Goal: Information Seeking & Learning: Learn about a topic

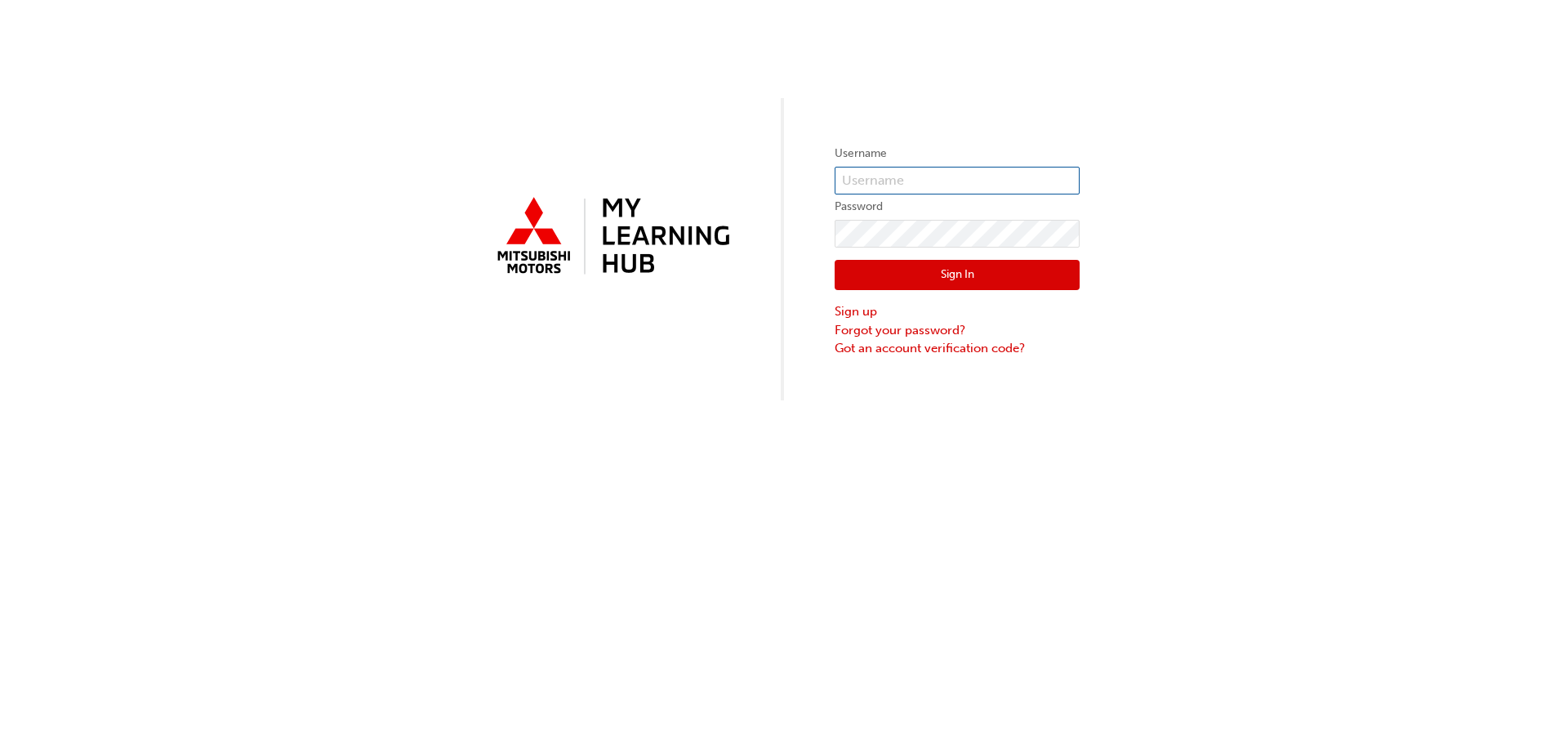
type input "0005938089"
click at [890, 274] on button "Sign In" at bounding box center [957, 275] width 245 height 31
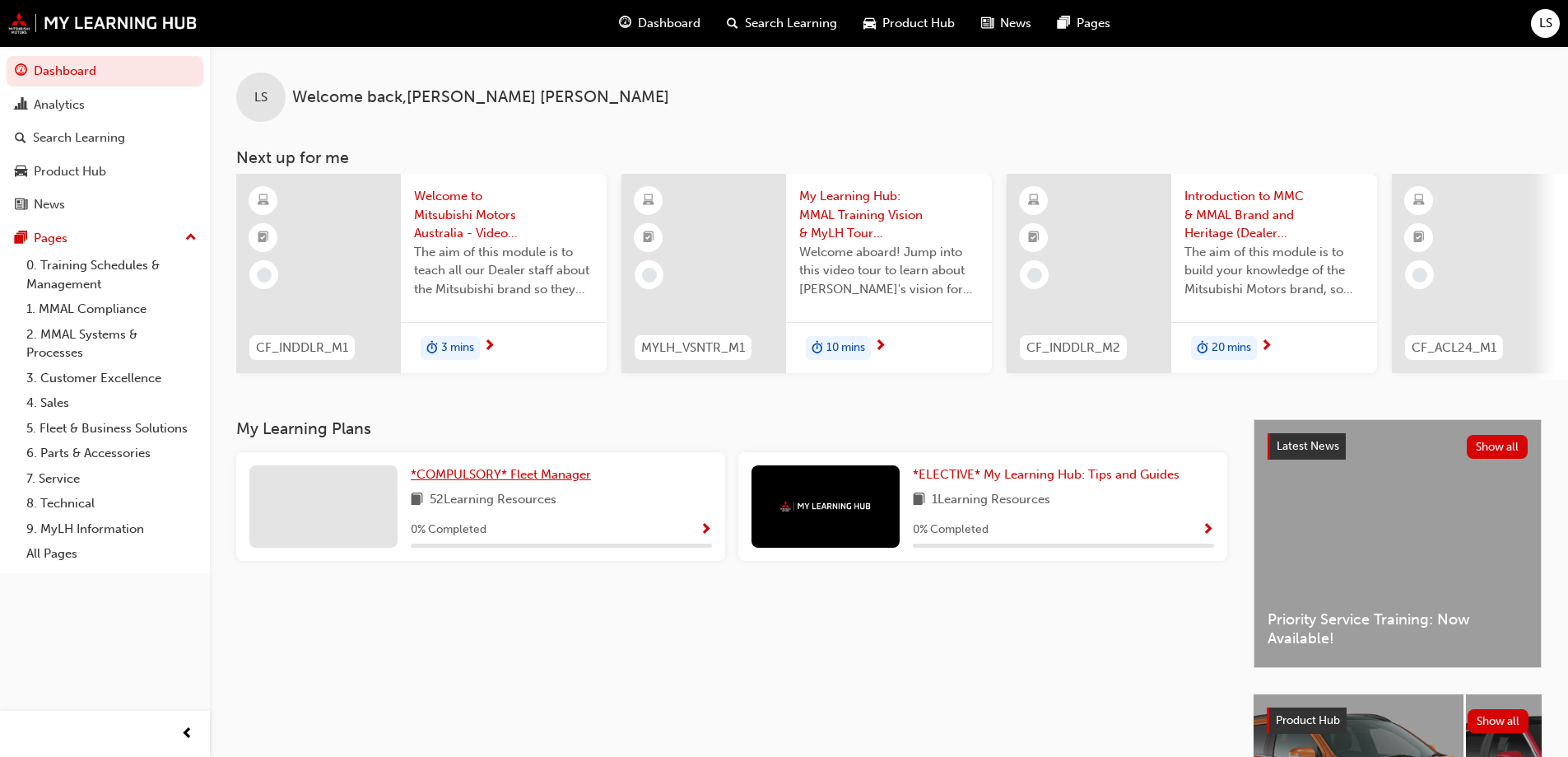
click at [462, 476] on span "*COMPULSORY* Fleet Manager" at bounding box center [501, 474] width 181 height 14
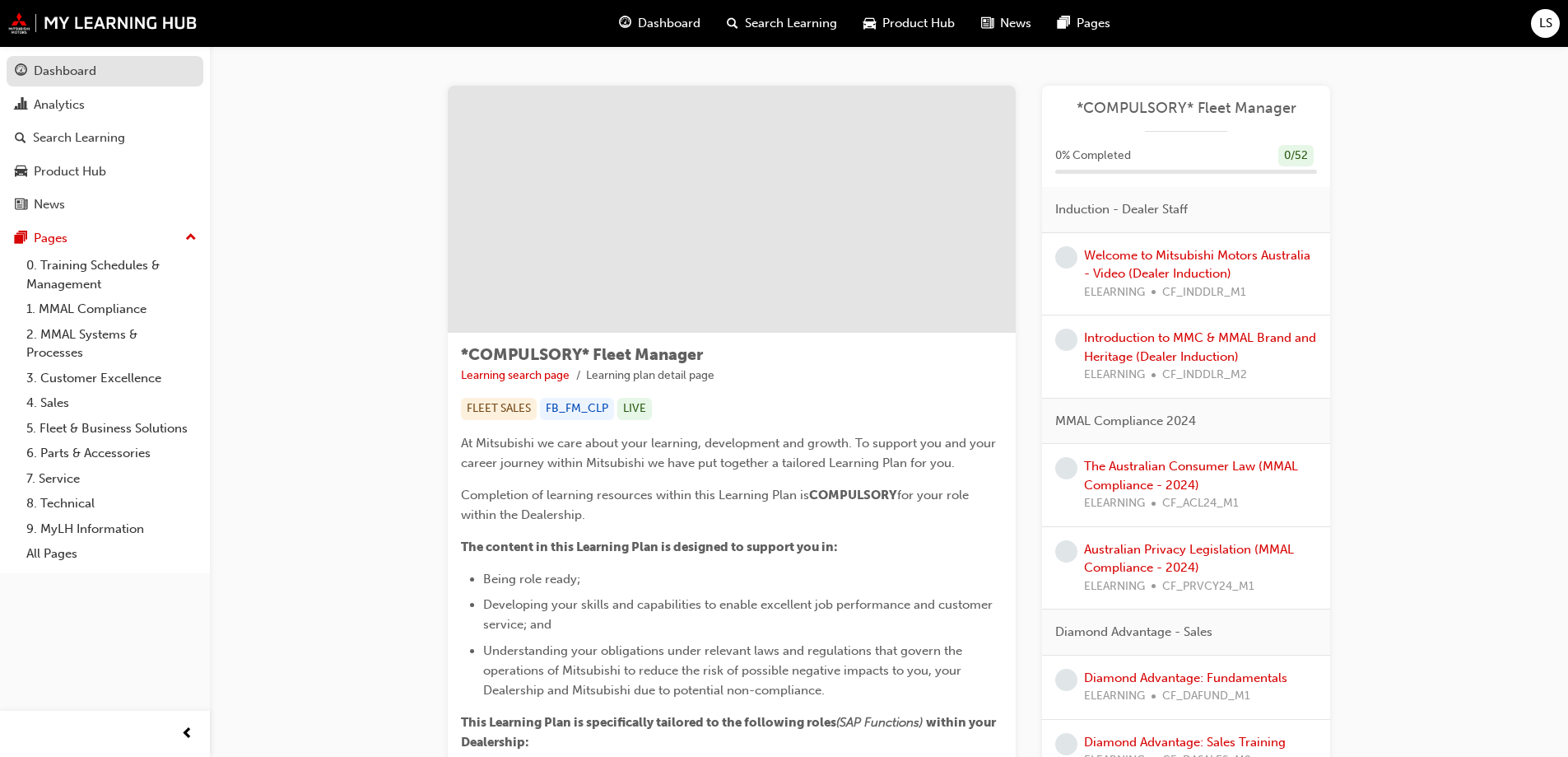
click at [82, 68] on div "Dashboard" at bounding box center [66, 71] width 63 height 19
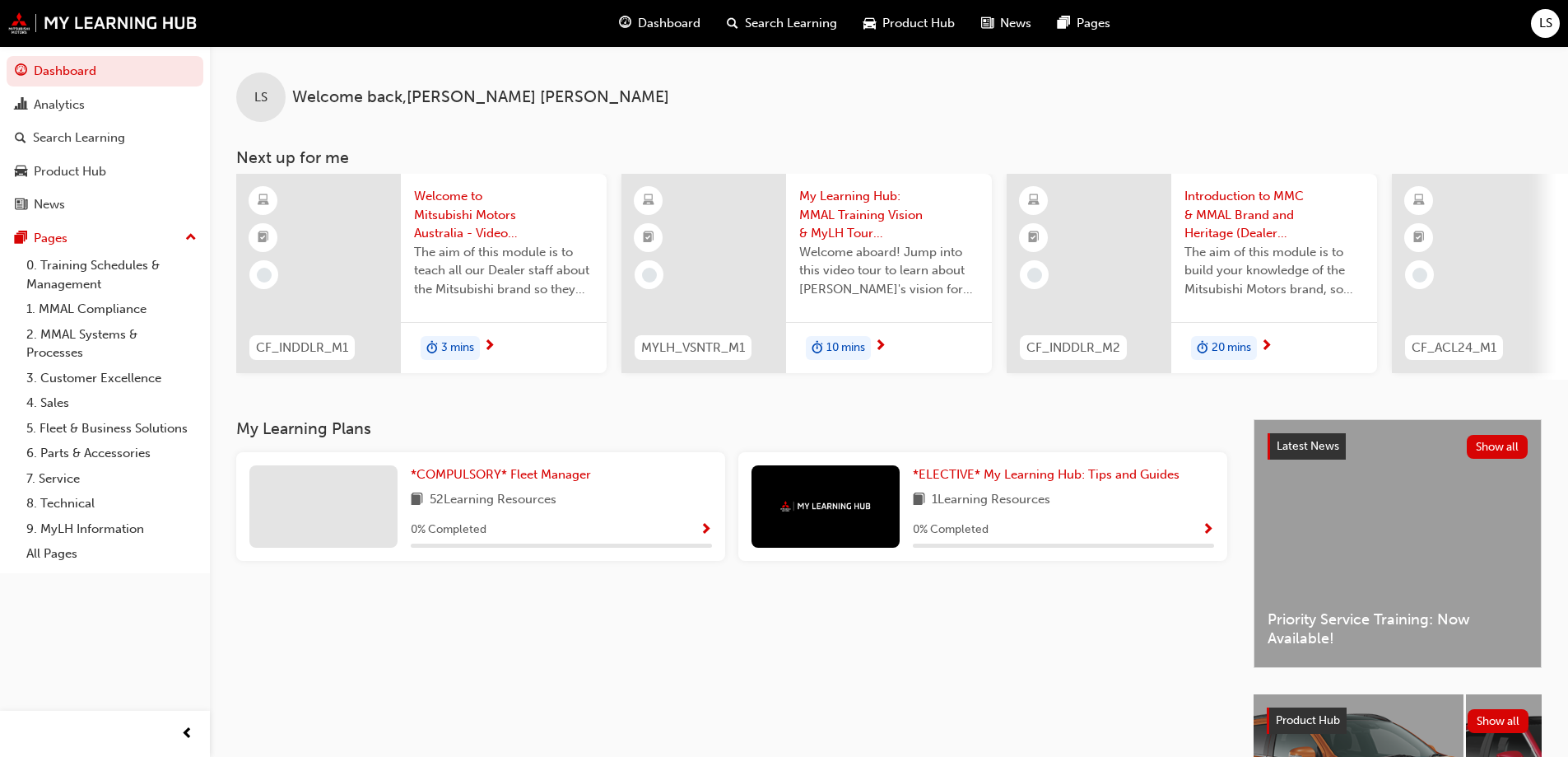
click at [677, 27] on span "Dashboard" at bounding box center [670, 23] width 63 height 19
click at [669, 23] on span "Dashboard" at bounding box center [670, 23] width 63 height 19
click at [514, 476] on span "*COMPULSORY* Fleet Manager" at bounding box center [501, 474] width 181 height 14
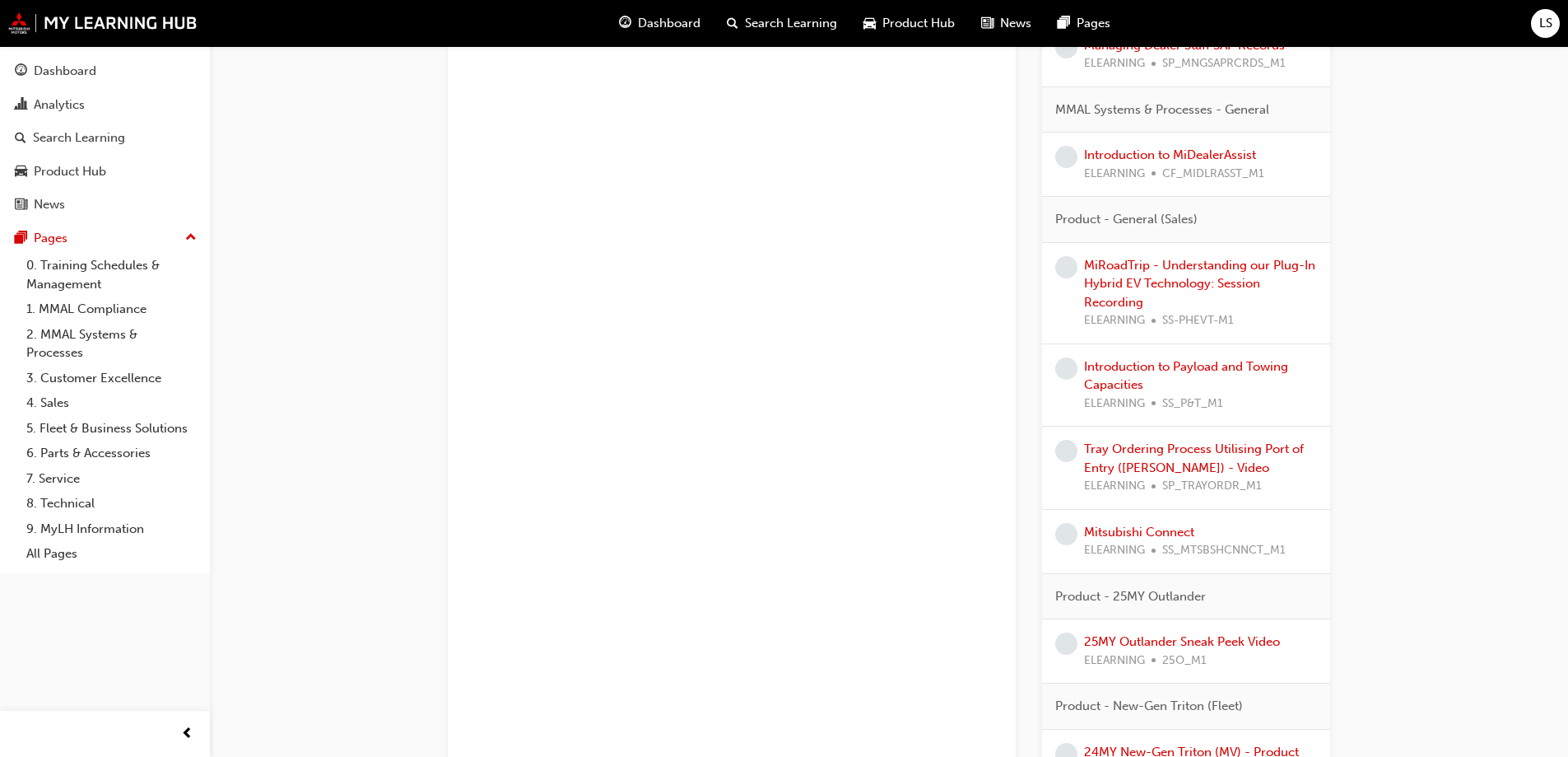
scroll to position [3540, 0]
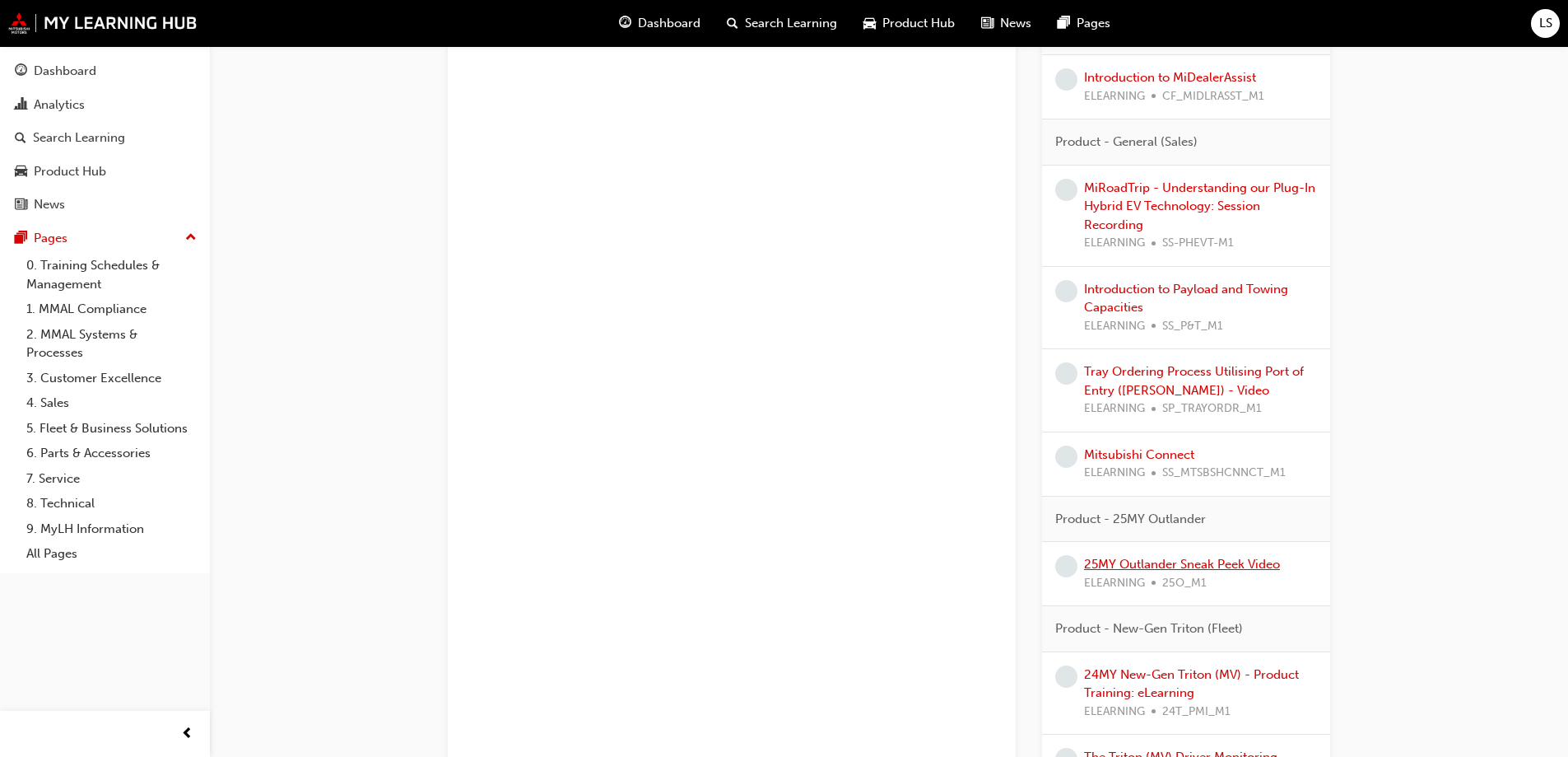
click at [1180, 565] on link "25MY Outlander Sneak Peek Video" at bounding box center [1182, 564] width 196 height 14
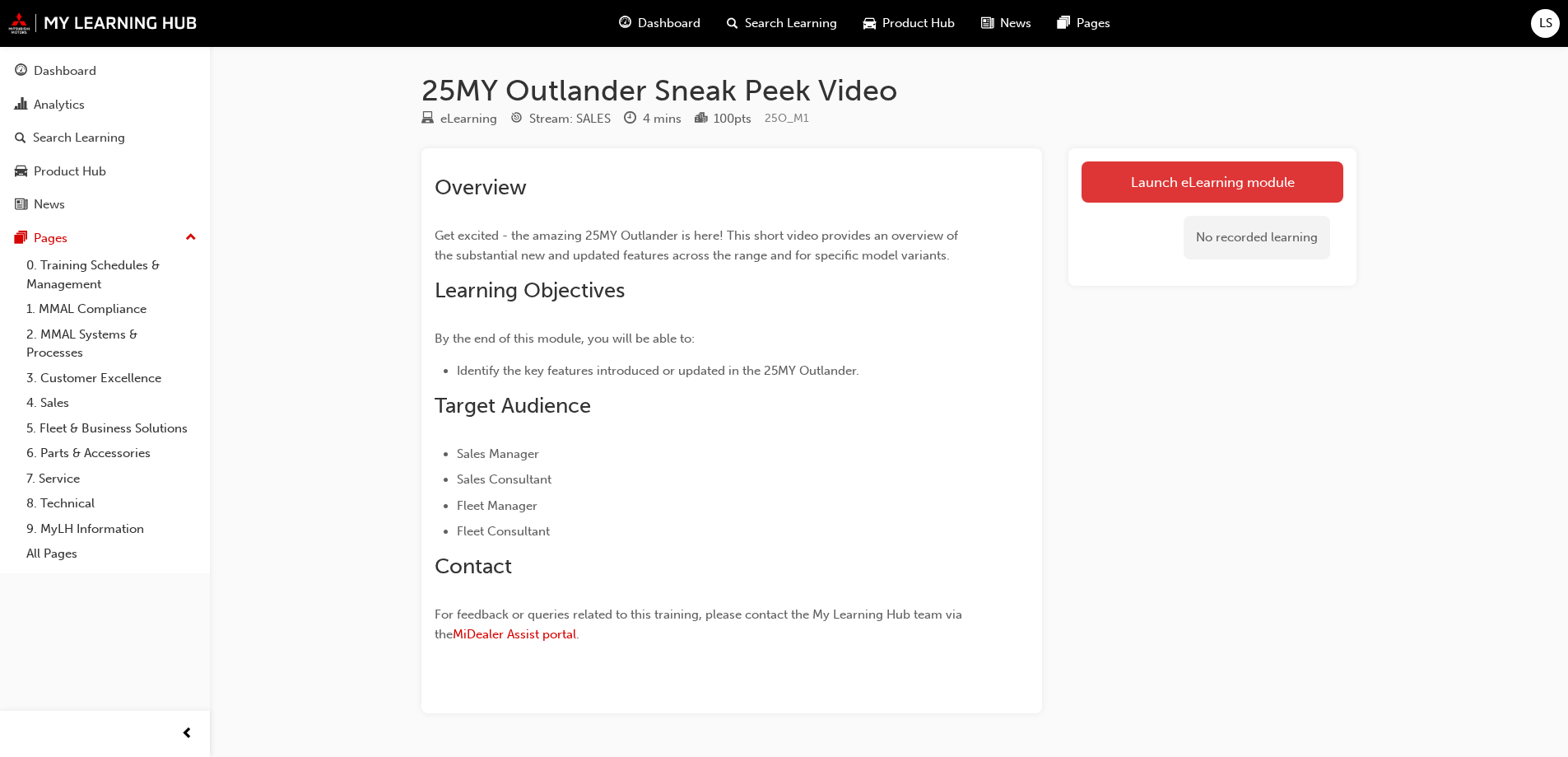
click at [1169, 177] on link "Launch eLearning module" at bounding box center [1212, 182] width 262 height 41
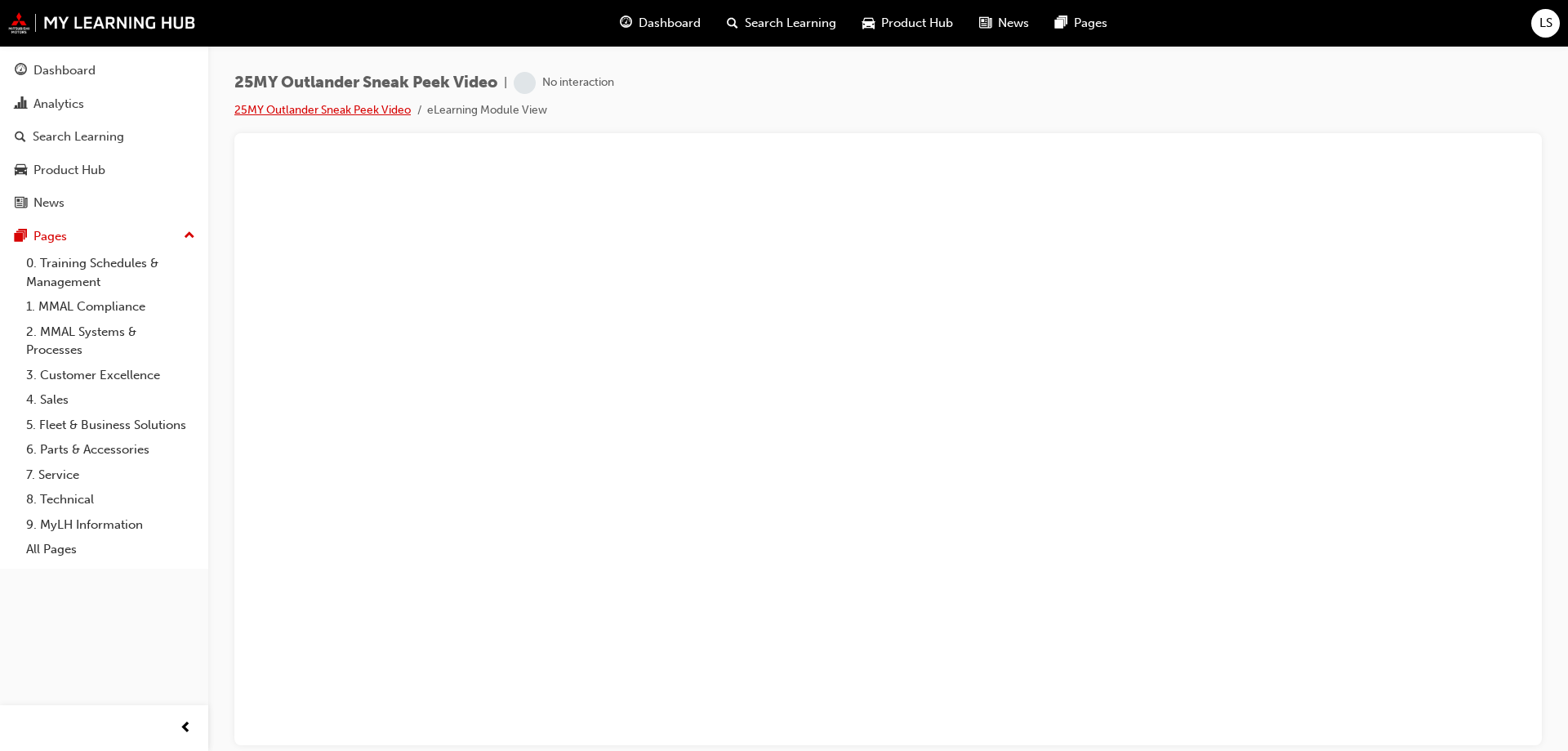
click at [374, 111] on link "25MY Outlander Sneak Peek Video" at bounding box center [323, 110] width 177 height 14
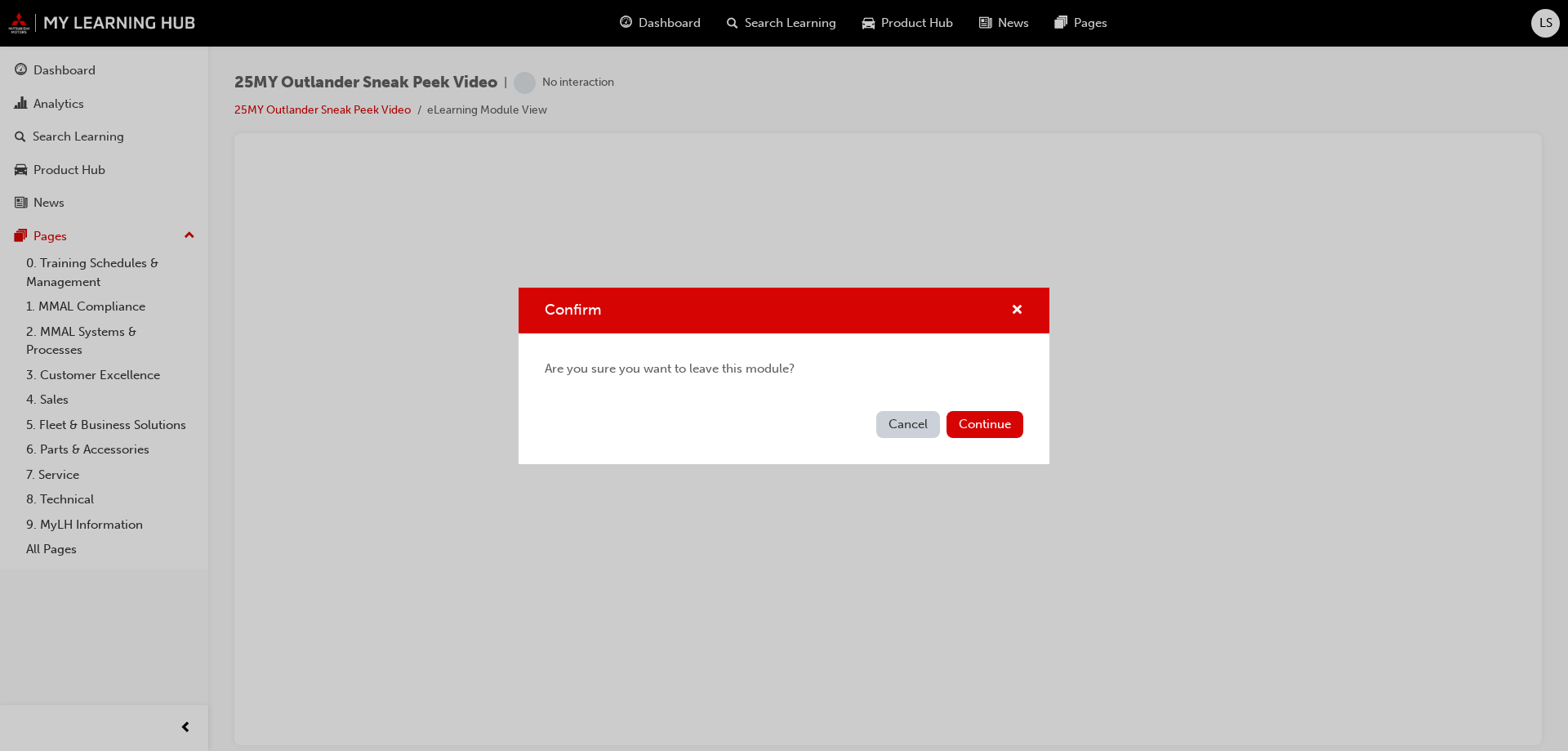
click at [902, 422] on button "Cancel" at bounding box center [908, 425] width 63 height 27
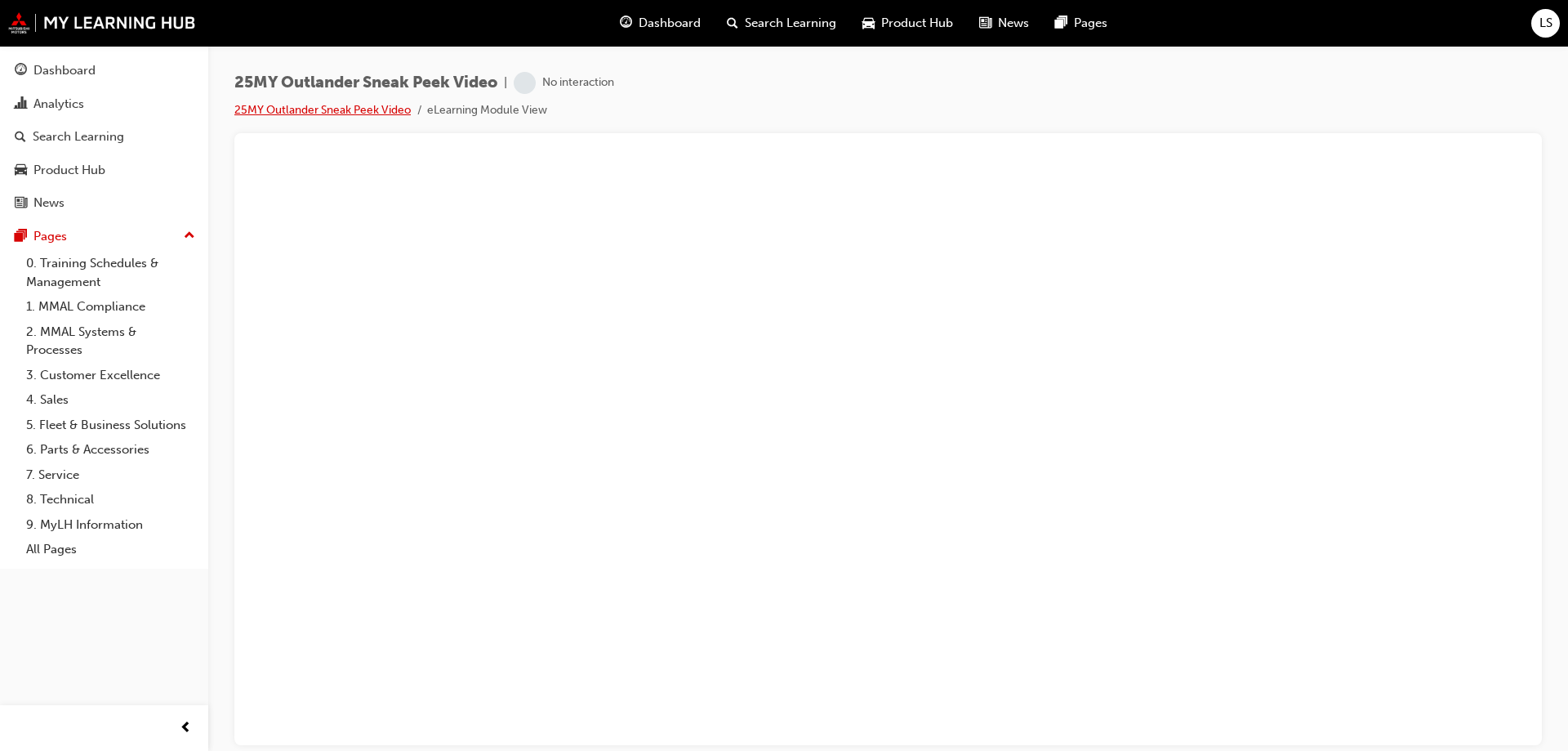
click at [338, 108] on link "25MY Outlander Sneak Peek Video" at bounding box center [323, 110] width 177 height 14
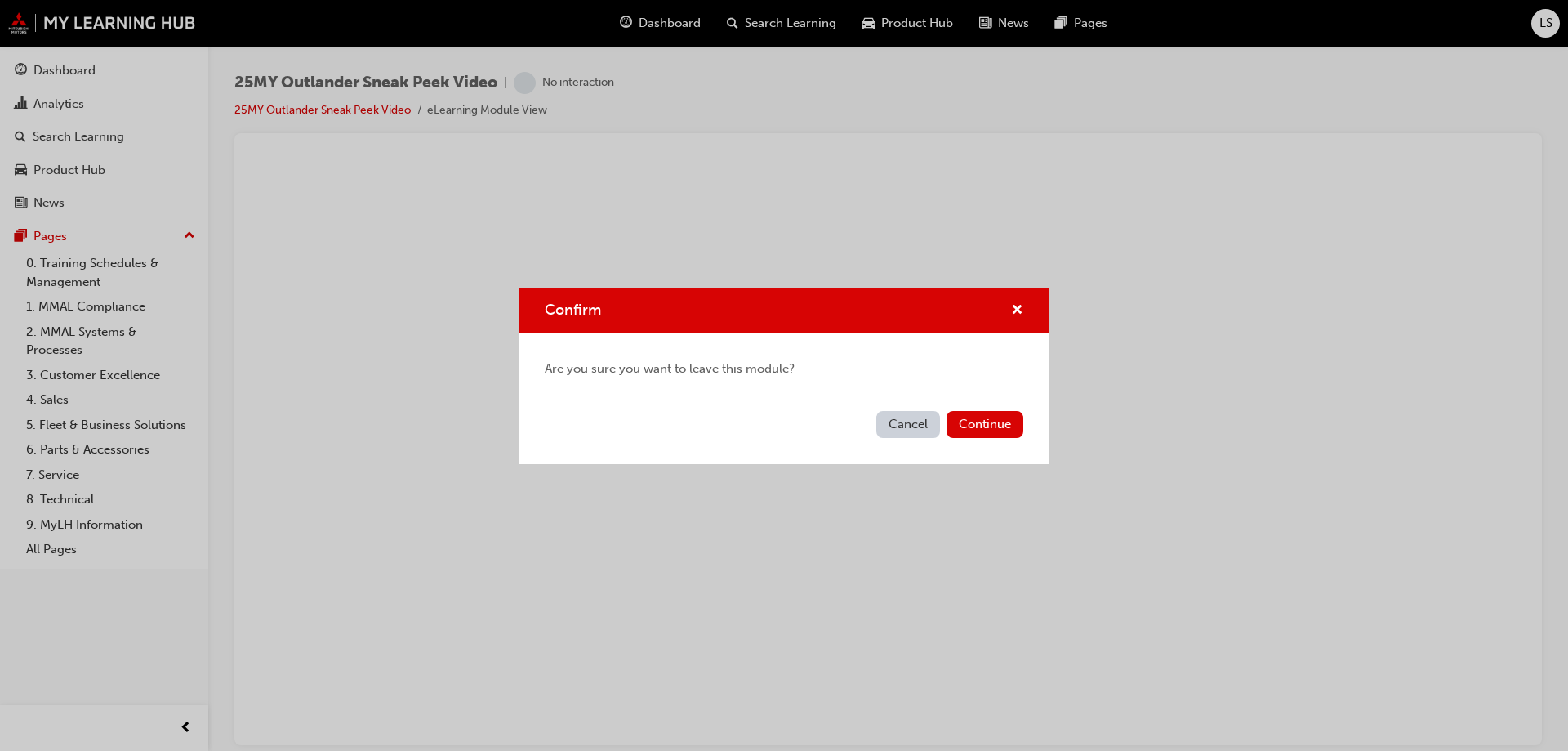
click at [917, 433] on button "Cancel" at bounding box center [908, 425] width 63 height 27
click at [992, 420] on button "Continue" at bounding box center [985, 425] width 77 height 27
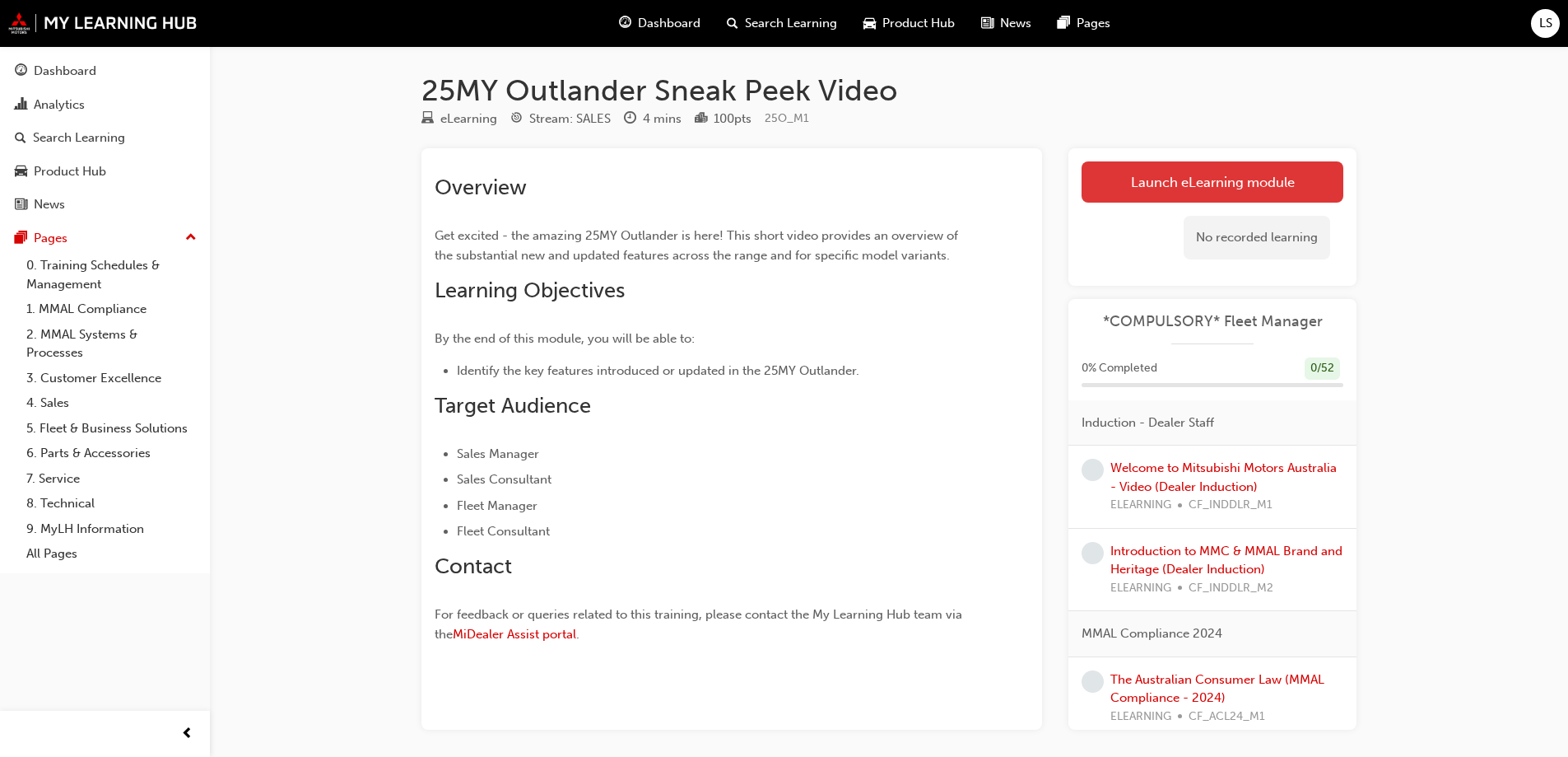
click at [1216, 185] on link "Launch eLearning module" at bounding box center [1212, 182] width 262 height 41
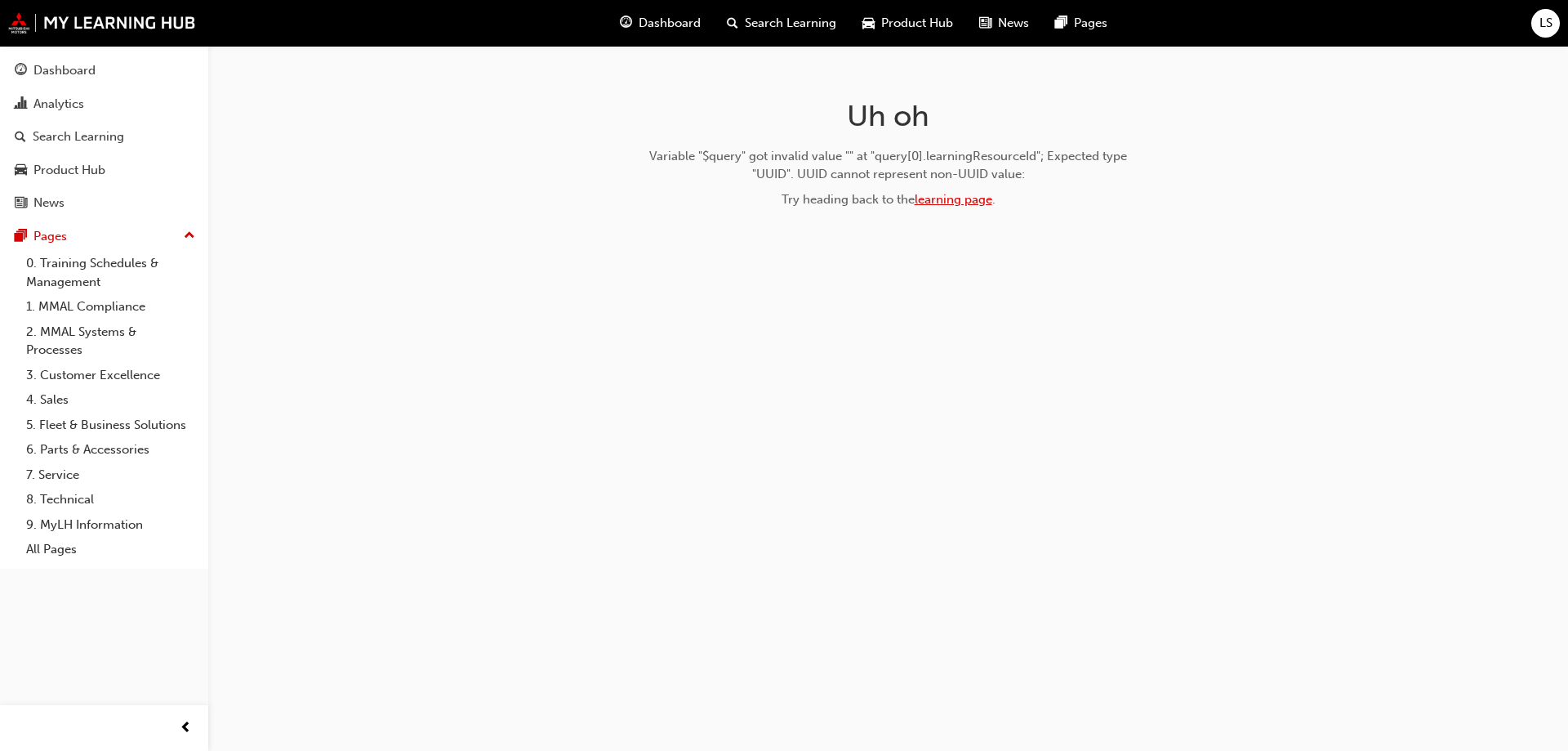
click at [961, 205] on link "learning page" at bounding box center [953, 199] width 78 height 14
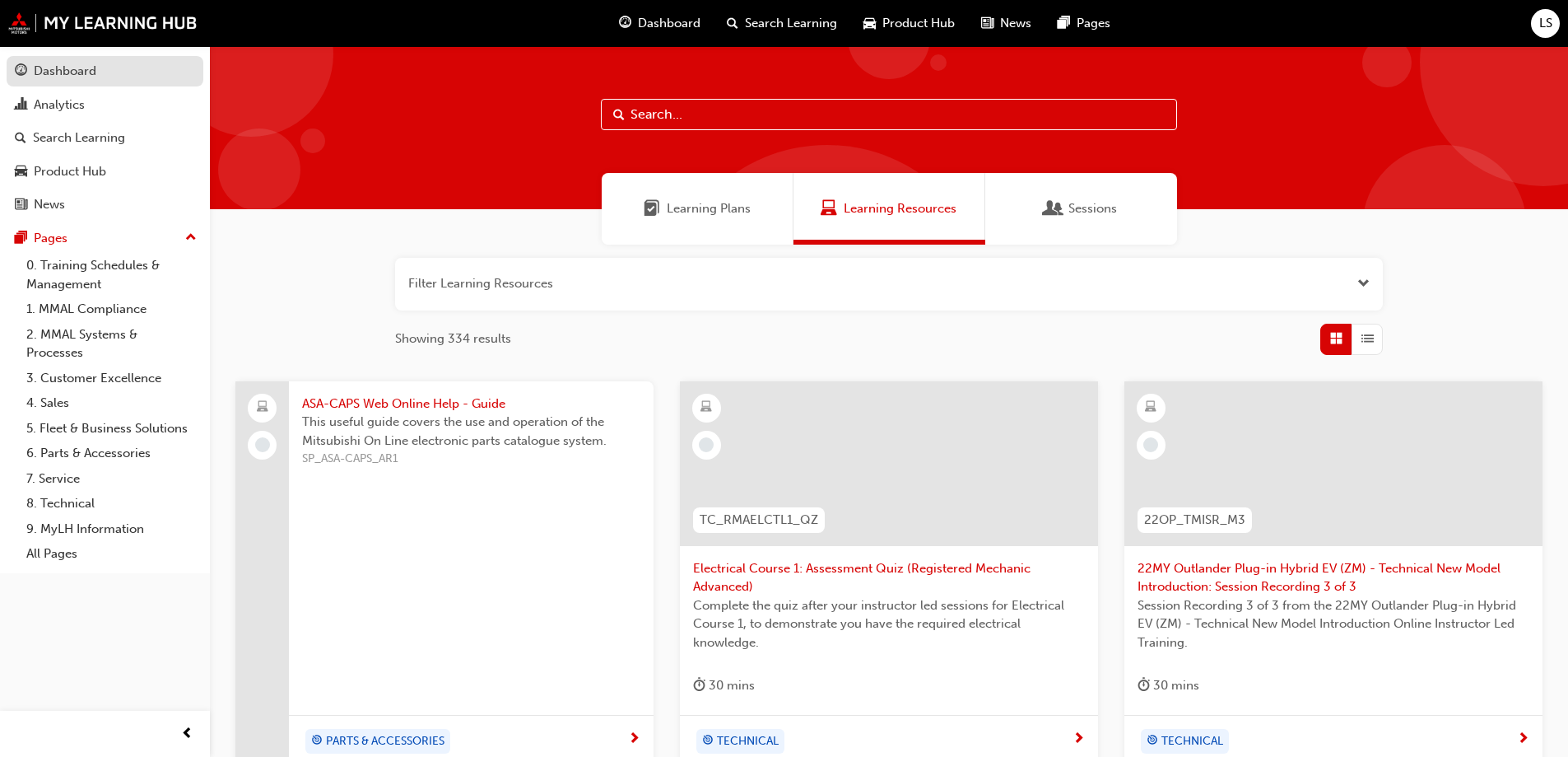
click at [65, 78] on div "Dashboard" at bounding box center [66, 71] width 63 height 19
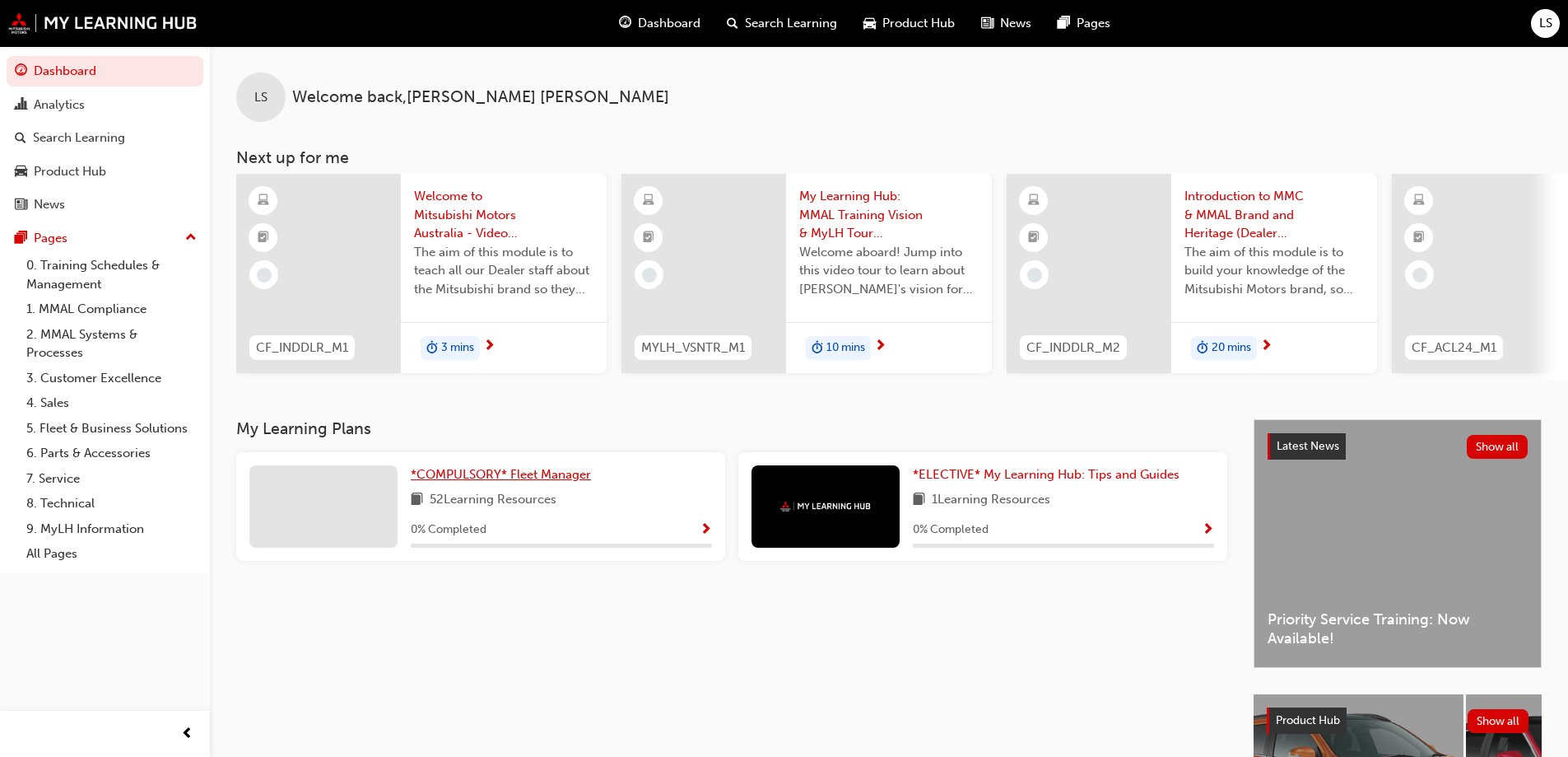
click at [529, 480] on span "*COMPULSORY* Fleet Manager" at bounding box center [501, 474] width 181 height 14
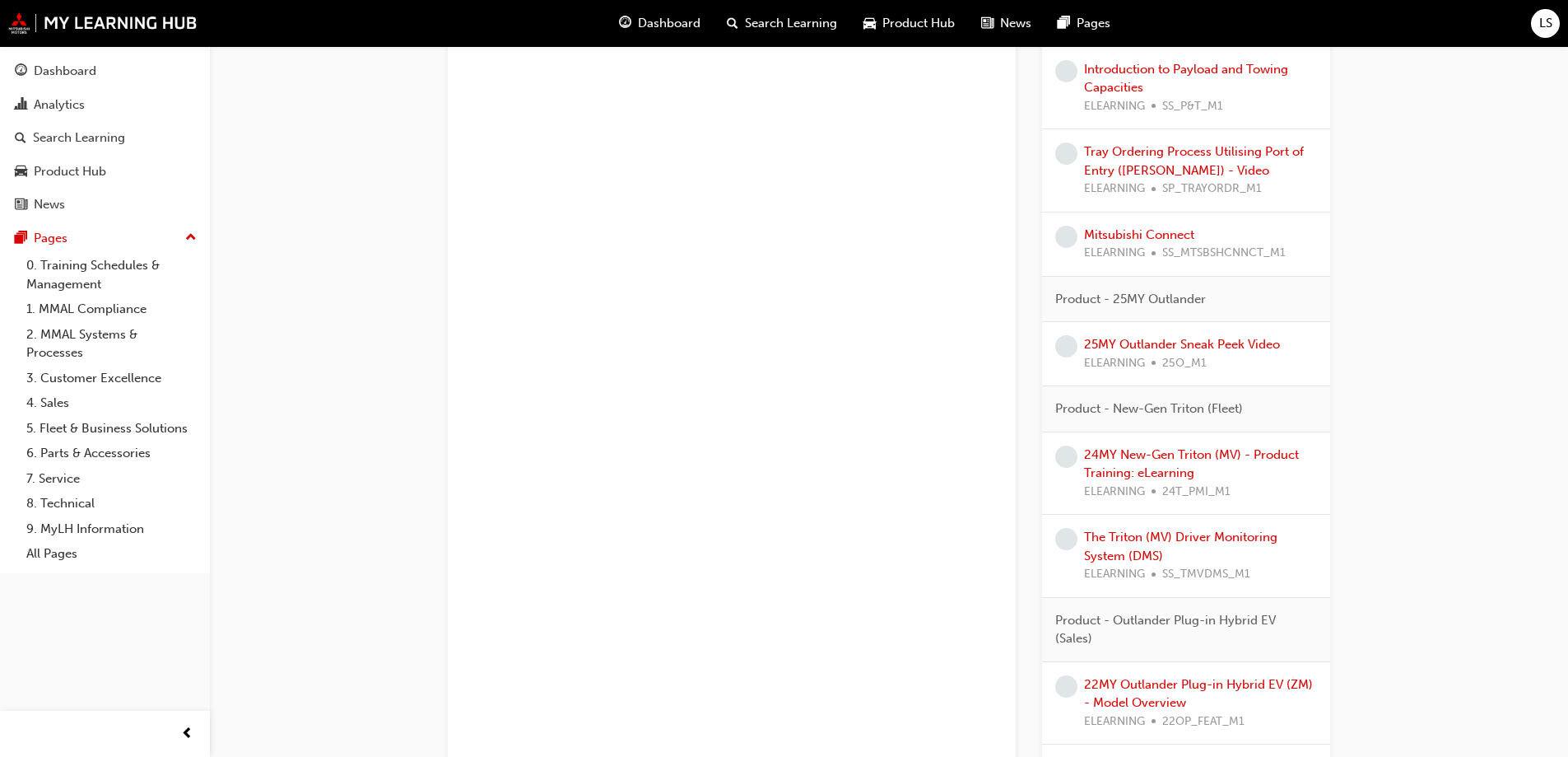
scroll to position [3752, 0]
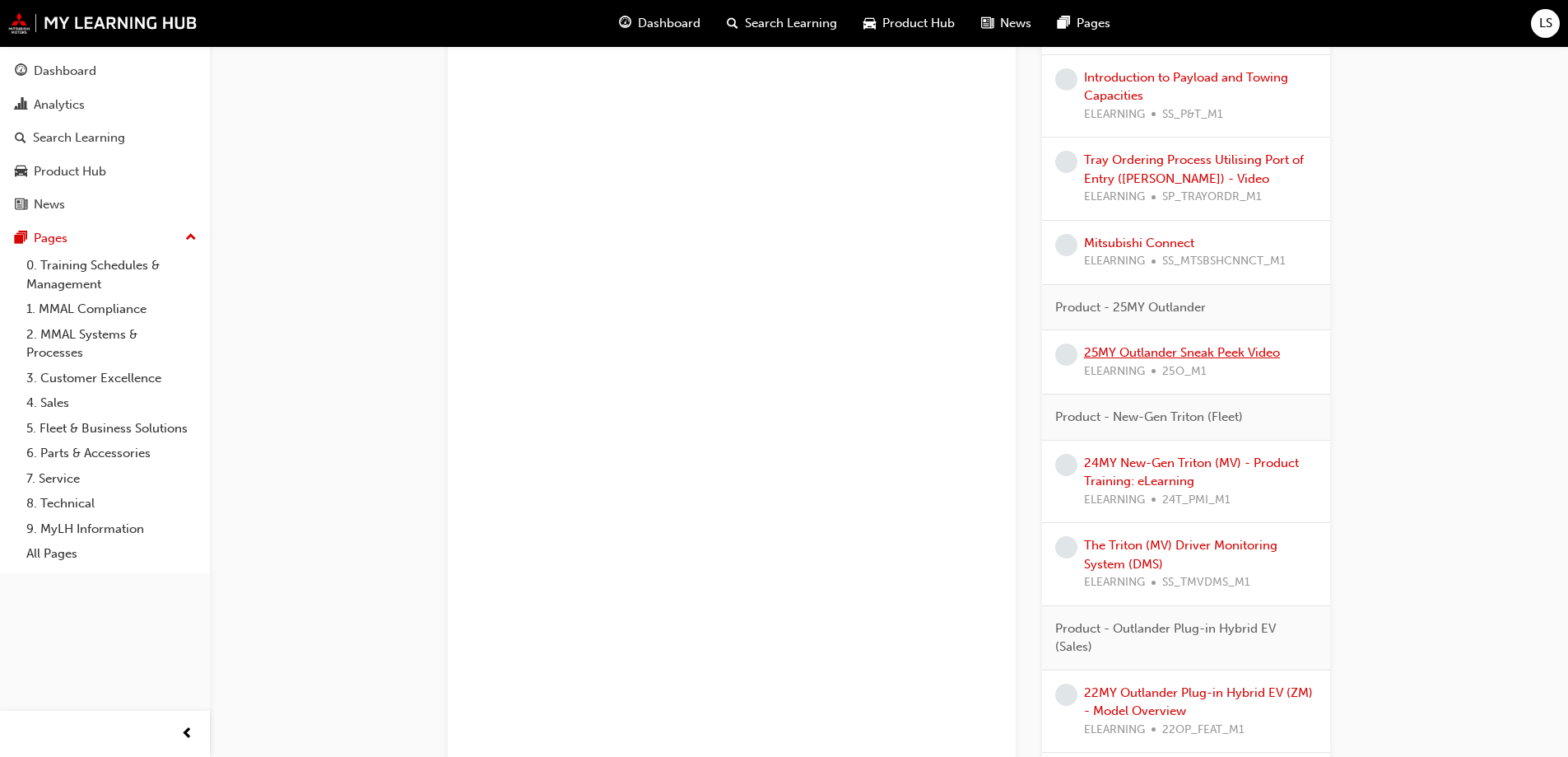
click at [1218, 354] on link "25MY Outlander Sneak Peek Video" at bounding box center [1182, 352] width 196 height 14
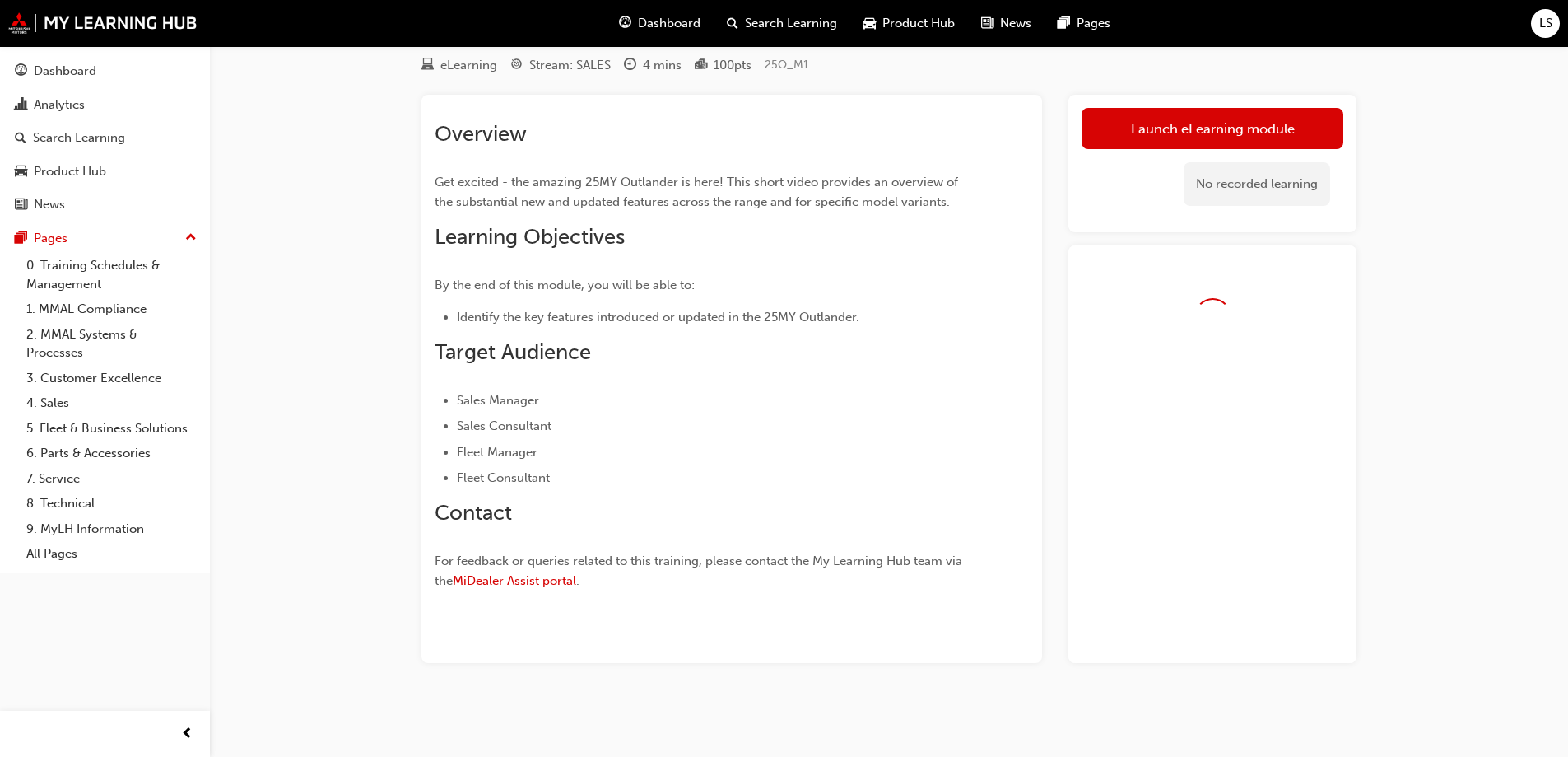
scroll to position [67, 0]
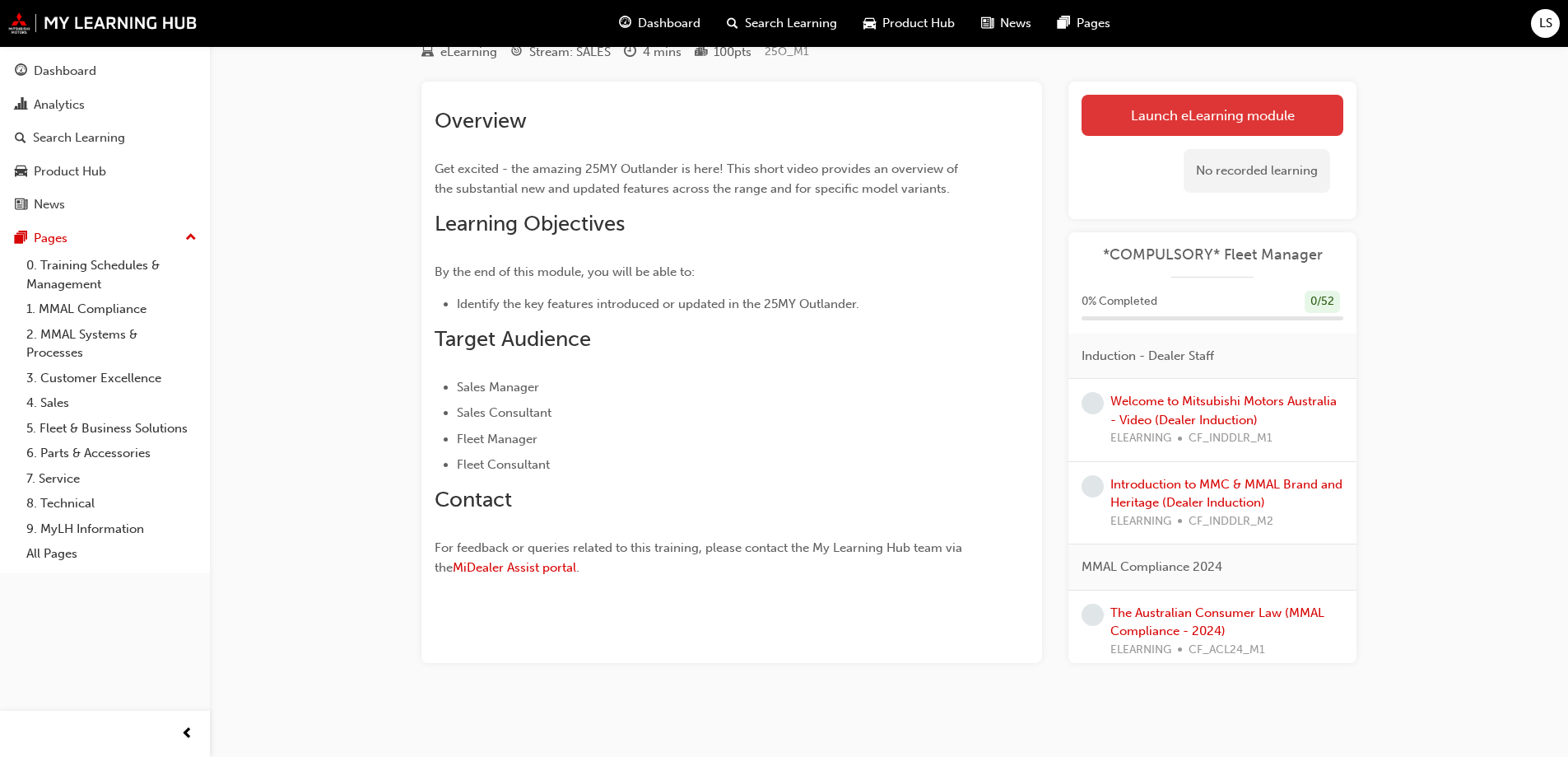
click at [1206, 107] on link "Launch eLearning module" at bounding box center [1212, 115] width 262 height 41
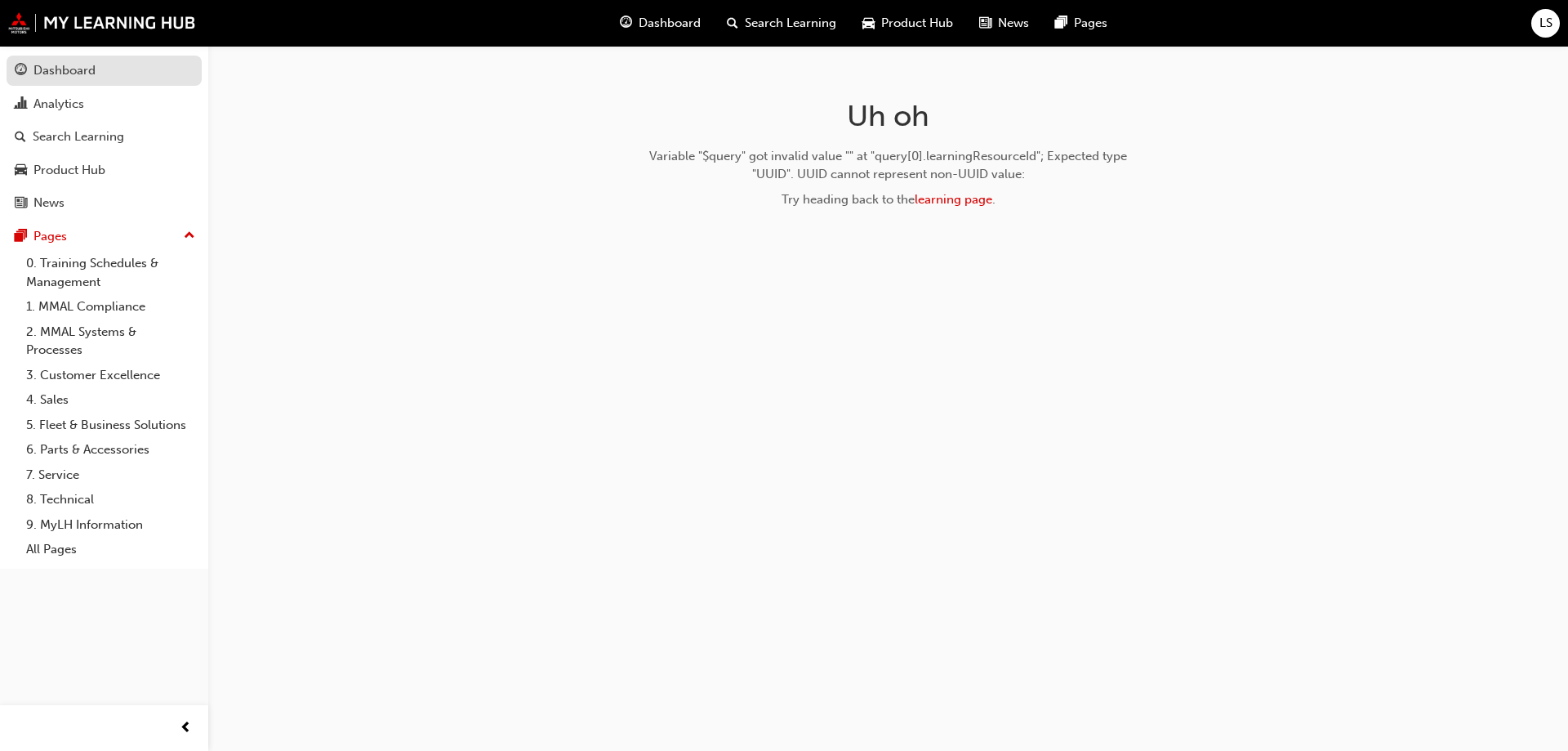
click at [63, 66] on div "Dashboard" at bounding box center [65, 70] width 62 height 19
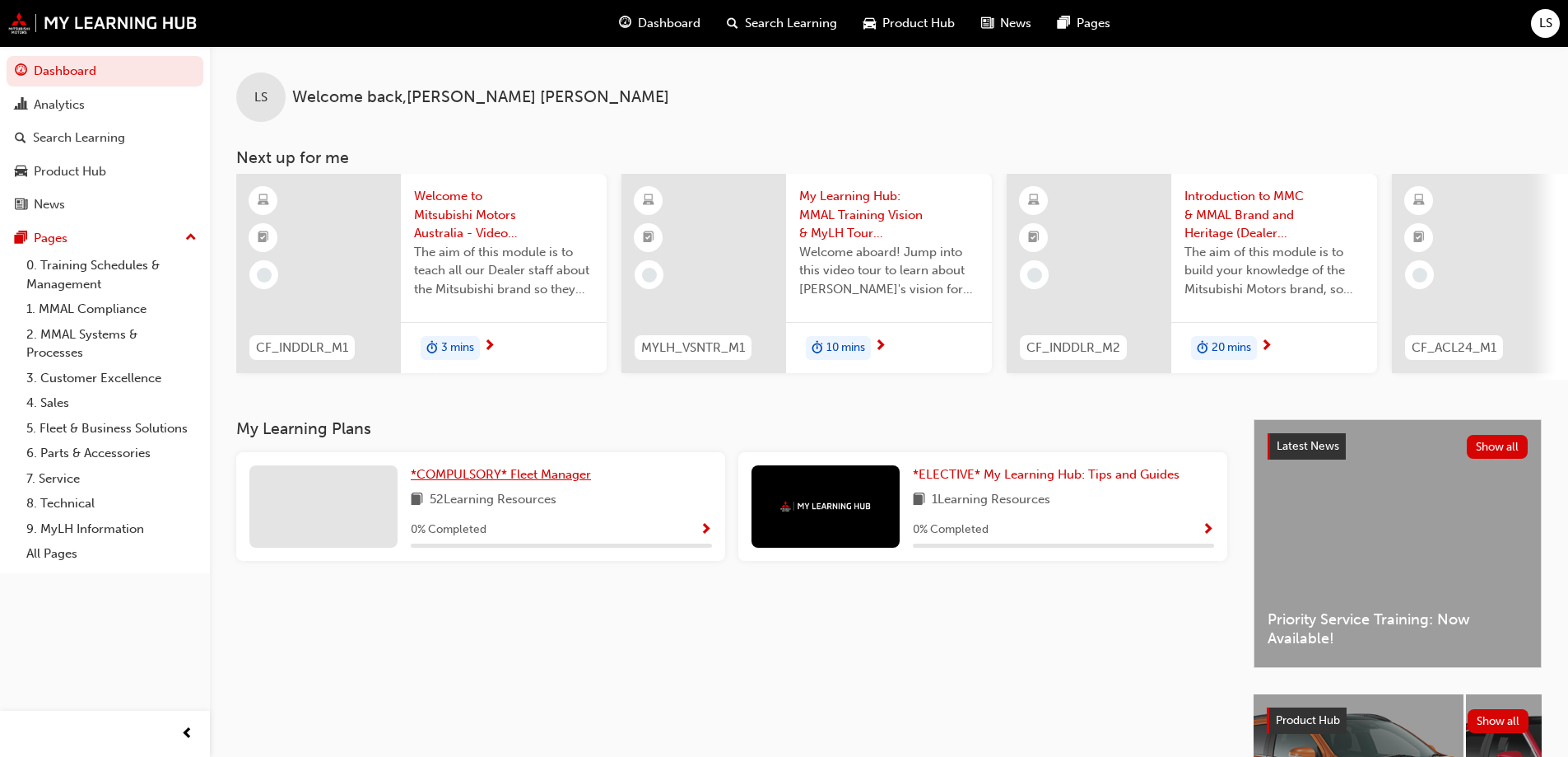
click at [530, 482] on span "*COMPULSORY* Fleet Manager" at bounding box center [501, 474] width 181 height 14
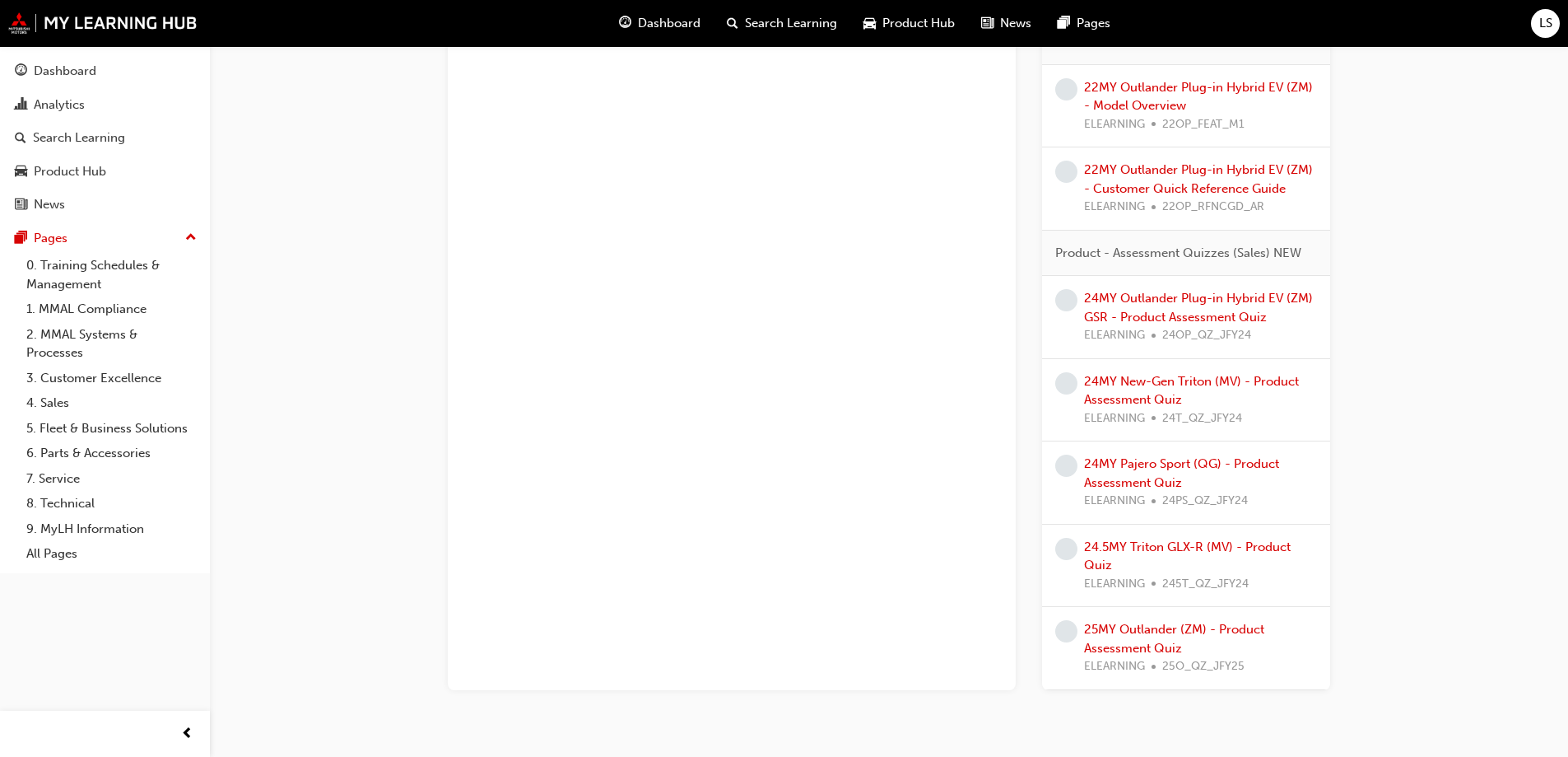
scroll to position [4328, 0]
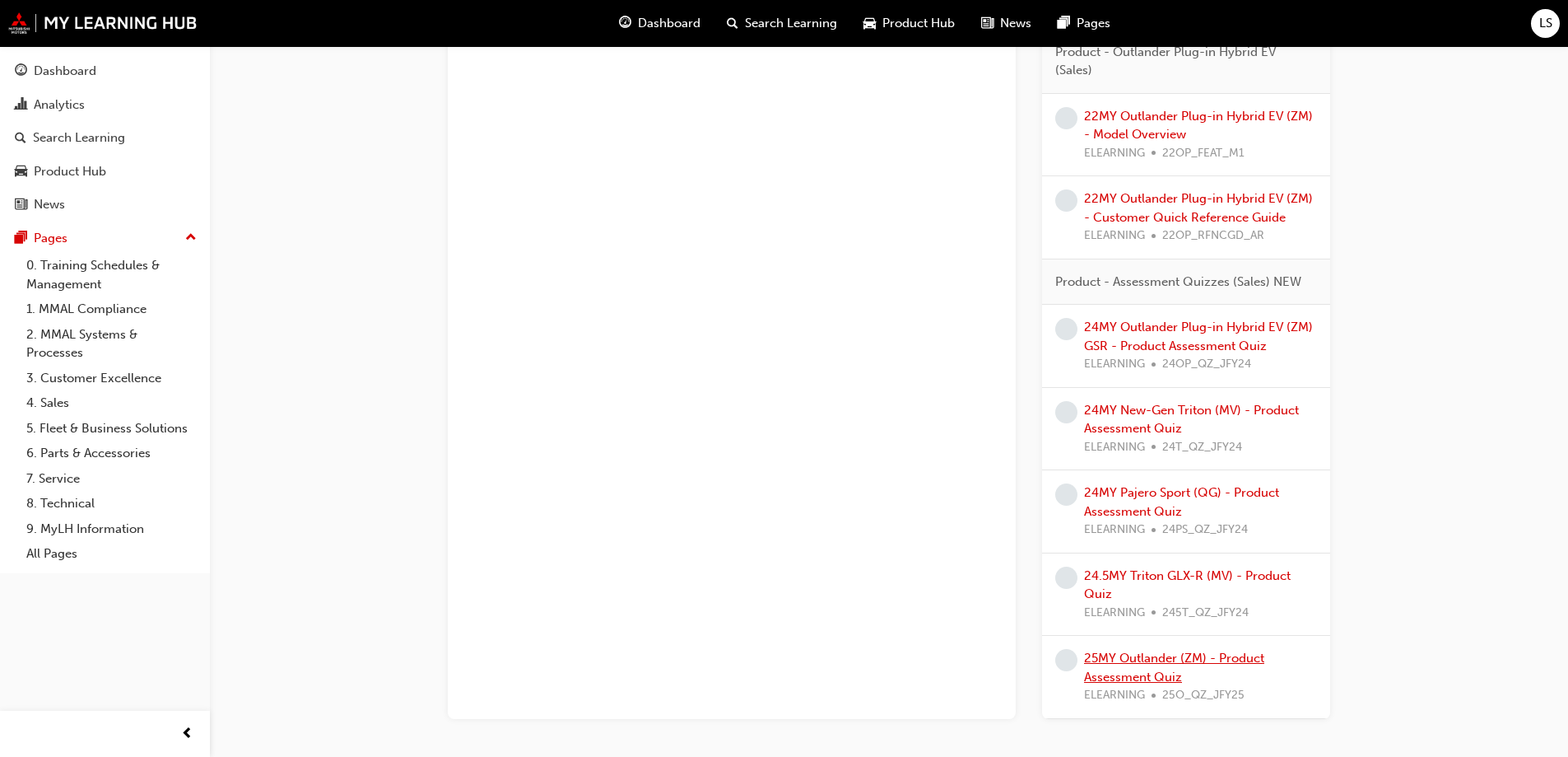
click at [1181, 656] on link "25MY Outlander (ZM) - Product Assessment Quiz" at bounding box center [1174, 667] width 181 height 34
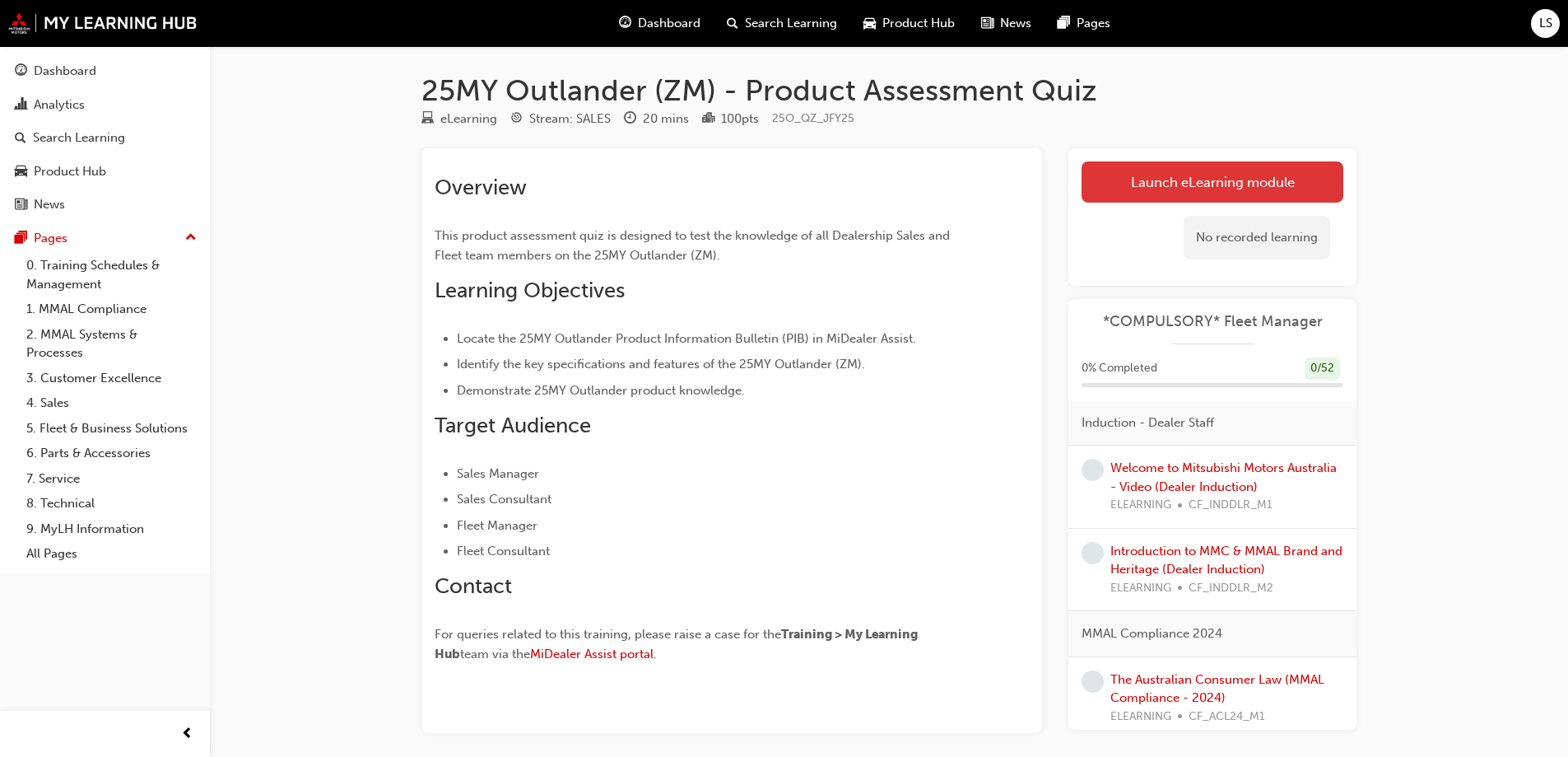
click at [1229, 187] on link "Launch eLearning module" at bounding box center [1212, 182] width 262 height 41
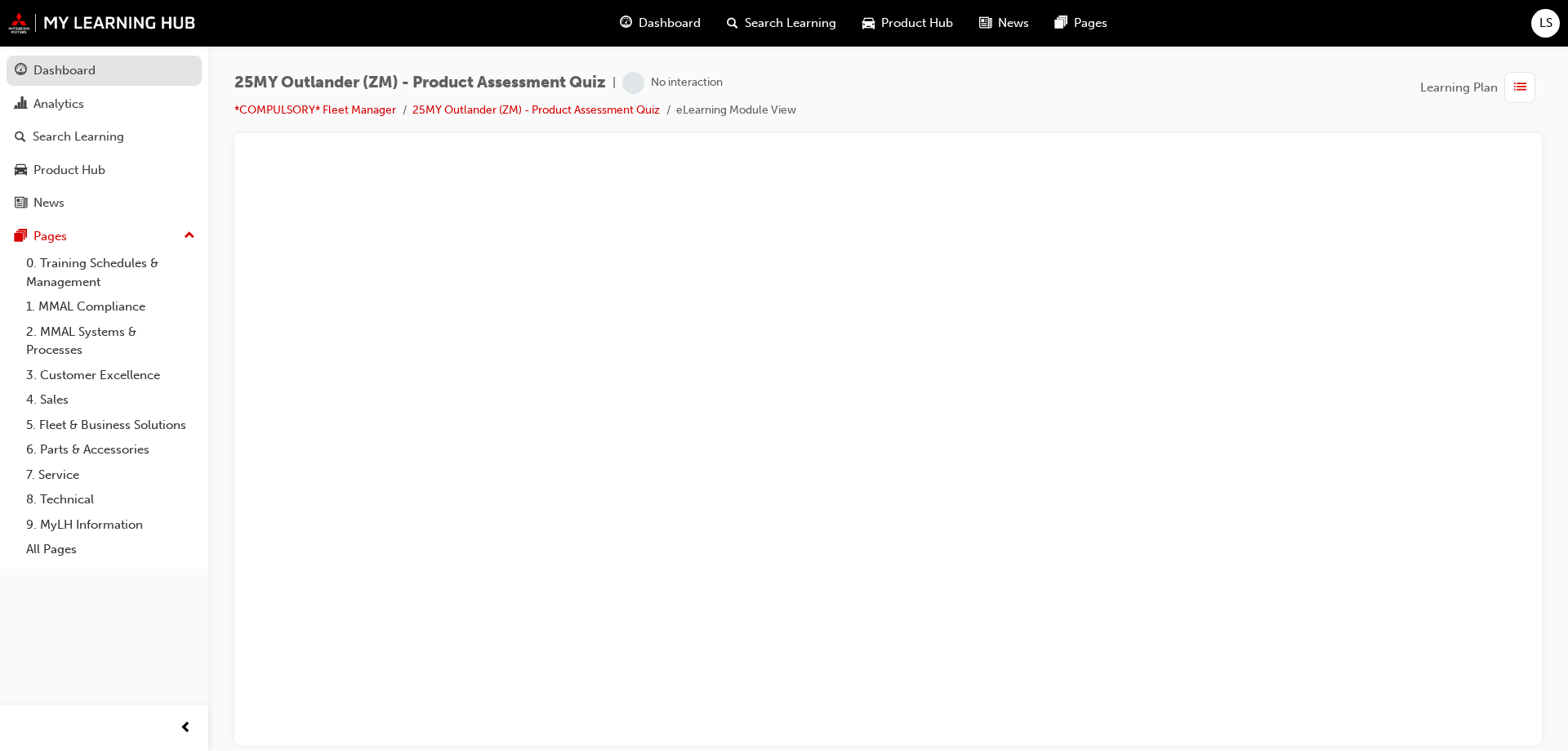
click at [69, 62] on div "Dashboard" at bounding box center [65, 70] width 62 height 19
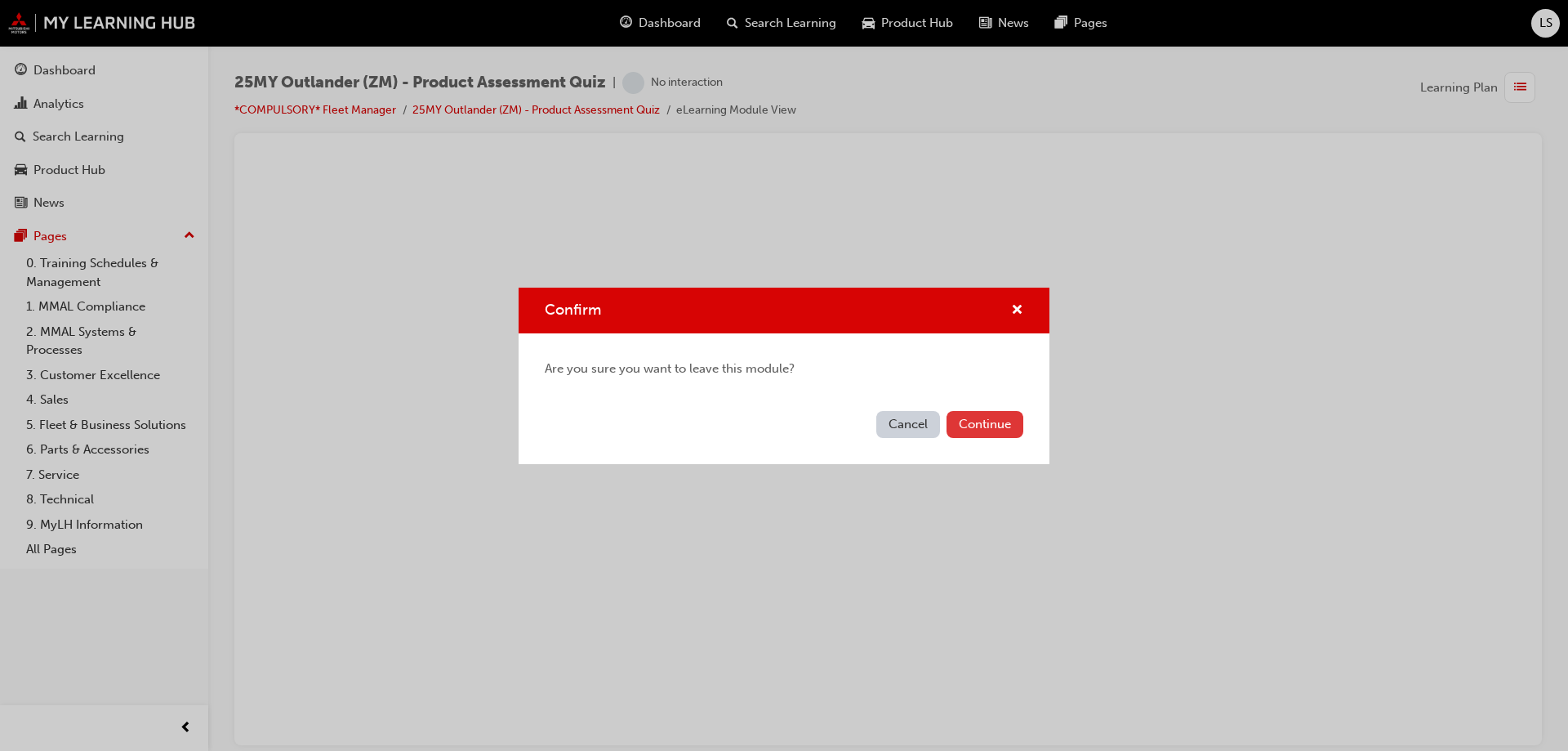
click at [993, 425] on button "Continue" at bounding box center [985, 425] width 77 height 27
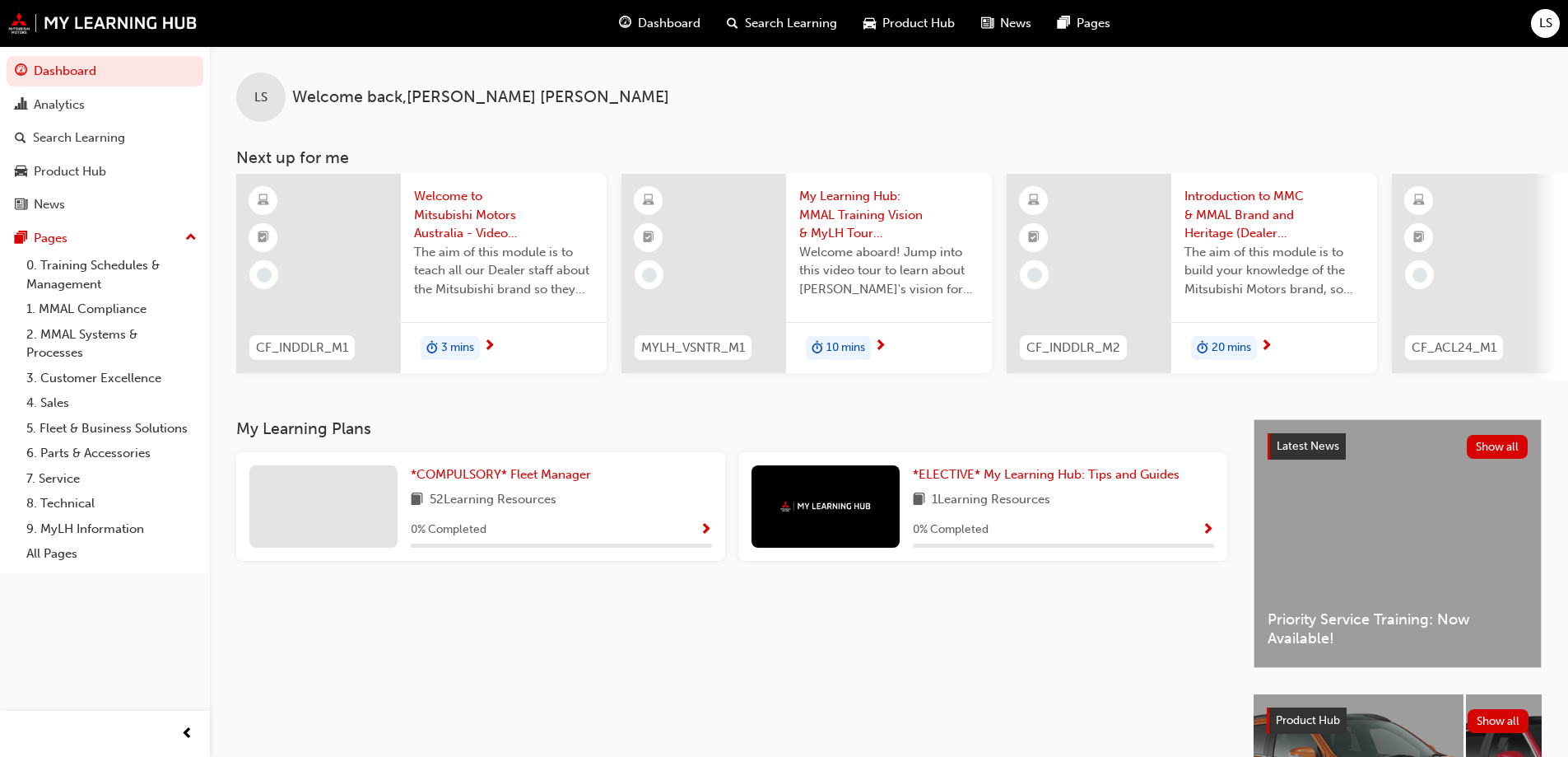
click at [1548, 21] on span "LS" at bounding box center [1546, 23] width 13 height 19
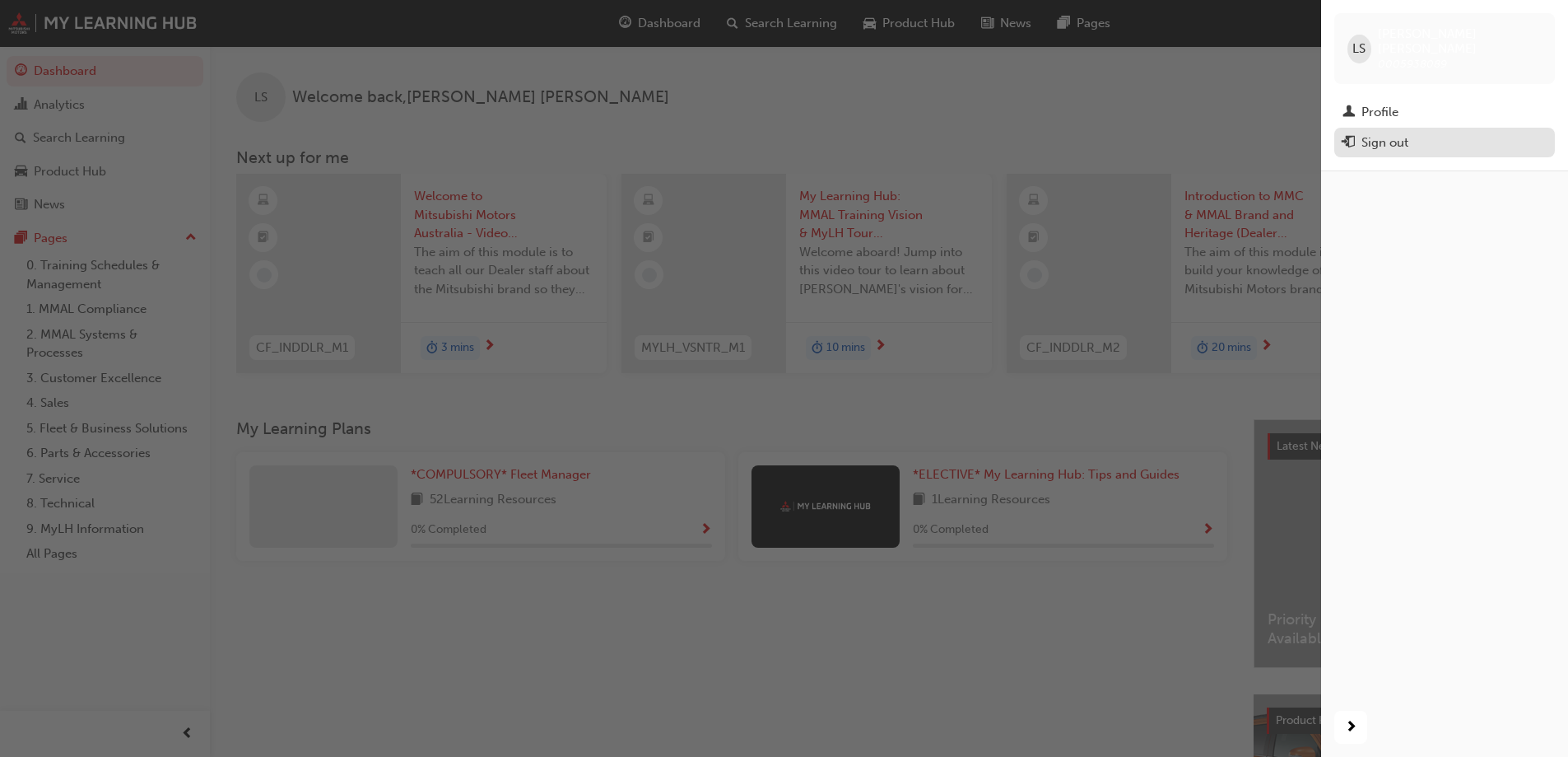
click at [1409, 133] on div "Sign out" at bounding box center [1385, 142] width 47 height 19
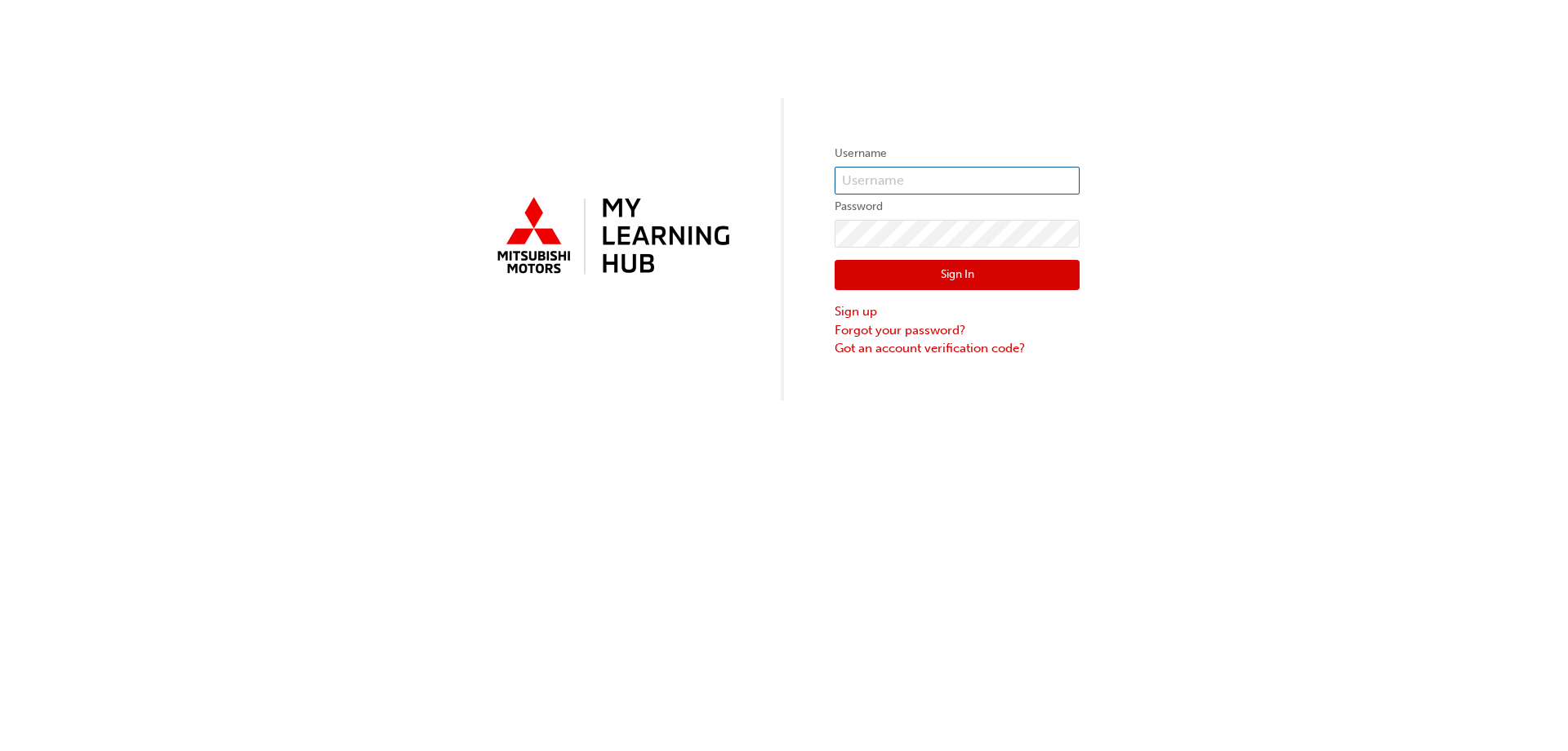
type input "0005938089"
click at [883, 271] on button "Sign In" at bounding box center [957, 275] width 245 height 31
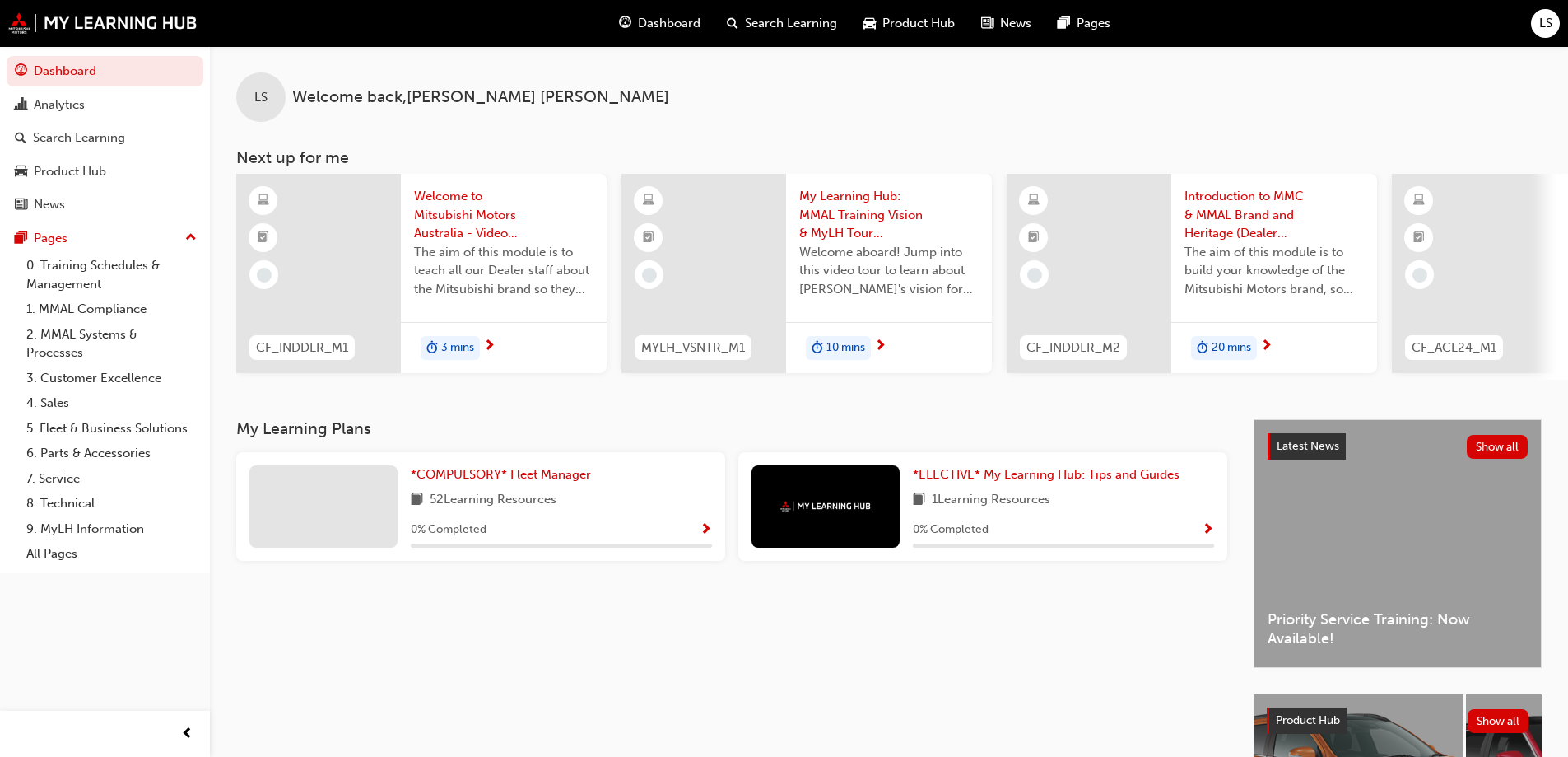
click at [494, 210] on span "Welcome to Mitsubishi Motors Australia - Video (Dealer Induction)" at bounding box center [504, 215] width 180 height 56
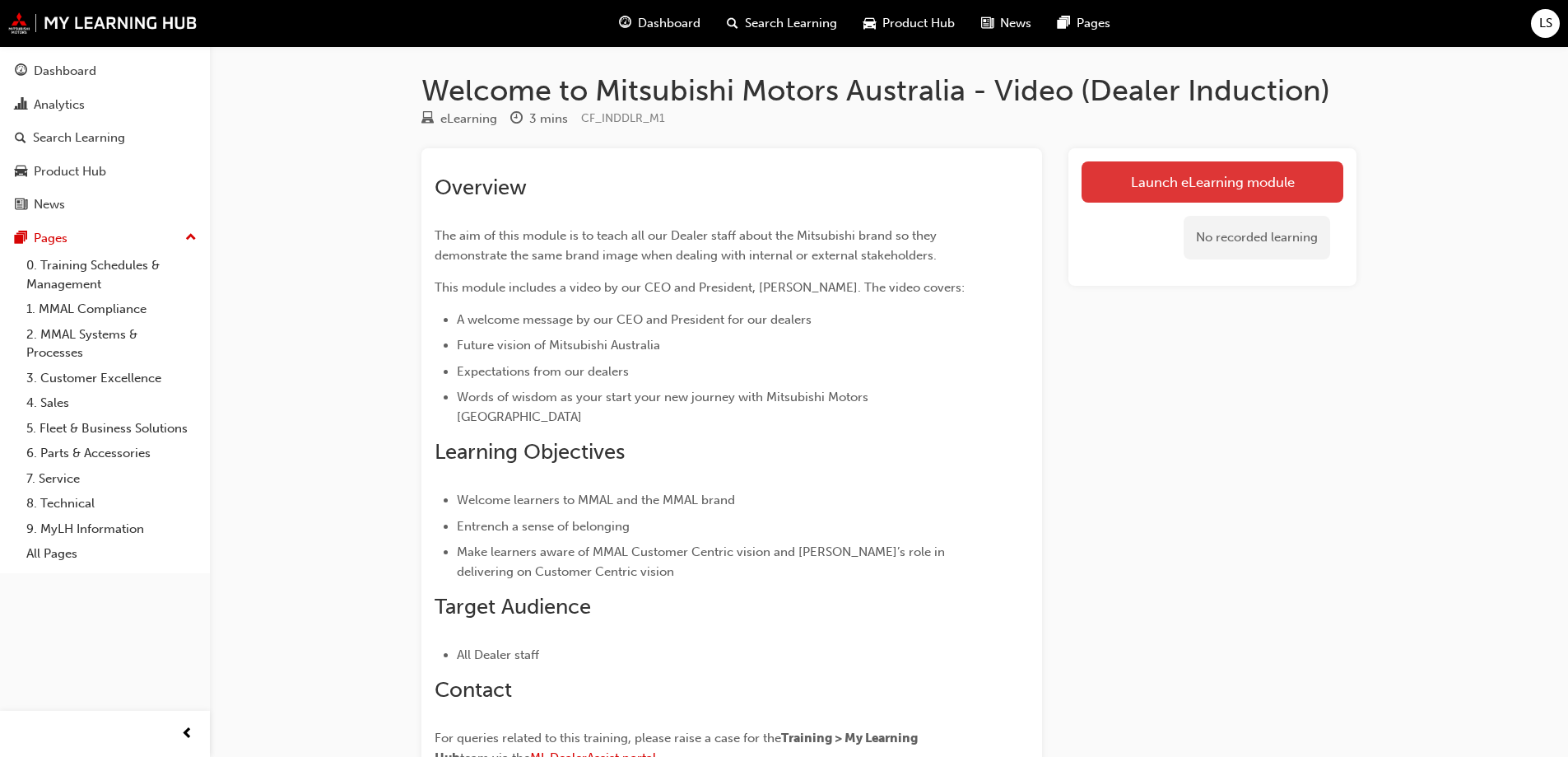
click at [1134, 194] on link "Launch eLearning module" at bounding box center [1212, 182] width 262 height 41
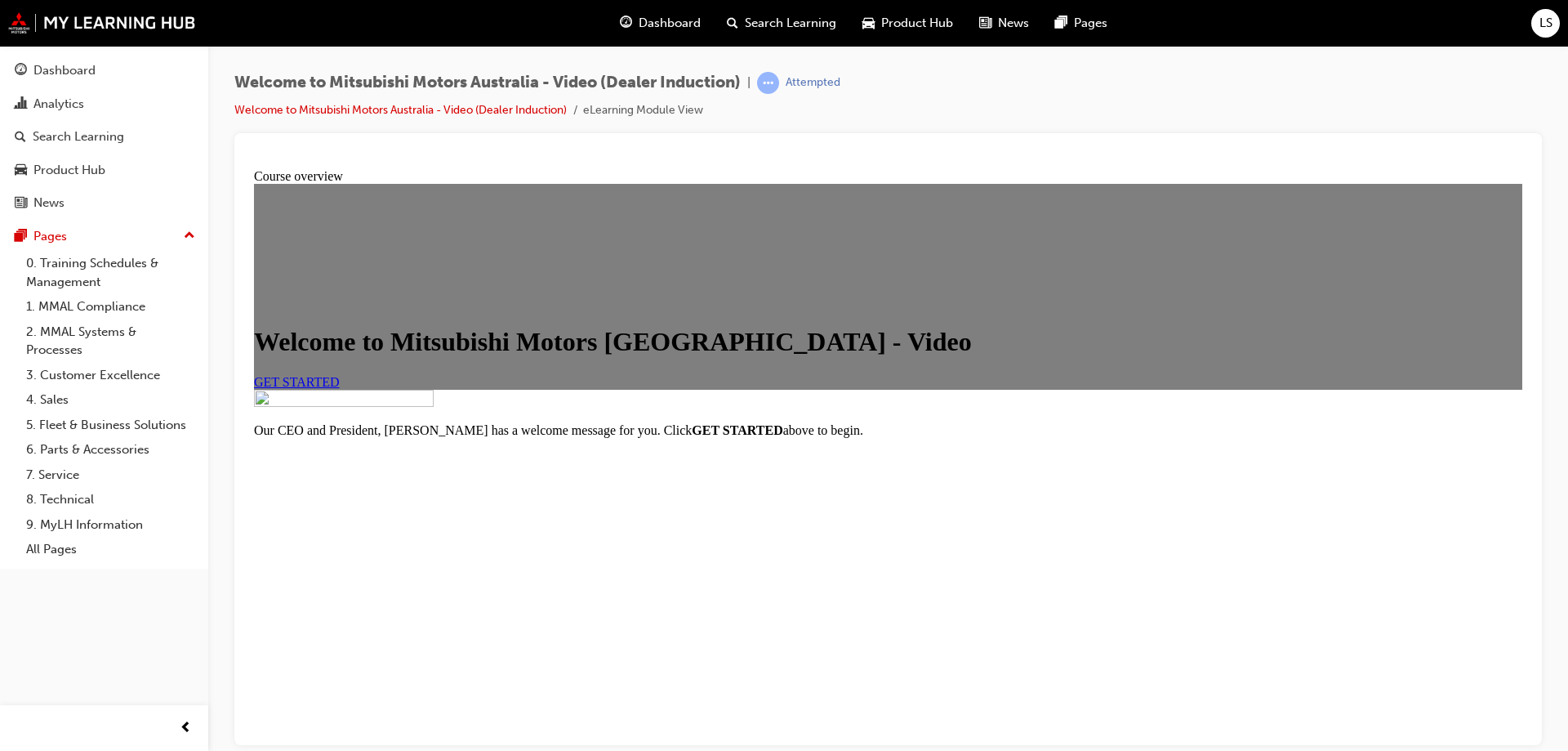
click at [669, 21] on span "Dashboard" at bounding box center [670, 23] width 62 height 19
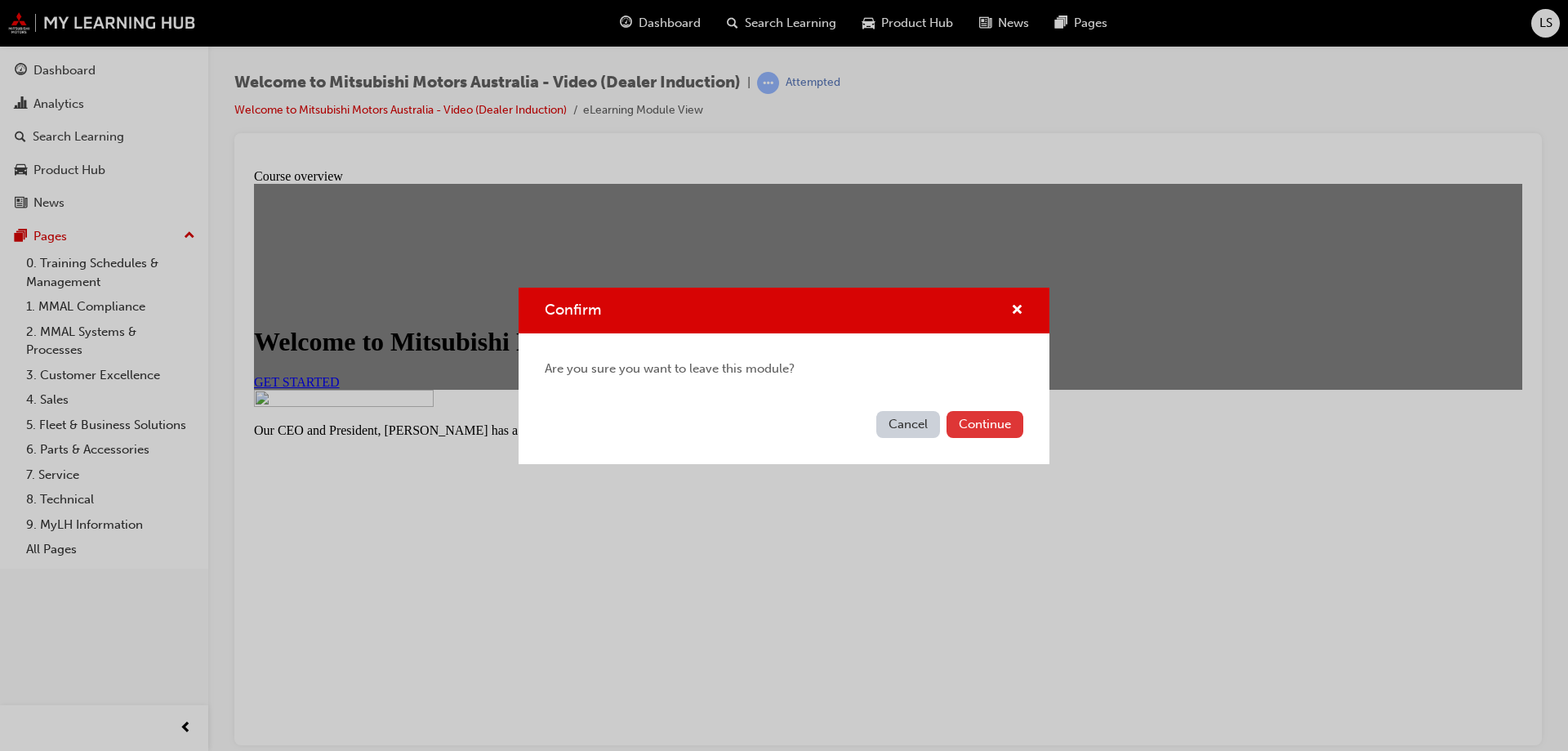
click at [985, 429] on button "Continue" at bounding box center [985, 425] width 77 height 27
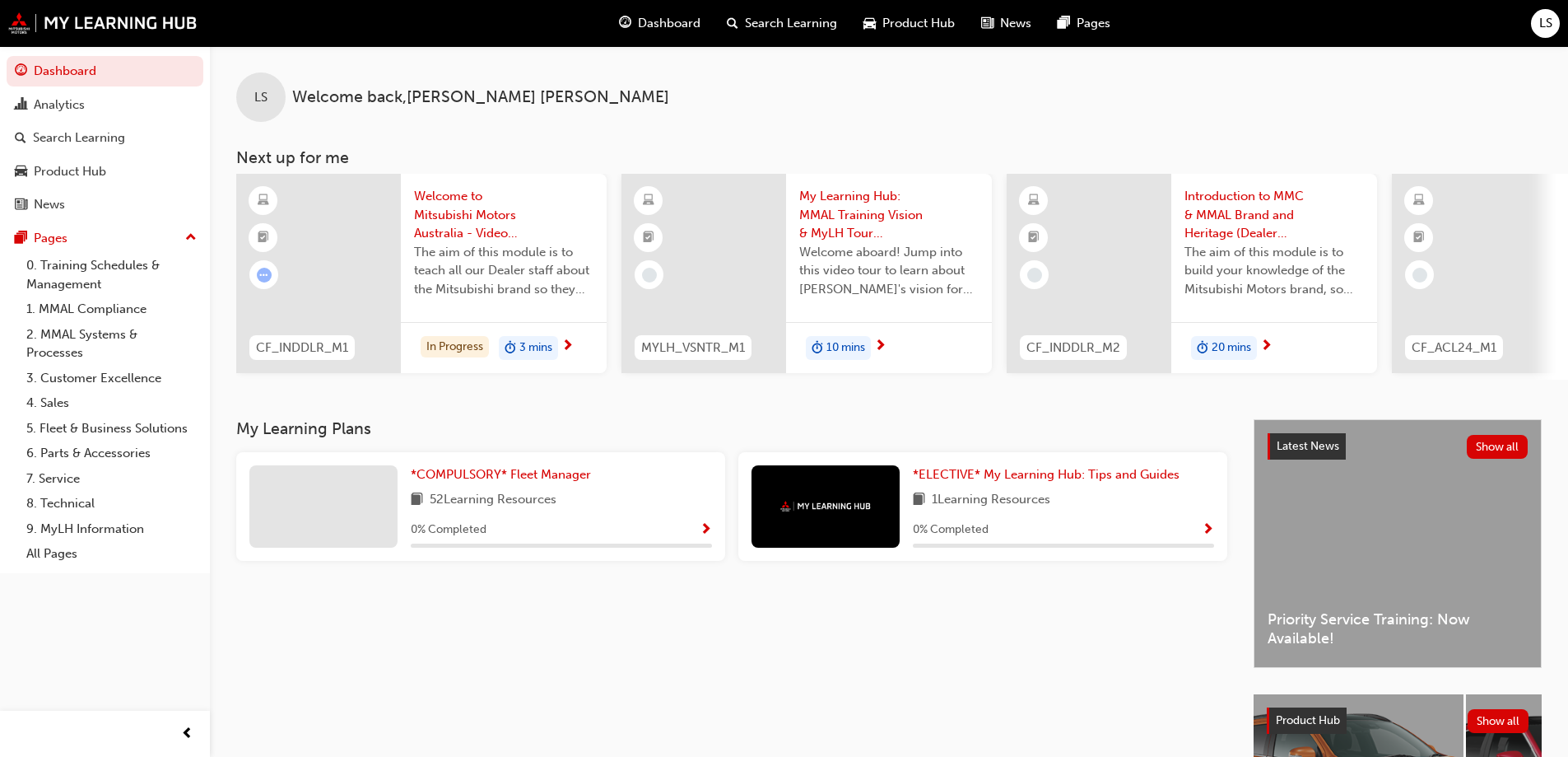
click at [780, 18] on span "Search Learning" at bounding box center [791, 23] width 93 height 19
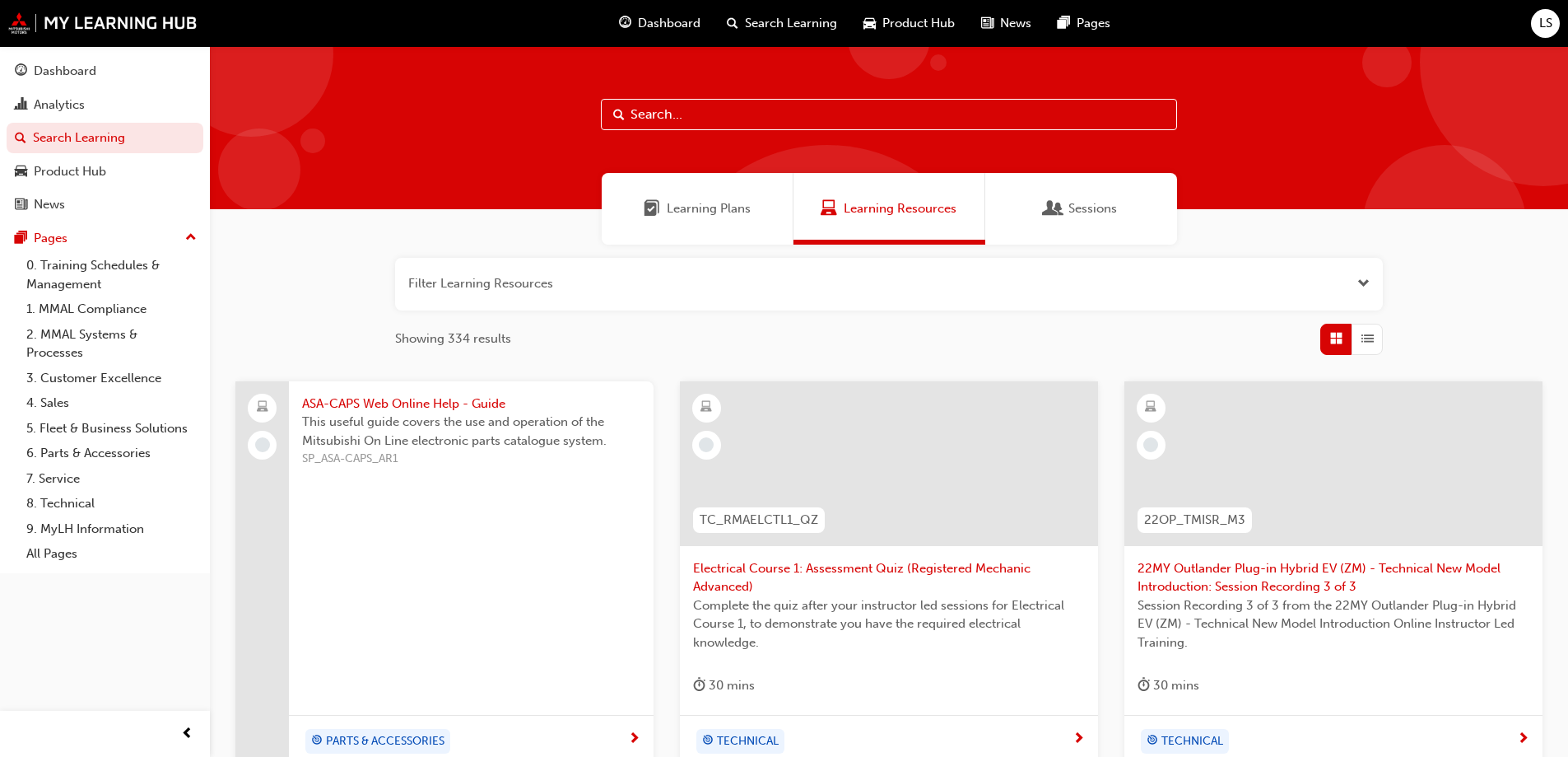
click at [739, 115] on input "text" at bounding box center [888, 114] width 576 height 31
click at [931, 18] on span "Product Hub" at bounding box center [919, 23] width 73 height 19
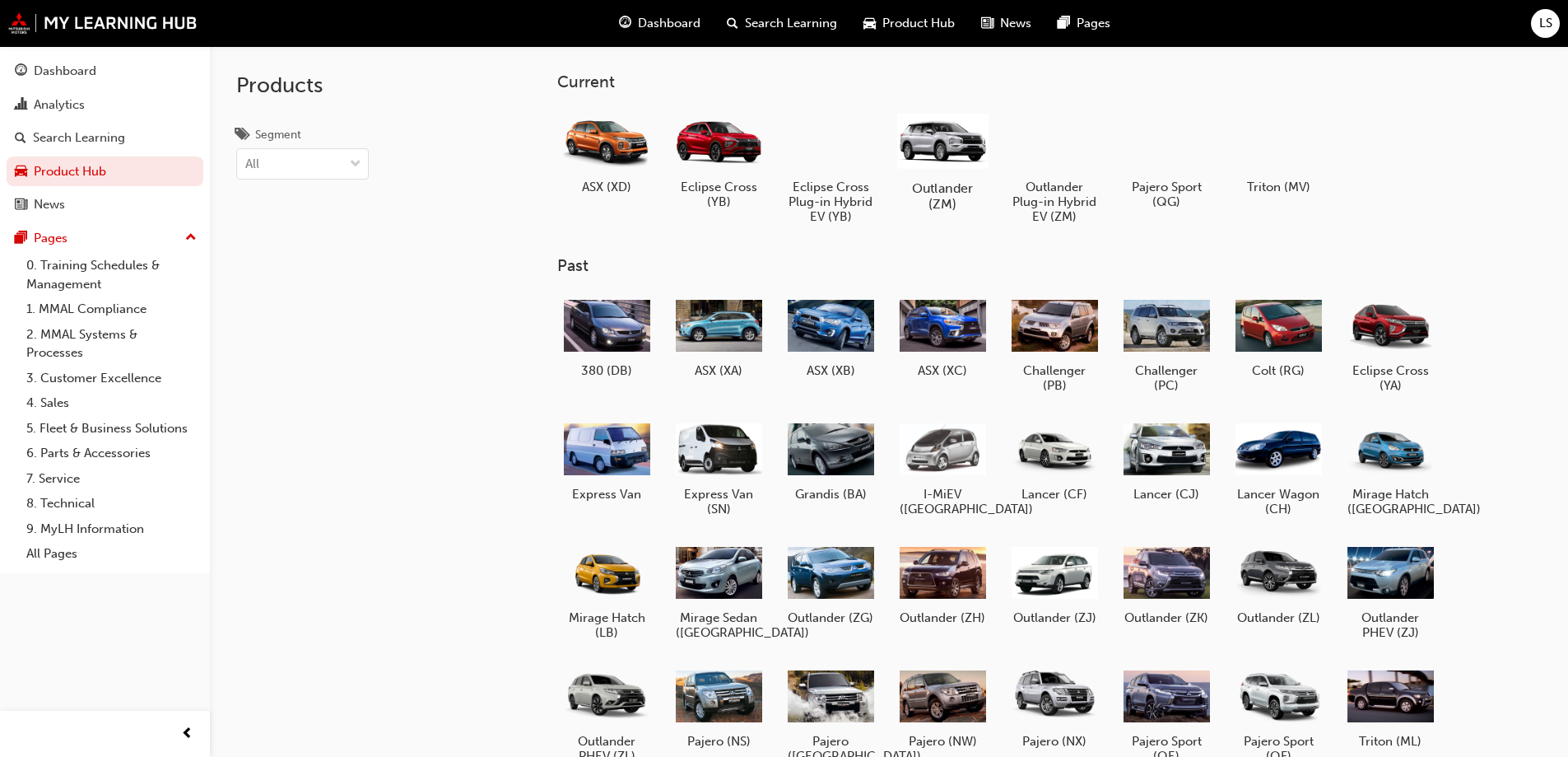
click at [952, 143] on div at bounding box center [942, 140] width 92 height 65
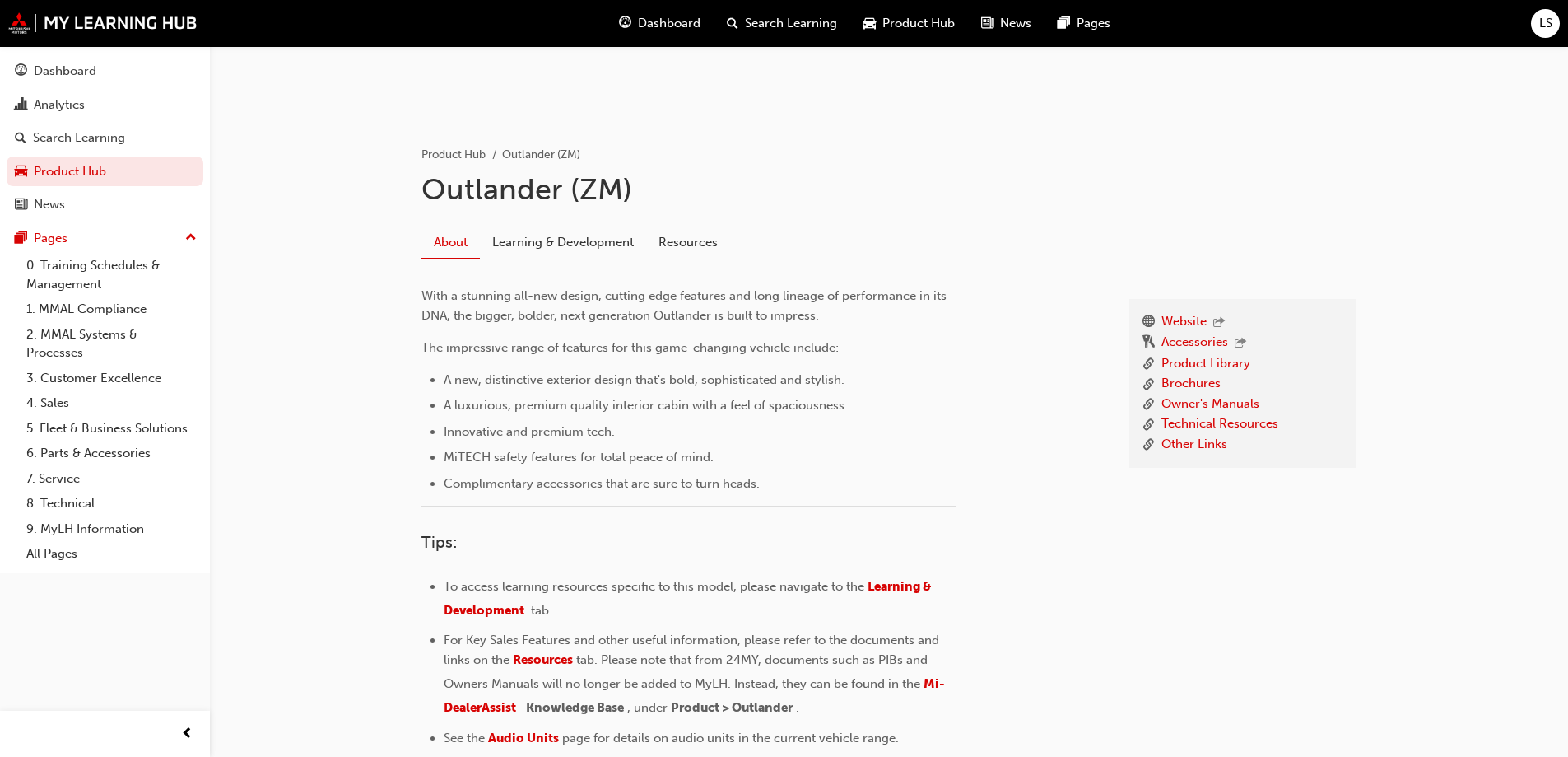
scroll to position [55, 0]
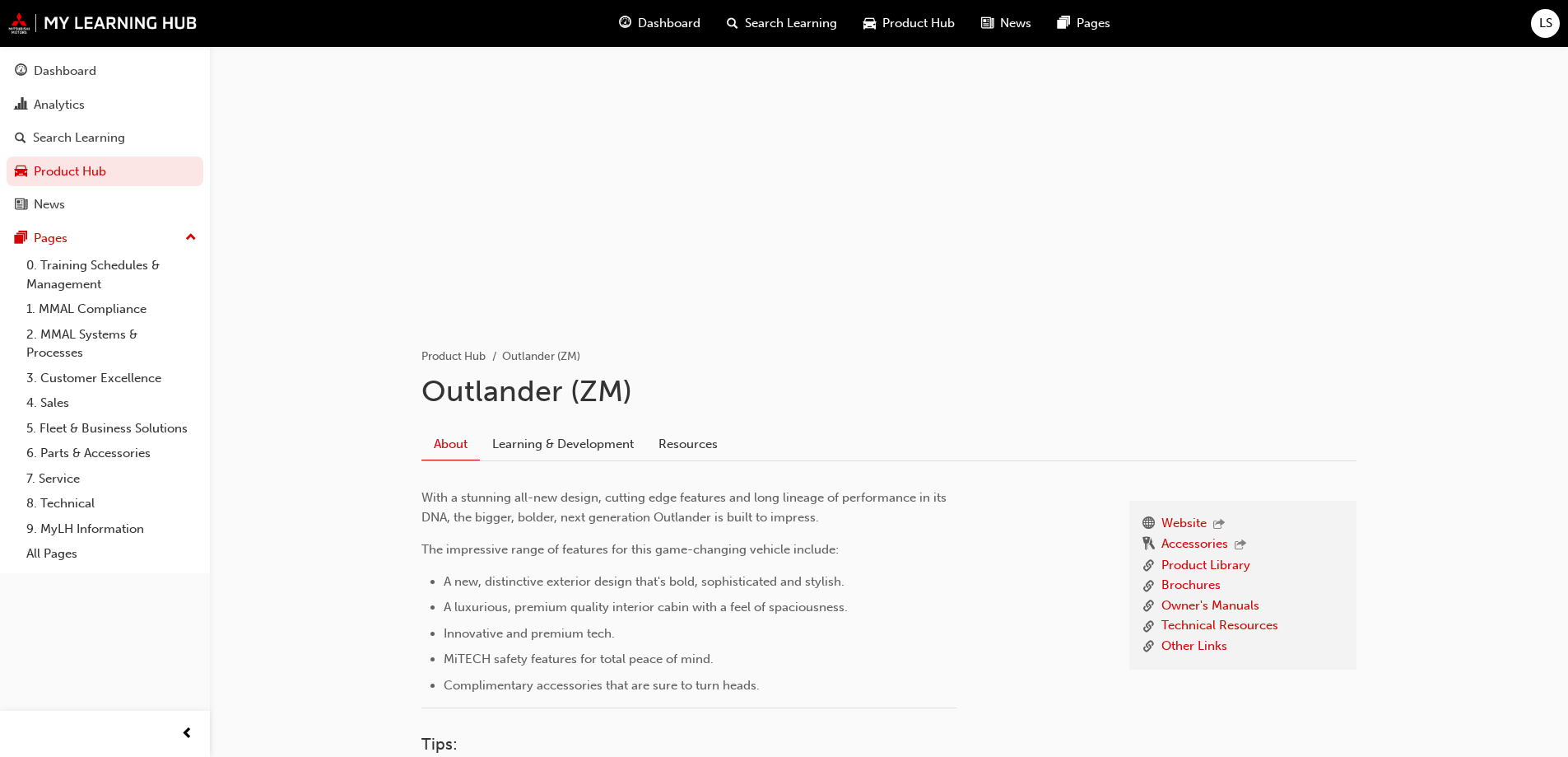
click at [675, 19] on span "Dashboard" at bounding box center [670, 23] width 63 height 19
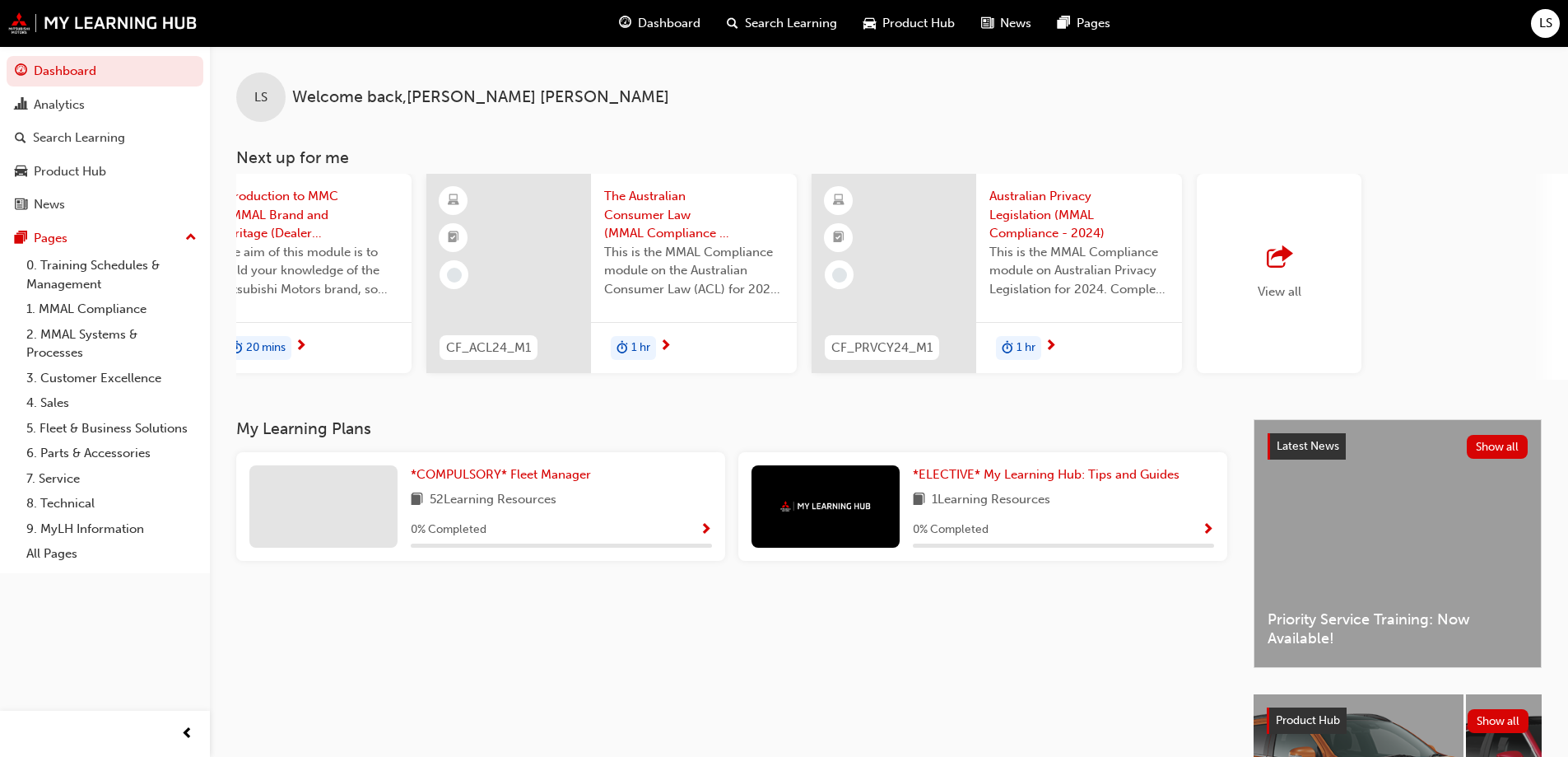
scroll to position [0, 967]
click at [1276, 254] on span "outbound-icon" at bounding box center [1277, 258] width 24 height 23
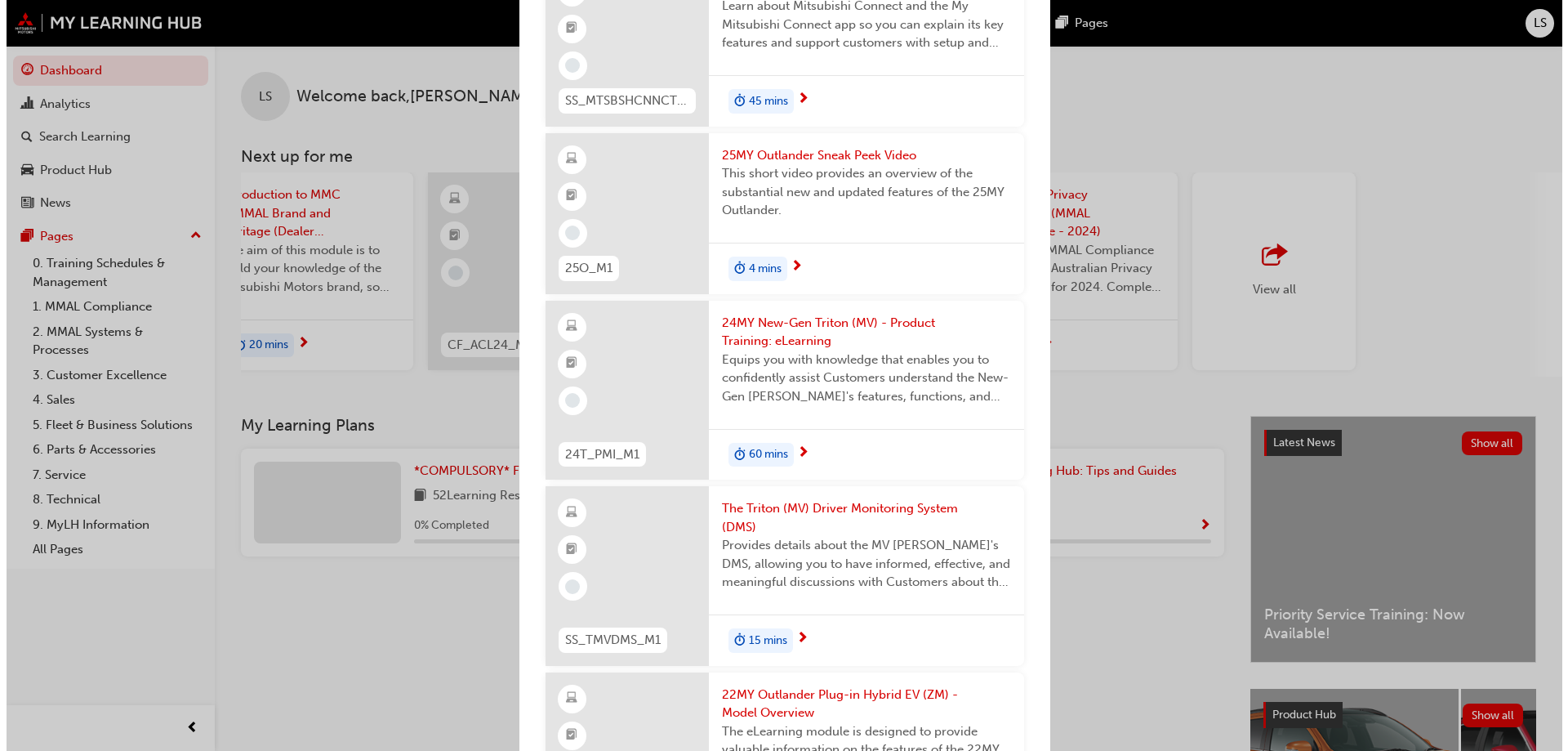
scroll to position [7841, 0]
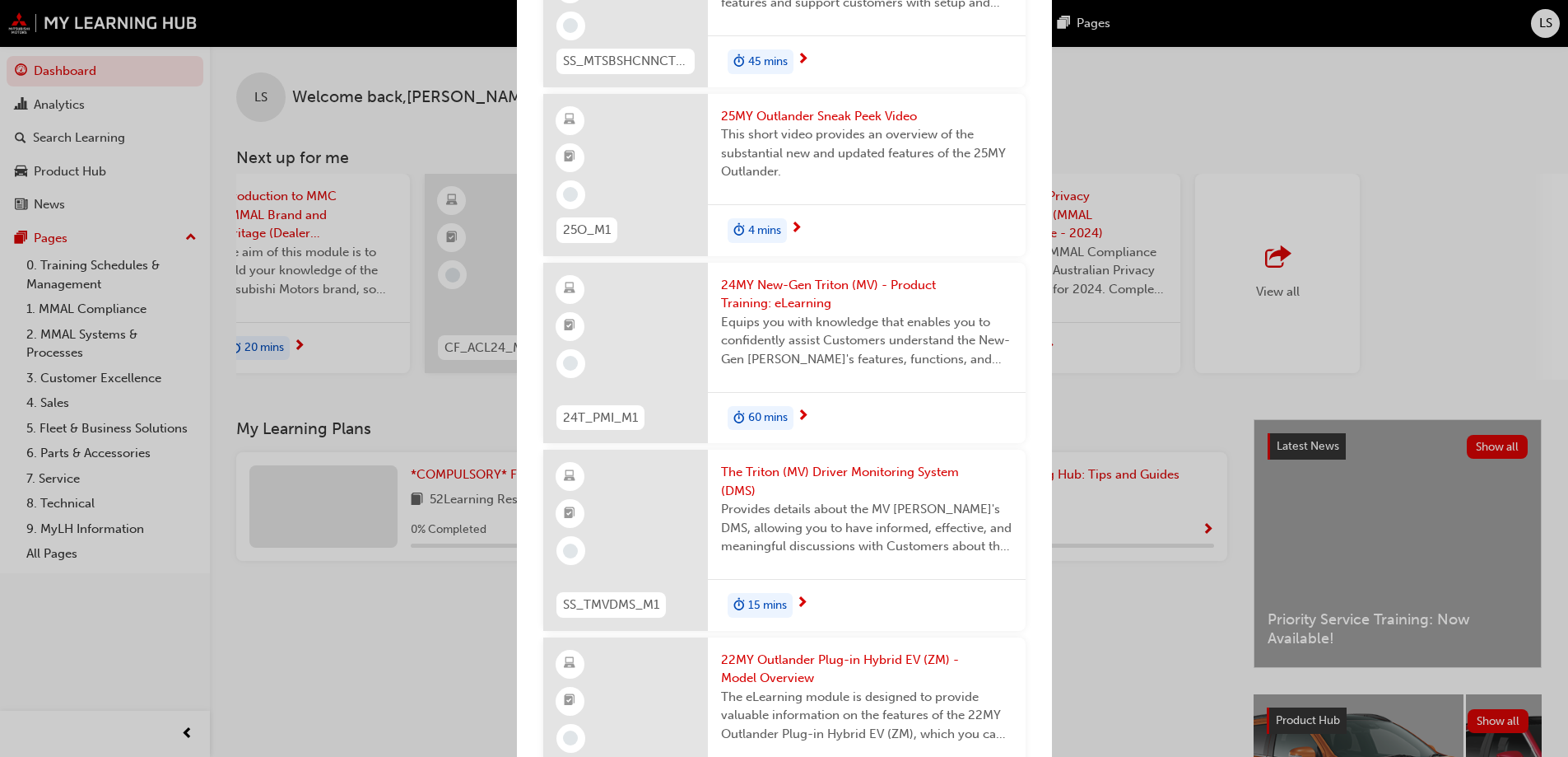
click at [780, 126] on span "25MY Outlander Sneak Peek Video" at bounding box center [867, 116] width 291 height 19
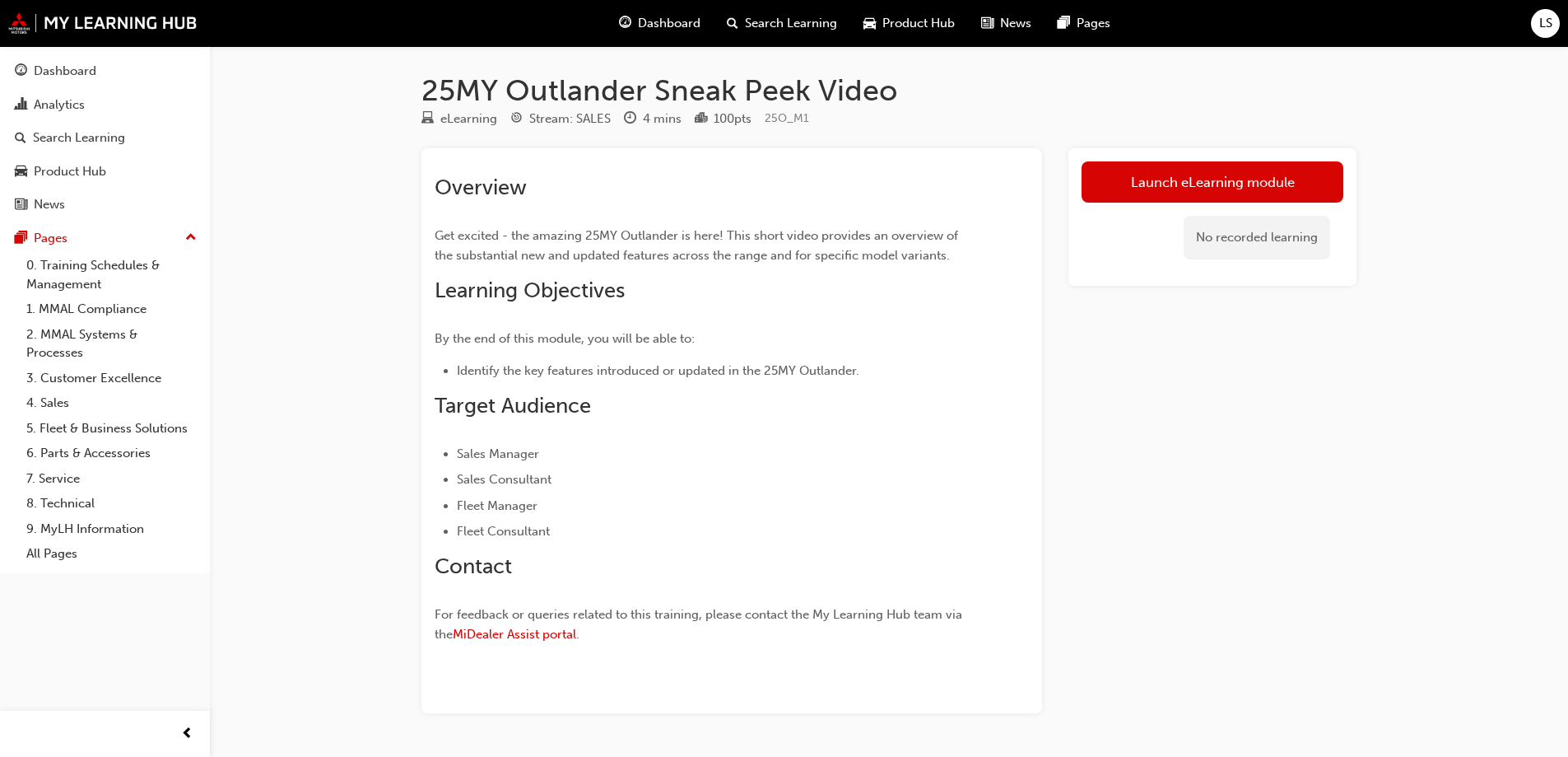
click at [1151, 186] on link "Launch eLearning module" at bounding box center [1212, 182] width 262 height 41
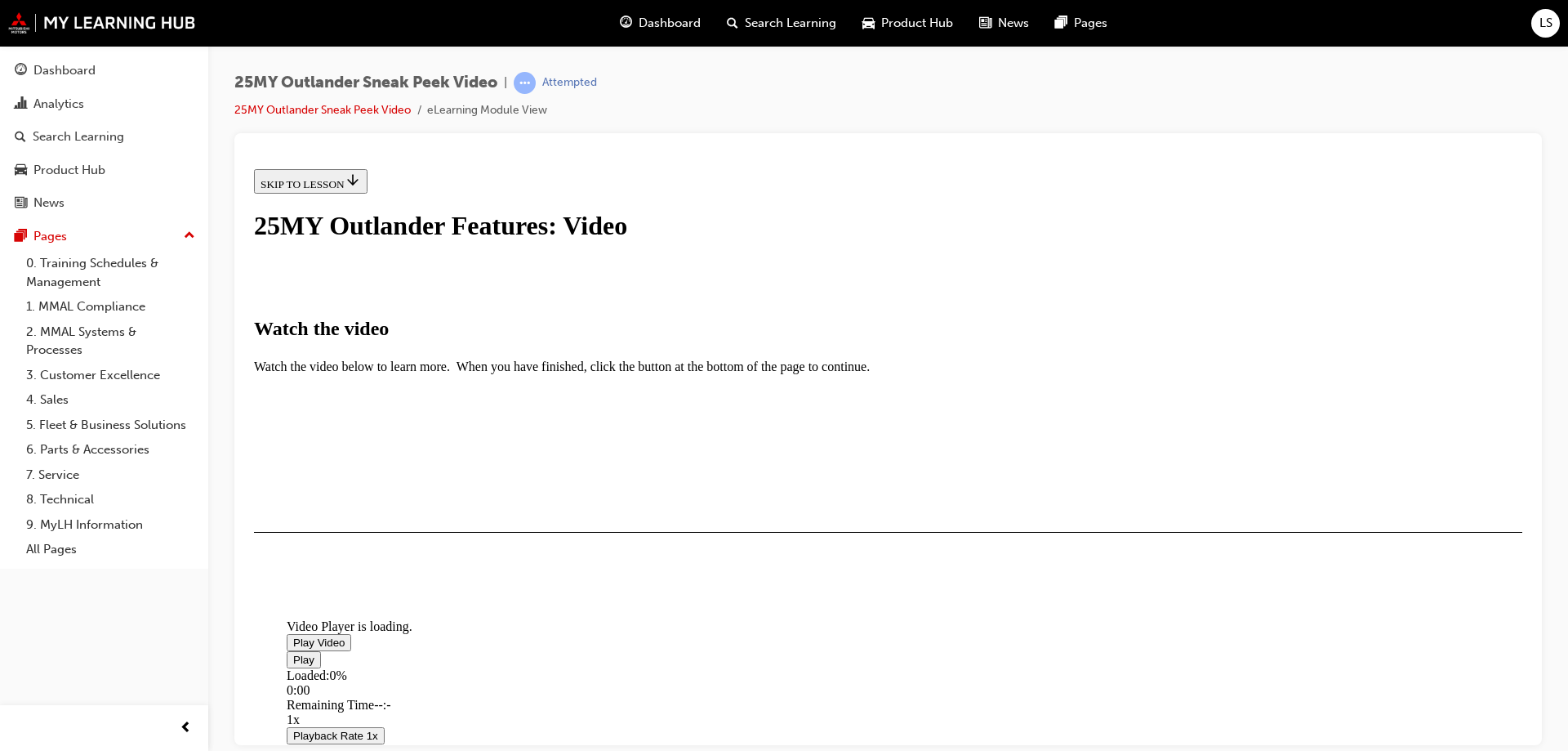
scroll to position [326, 0]
click at [293, 635] on span "Video player" at bounding box center [293, 641] width 0 height 12
drag, startPoint x: 1047, startPoint y: 636, endPoint x: 593, endPoint y: 632, distance: 454.0
click at [594, 667] on div "Loaded : 100.00% 0:45 3:28" at bounding box center [1070, 689] width 1568 height 44
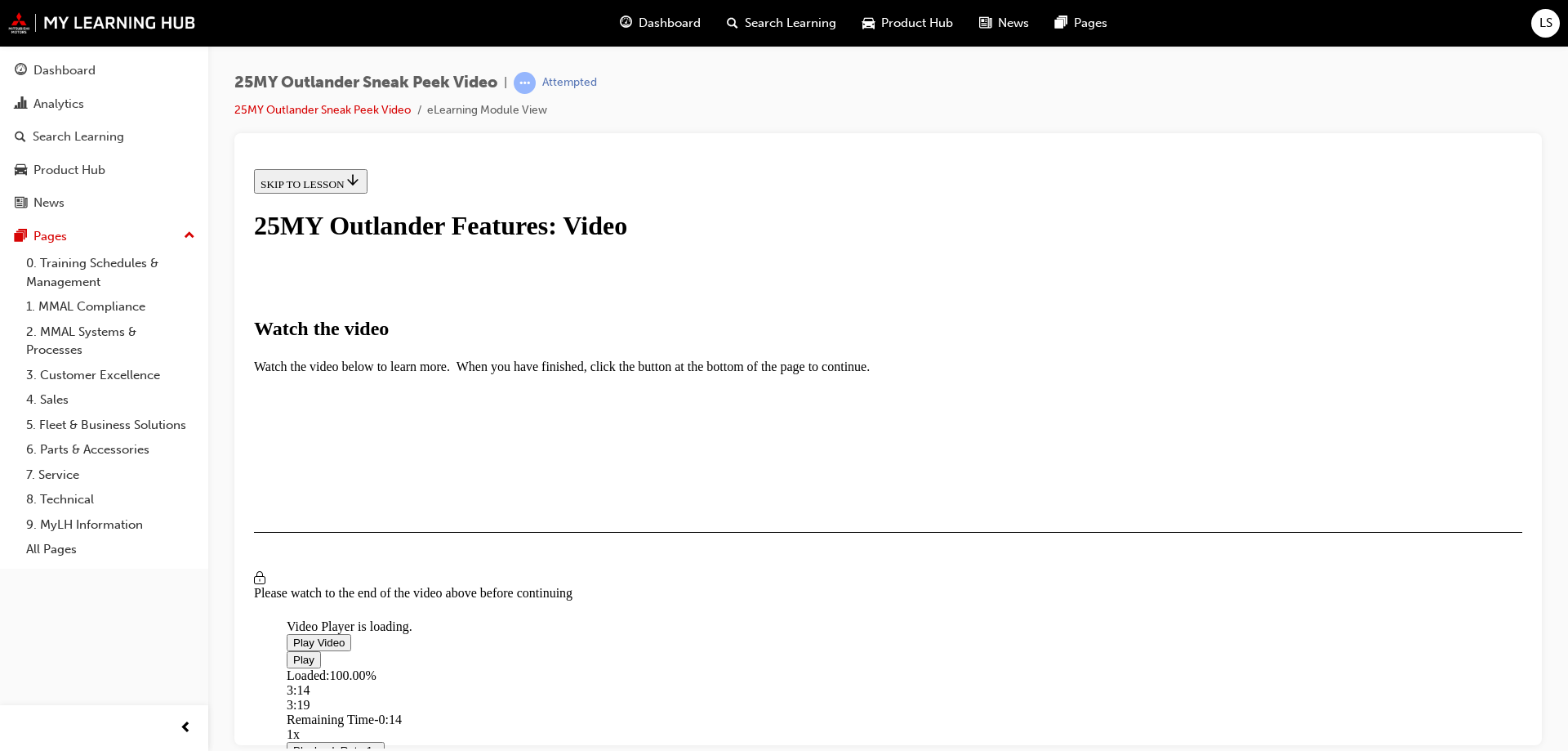
drag, startPoint x: 1044, startPoint y: 633, endPoint x: 1008, endPoint y: 632, distance: 36.0
click at [1008, 667] on div "Loaded : 100.00% 3:14 3:19" at bounding box center [1070, 689] width 1568 height 44
drag, startPoint x: 1008, startPoint y: 632, endPoint x: 991, endPoint y: 632, distance: 17.0
click at [991, 667] on div "Loaded : 100.00% 3:06 3:06" at bounding box center [1070, 689] width 1568 height 44
drag, startPoint x: 991, startPoint y: 632, endPoint x: 958, endPoint y: 634, distance: 33.1
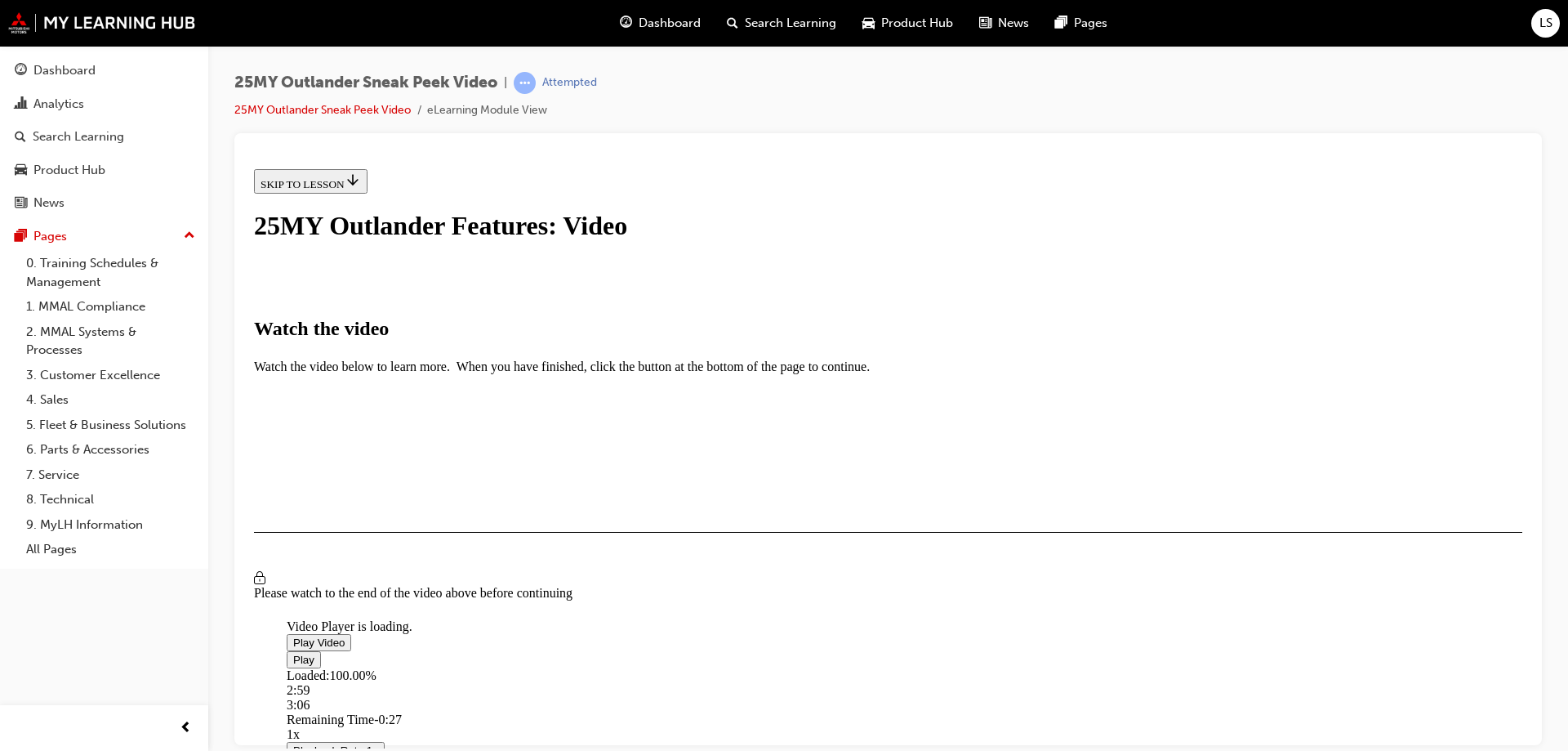
click at [958, 667] on div "Loaded : 100.00% 2:59 3:06" at bounding box center [1070, 689] width 1568 height 44
drag, startPoint x: 958, startPoint y: 634, endPoint x: 945, endPoint y: 635, distance: 13.0
click at [945, 667] on div "Loaded : 100.00% 2:51 2:53" at bounding box center [1070, 689] width 1568 height 44
drag, startPoint x: 954, startPoint y: 636, endPoint x: 934, endPoint y: 635, distance: 20.0
click at [934, 667] on div "Loaded : 100.00% 2:48 2:53" at bounding box center [1070, 689] width 1568 height 44
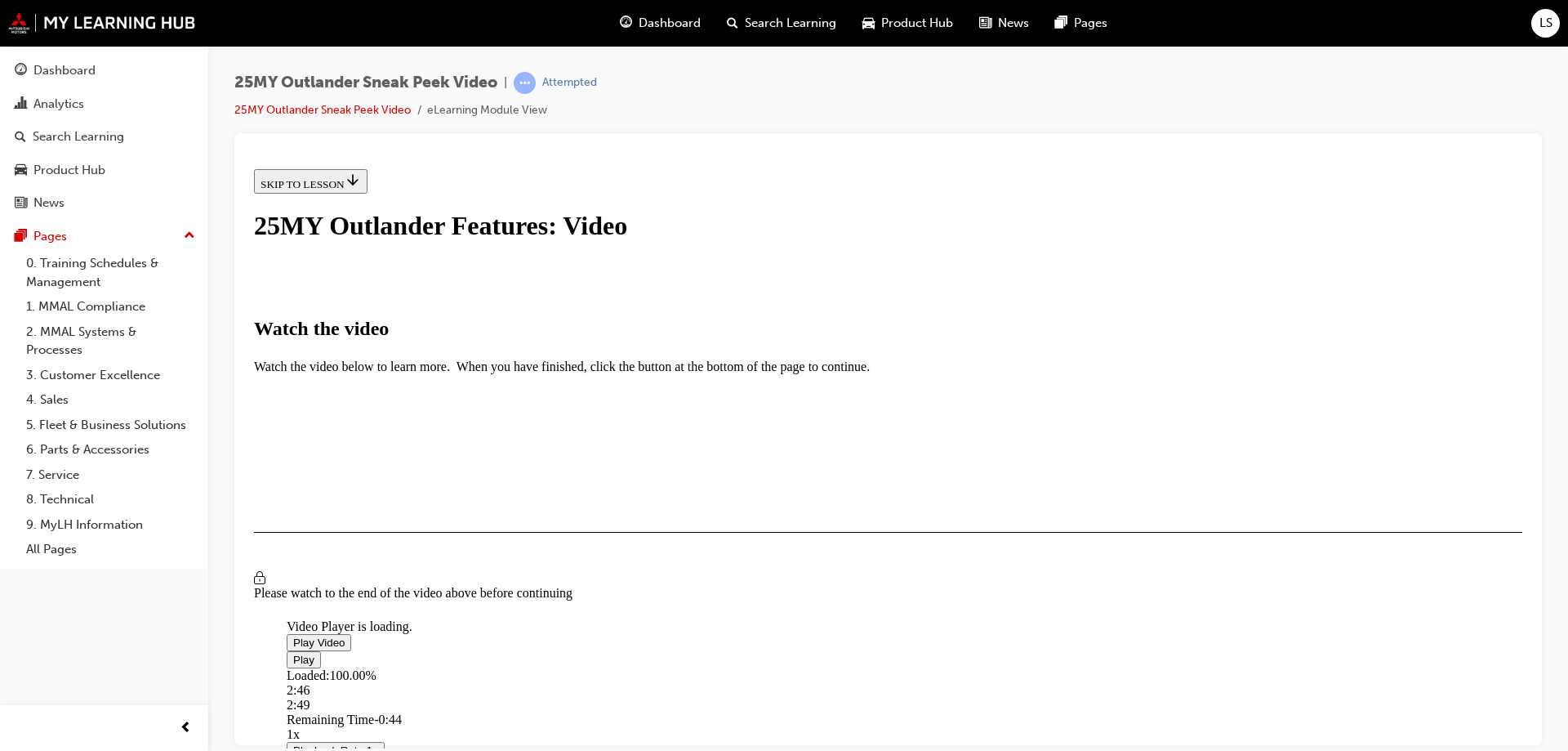
click at [937, 697] on div "2:49" at bounding box center [892, 704] width 1212 height 14
click at [919, 667] on div "Loaded : 100.00% 2:42 2:46" at bounding box center [1070, 689] width 1568 height 44
click at [909, 667] on div "Loaded : 100.00% 2:36 2:36" at bounding box center [1070, 689] width 1568 height 44
drag, startPoint x: 895, startPoint y: 633, endPoint x: 868, endPoint y: 633, distance: 27.0
click at [868, 667] on div "Loaded : 100.00% 2:22 2:30" at bounding box center [1070, 689] width 1568 height 44
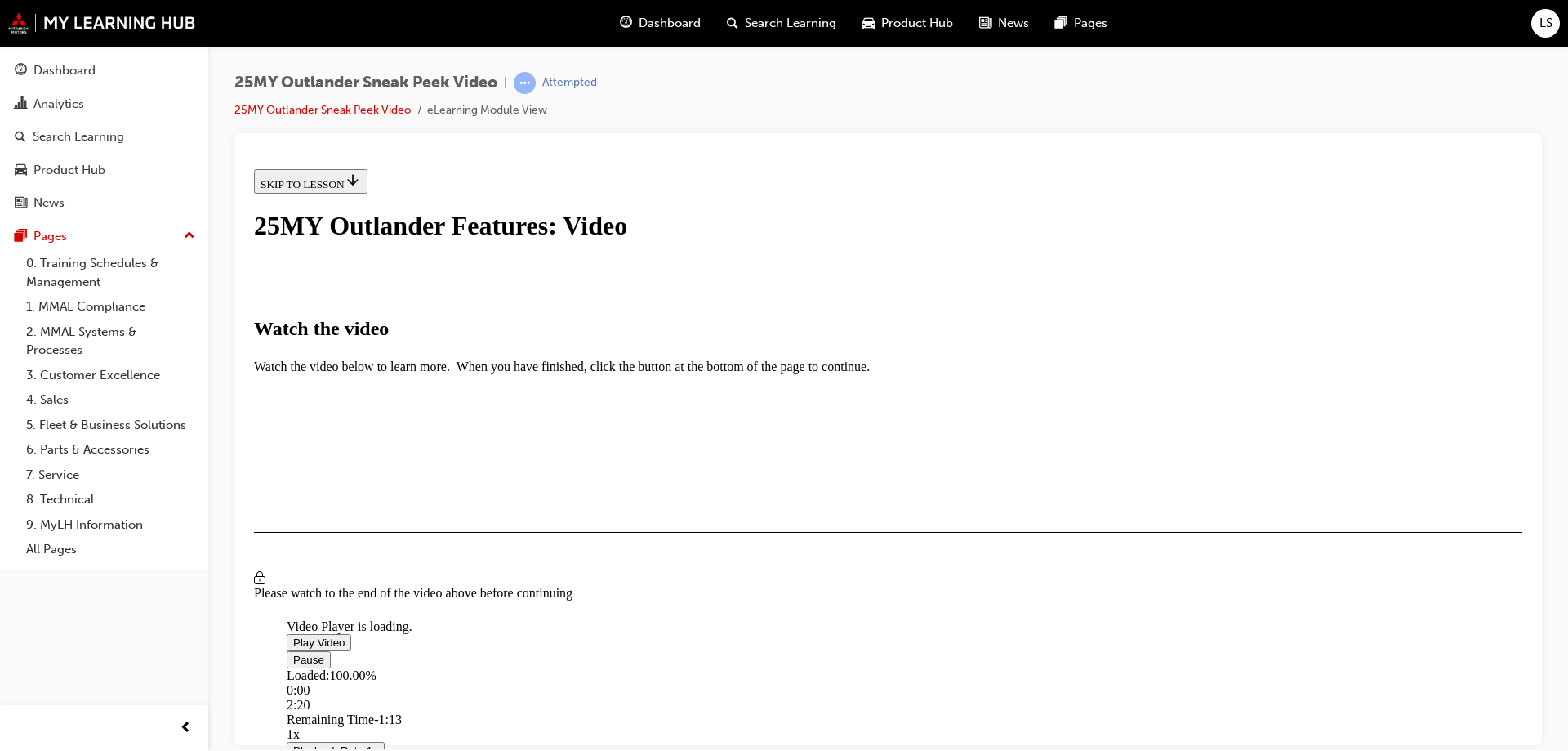
click at [293, 653] on span "Video player" at bounding box center [293, 659] width 0 height 12
click at [293, 635] on span "Video player" at bounding box center [293, 641] width 0 height 12
click at [875, 667] on div "Loaded : 100.00% 2:23 2:20" at bounding box center [1070, 689] width 1568 height 44
click at [892, 667] on div "Loaded : 100.00% 2:28 2:23" at bounding box center [1070, 689] width 1568 height 44
click at [916, 667] on div "Loaded : 100.00% 2:38 2:38" at bounding box center [1070, 689] width 1568 height 44
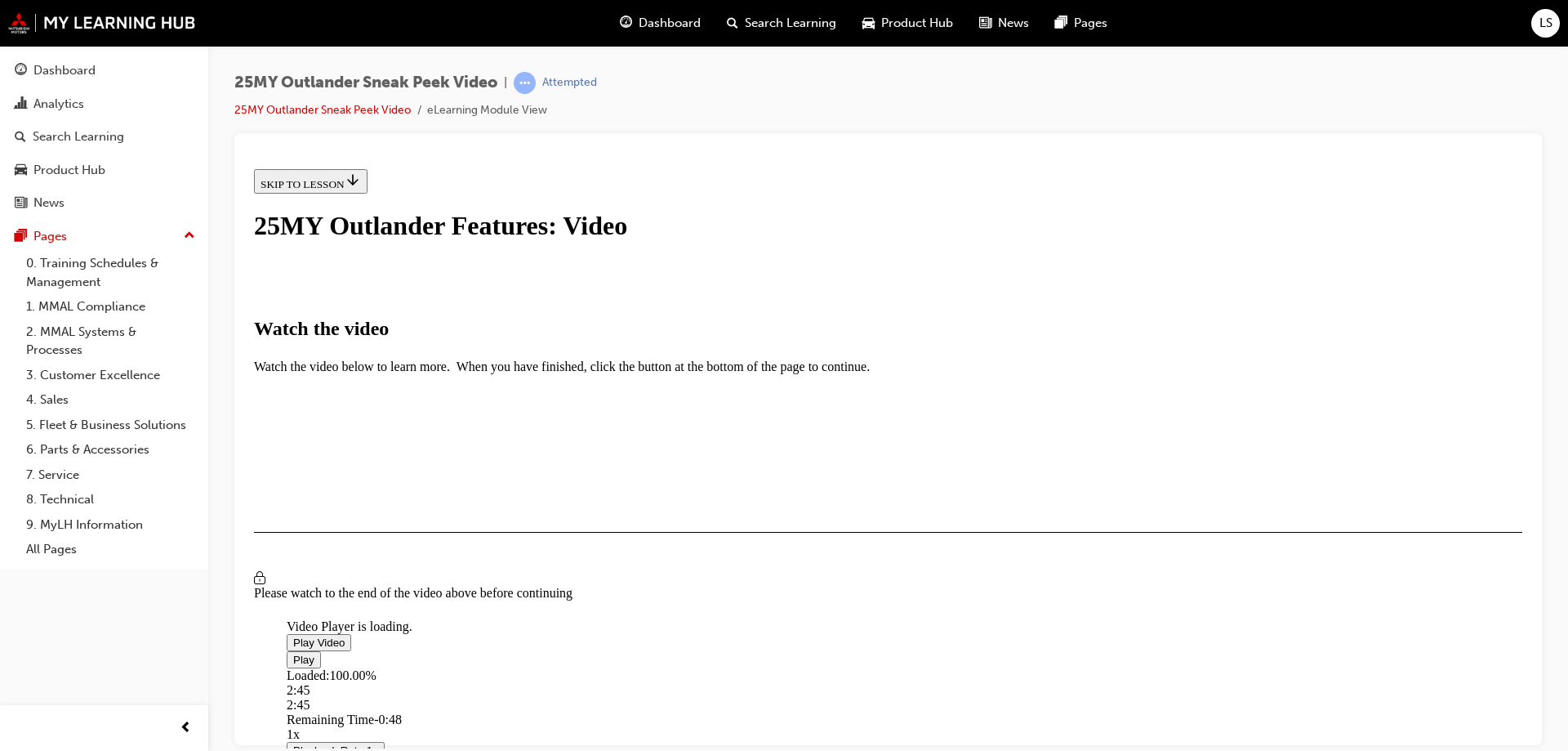
click at [934, 682] on div "Progress Bar" at bounding box center [1070, 682] width 1568 height 0
click at [957, 667] on div "Loaded : 100.00% 2:53 2:45" at bounding box center [1070, 689] width 1568 height 44
click at [978, 667] on div "Loaded : 100.00% 3:01 3:01" at bounding box center [1070, 689] width 1568 height 44
click at [977, 667] on div "Loaded : 100.00% 3:01 3:08" at bounding box center [1070, 689] width 1568 height 44
click at [925, 667] on div "Loaded : 100.00% 2:42 3:02" at bounding box center [1070, 689] width 1568 height 44
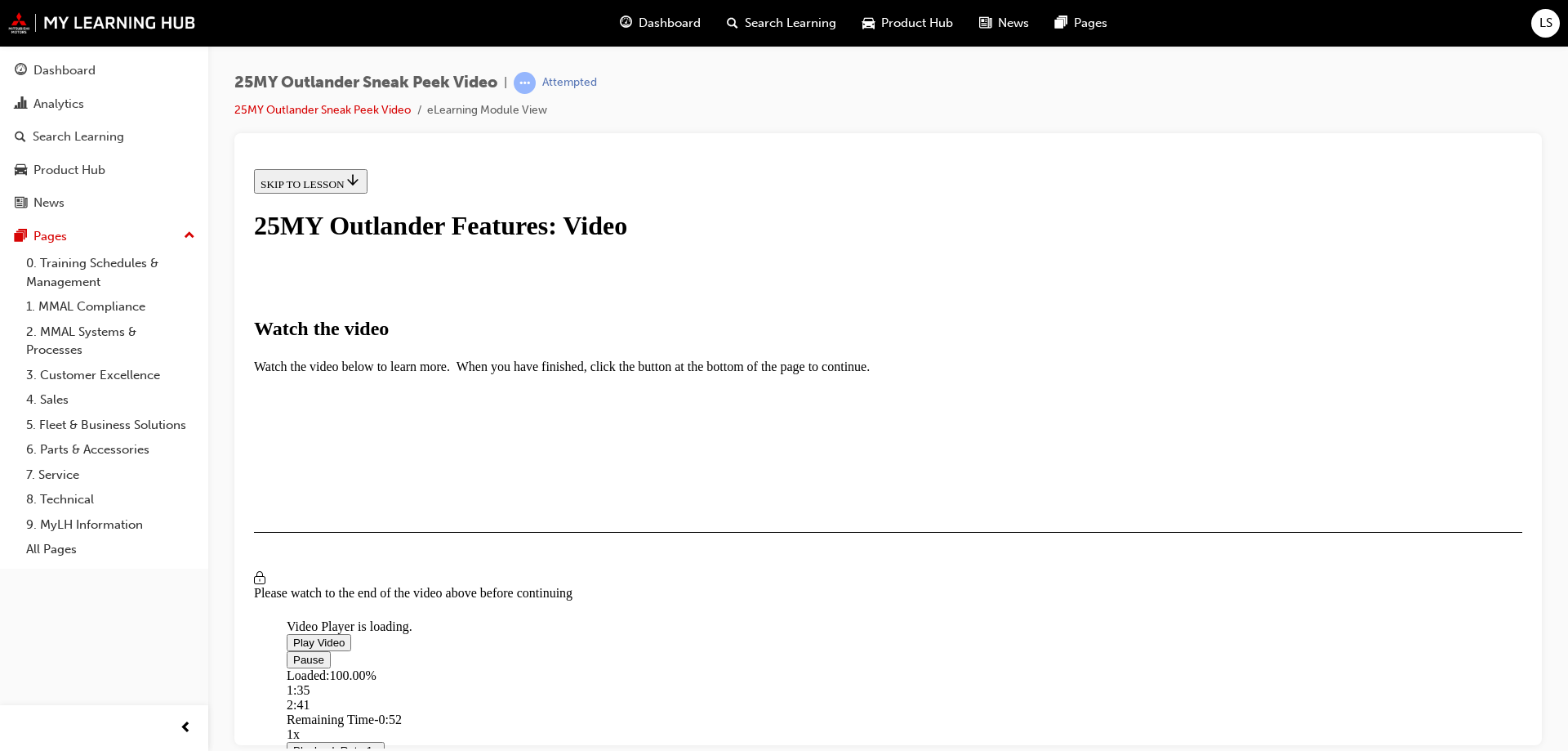
click at [749, 667] on div "Loaded : 100.00% 1:35 2:41" at bounding box center [1070, 689] width 1568 height 44
click at [1049, 667] on div "Loaded : 100.00% 3:27 1:35" at bounding box center [1070, 689] width 1568 height 44
click at [413, 586] on div "I HAVE WATCHED THIS VIDEO" at bounding box center [336, 579] width 153 height 13
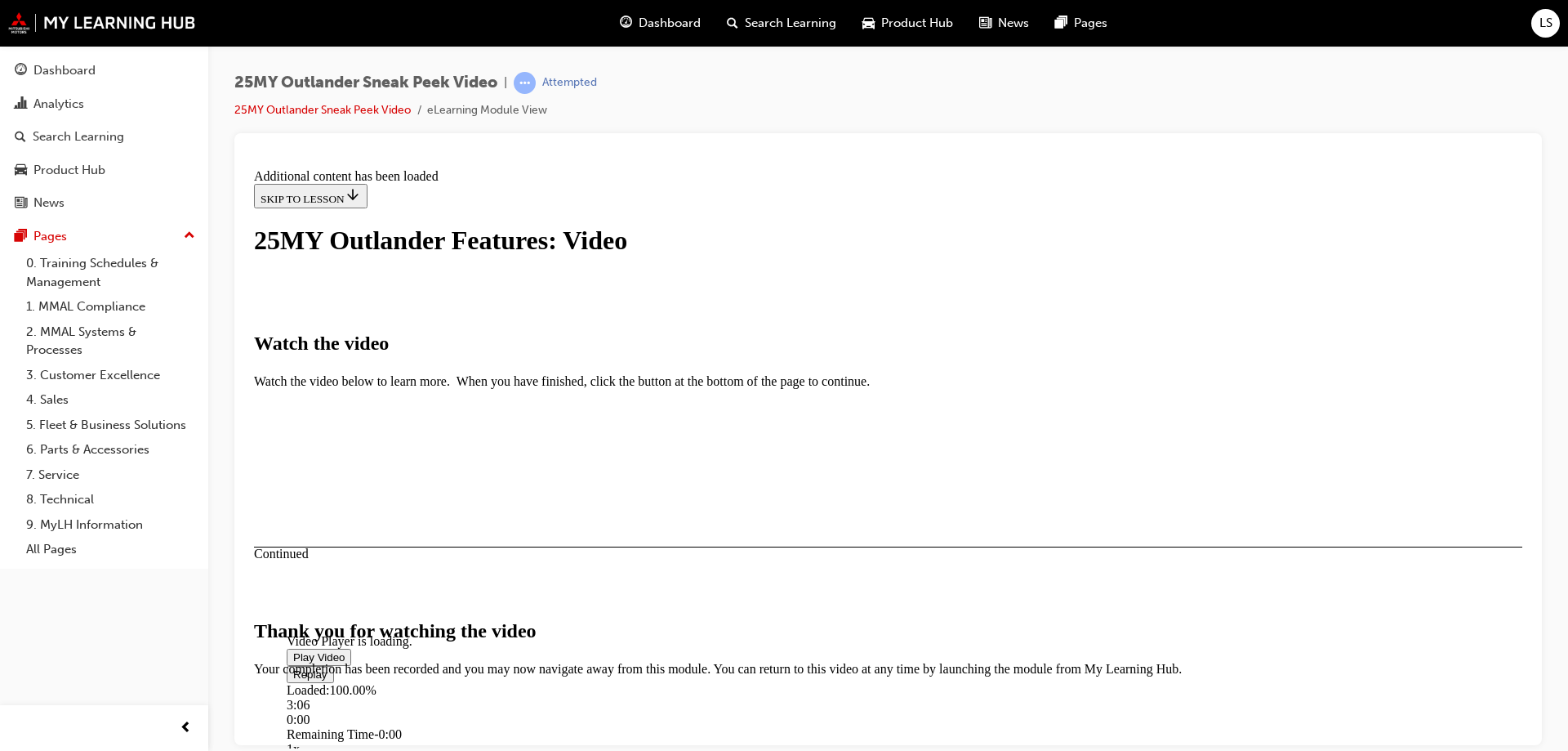
scroll to position [512, 0]
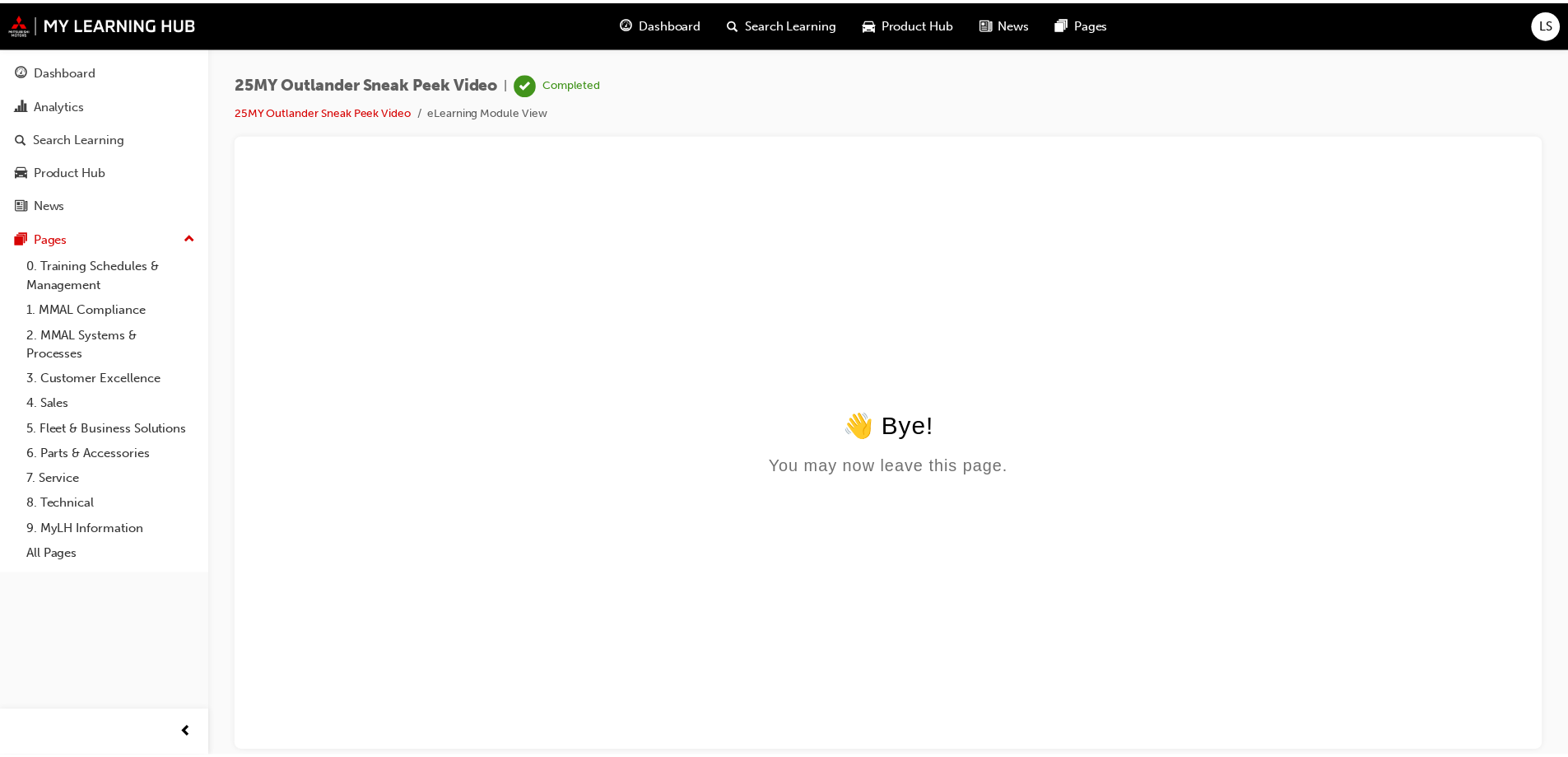
scroll to position [0, 0]
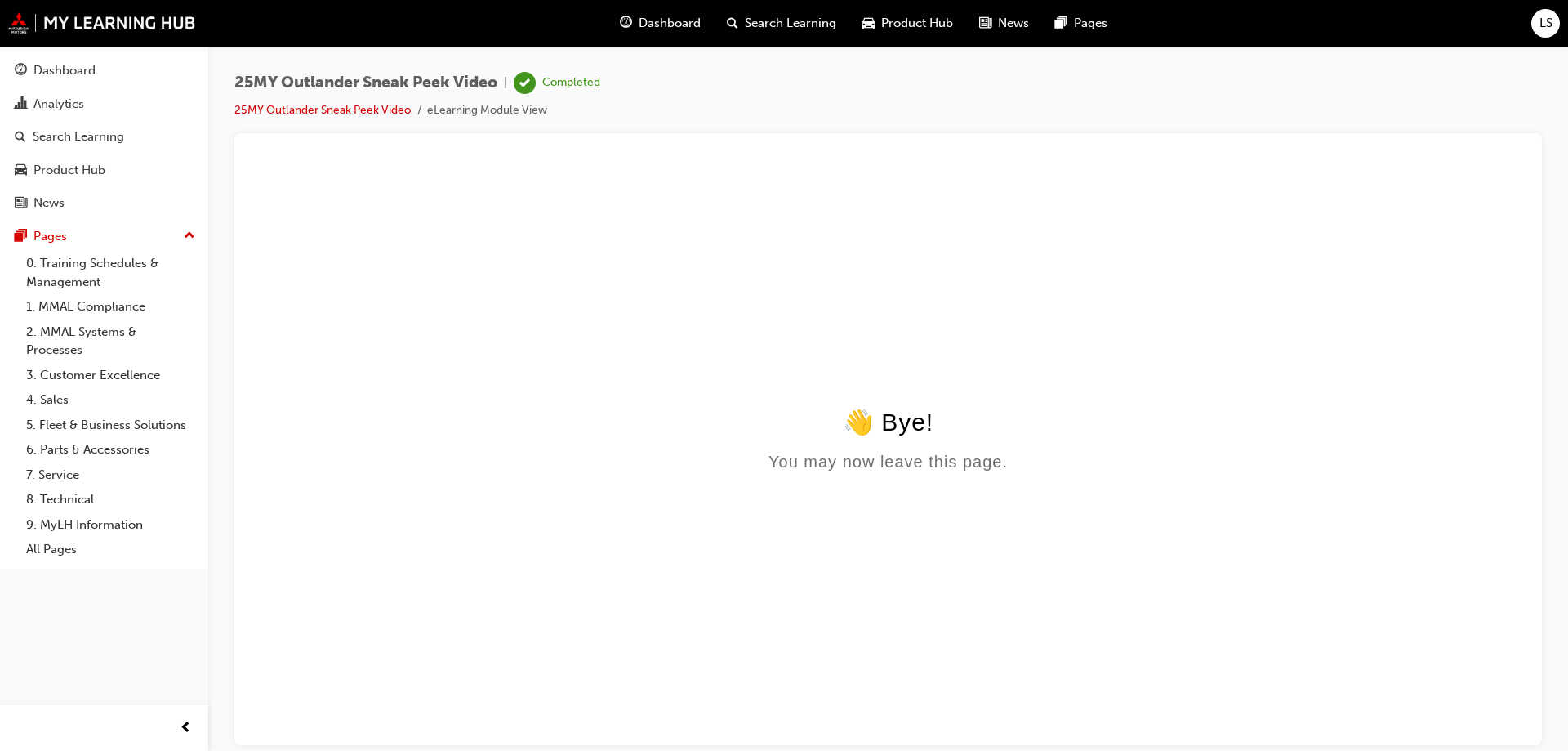
click at [698, 24] on span "Dashboard" at bounding box center [670, 23] width 62 height 19
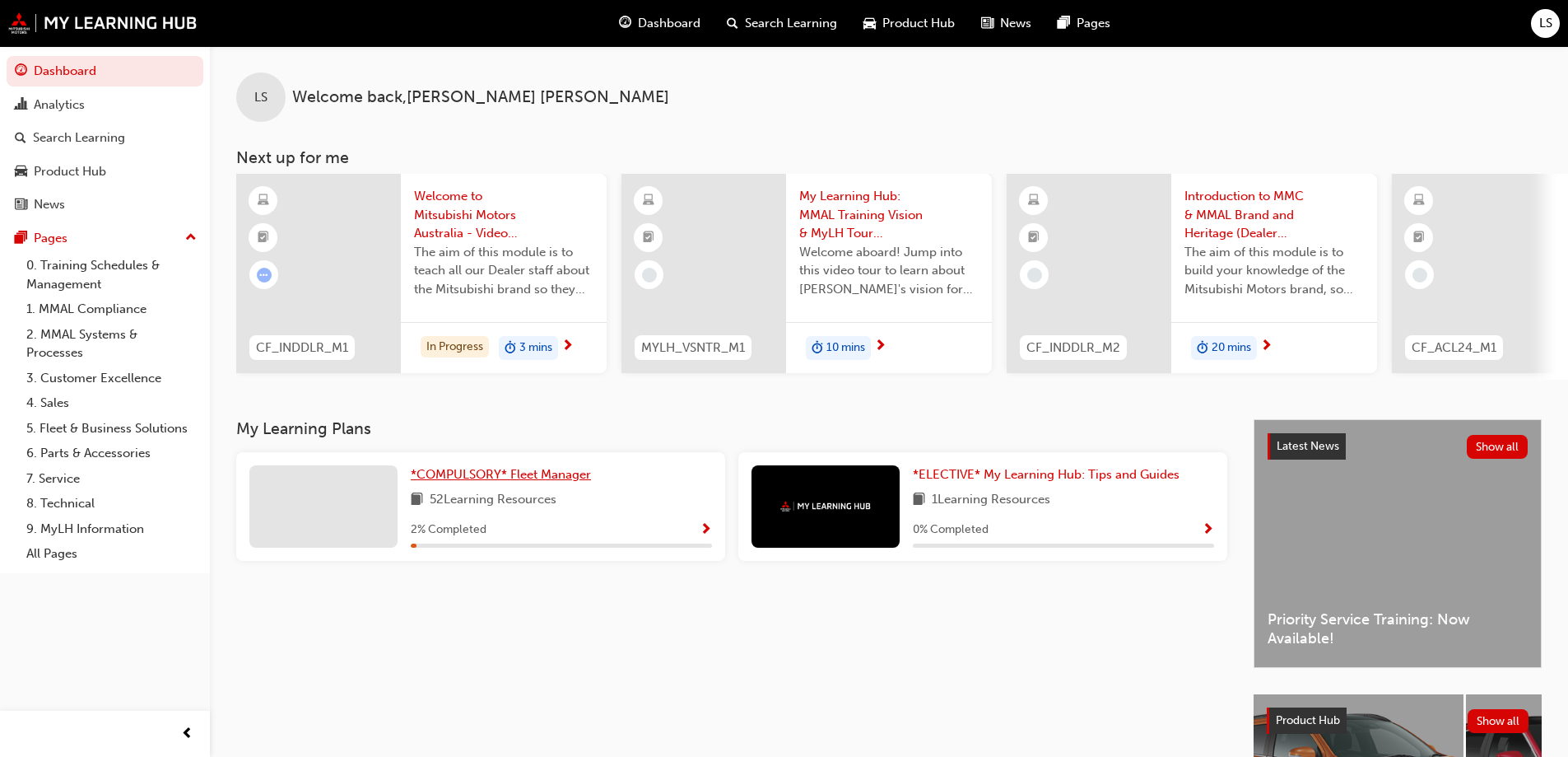
click at [526, 476] on span "*COMPULSORY* Fleet Manager" at bounding box center [501, 474] width 181 height 14
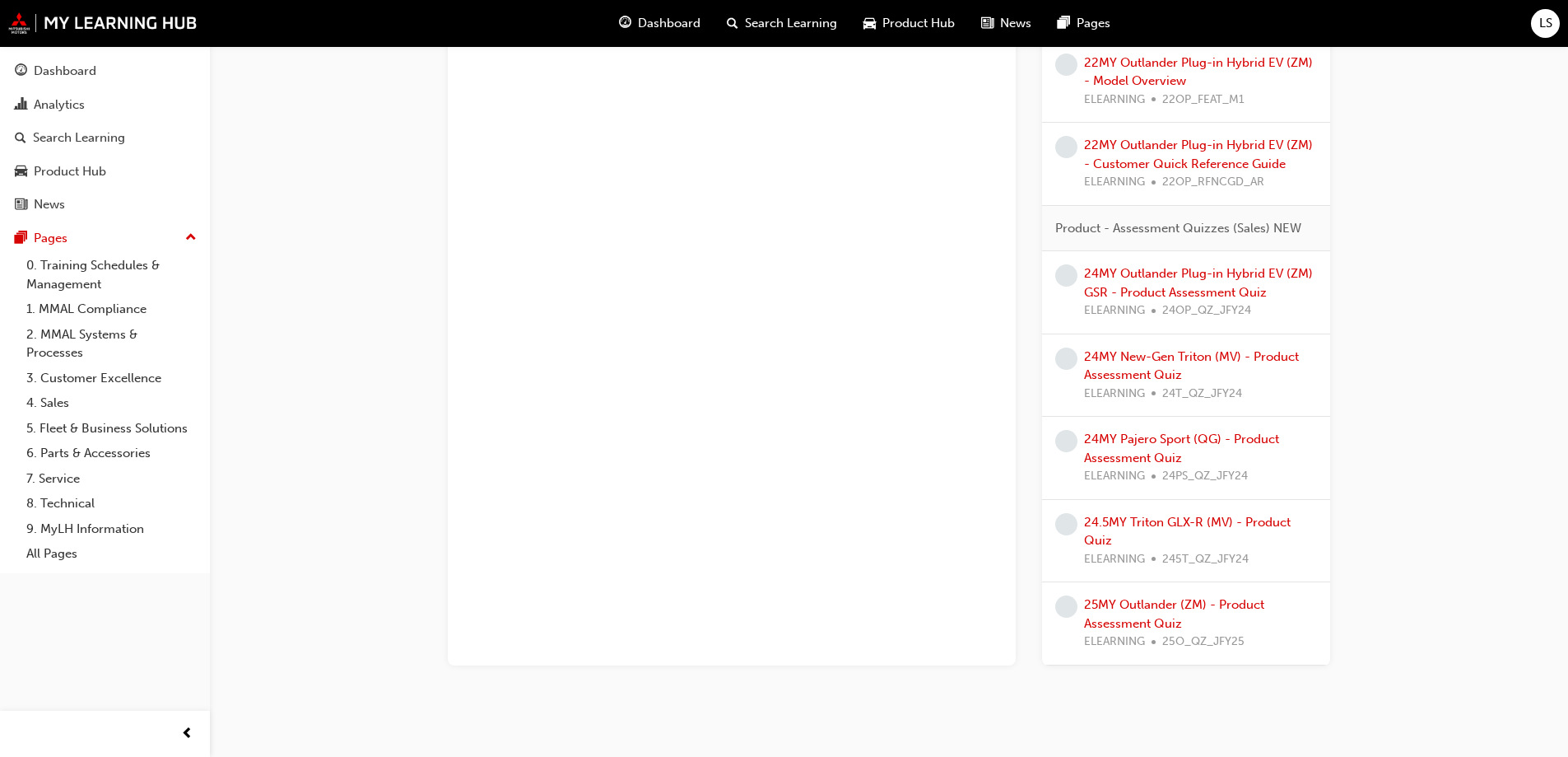
scroll to position [4382, 0]
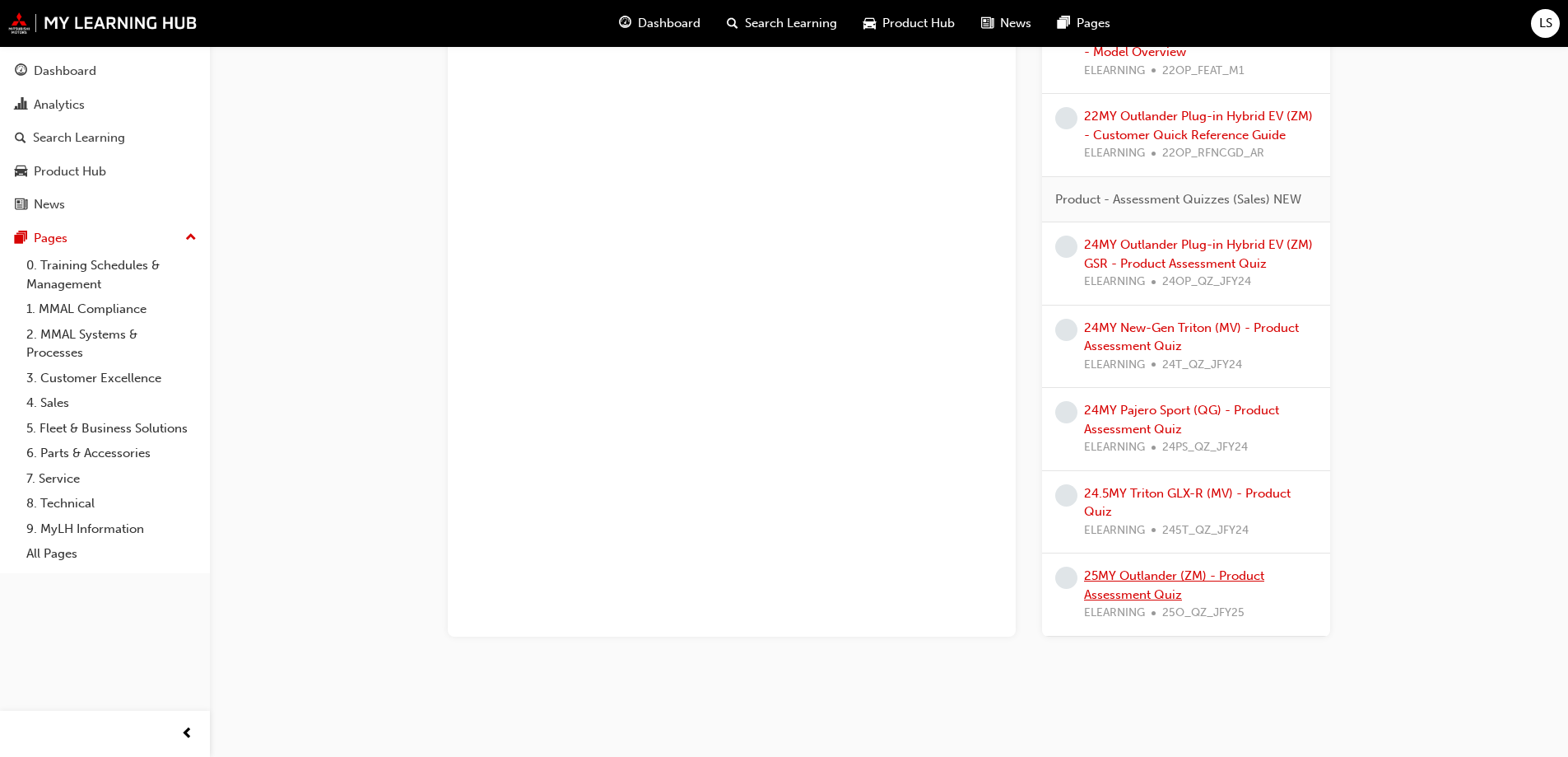
click at [1189, 581] on link "25MY Outlander (ZM) - Product Assessment Quiz" at bounding box center [1174, 585] width 181 height 34
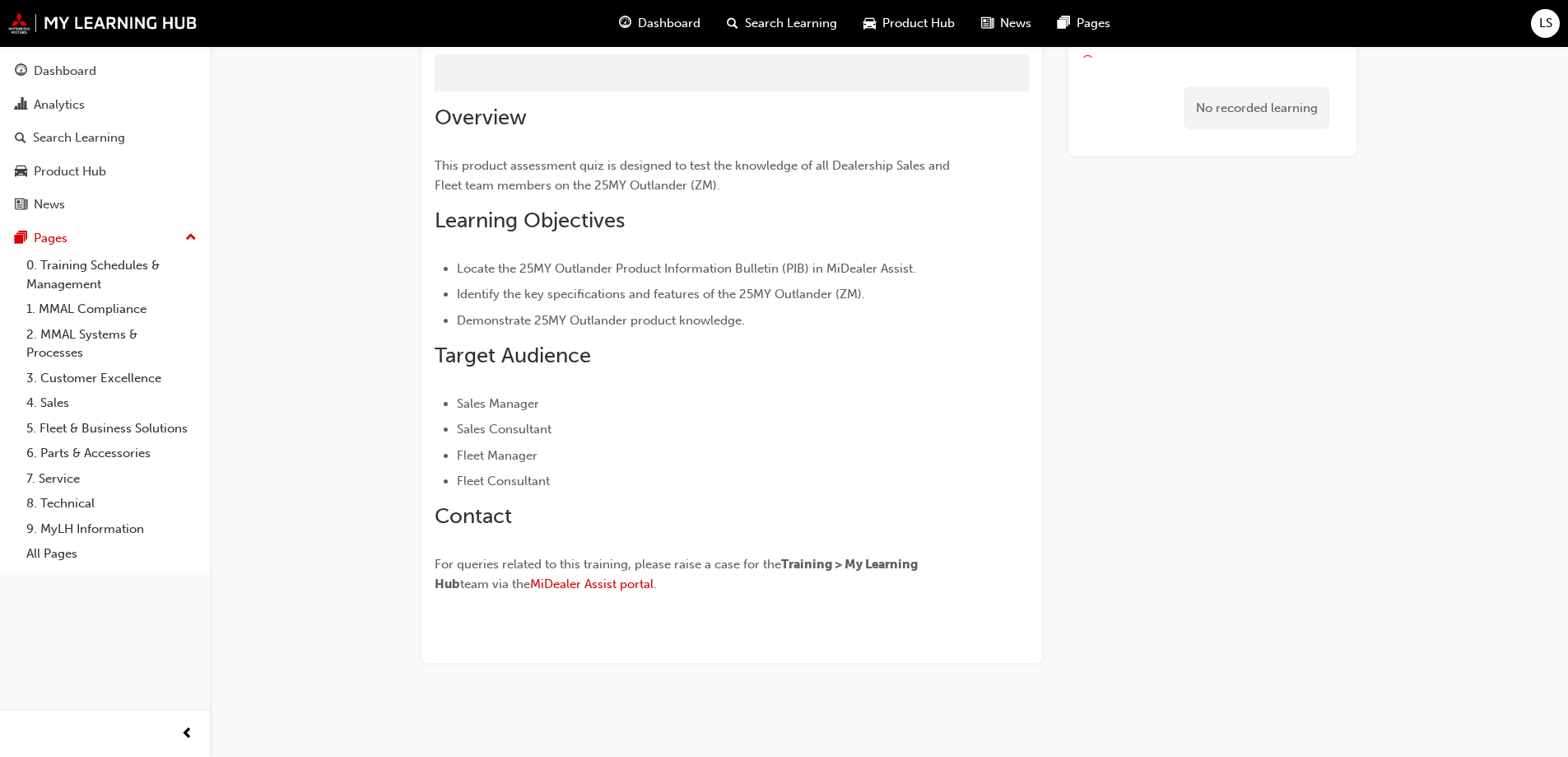
scroll to position [70, 0]
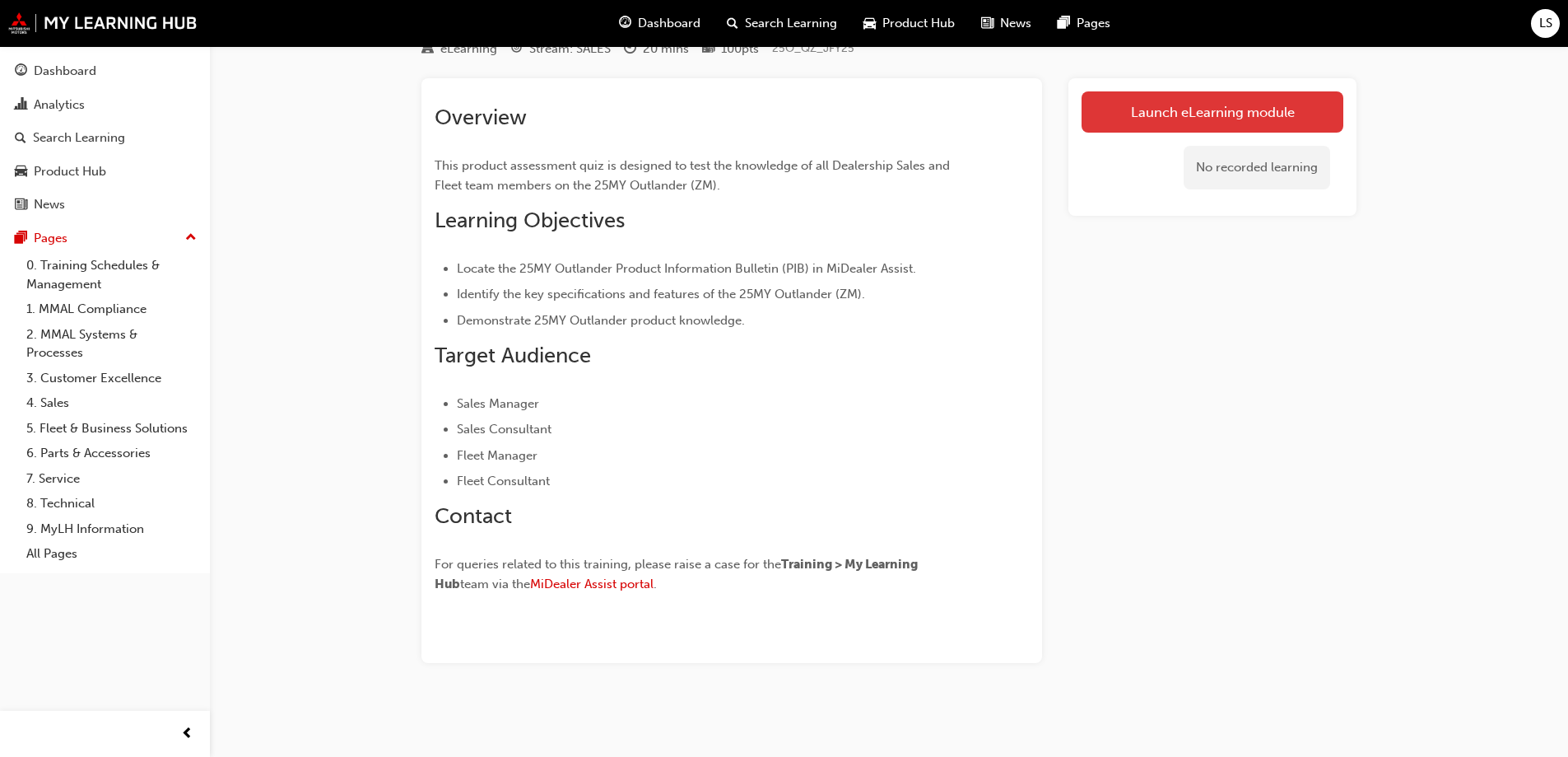
click at [1146, 113] on link "Launch eLearning module" at bounding box center [1212, 112] width 262 height 41
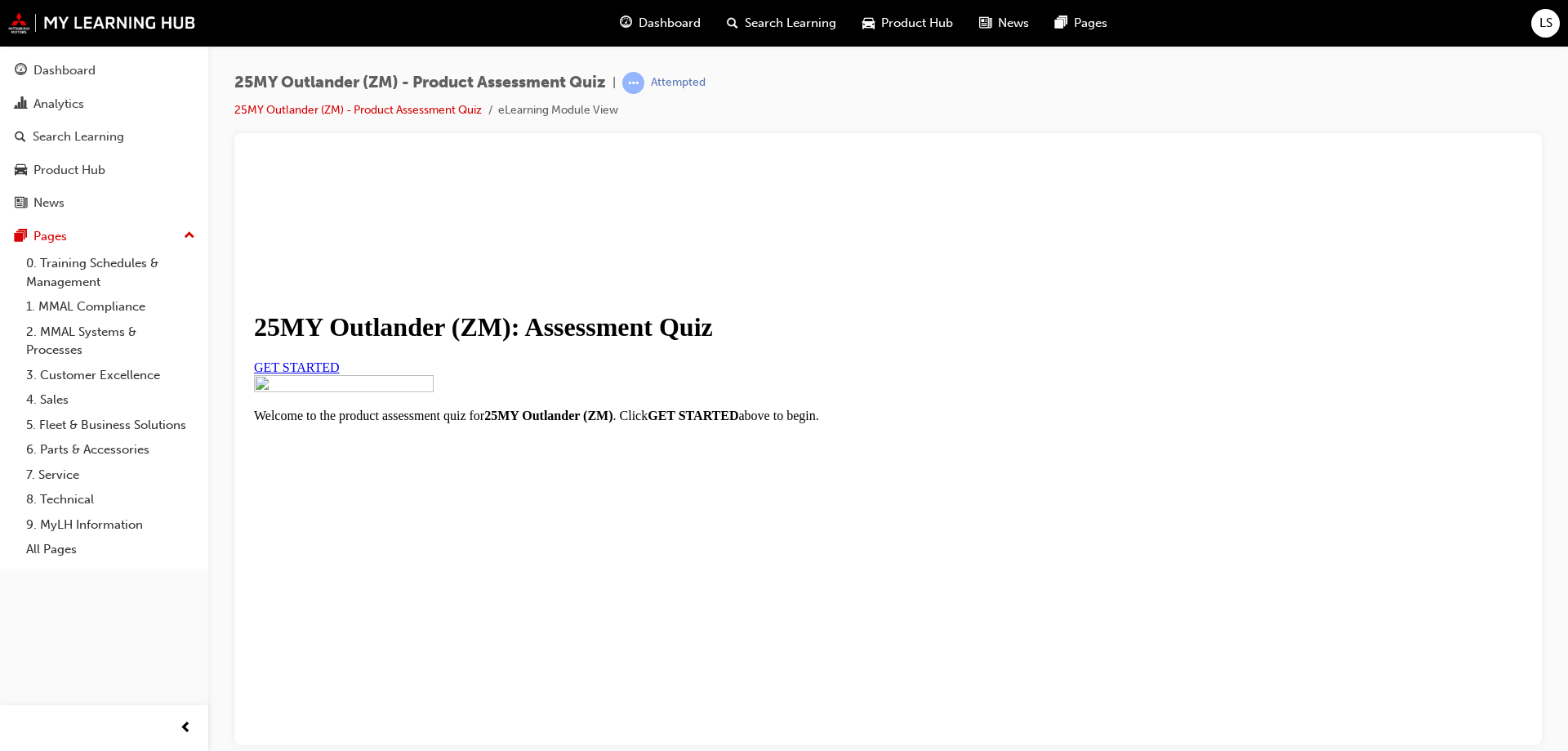
click at [340, 373] on link "GET STARTED" at bounding box center [297, 367] width 86 height 14
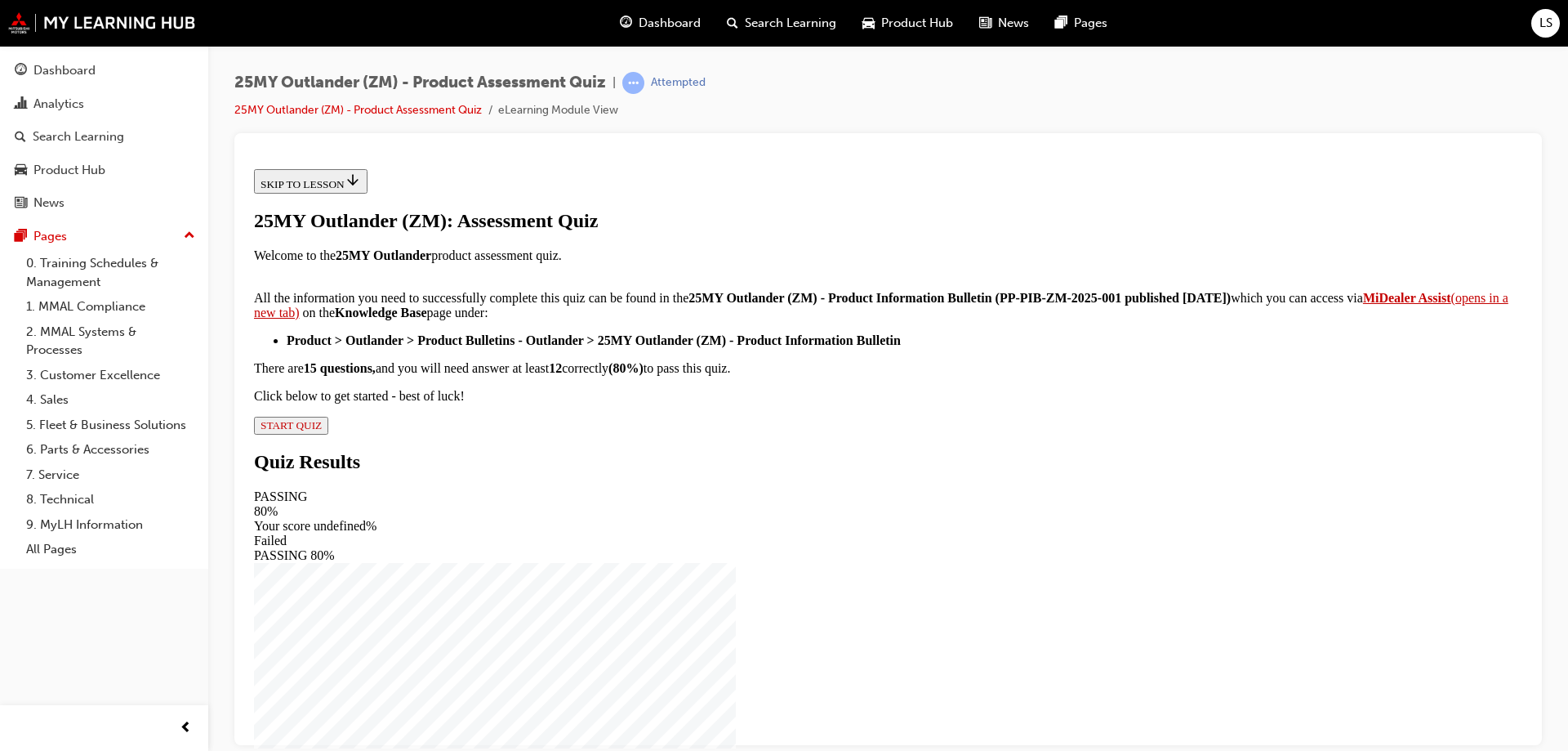
scroll to position [266, 0]
click at [322, 431] on span "START QUIZ" at bounding box center [291, 425] width 62 height 12
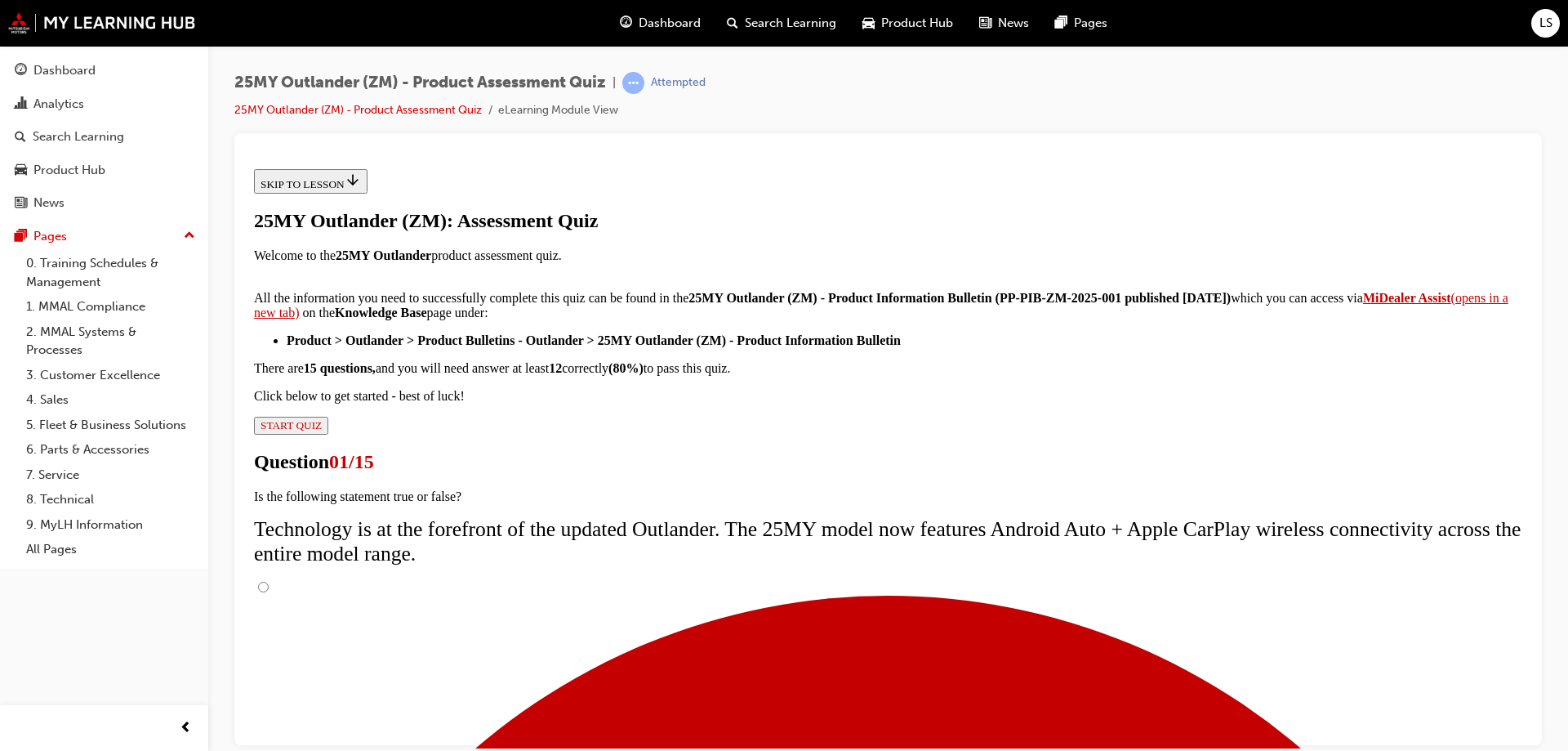
scroll to position [130, 0]
drag, startPoint x: 631, startPoint y: 424, endPoint x: 635, endPoint y: 436, distance: 12.6
click at [268, 581] on input "True" at bounding box center [263, 586] width 11 height 11
radio input "true"
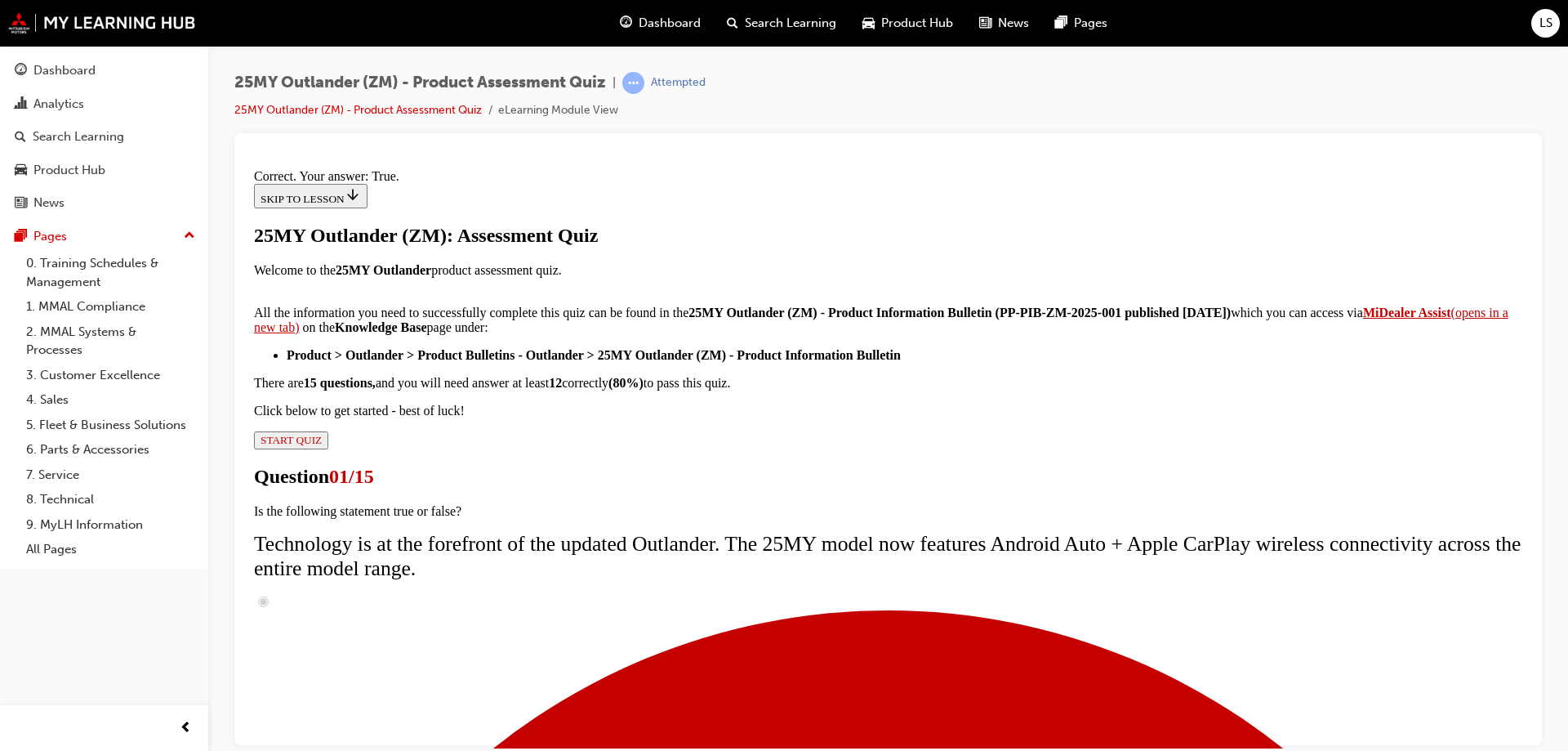
scroll to position [191, 0]
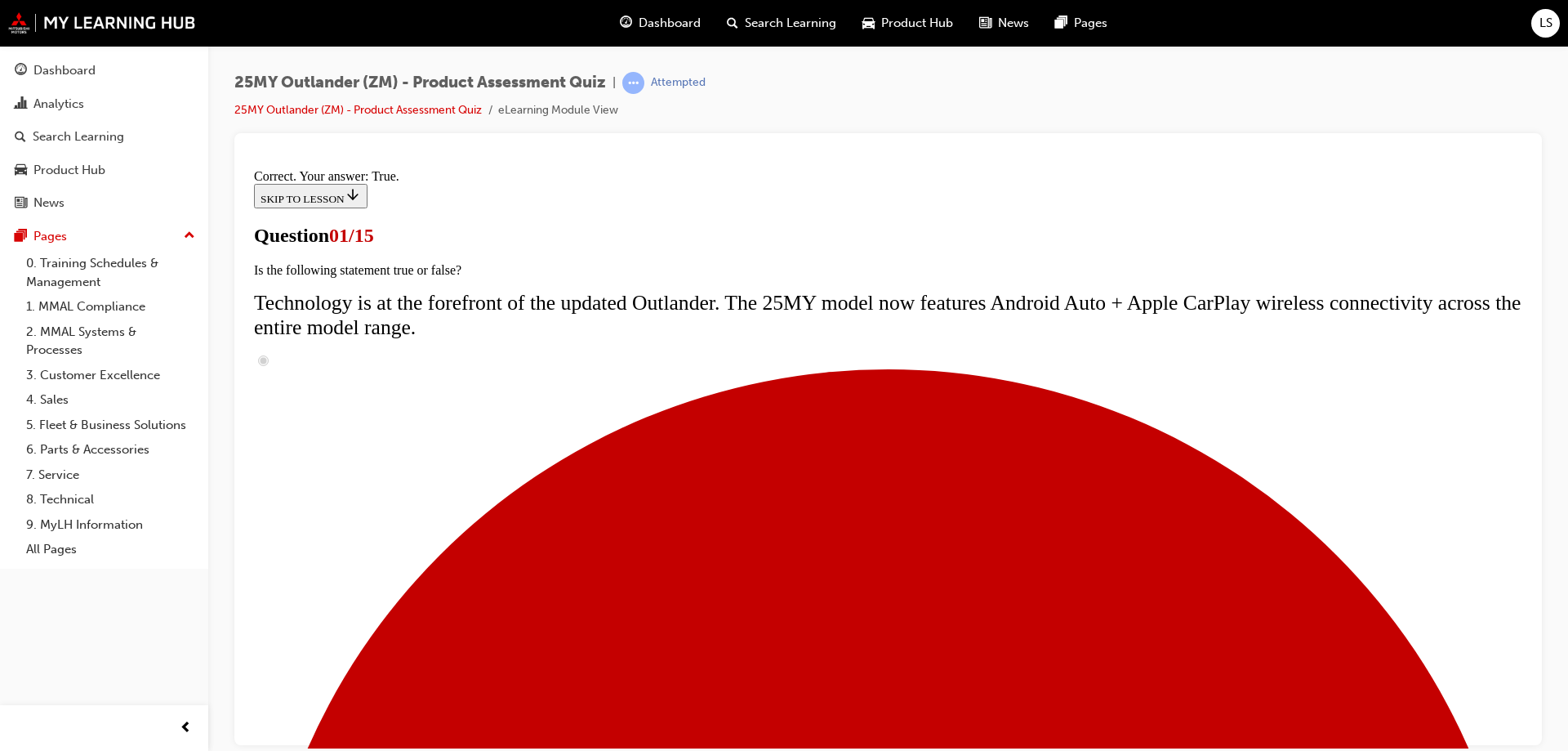
radio input "true"
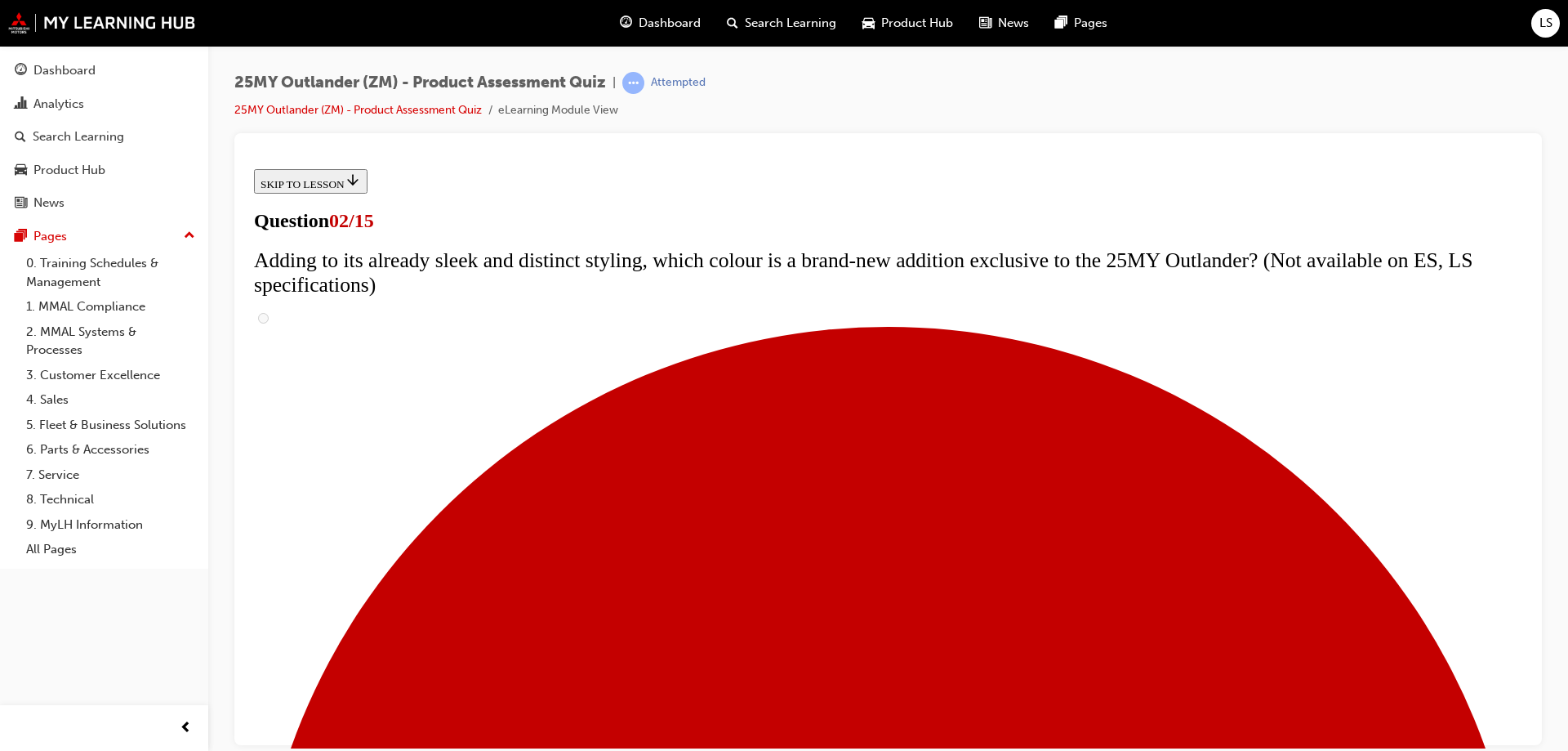
scroll to position [326, 0]
checkbox input "true"
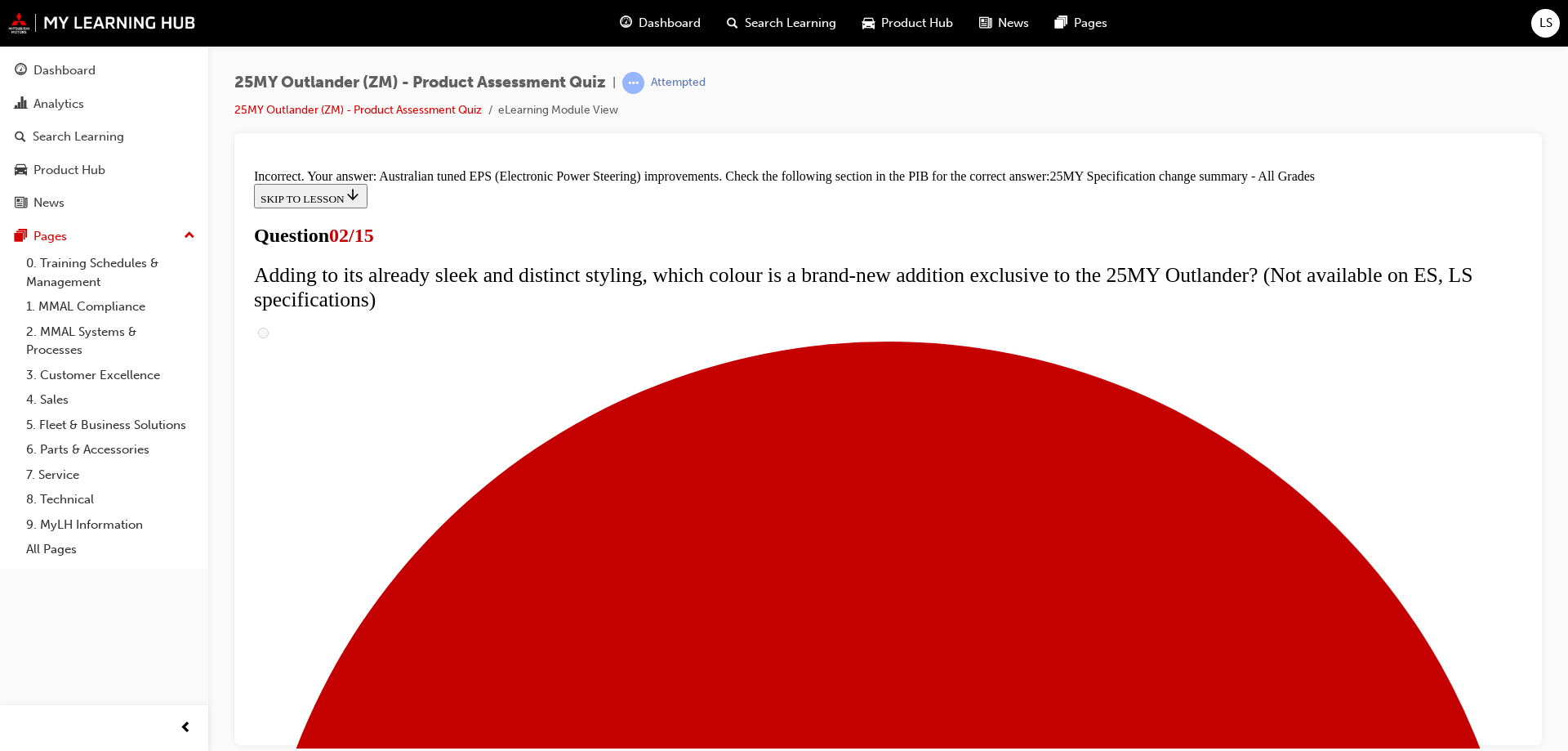
scroll to position [553, 0]
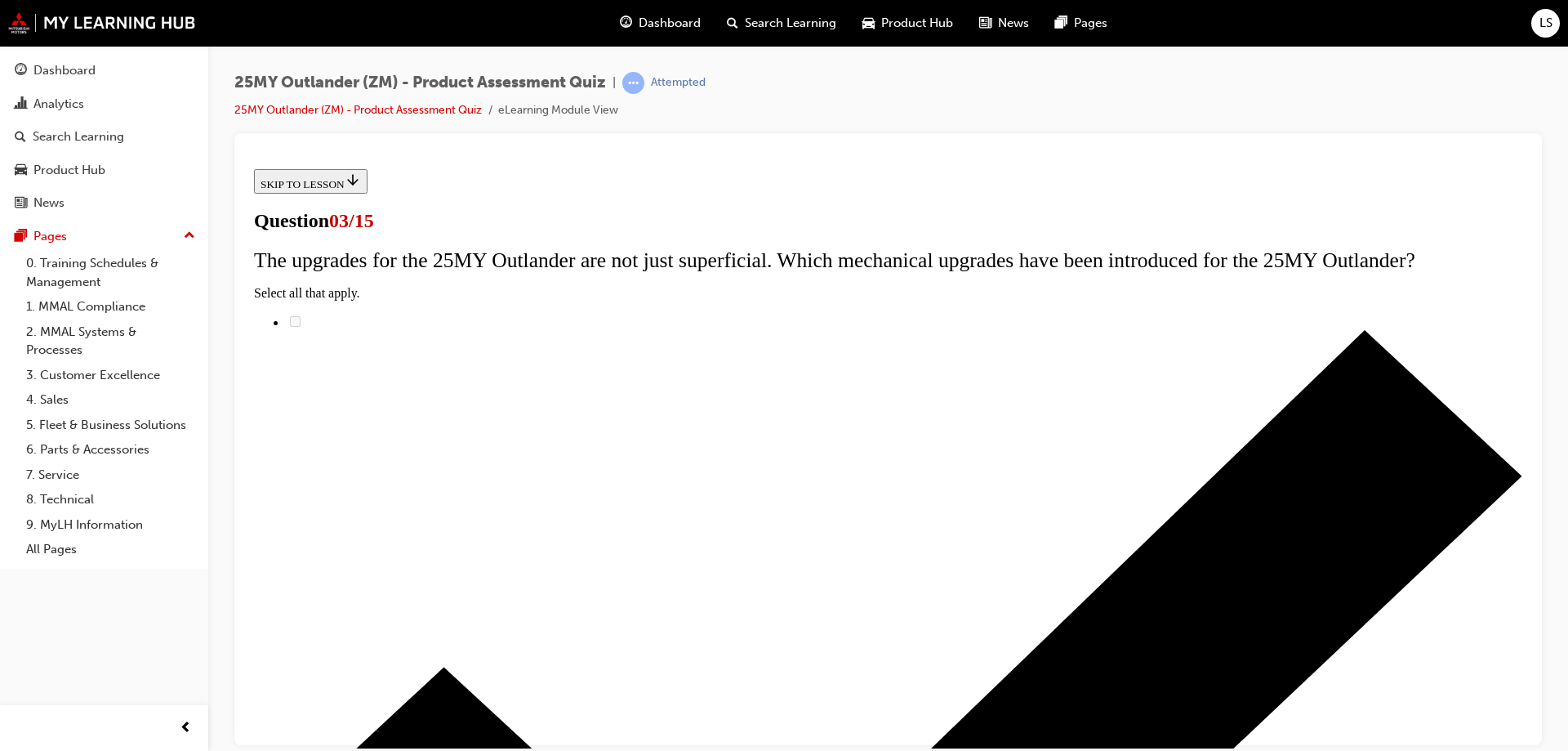
scroll to position [163, 0]
radio input "true"
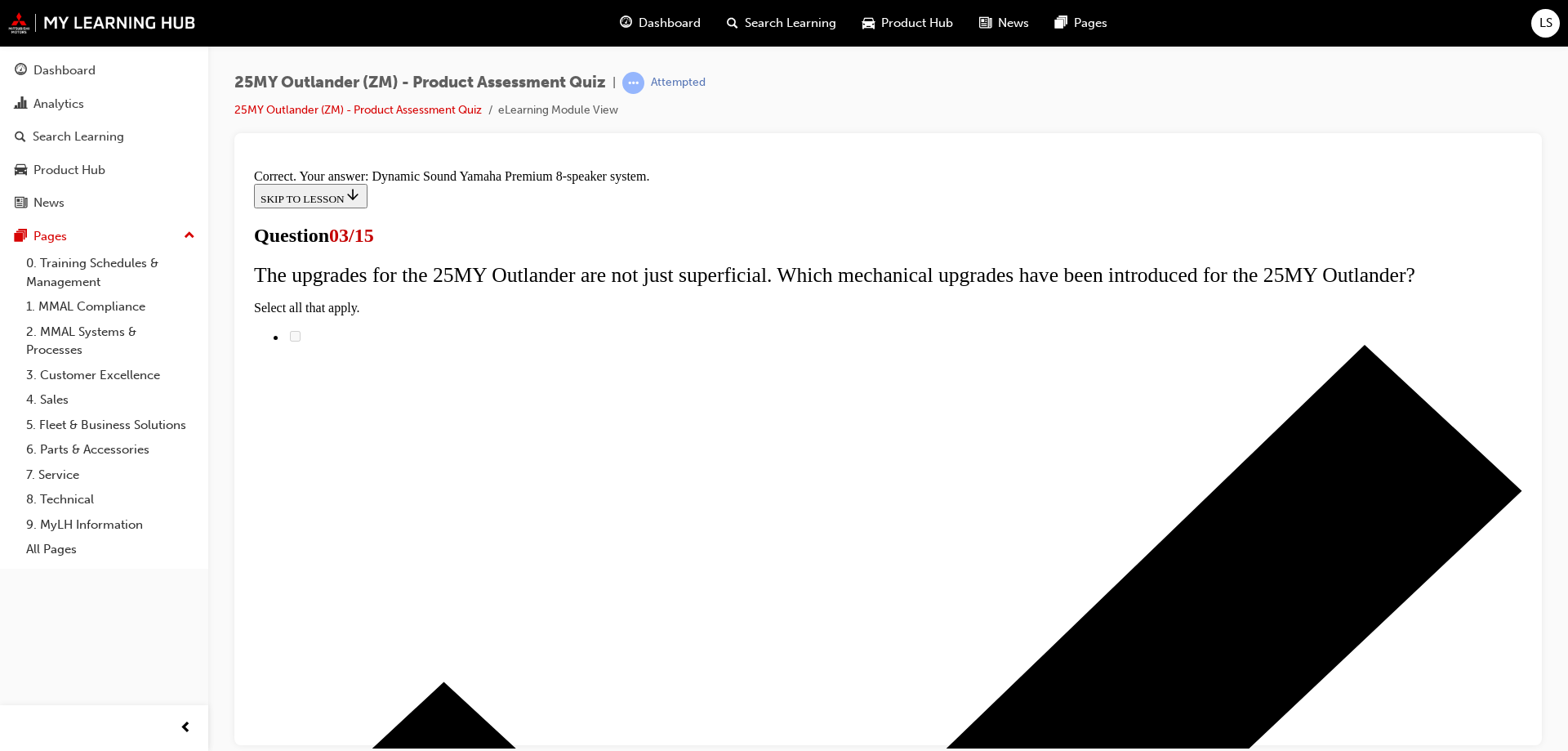
scroll to position [267, 0]
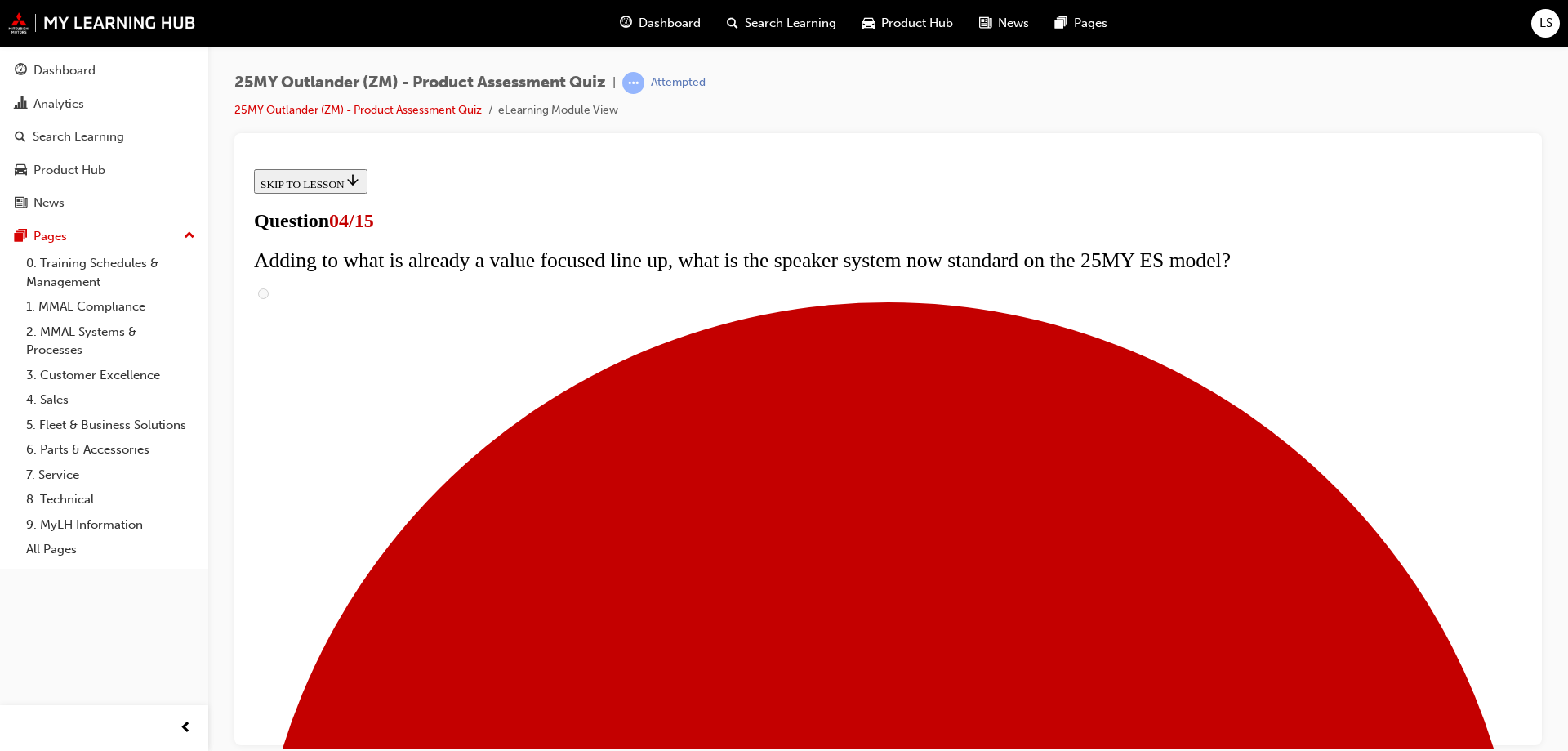
scroll to position [245, 0]
checkbox input "true"
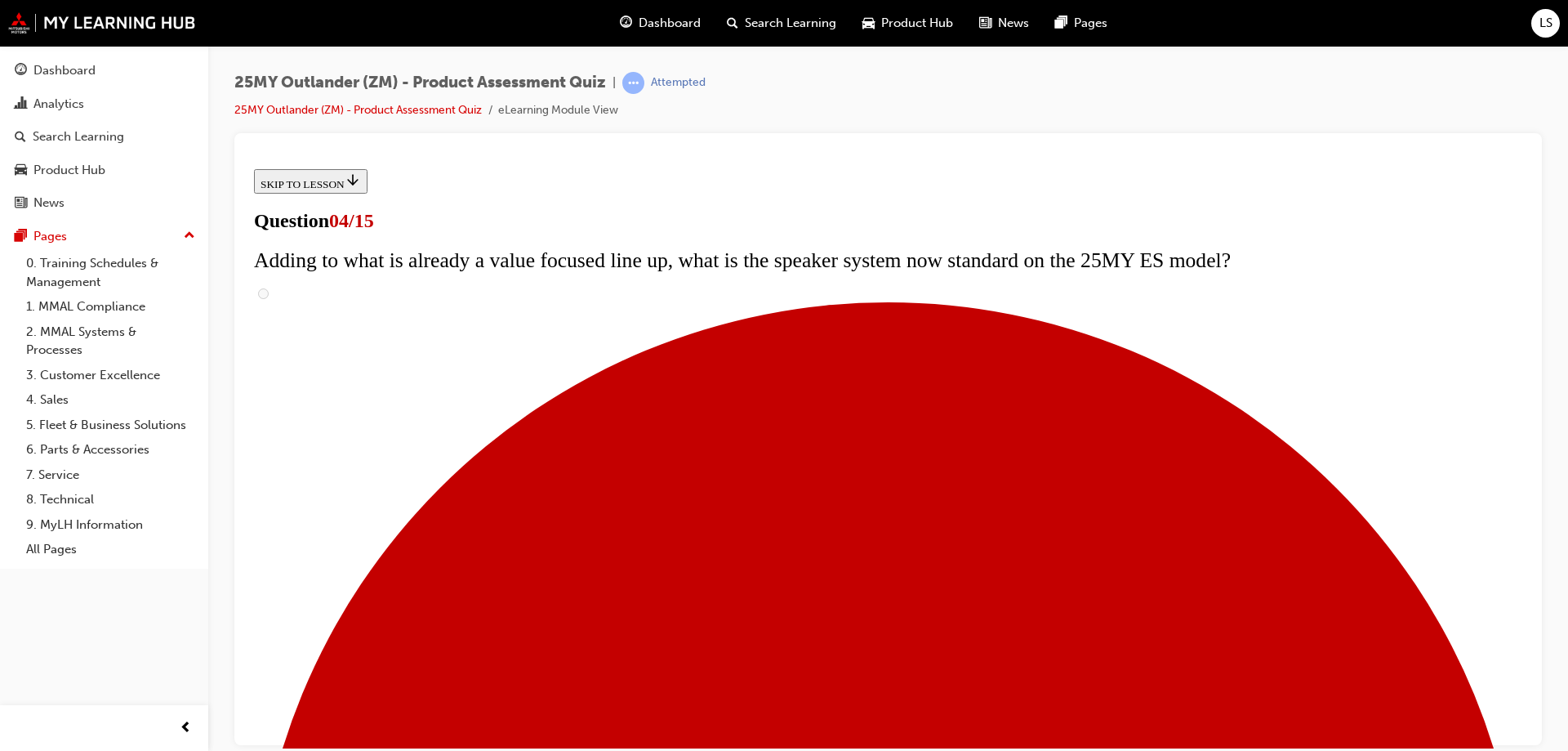
checkbox input "true"
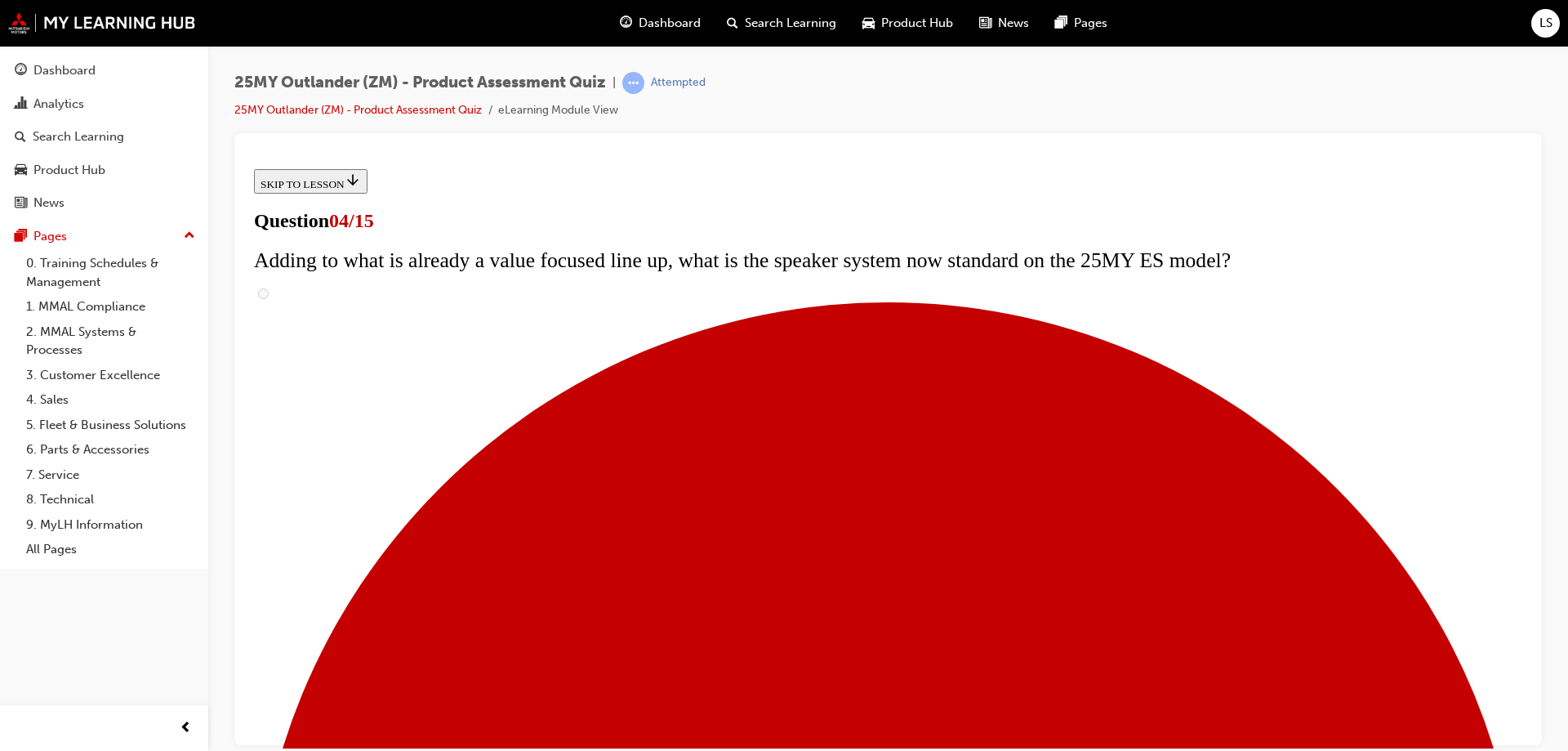
checkbox input "false"
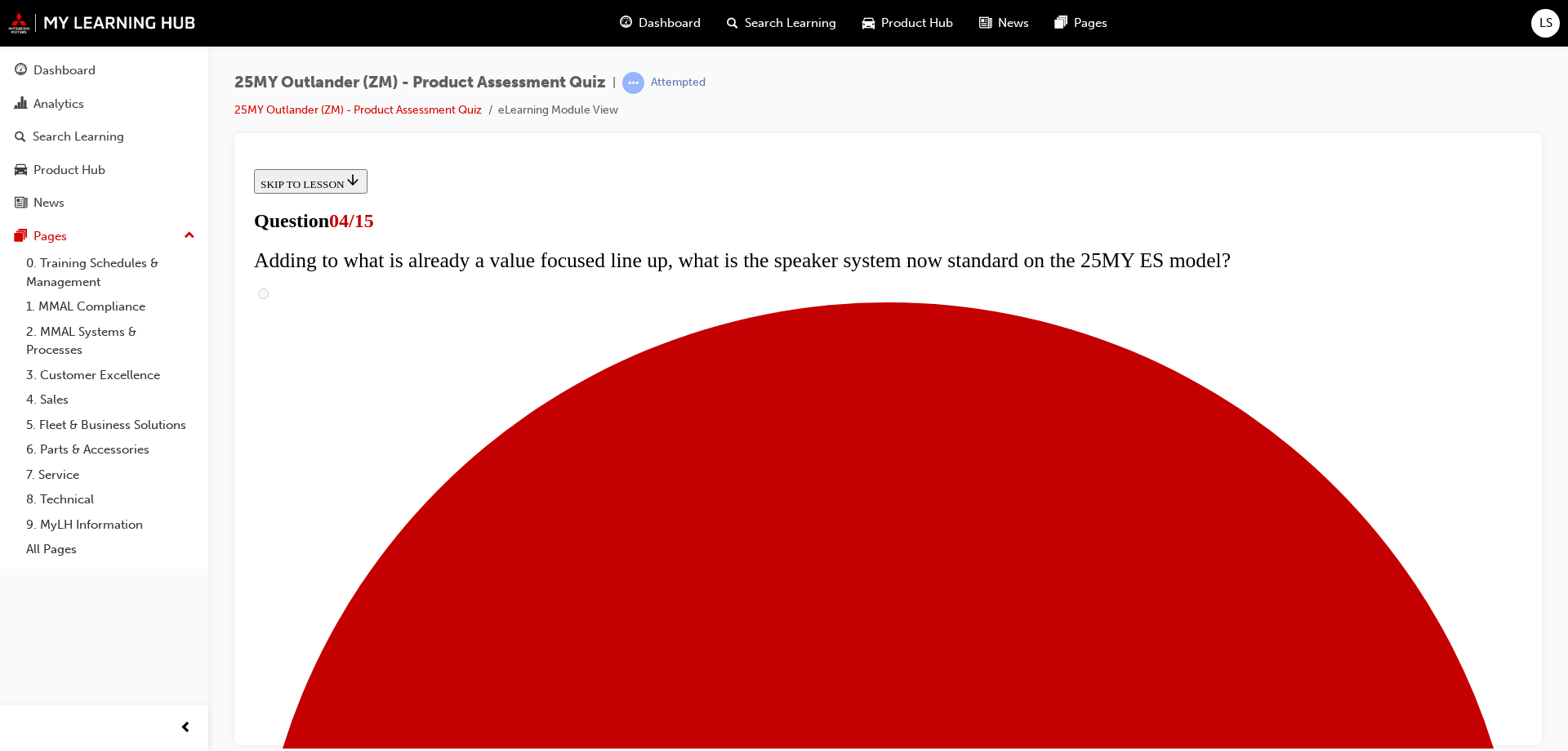
scroll to position [466, 0]
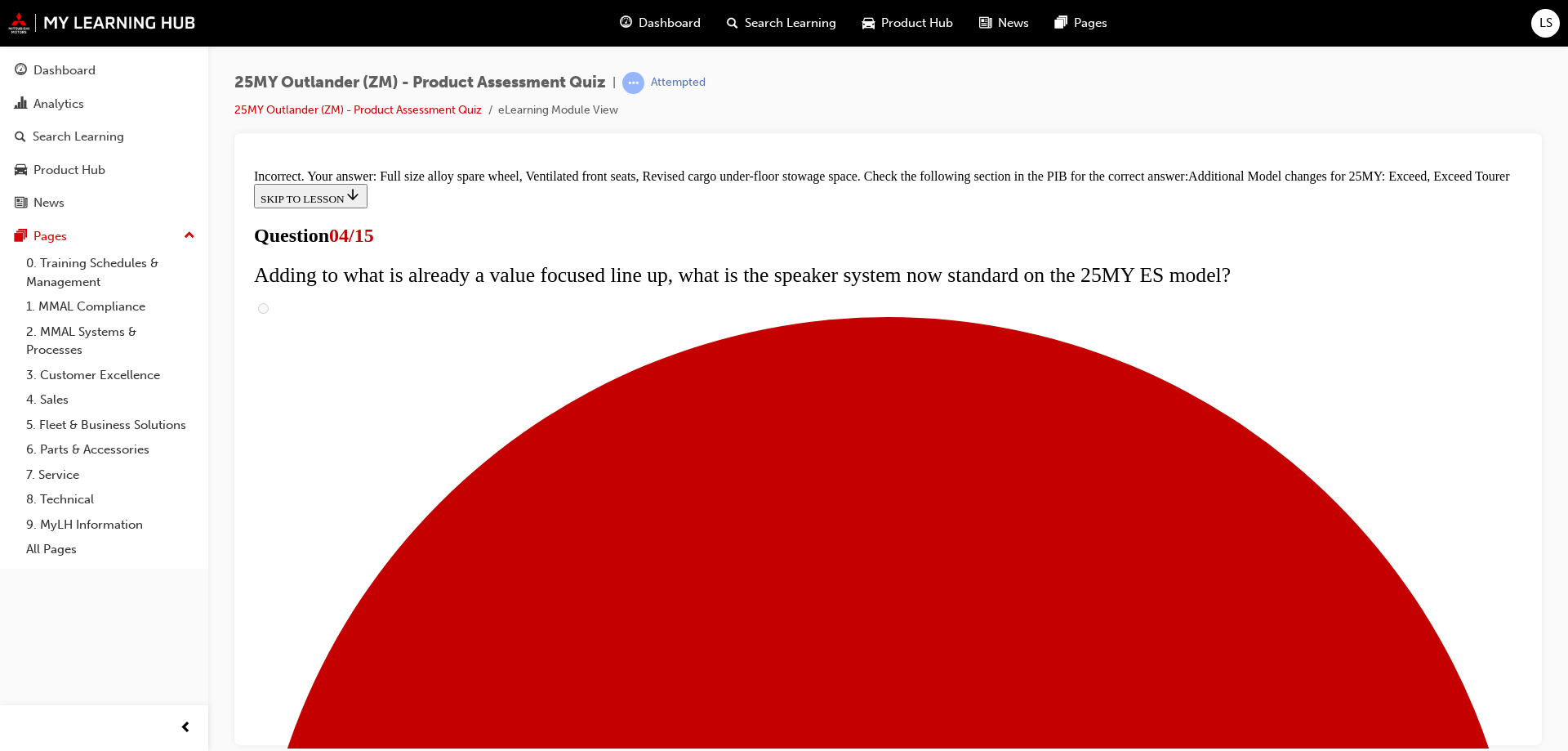
scroll to position [618, 0]
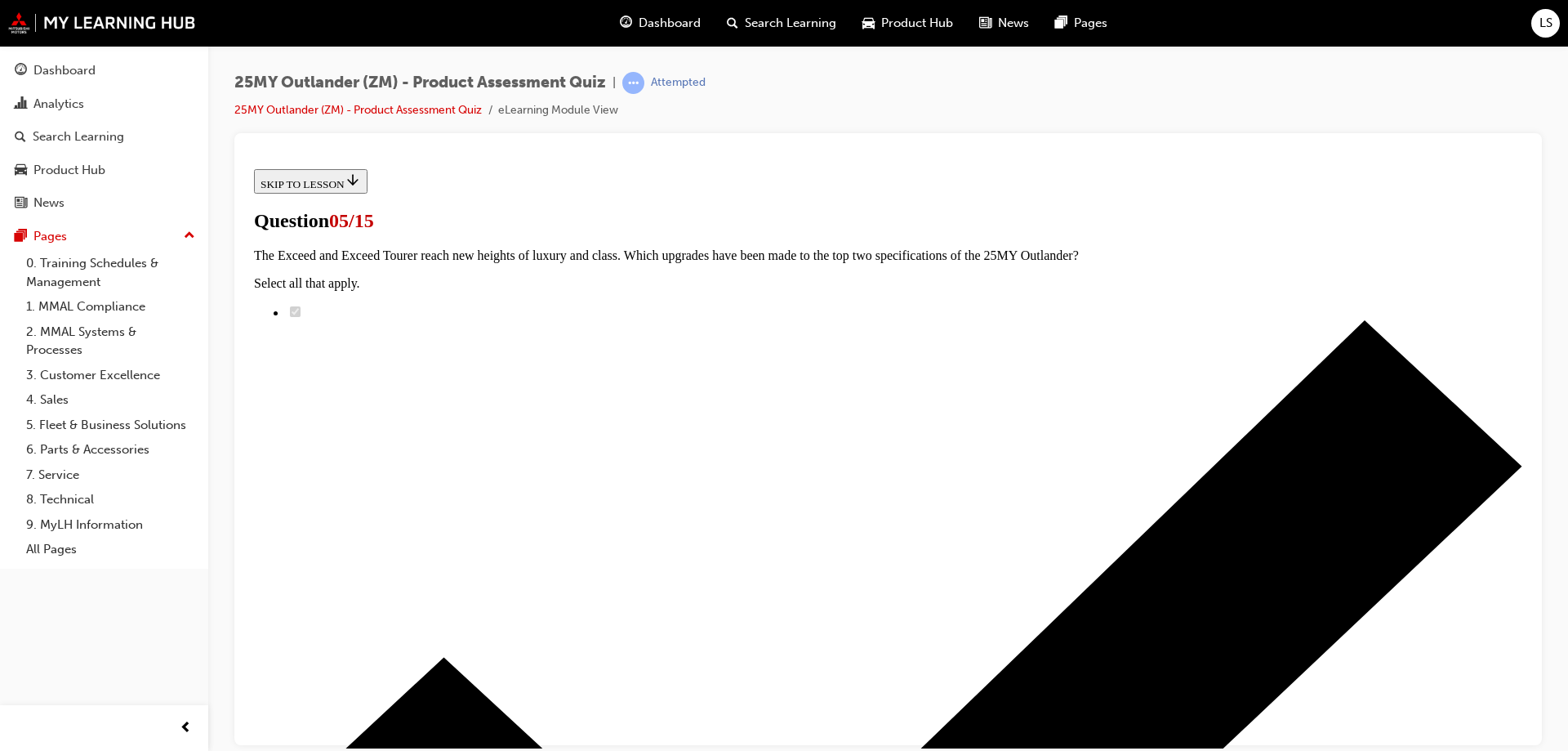
scroll to position [0, 0]
radio input "true"
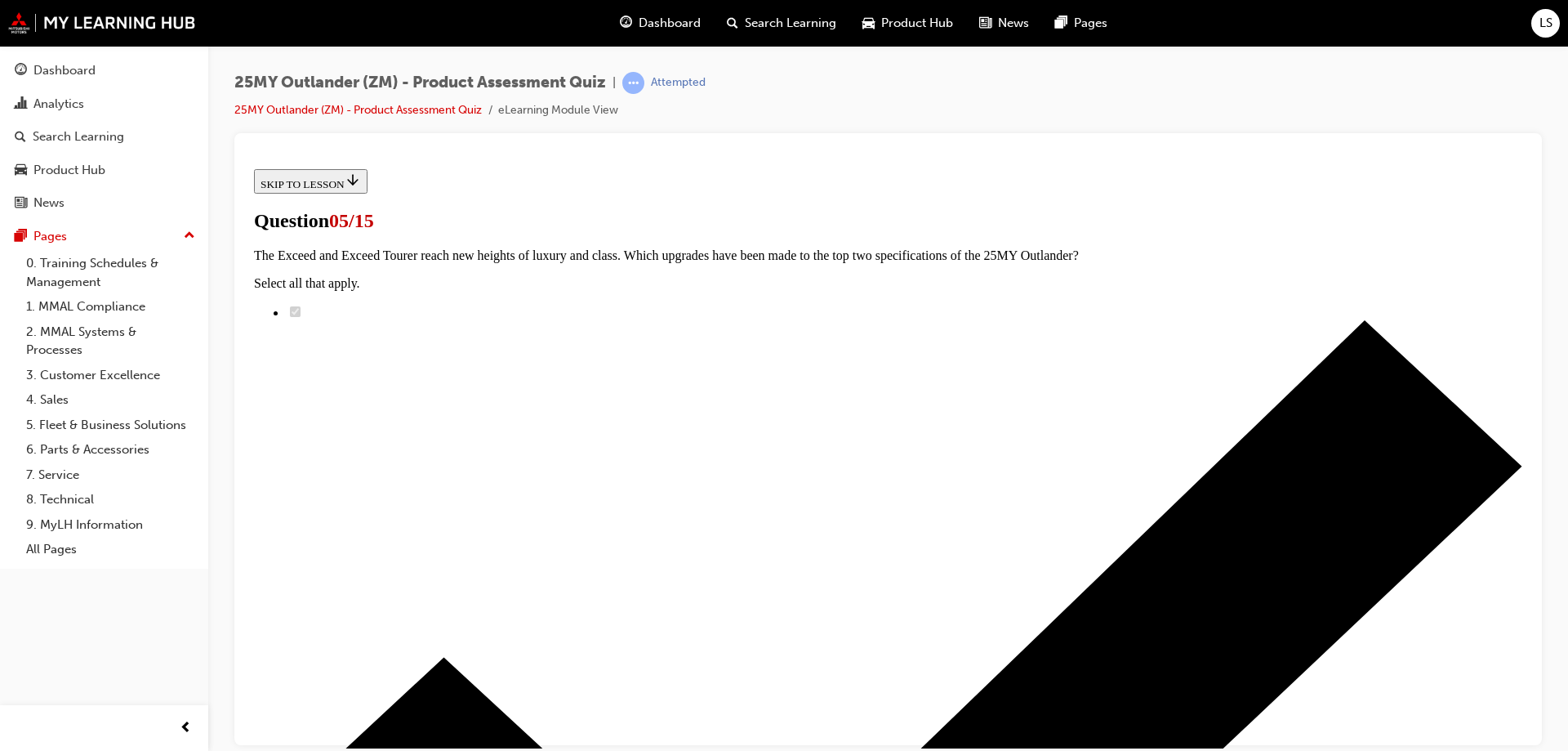
radio input "true"
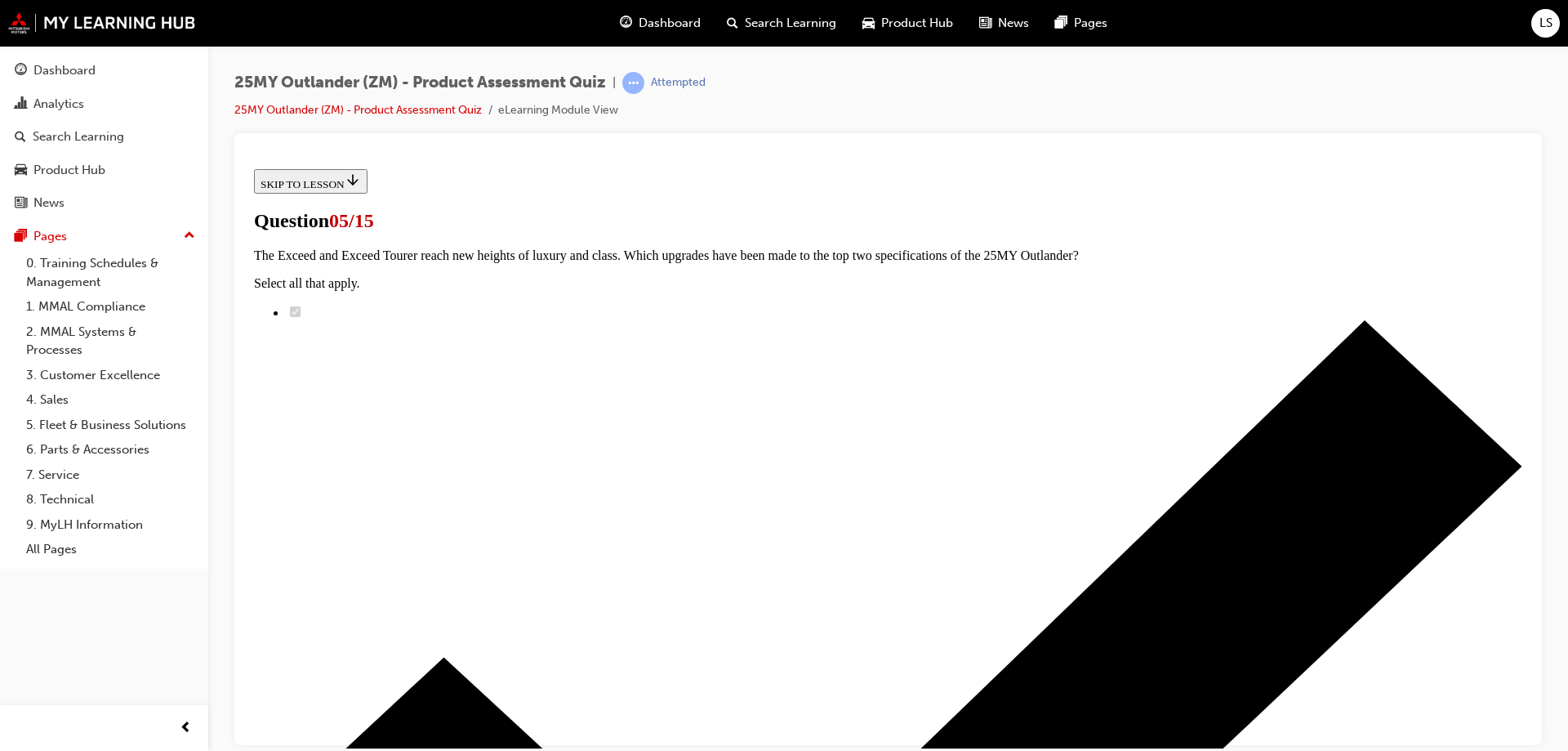
radio input "true"
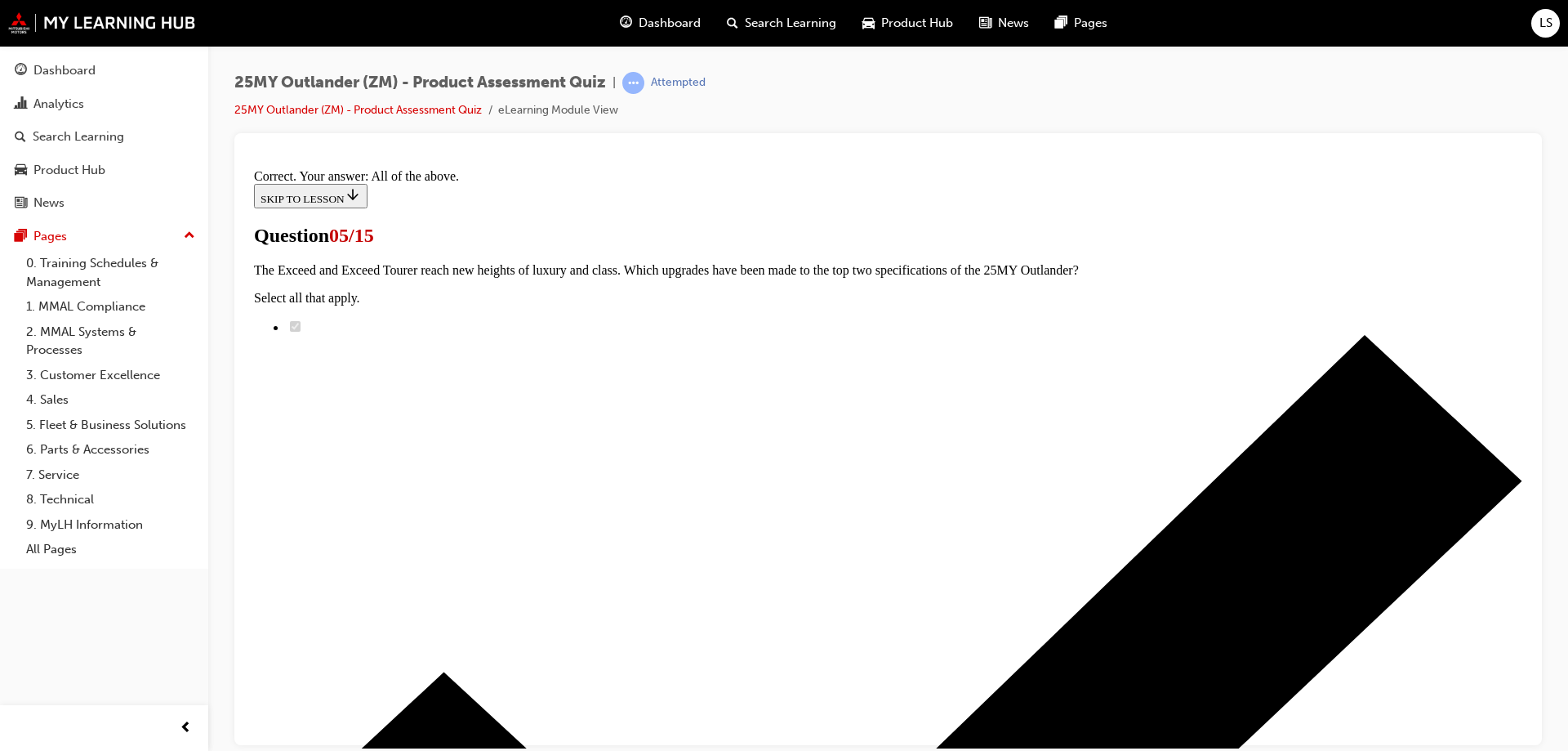
scroll to position [397, 0]
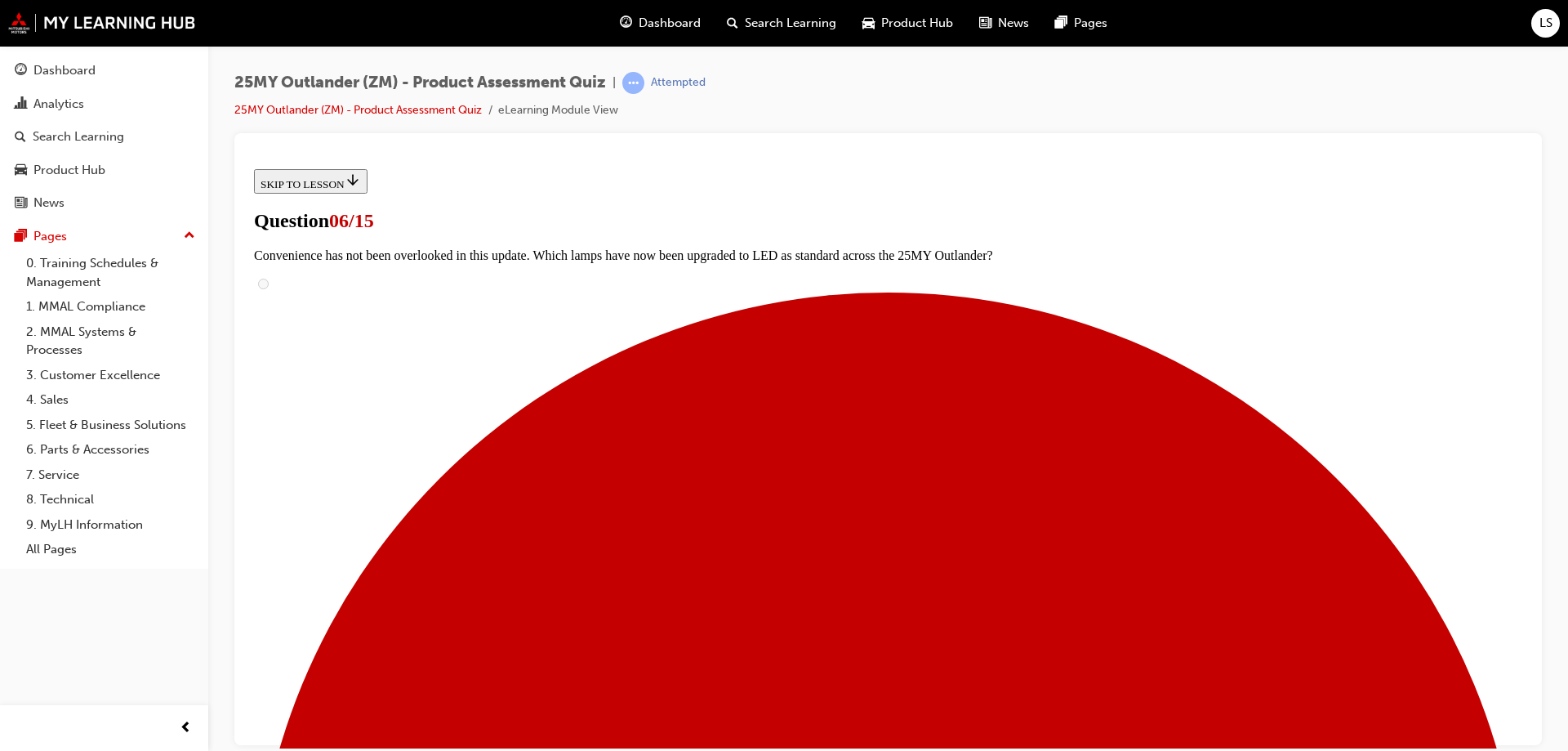
scroll to position [409, 0]
radio input "true"
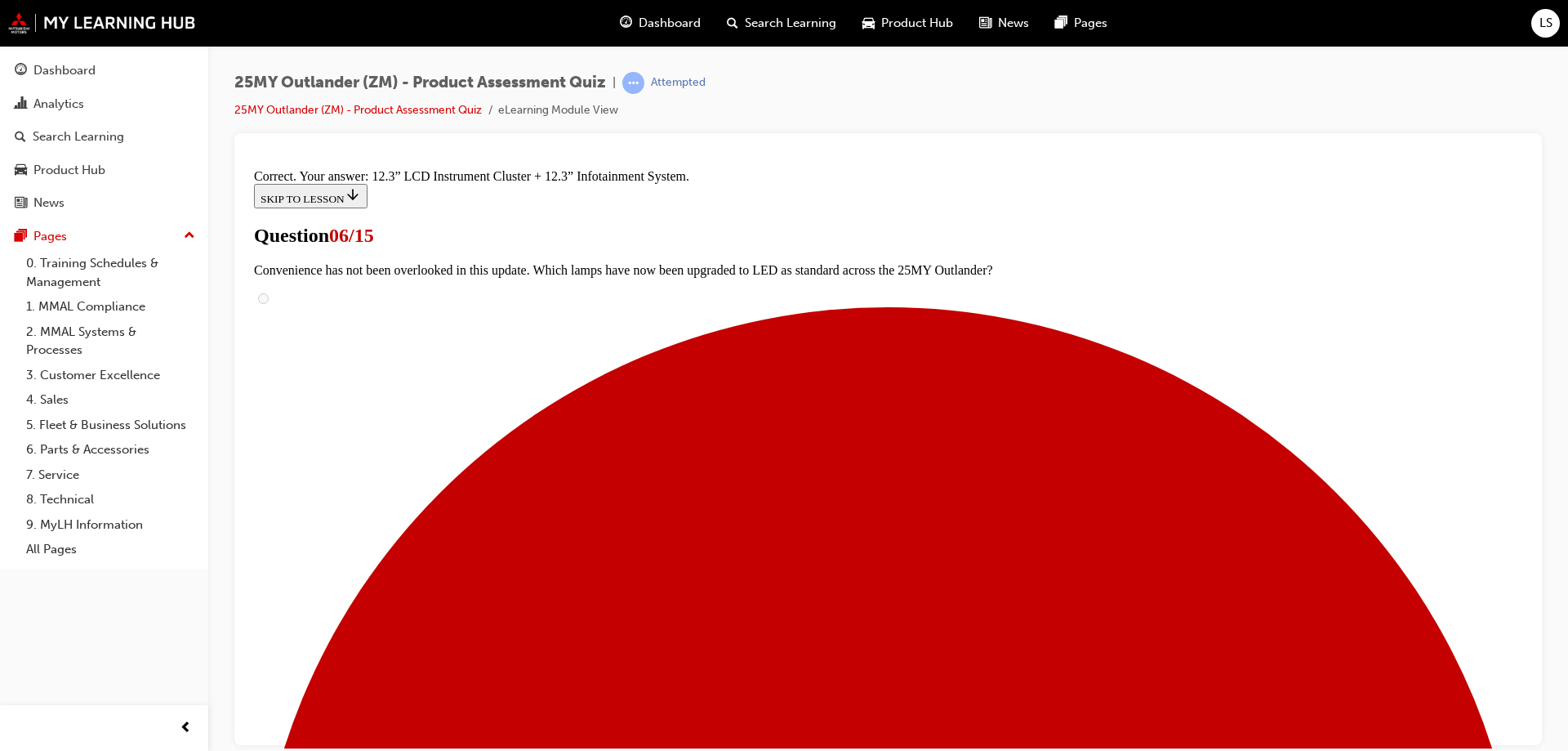
scroll to position [551, 0]
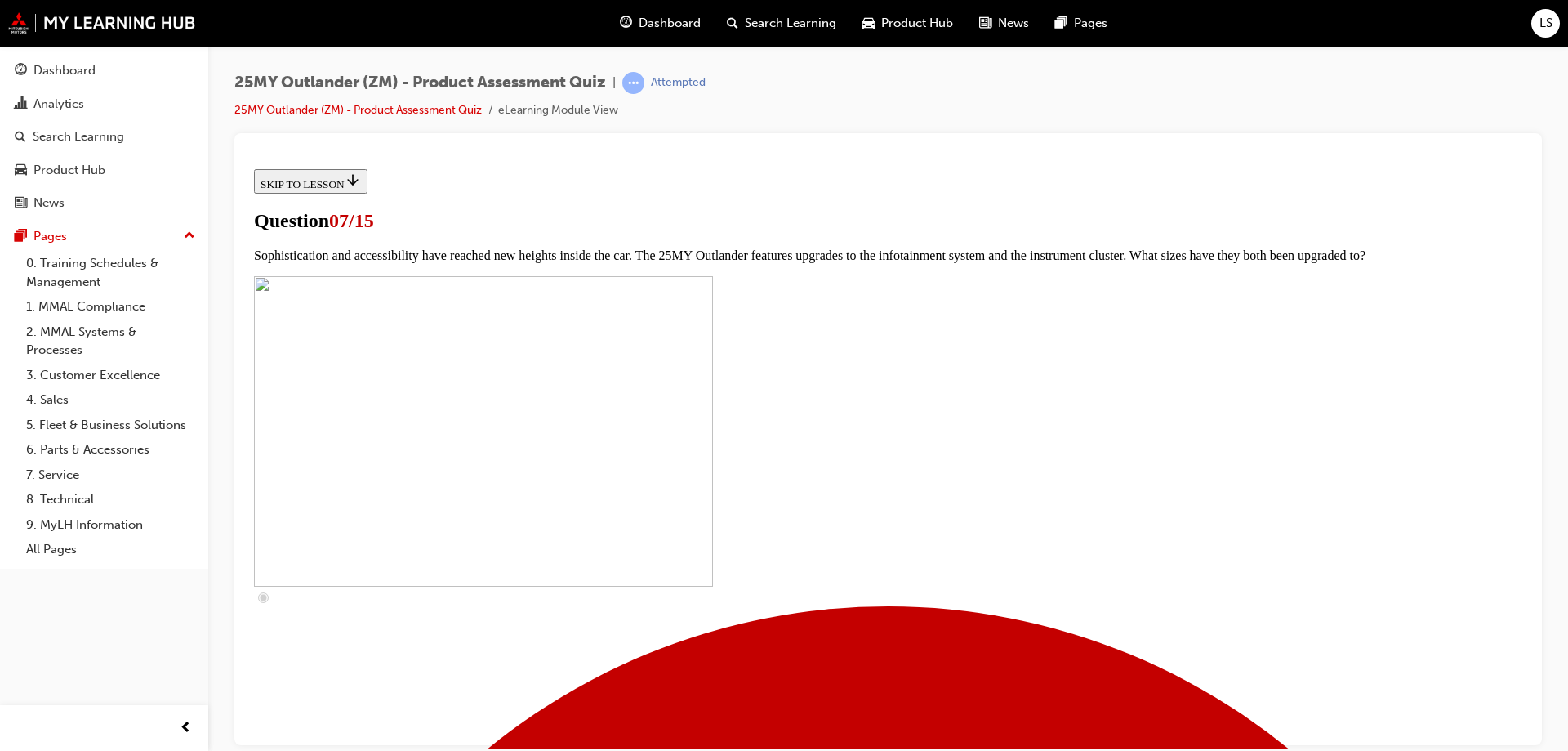
scroll to position [572, 0]
drag, startPoint x: 635, startPoint y: 330, endPoint x: 637, endPoint y: 354, distance: 24.1
checkbox input "true"
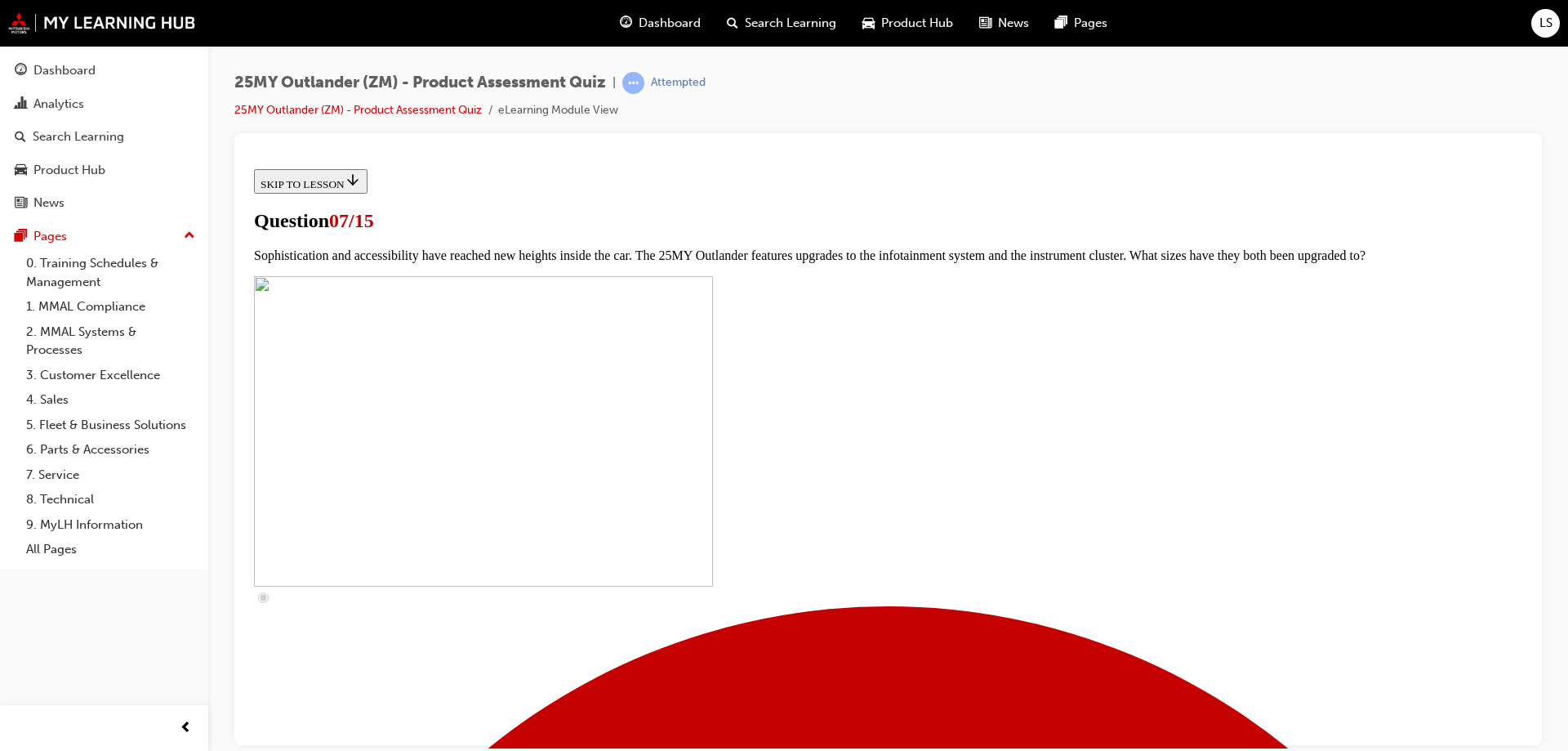
drag, startPoint x: 628, startPoint y: 392, endPoint x: 626, endPoint y: 428, distance: 36.1
checkbox input "true"
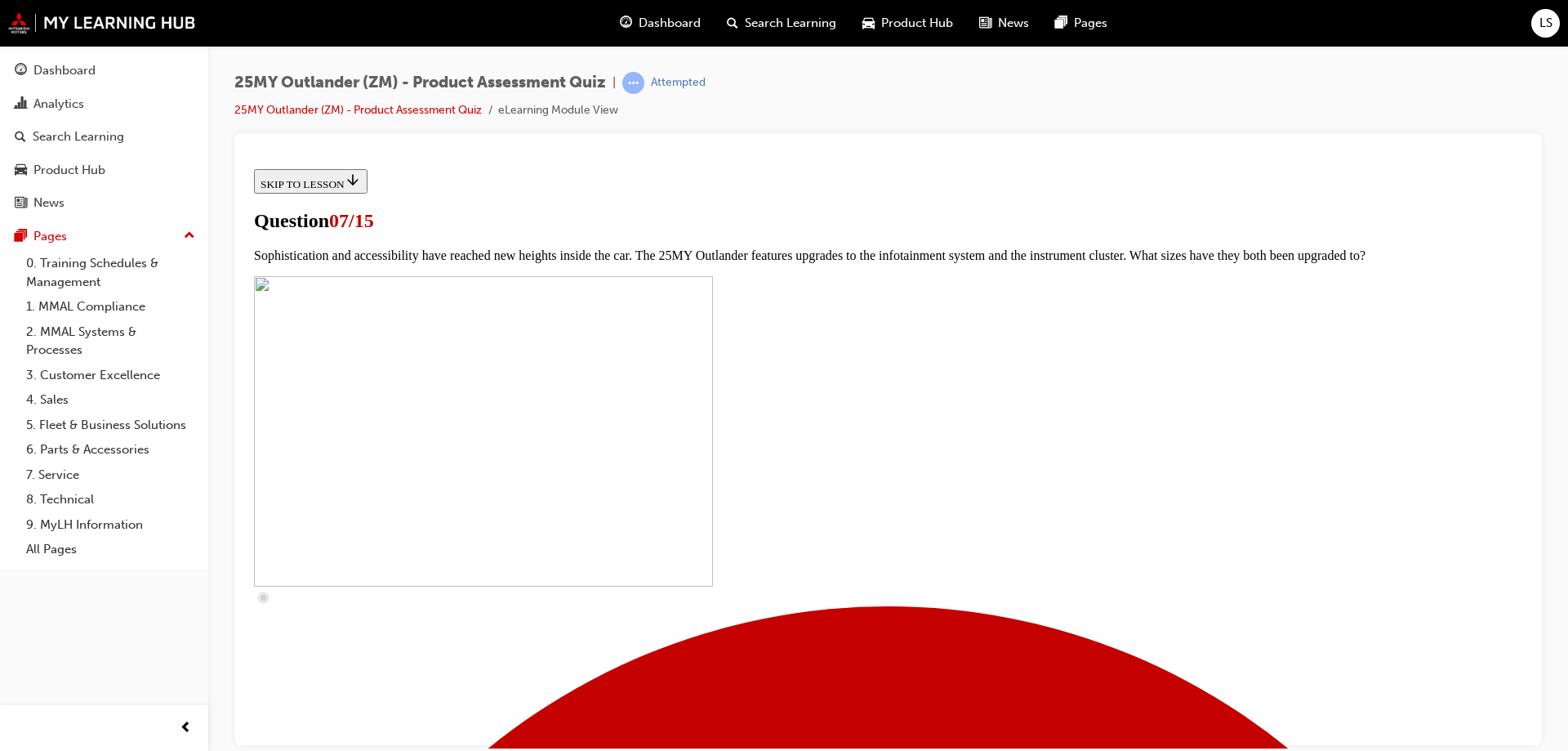
checkbox input "false"
checkbox input "true"
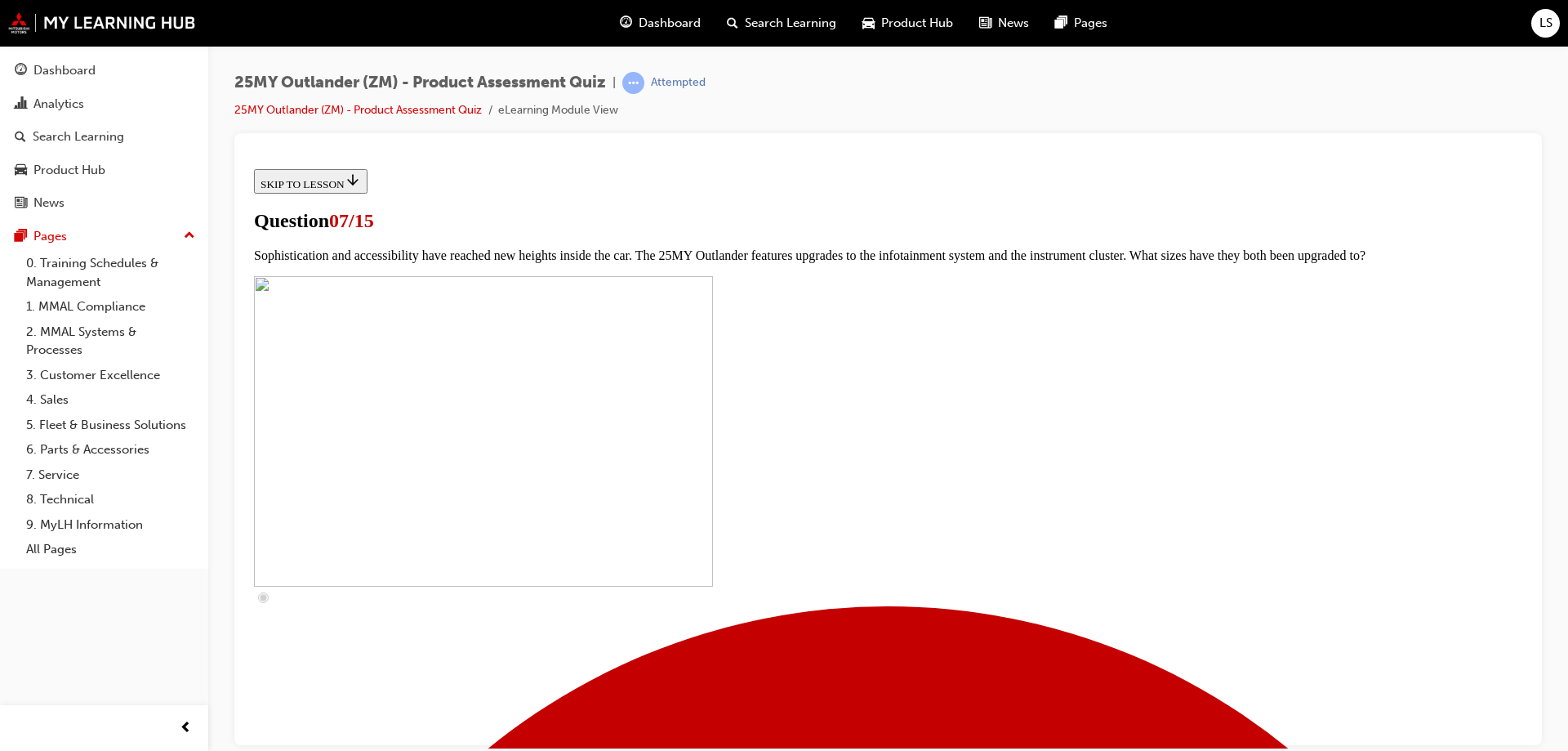
checkbox input "true"
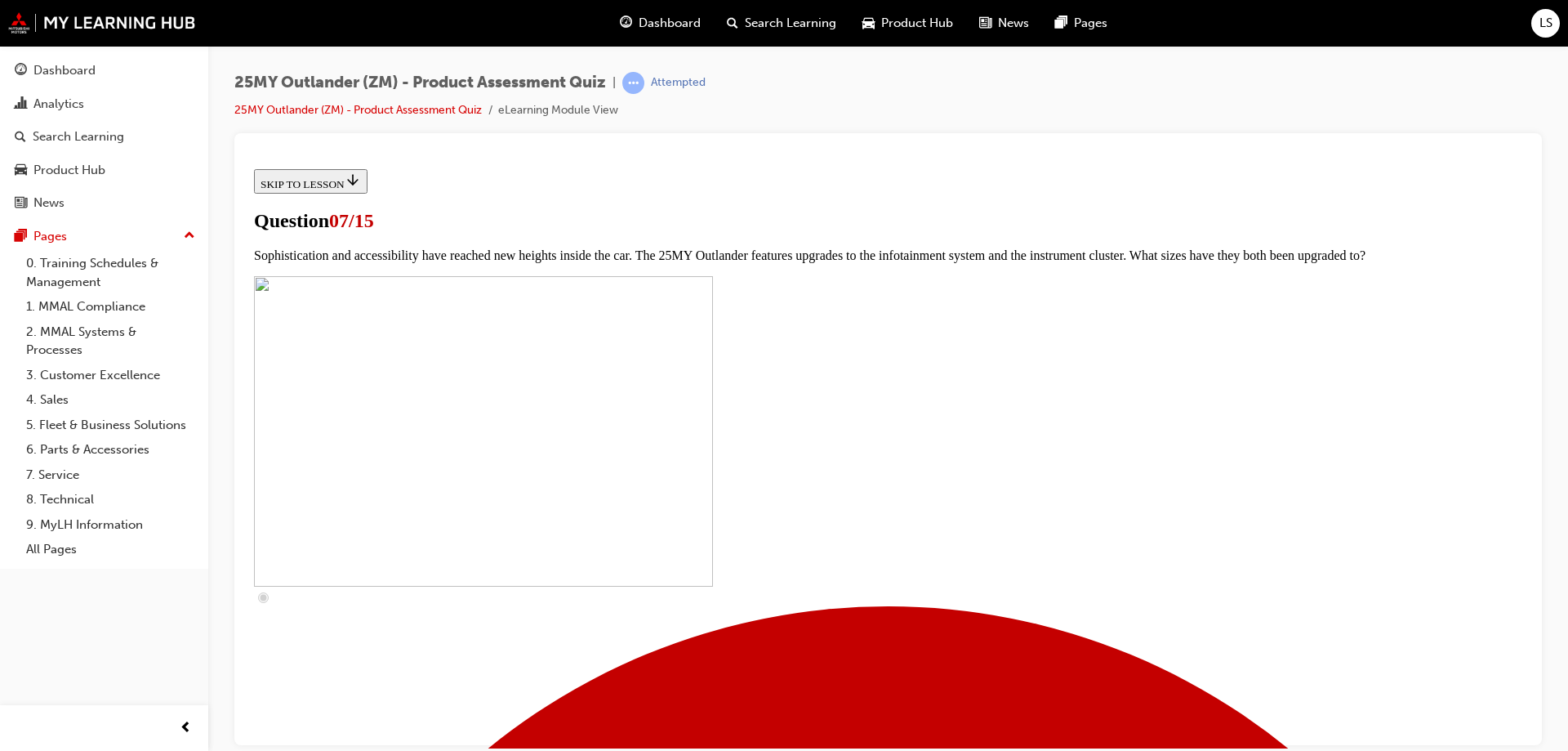
checkbox input "true"
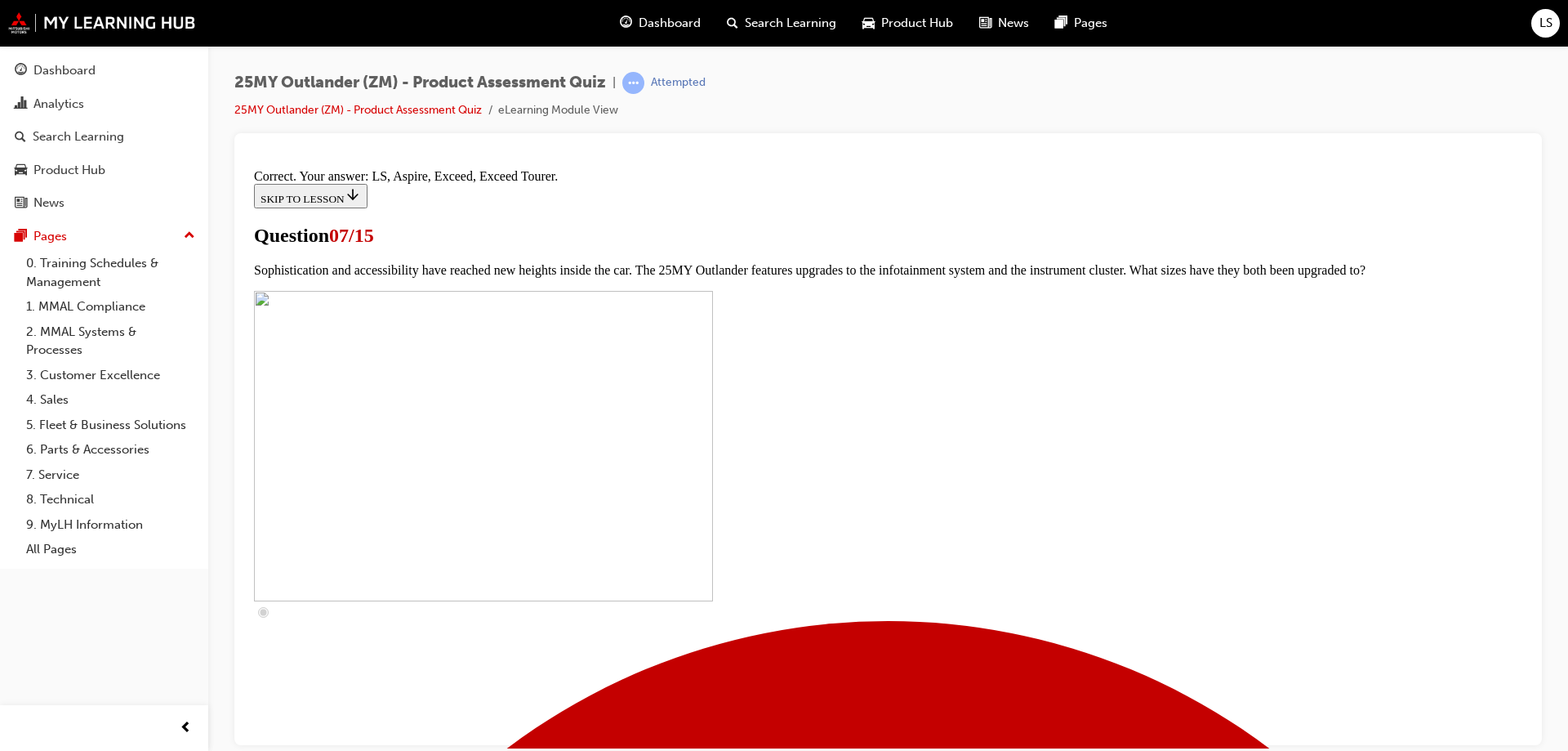
scroll to position [738, 0]
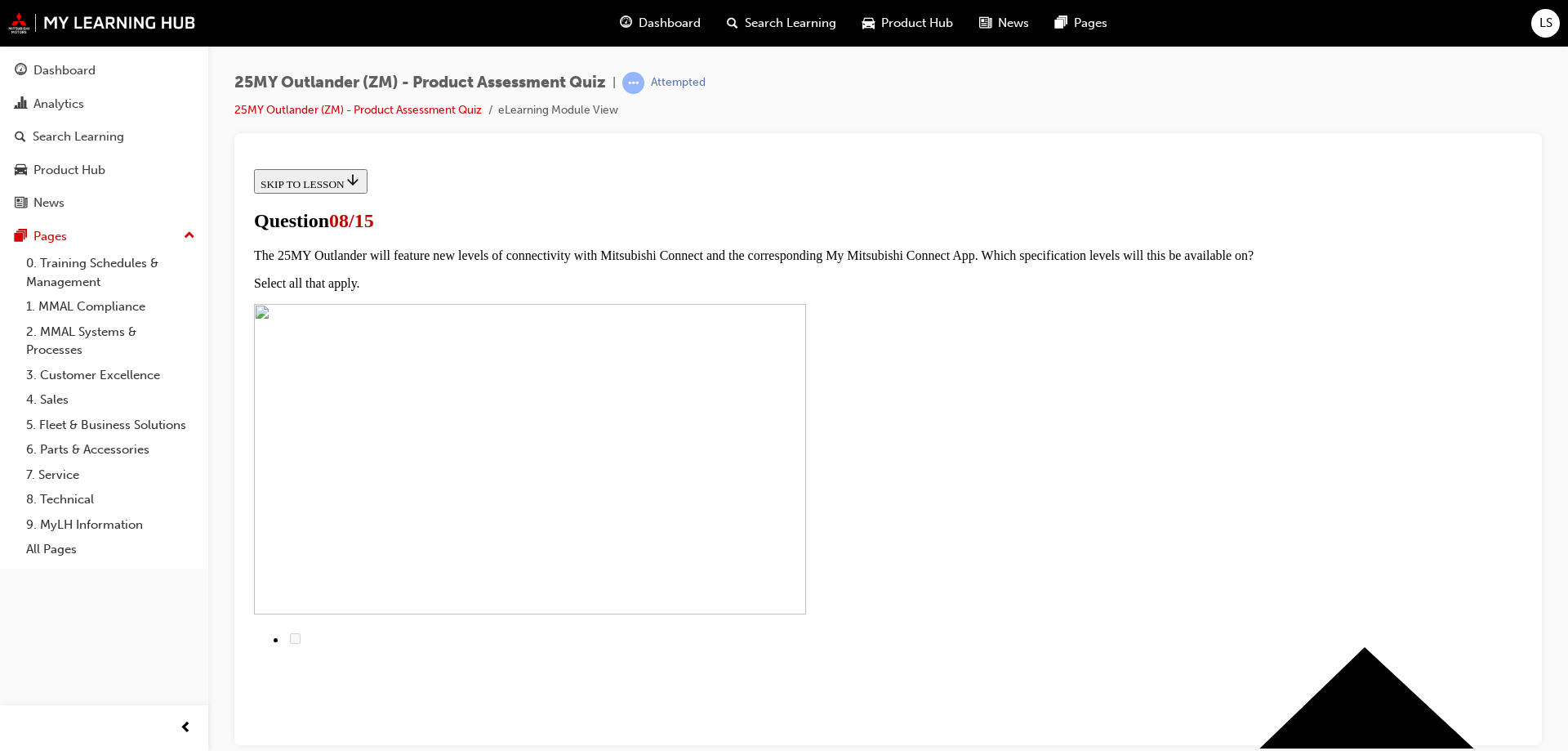
scroll to position [163, 0]
radio input "true"
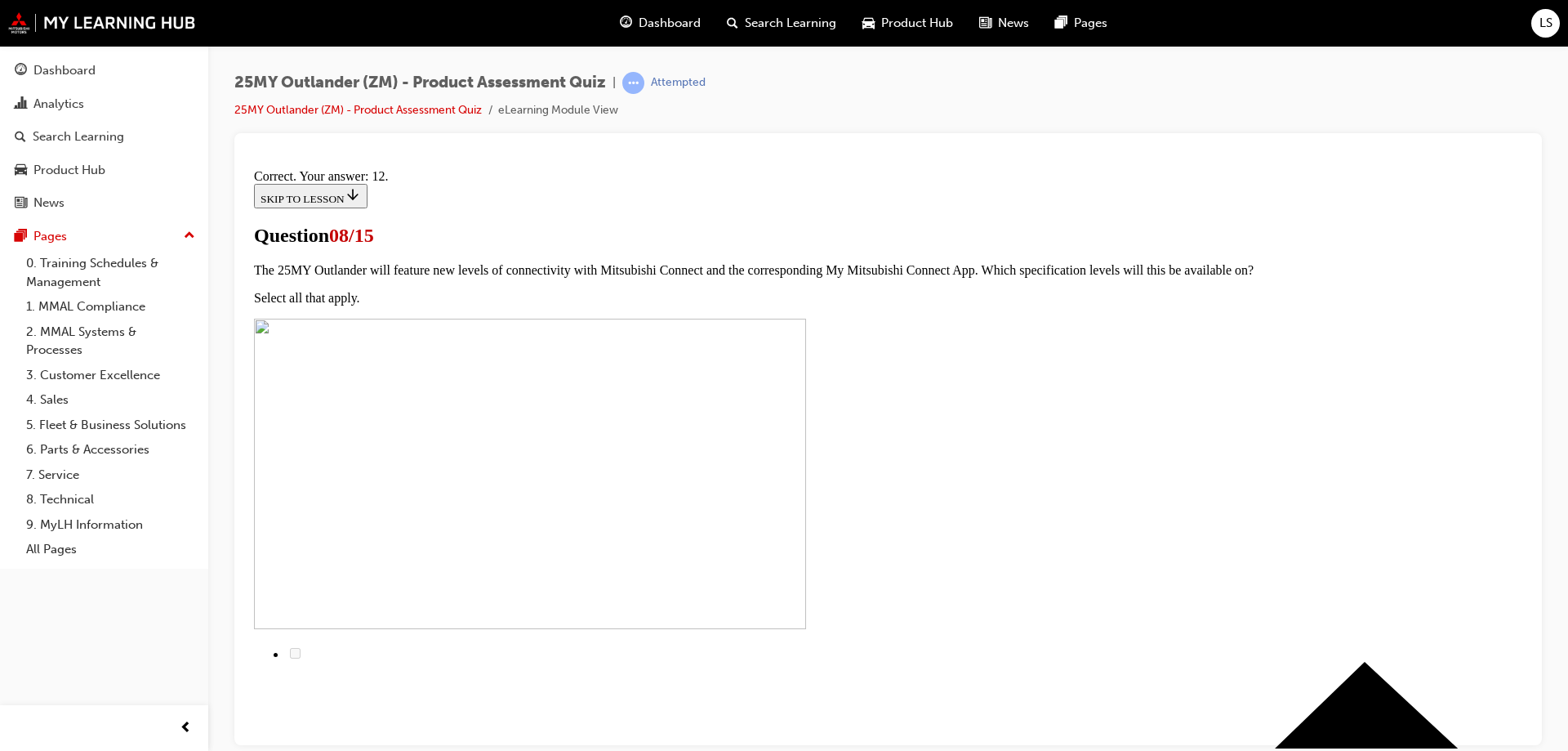
scroll to position [267, 0]
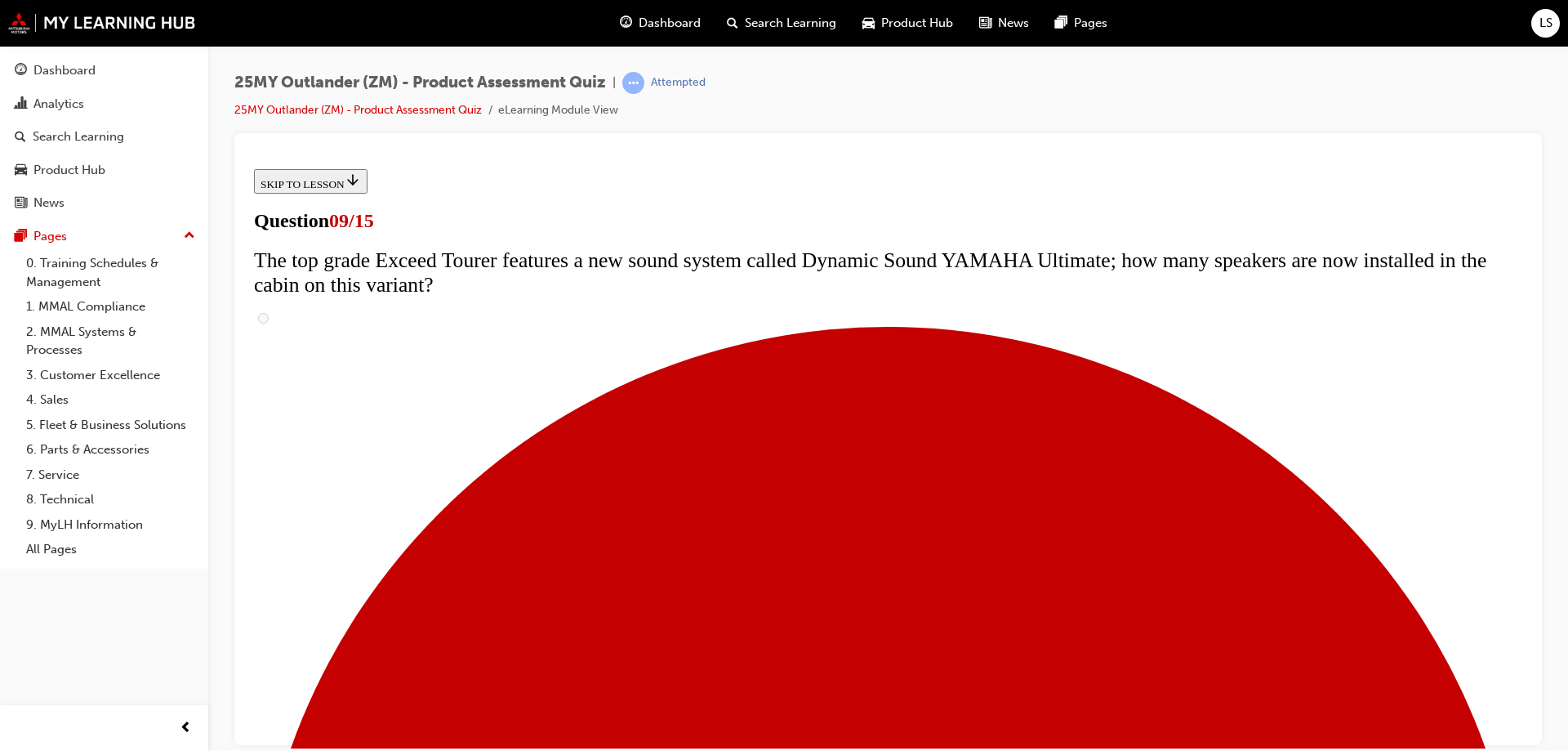
scroll to position [799, 0]
radio input "true"
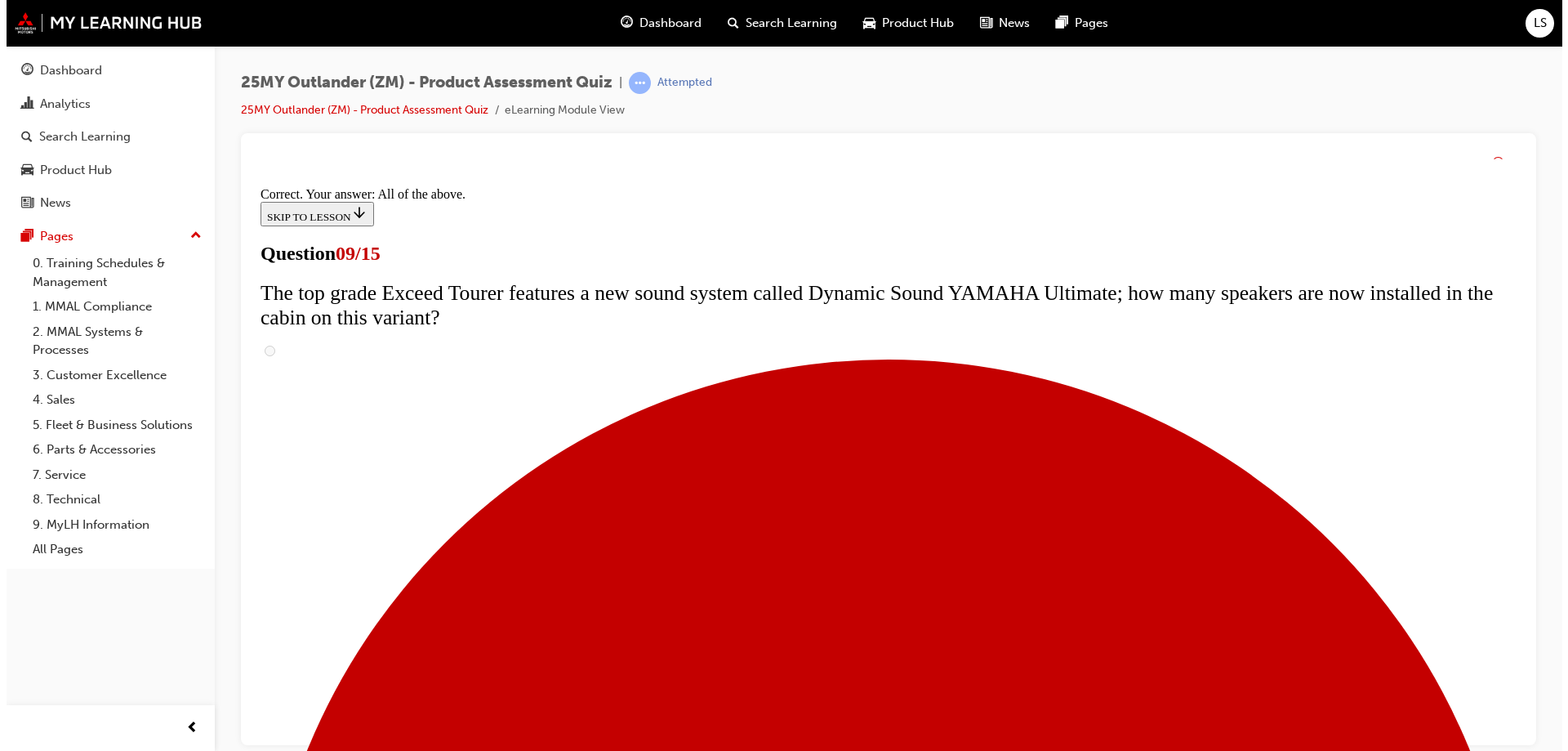
scroll to position [850, 0]
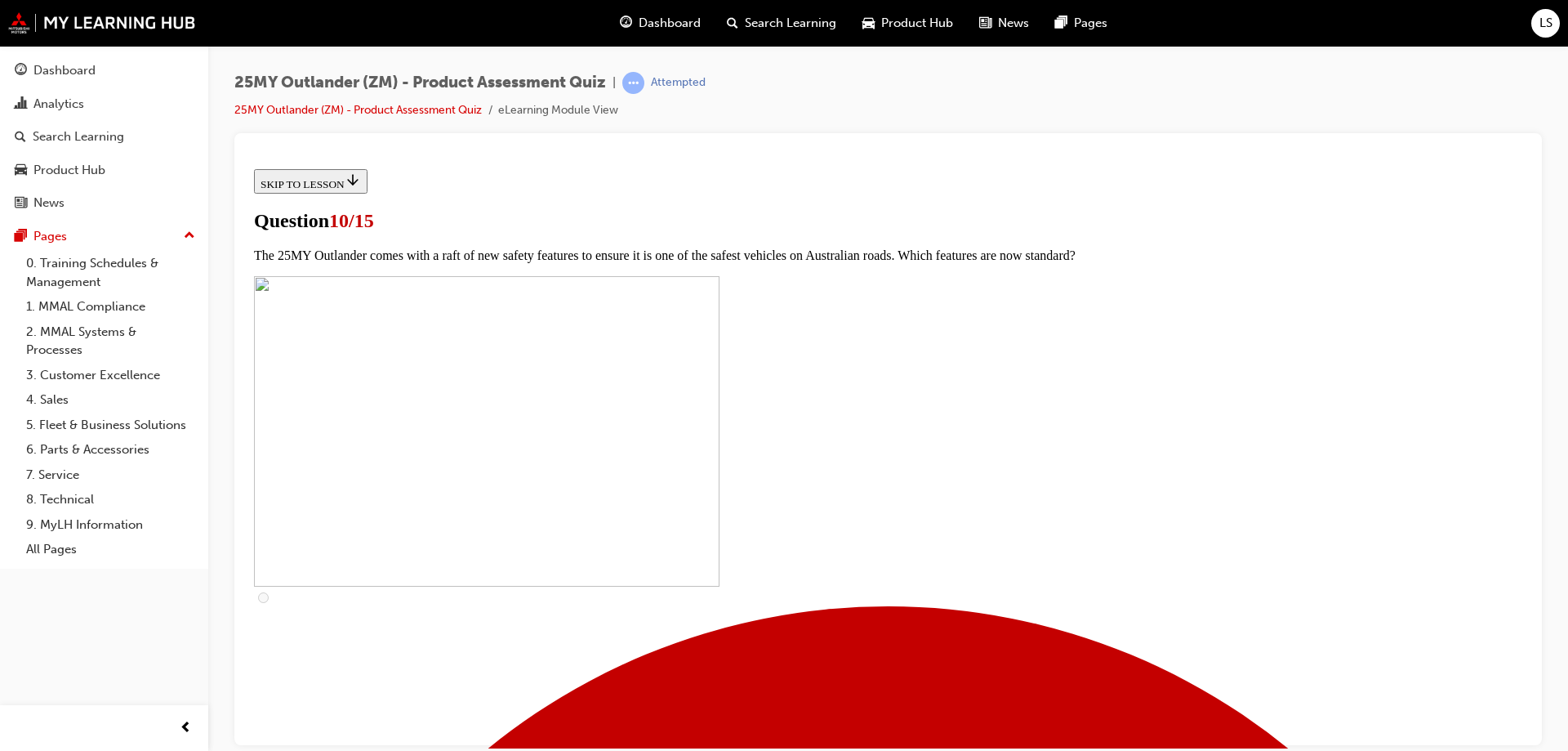
scroll to position [326, 0]
checkbox input "true"
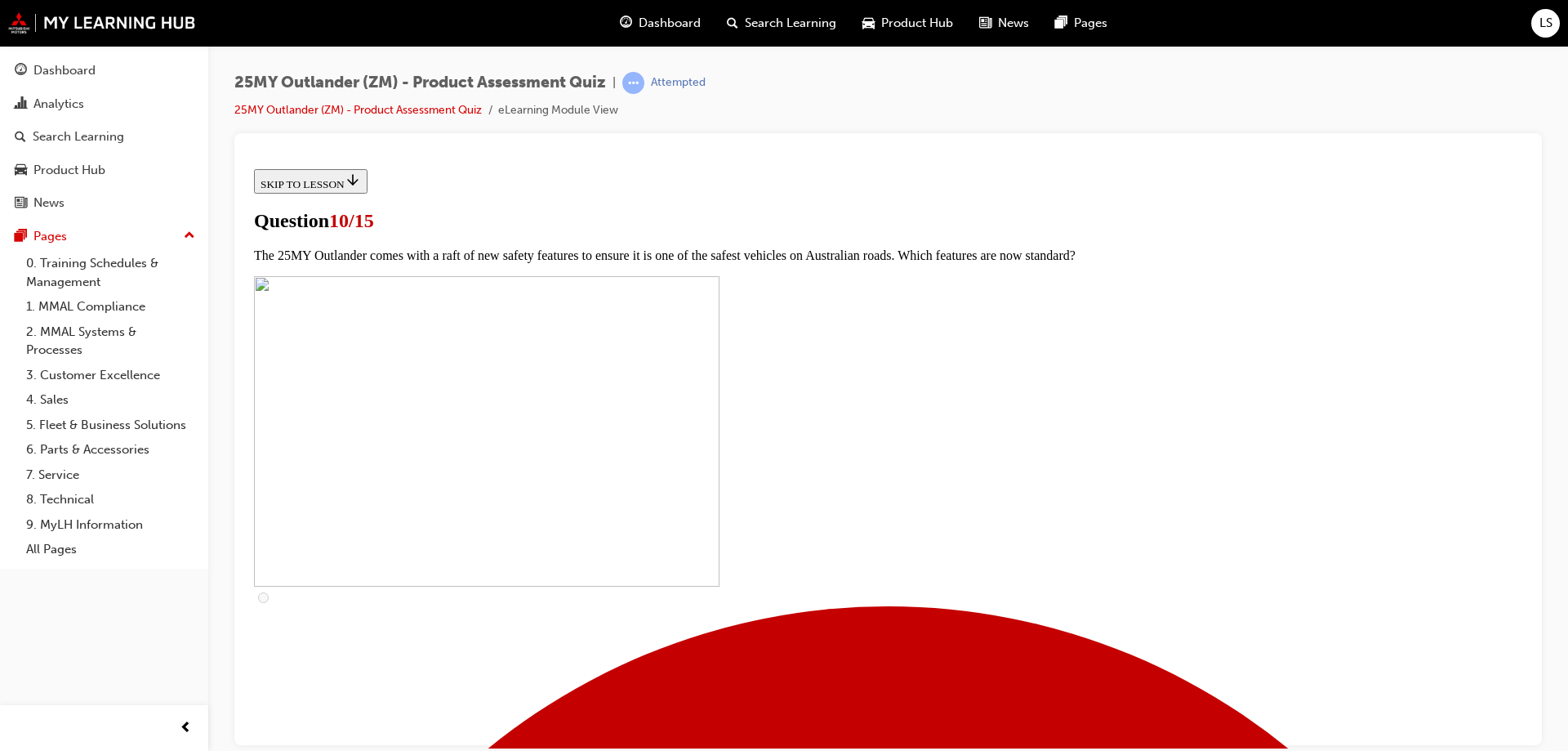
checkbox input "true"
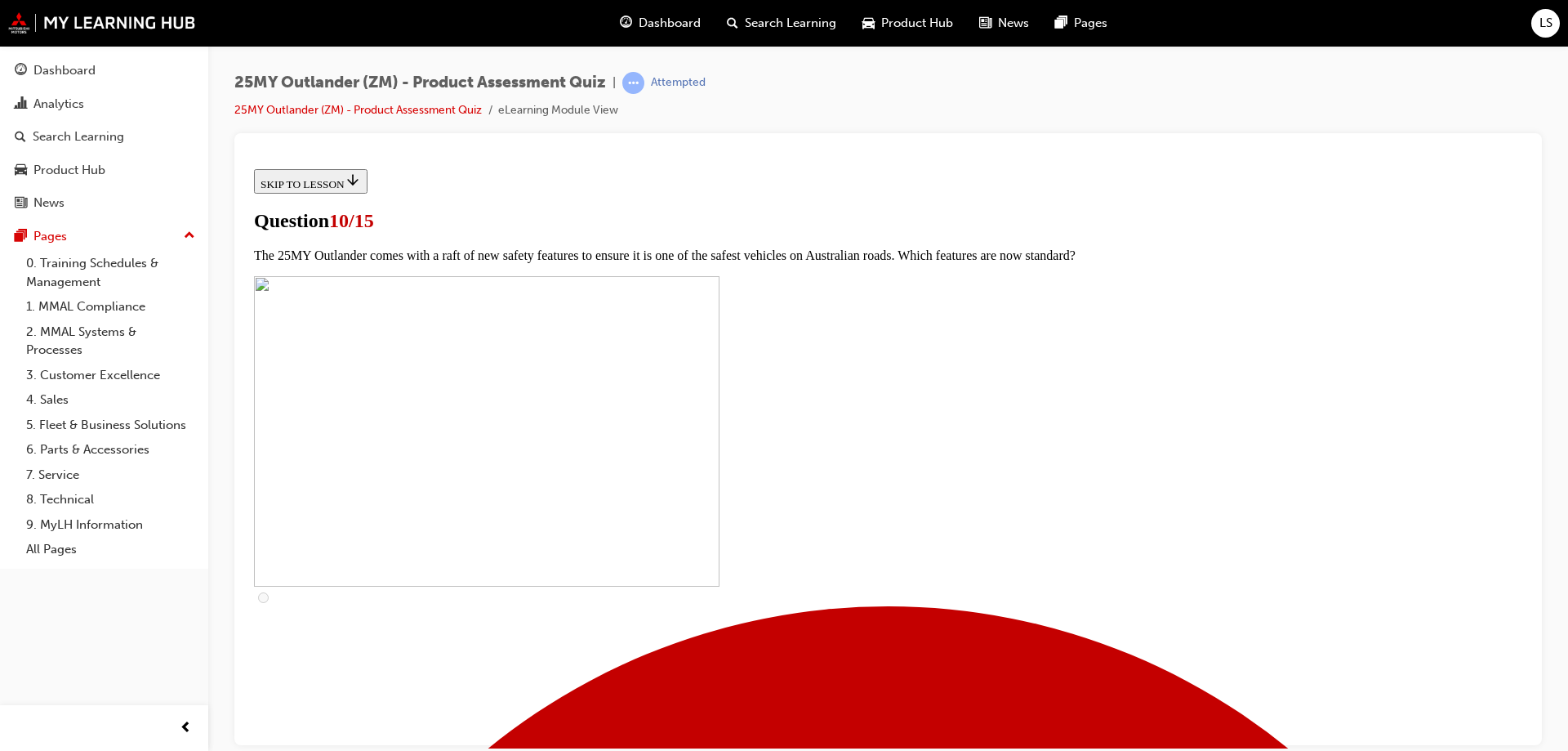
checkbox input "true"
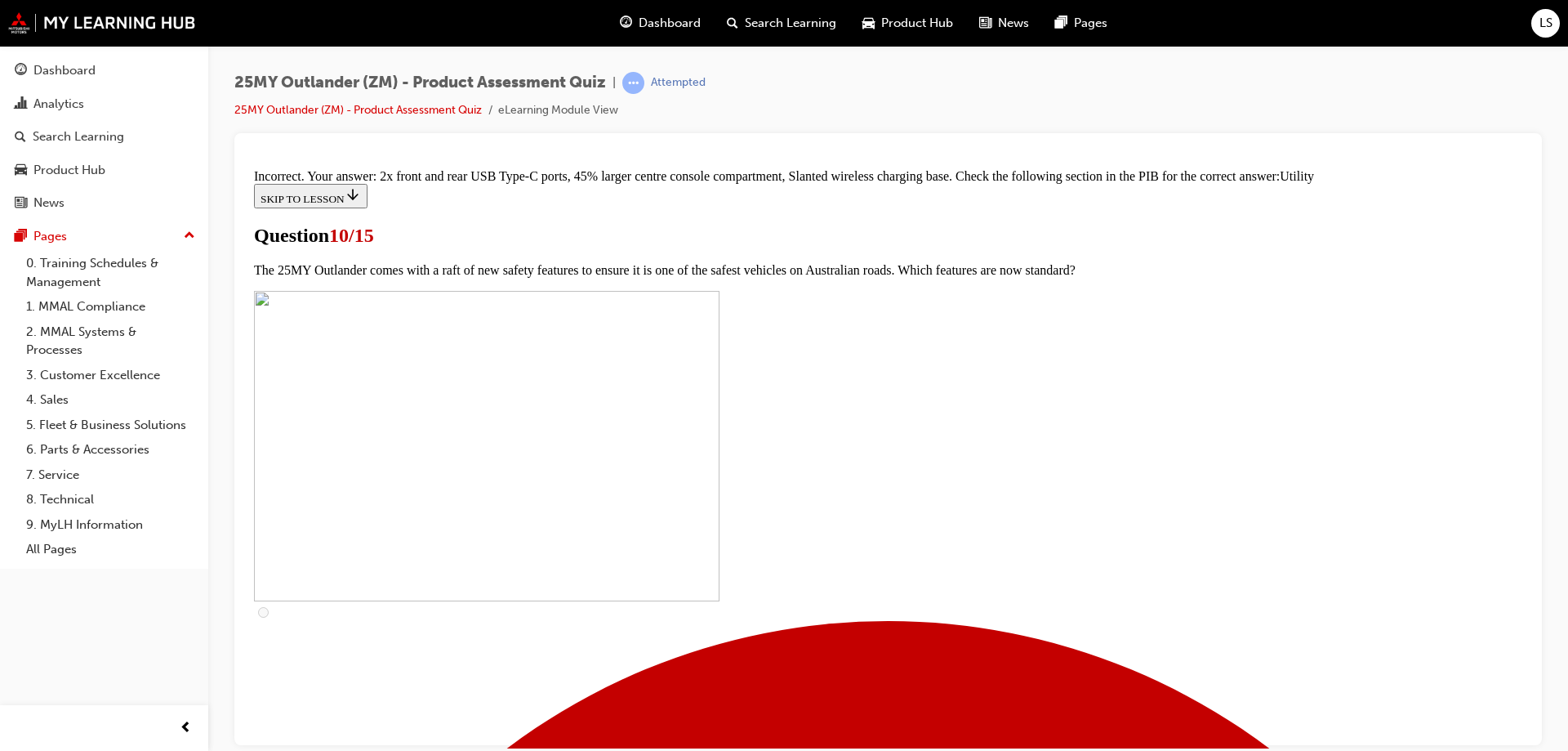
scroll to position [798, 0]
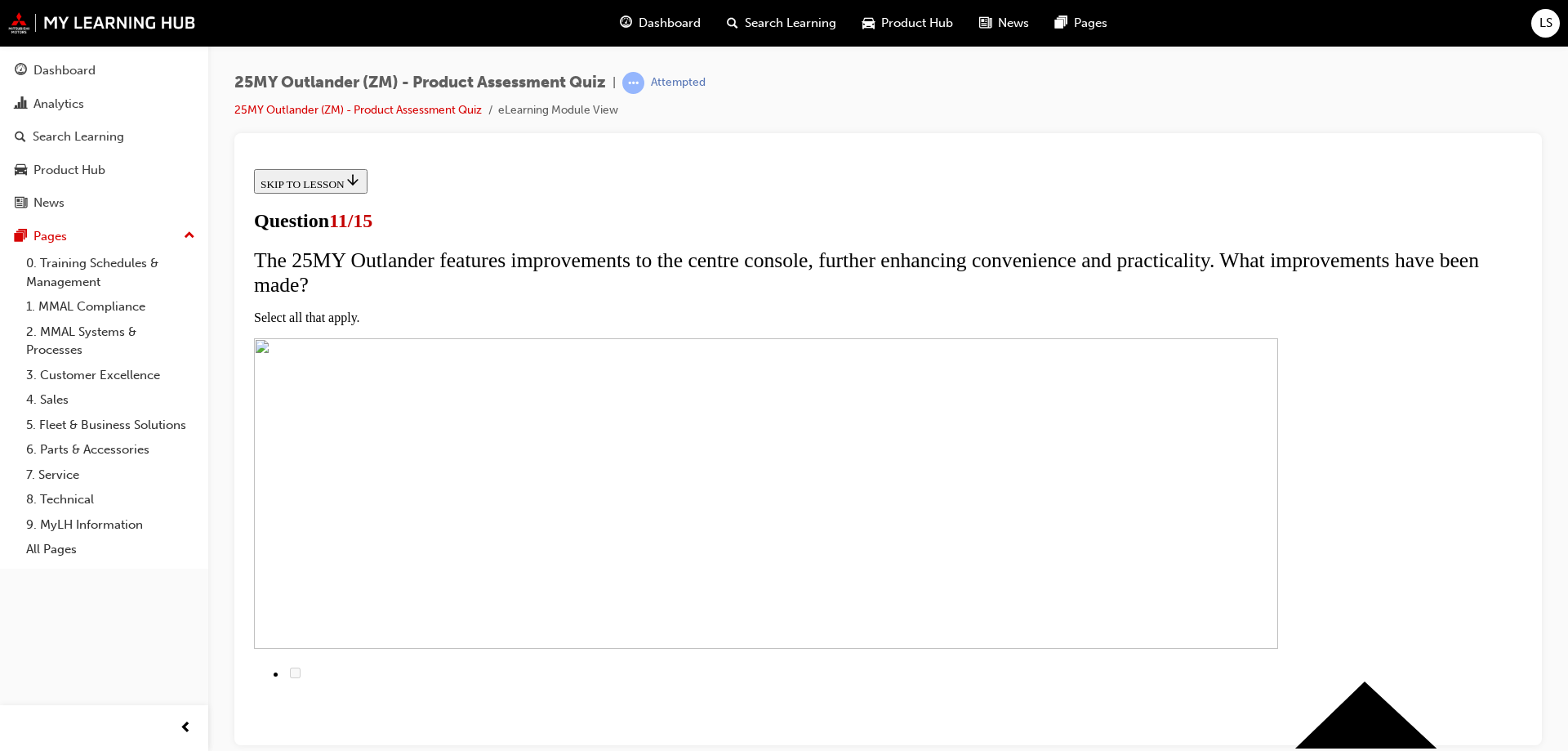
scroll to position [245, 0]
checkbox input "true"
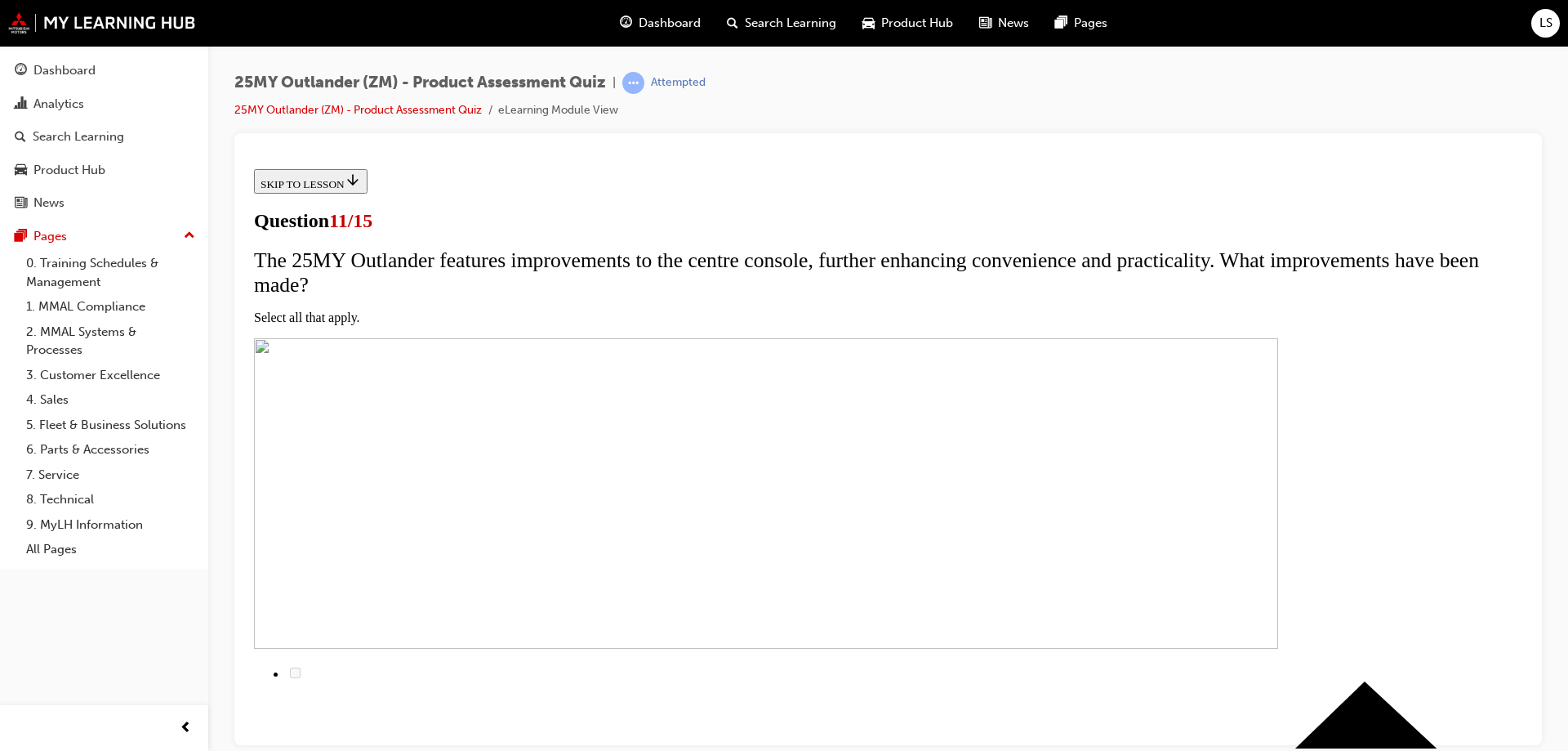
checkbox input "true"
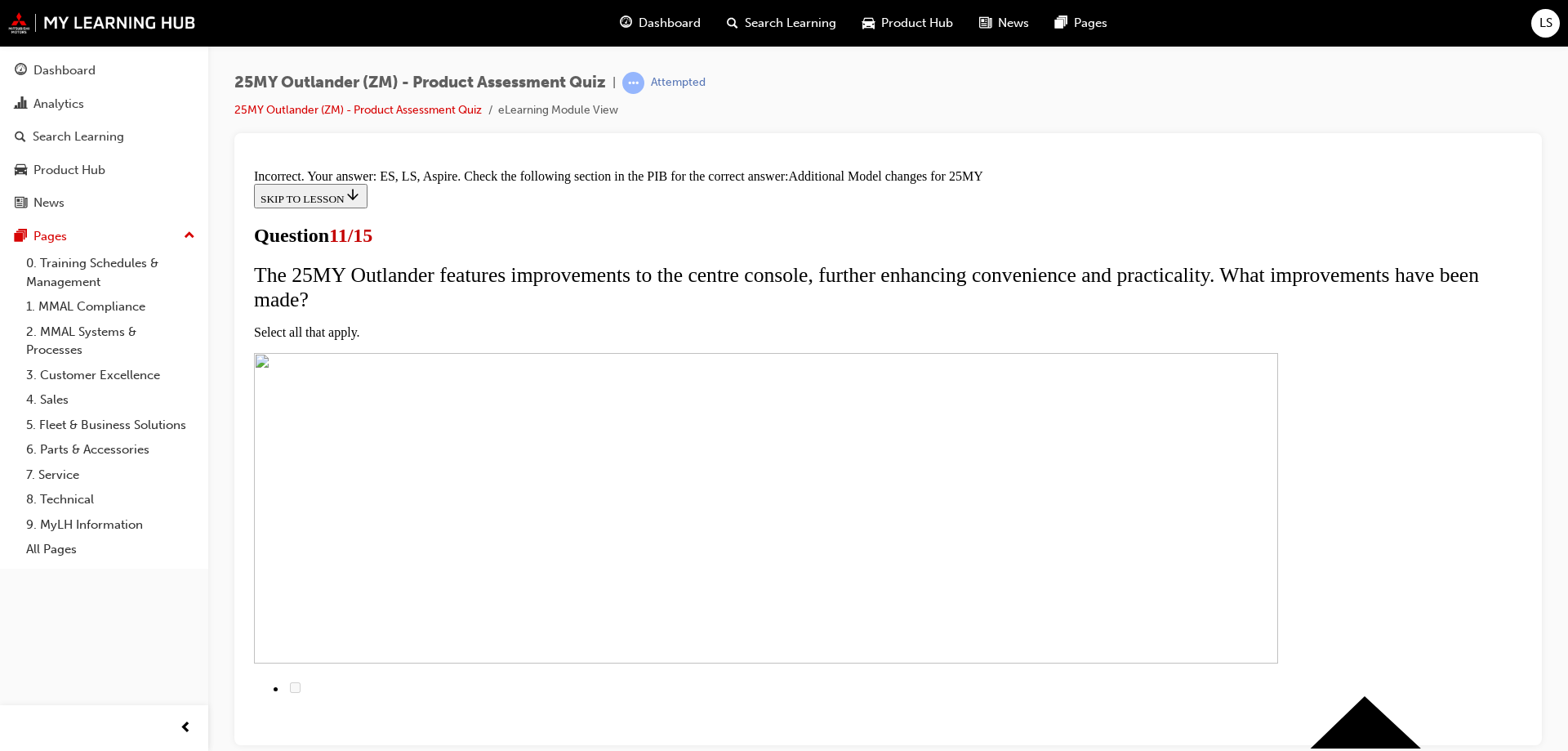
scroll to position [488, 0]
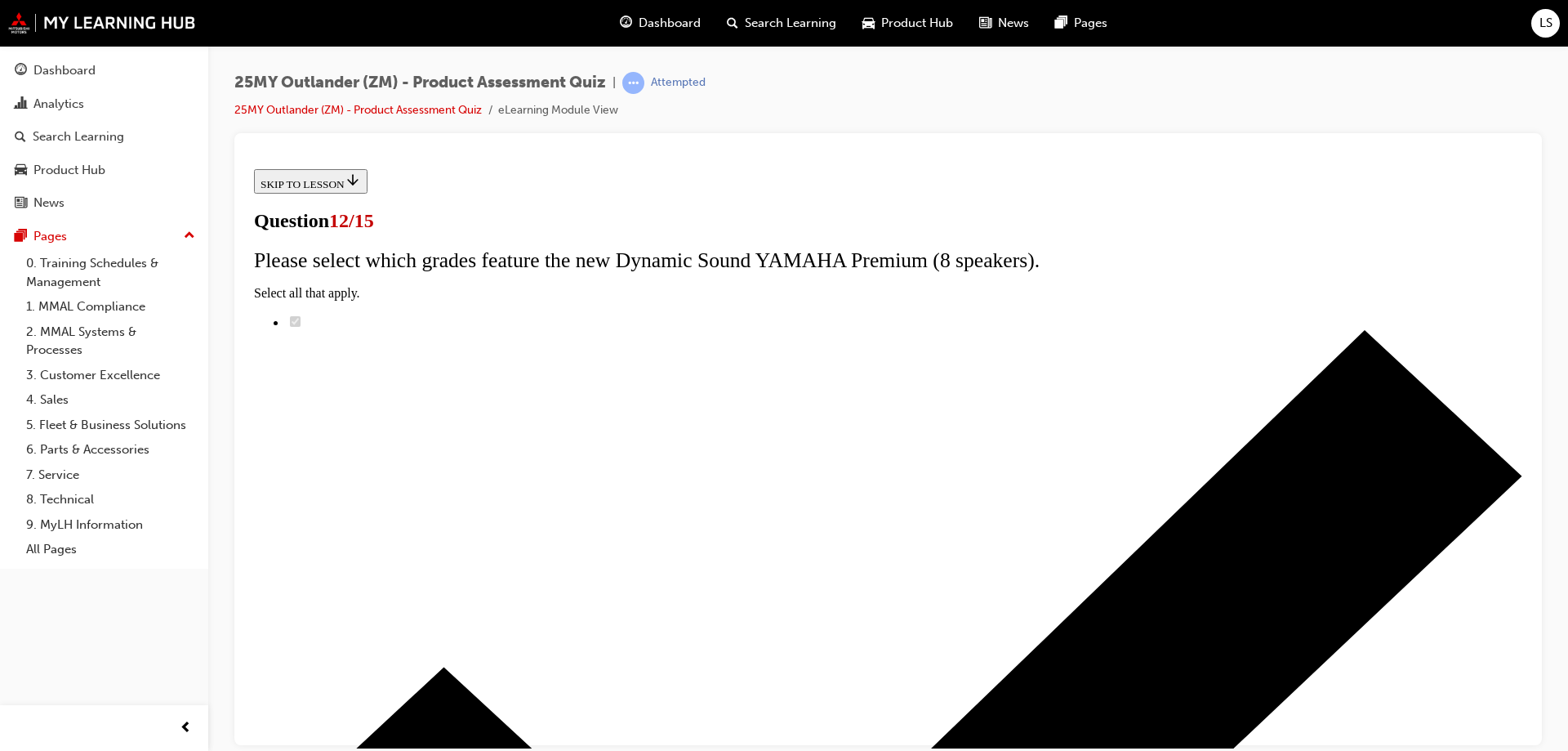
radio input "true"
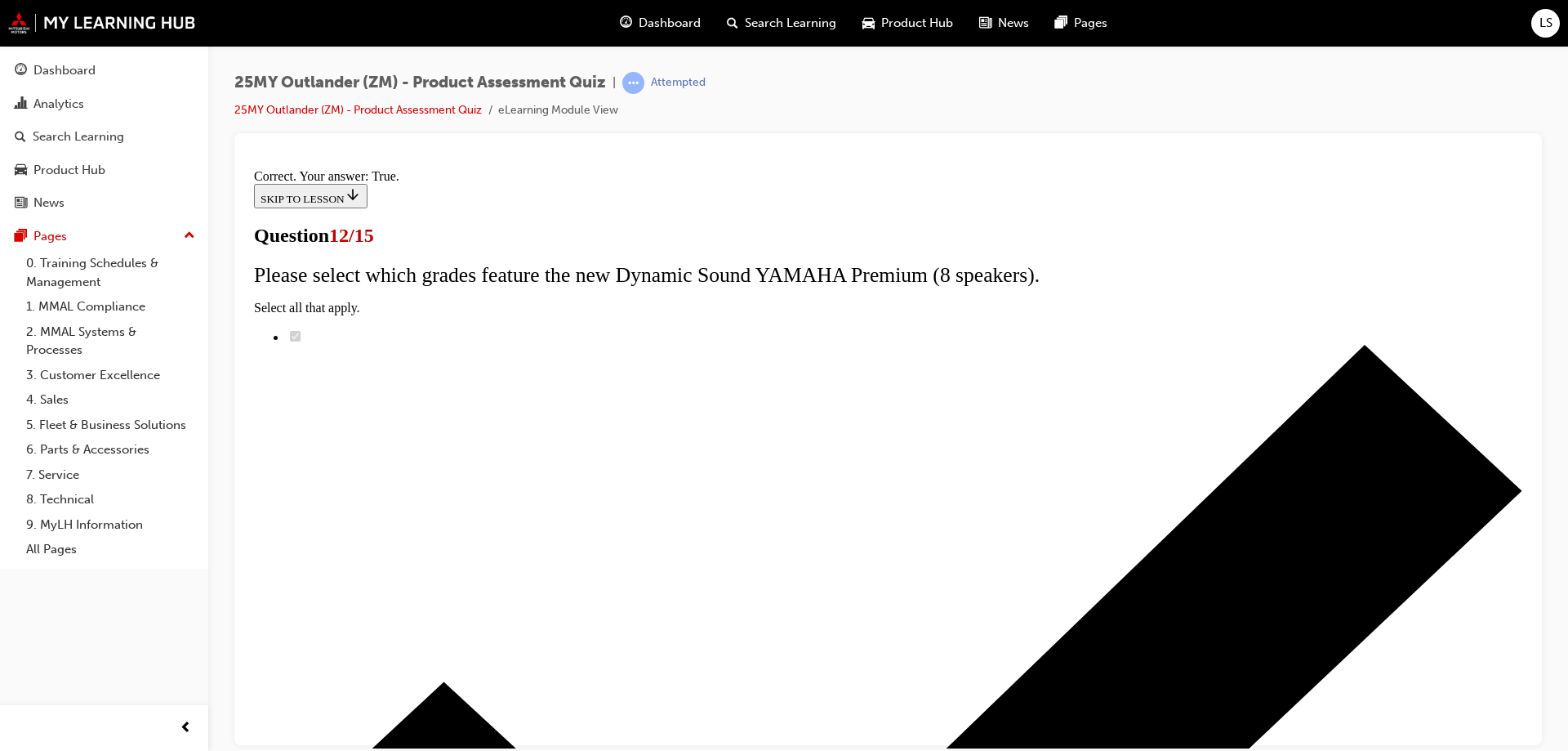
scroll to position [191, 0]
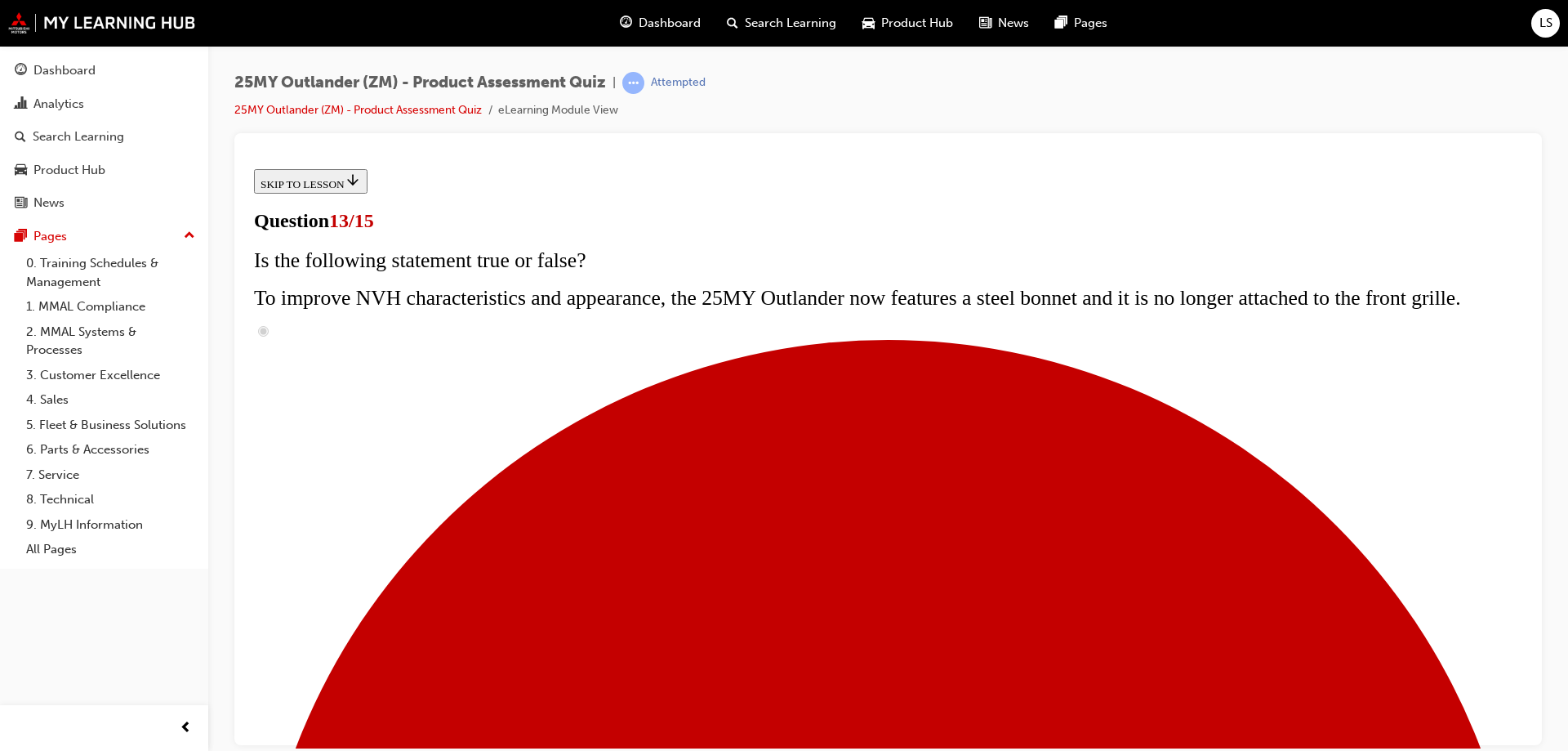
scroll to position [245, 0]
radio input "true"
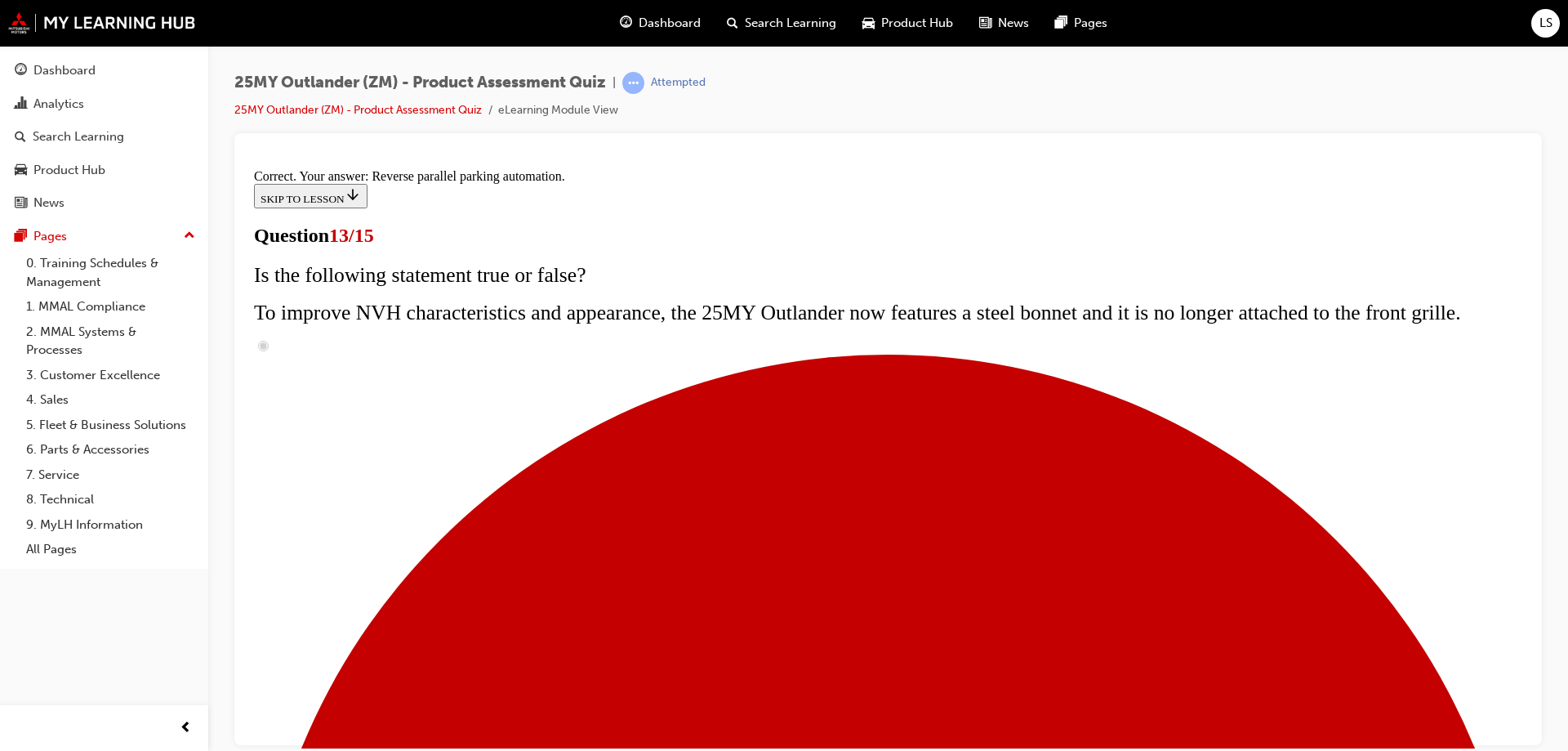
scroll to position [425, 0]
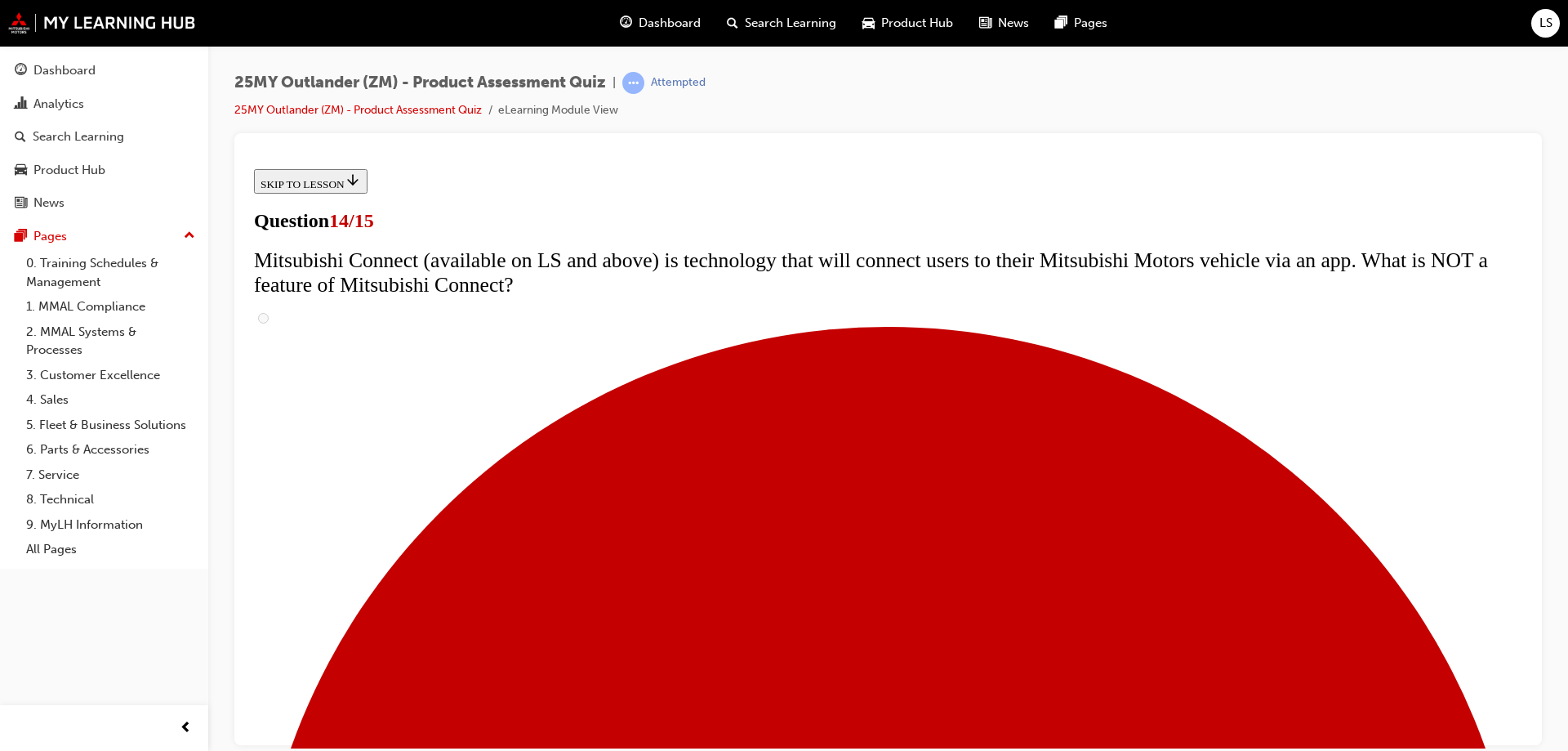
scroll to position [490, 0]
radio input "true"
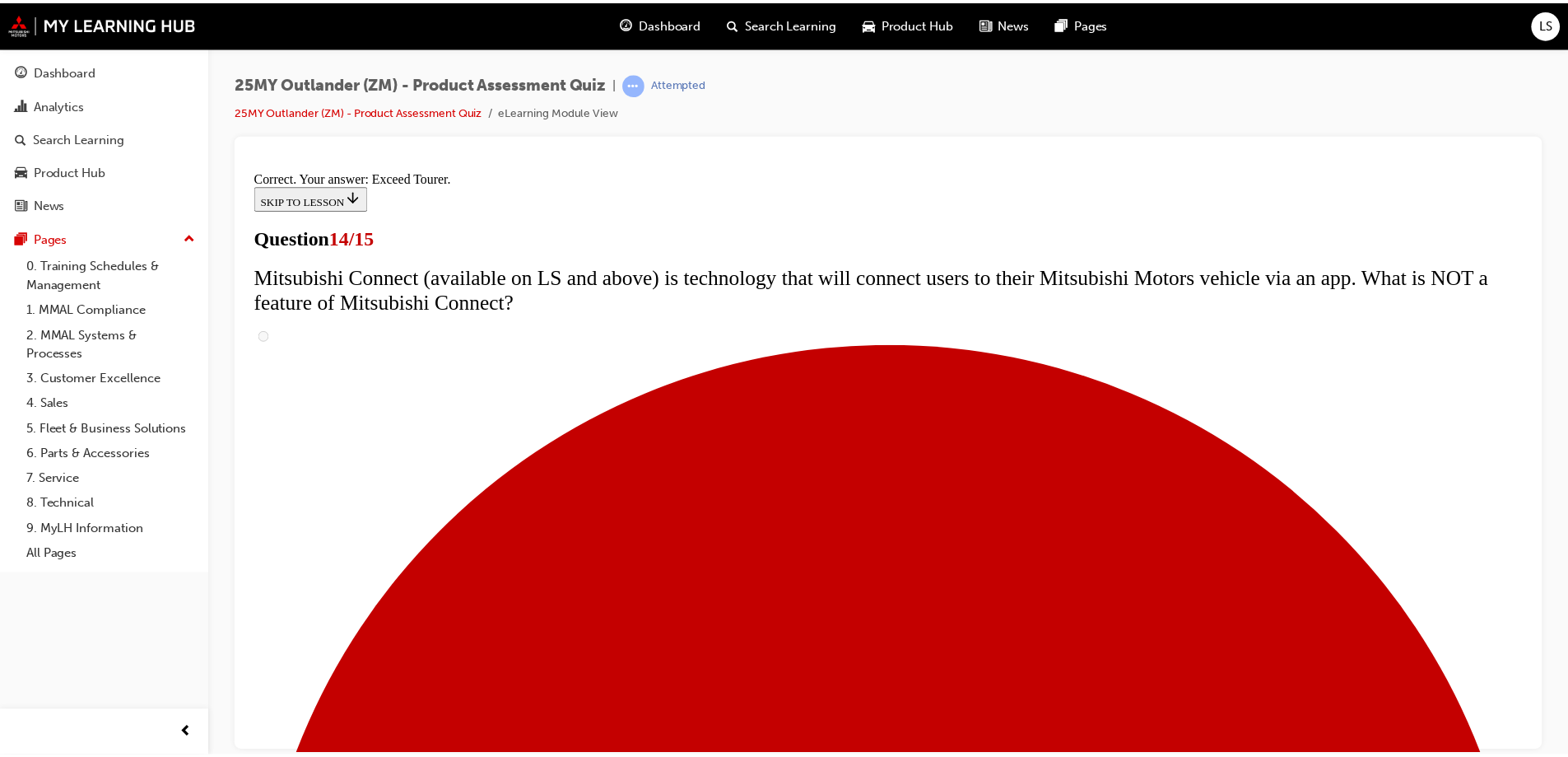
scroll to position [688, 0]
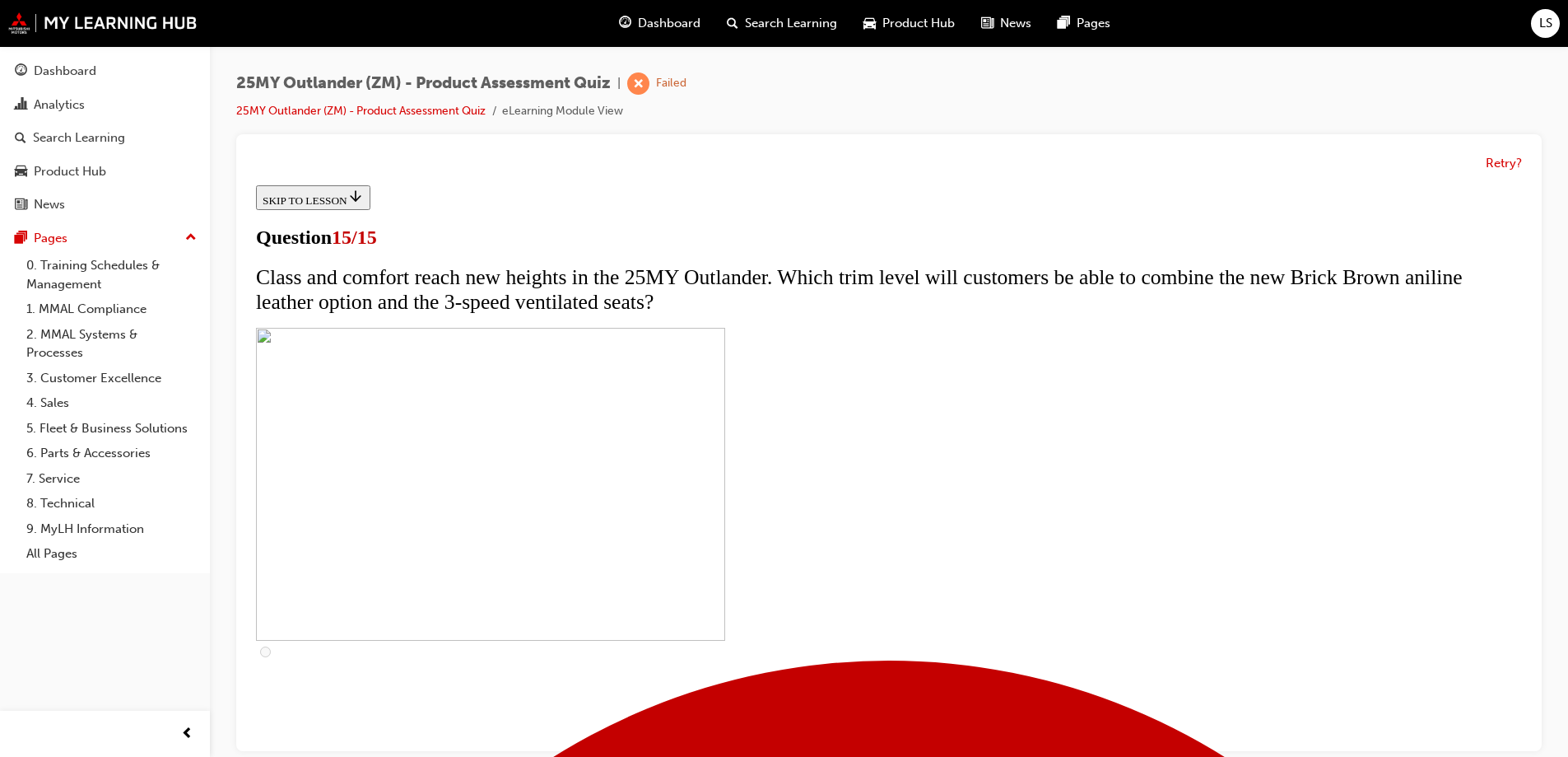
scroll to position [270, 0]
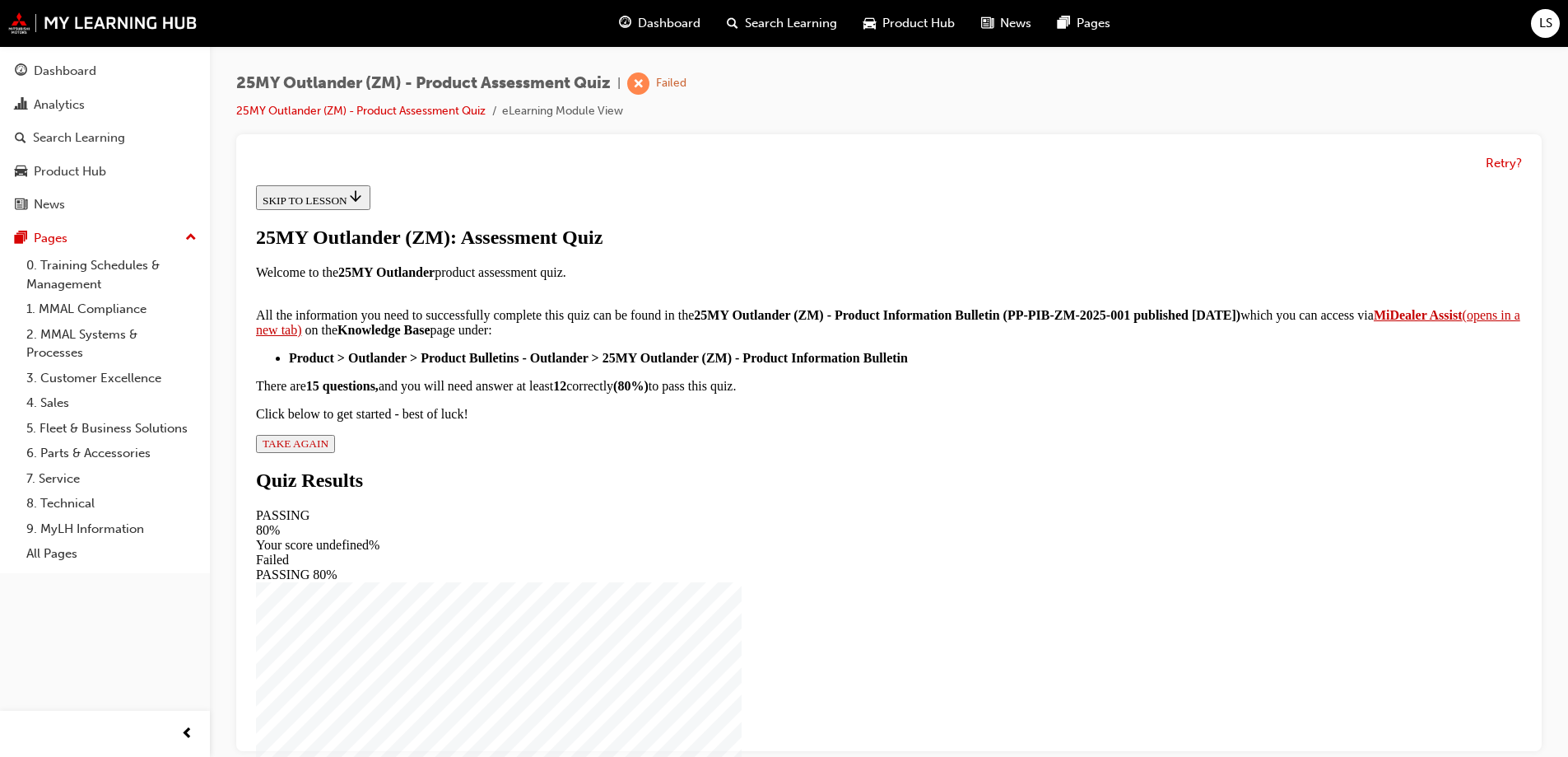
click at [667, 21] on span "Dashboard" at bounding box center [670, 23] width 63 height 19
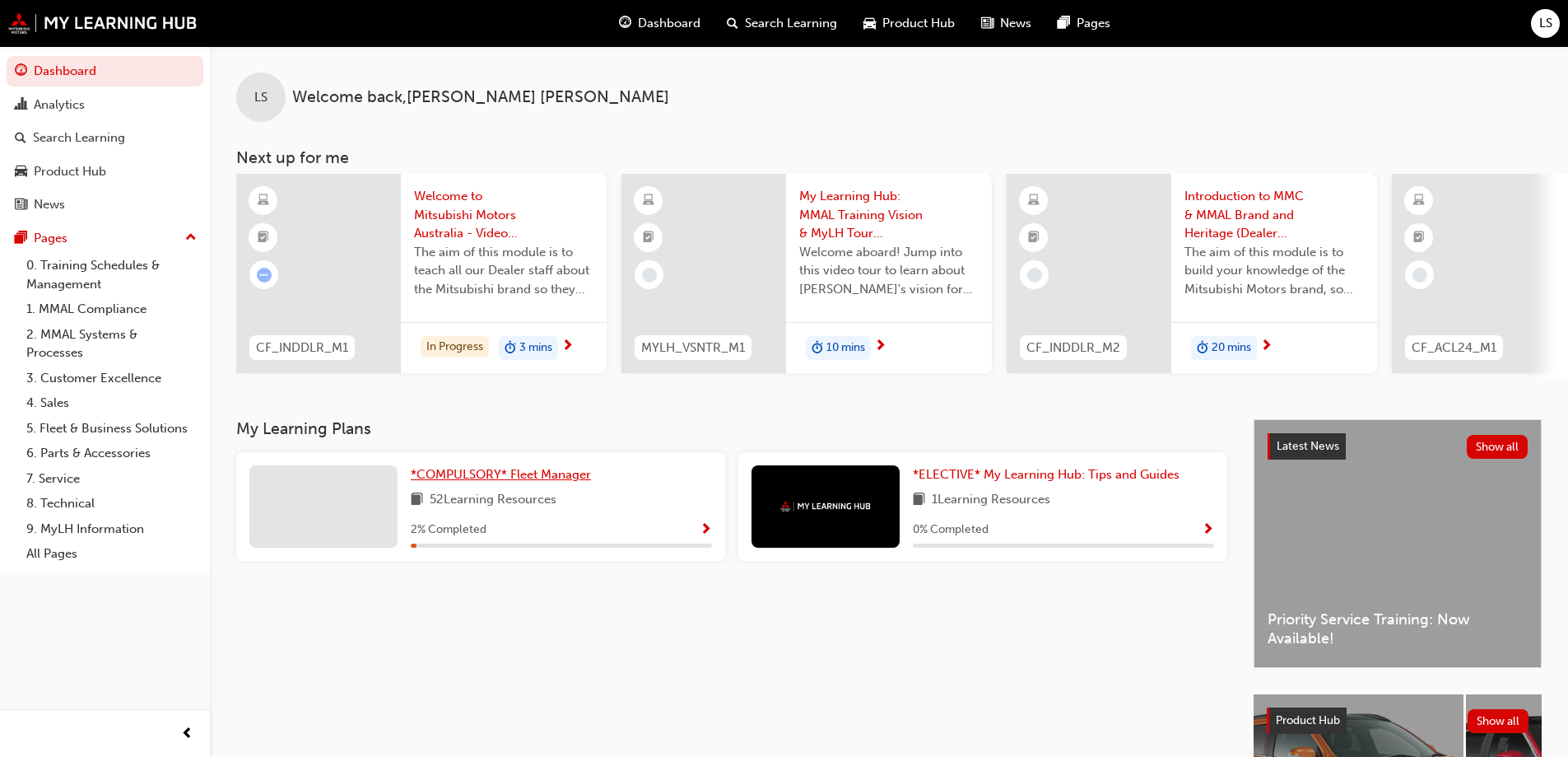
click at [551, 476] on span "*COMPULSORY* Fleet Manager" at bounding box center [501, 474] width 181 height 14
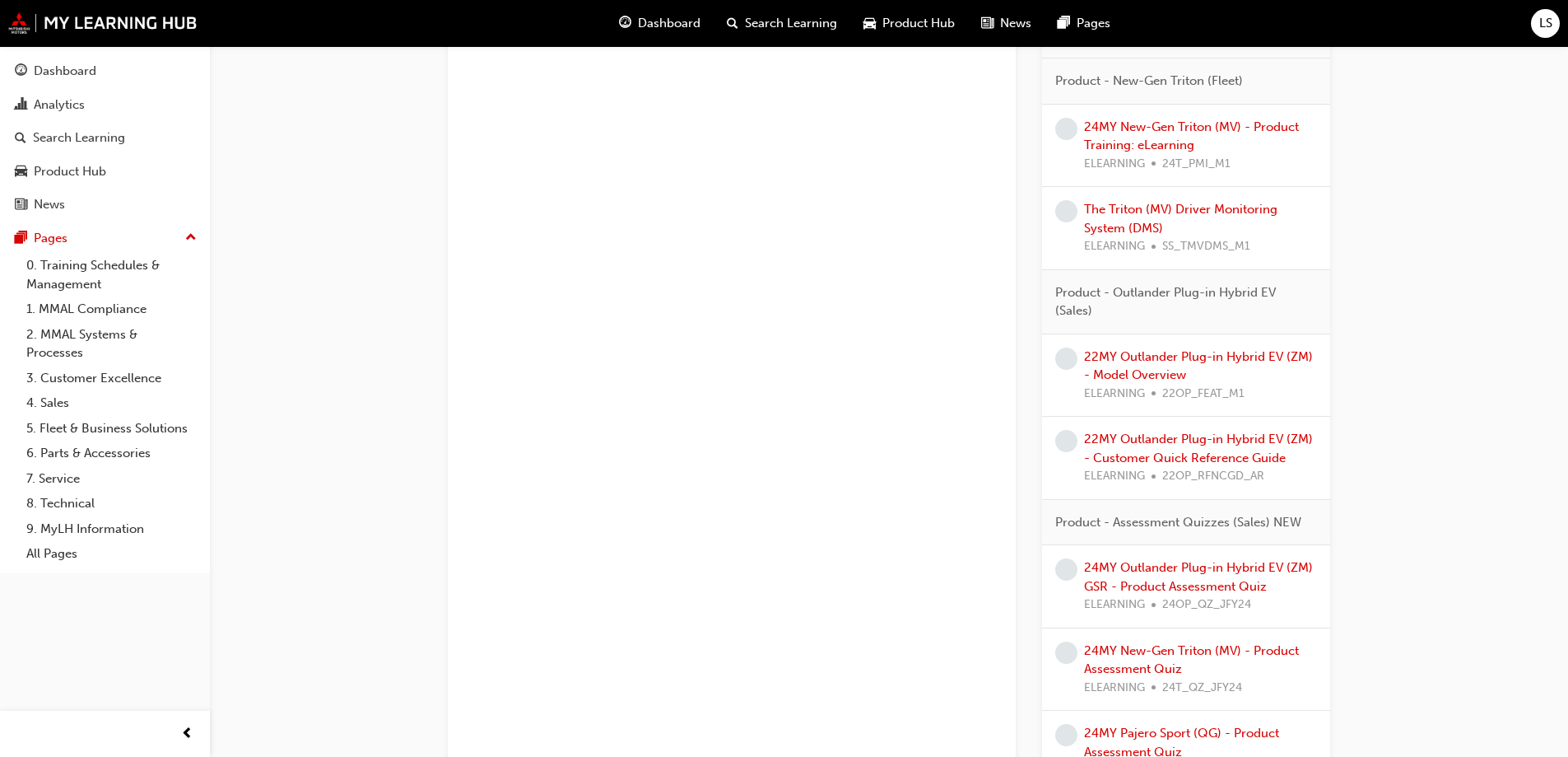
scroll to position [4382, 0]
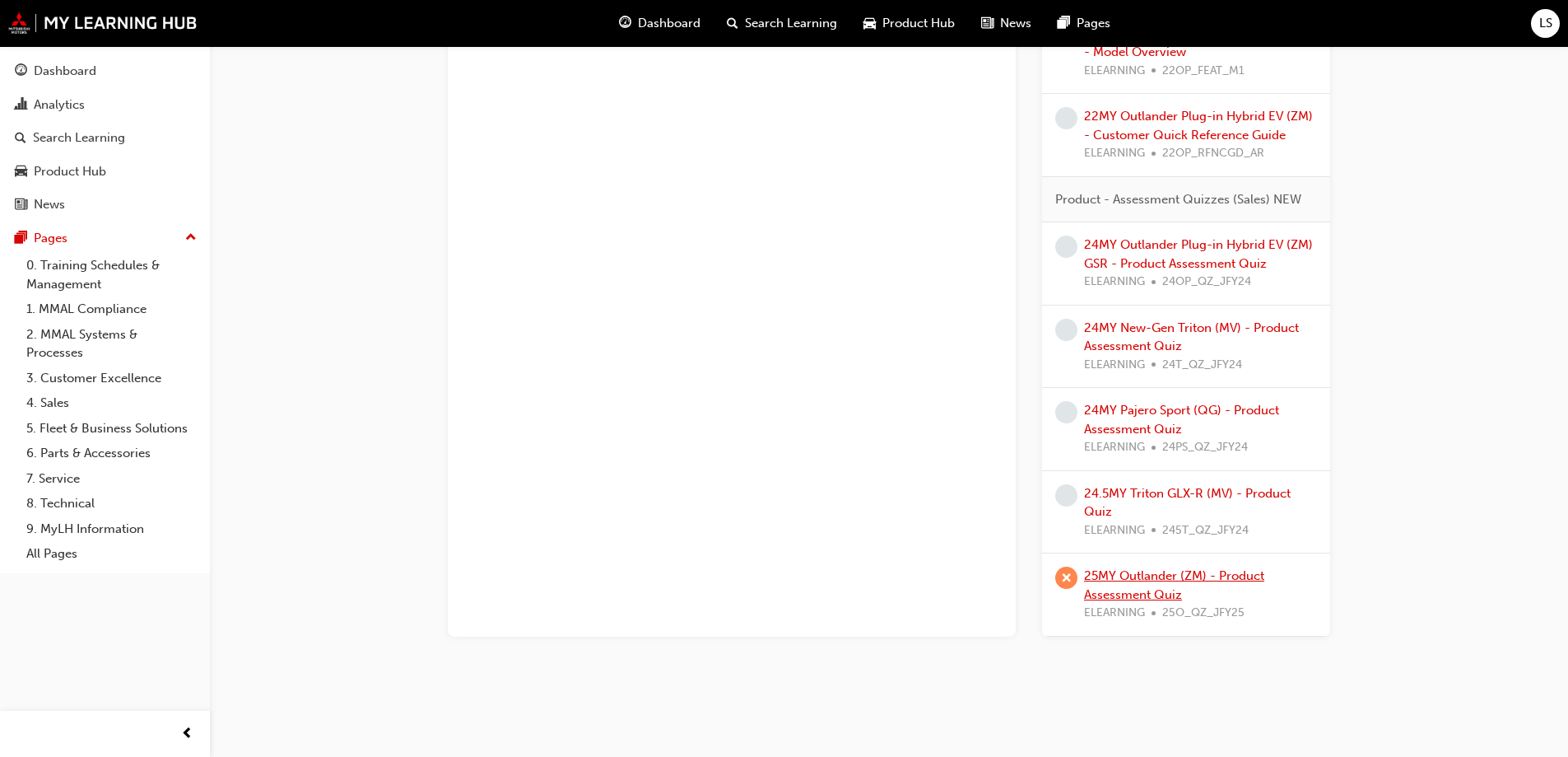
click at [1135, 582] on link "25MY Outlander (ZM) - Product Assessment Quiz" at bounding box center [1174, 585] width 181 height 34
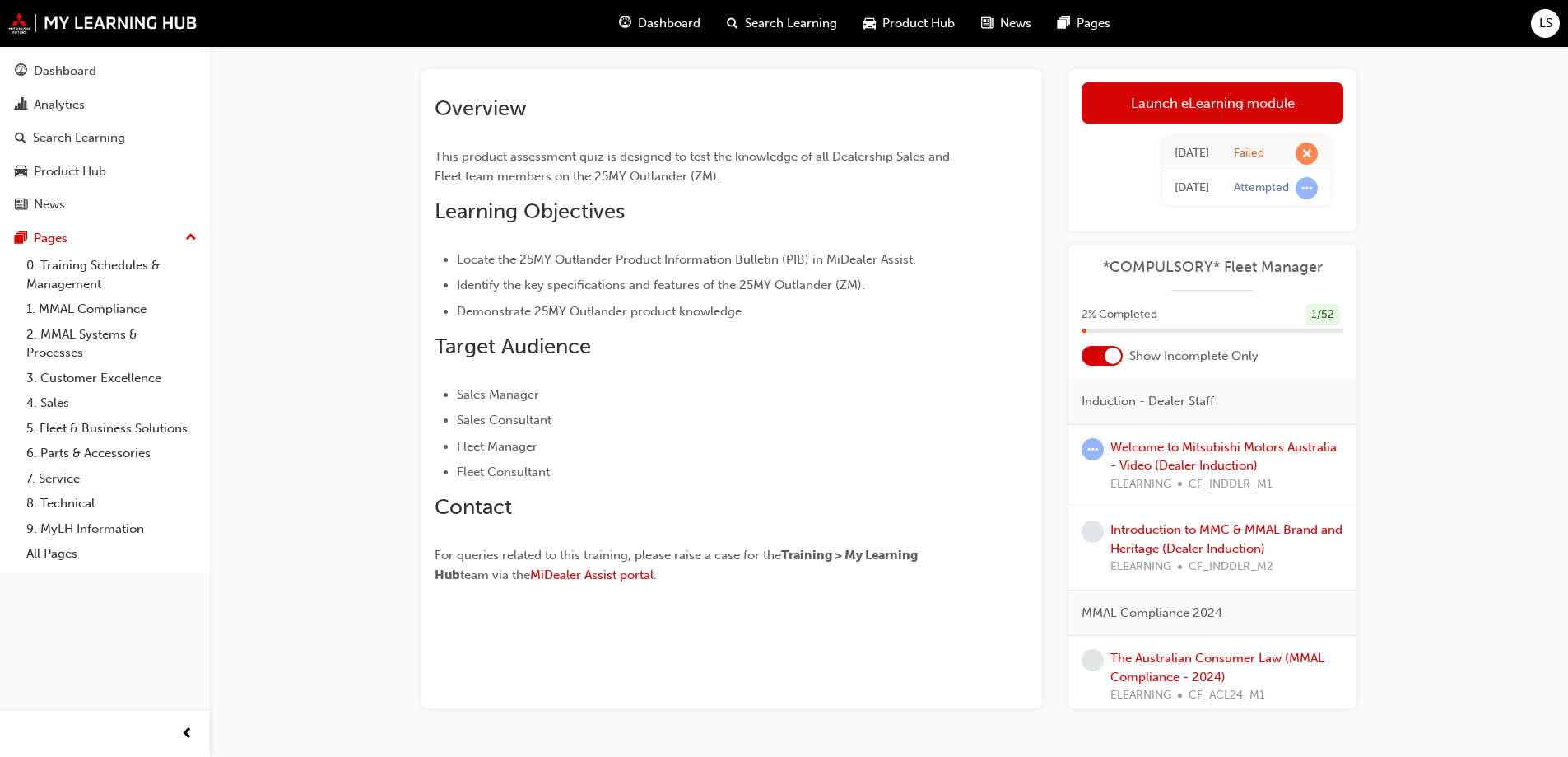
scroll to position [124, 0]
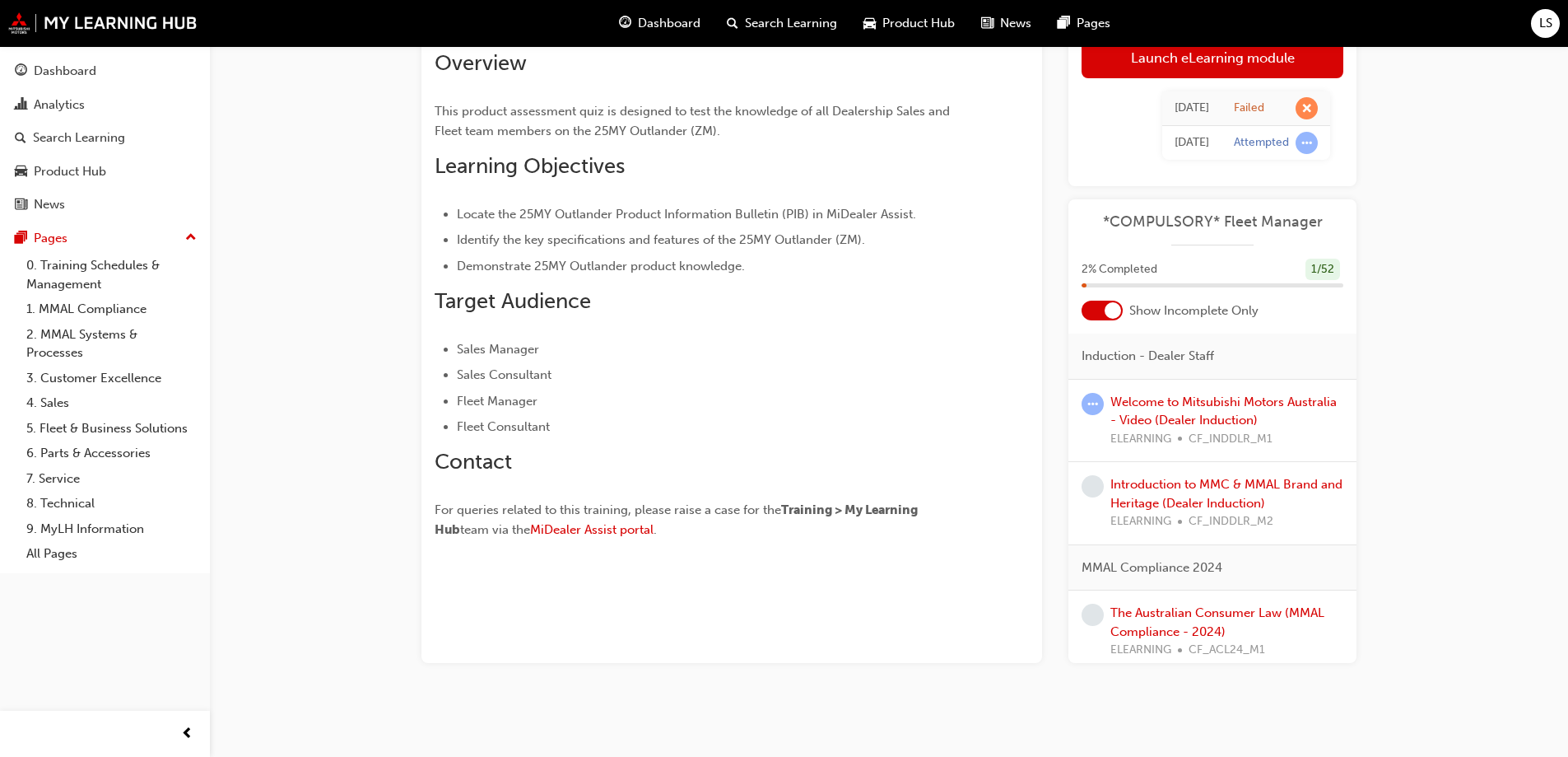
click at [1169, 61] on link "Launch eLearning module" at bounding box center [1212, 58] width 262 height 41
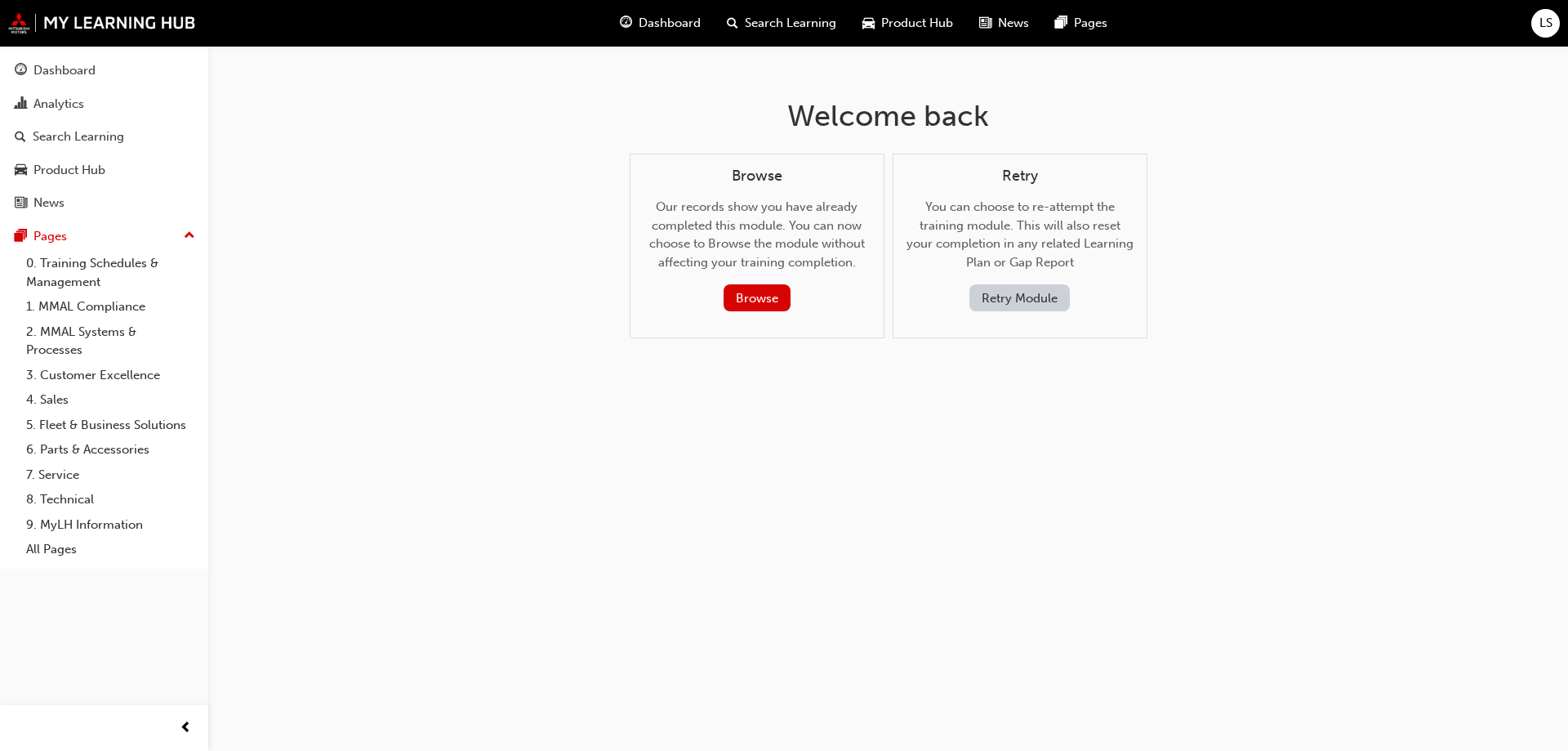
click at [1043, 295] on button "Retry Module" at bounding box center [1019, 298] width 101 height 27
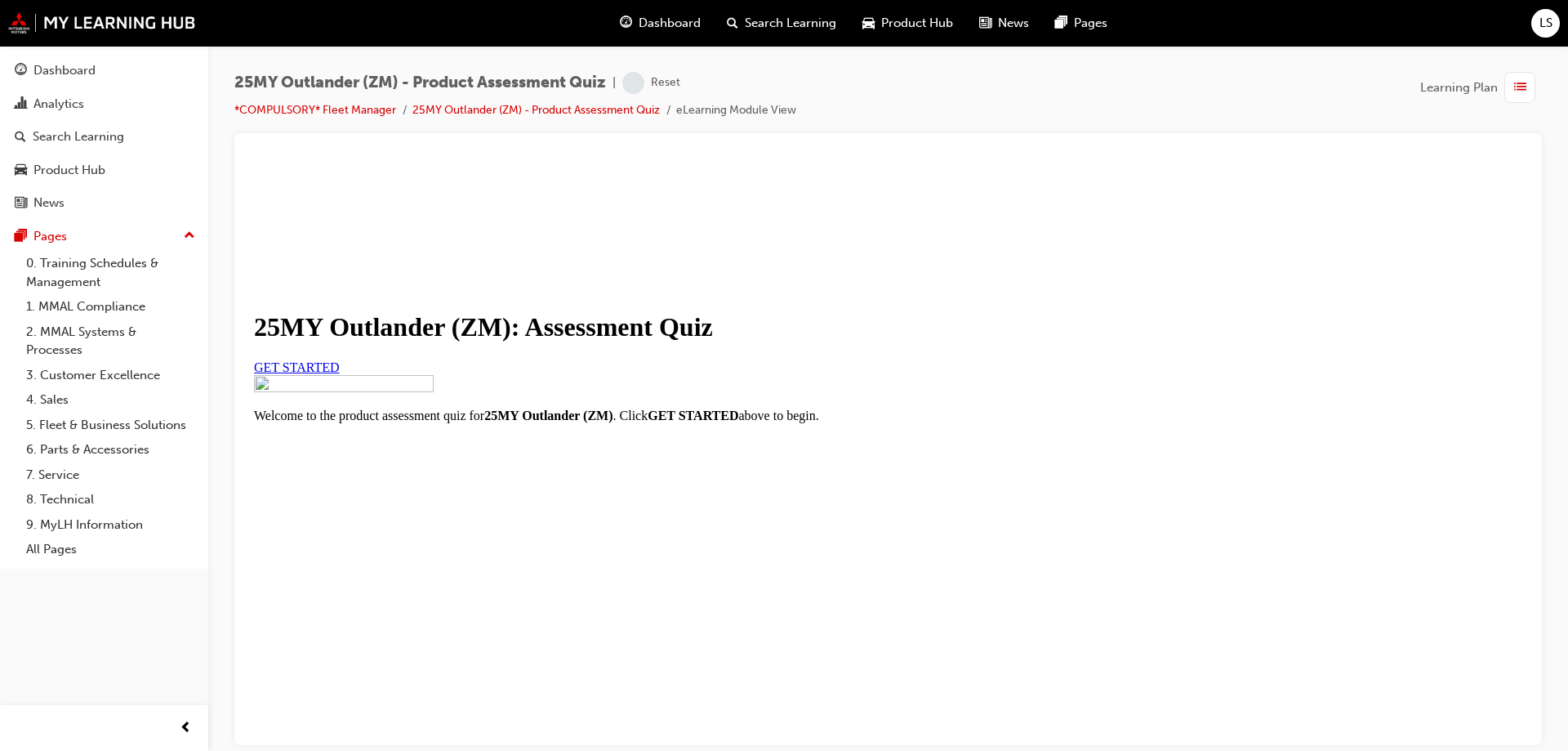
click at [340, 373] on link "GET STARTED" at bounding box center [297, 367] width 86 height 14
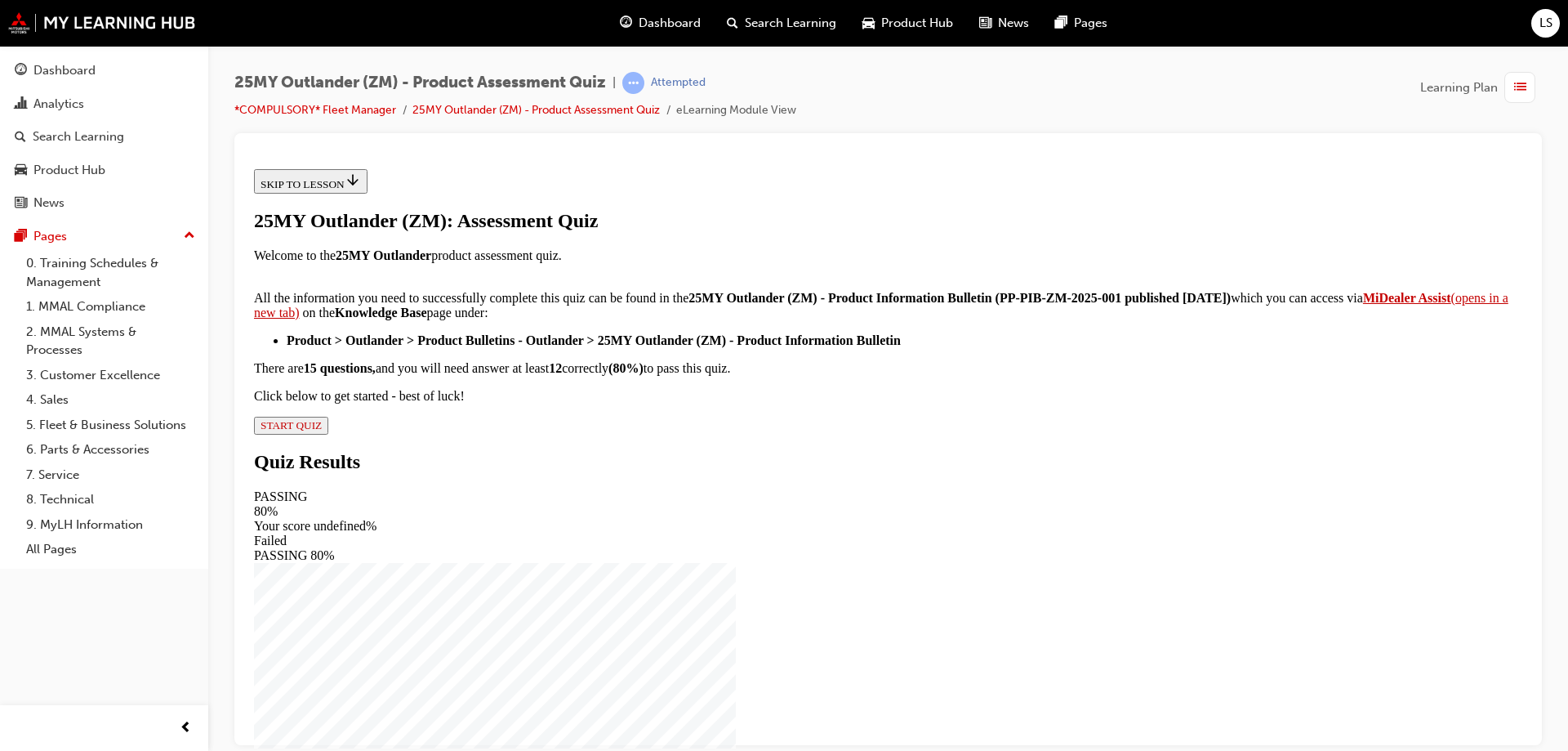
scroll to position [266, 0]
click at [322, 431] on span "START QUIZ" at bounding box center [291, 425] width 62 height 12
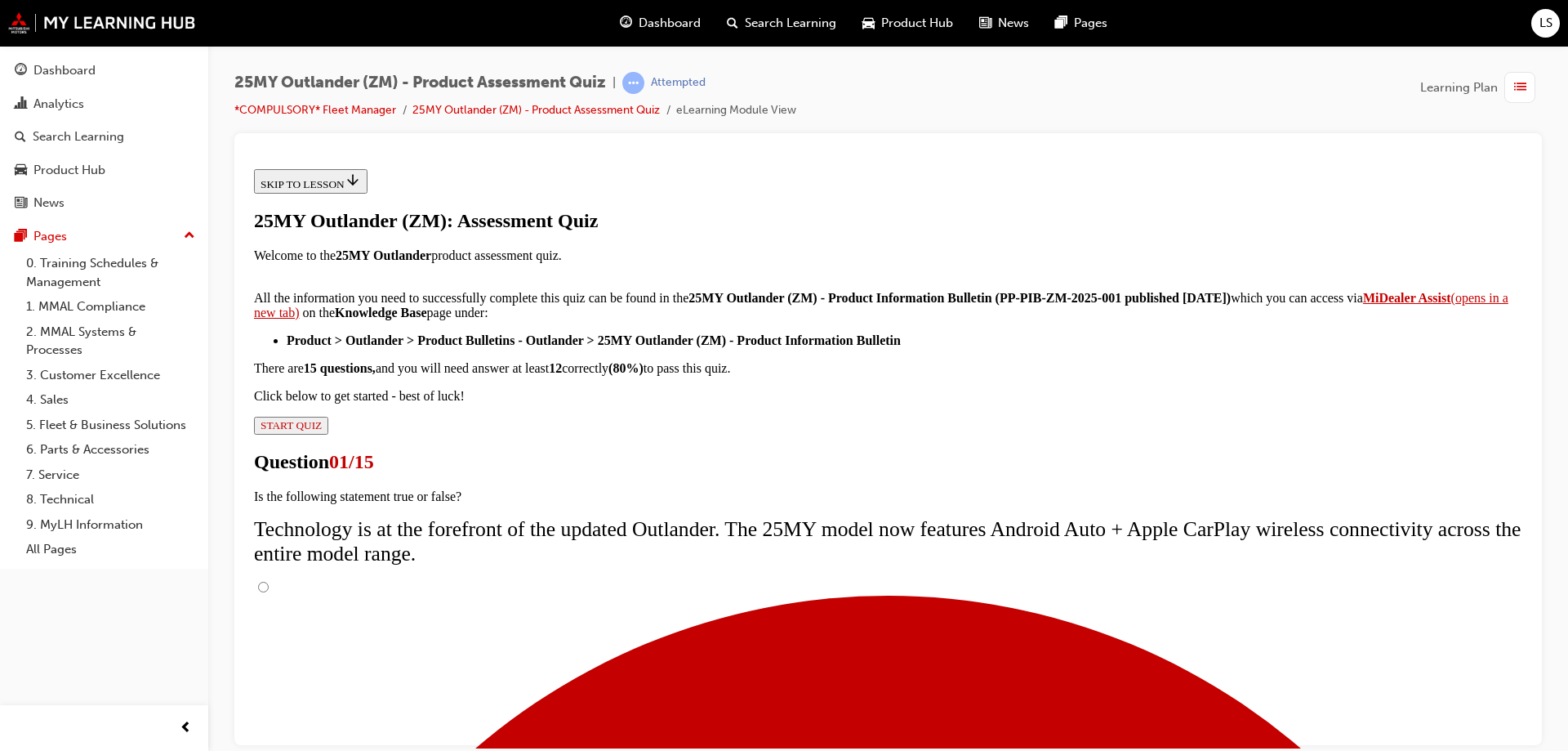
click at [268, 581] on input "True" at bounding box center [263, 586] width 11 height 11
radio input "true"
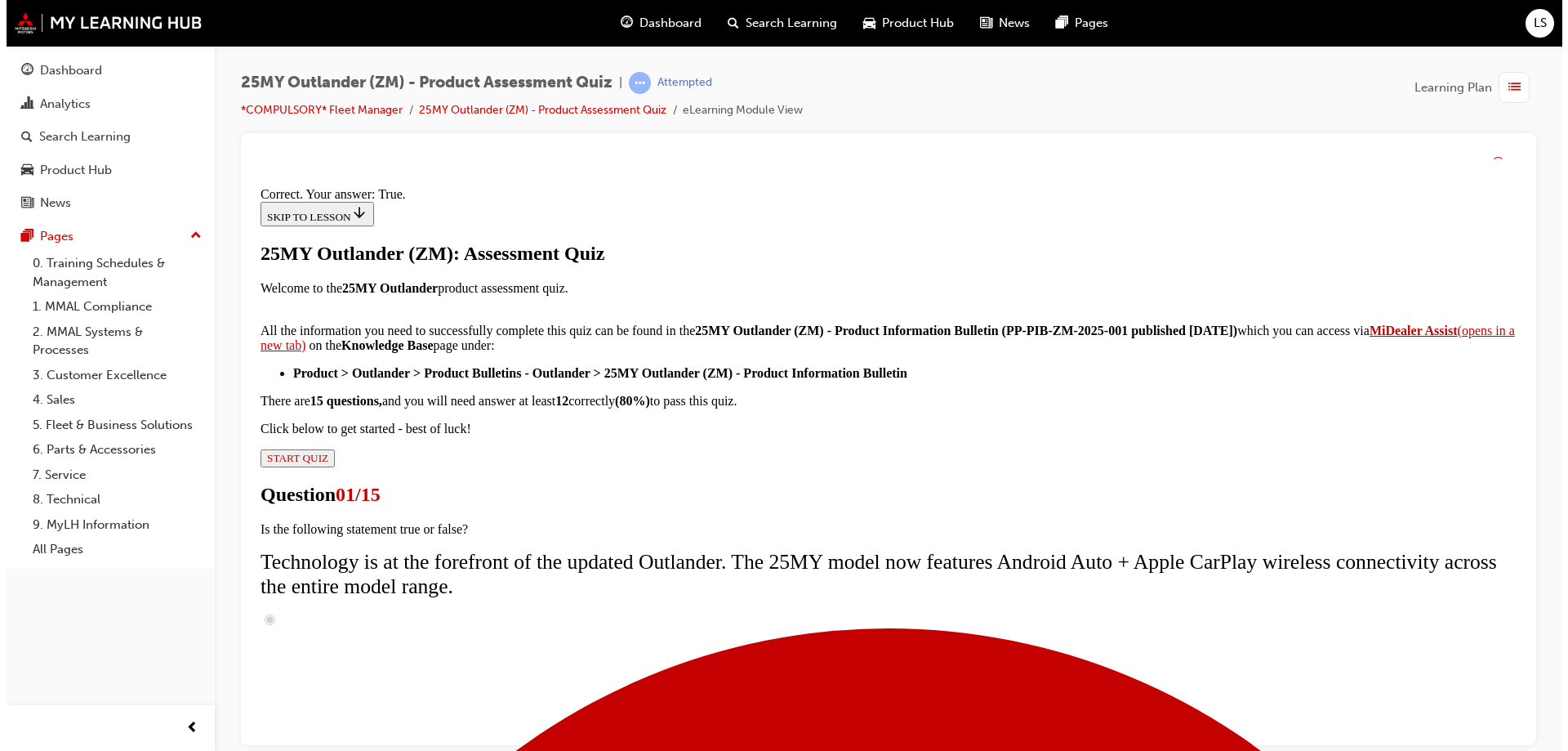
scroll to position [0, 0]
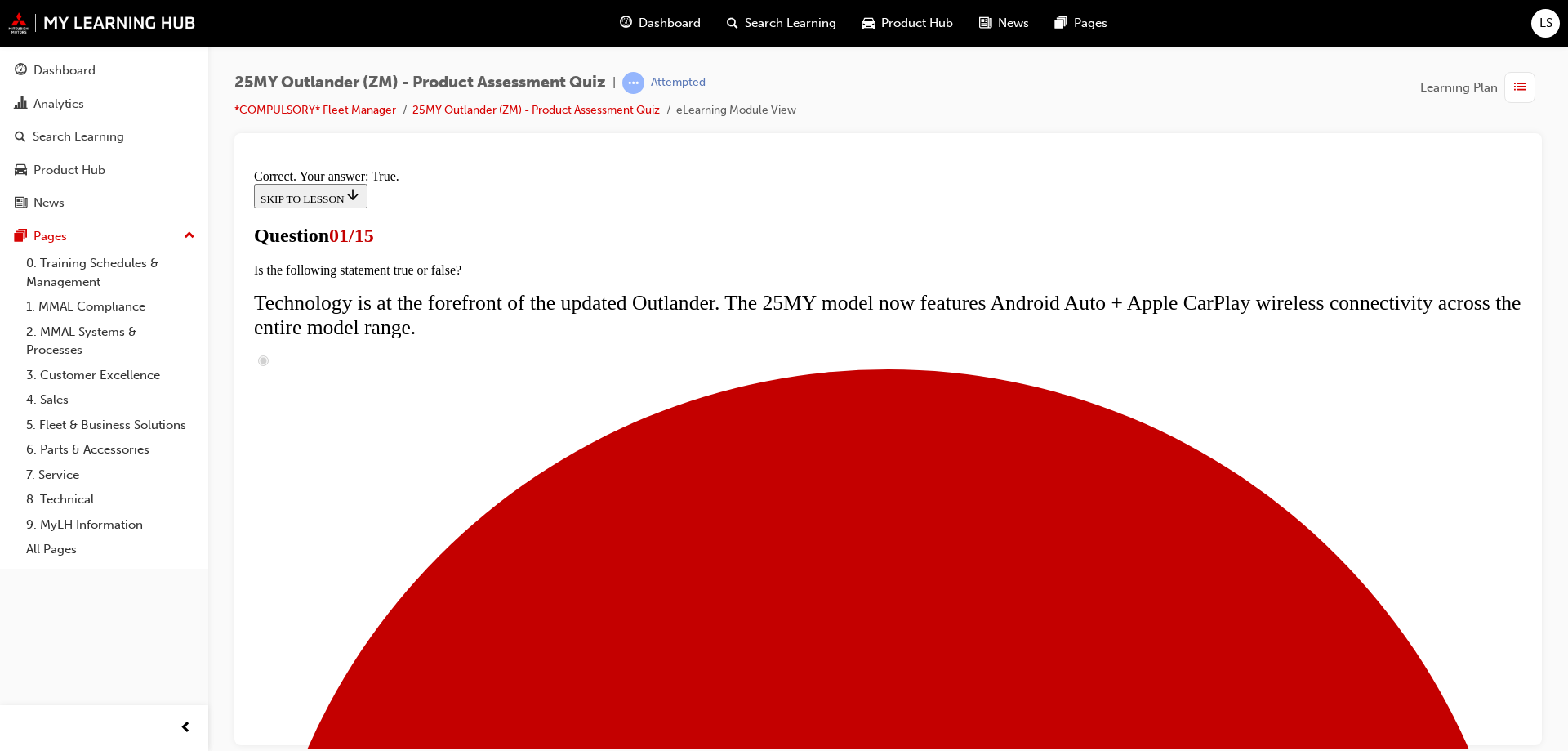
scroll to position [245, 0]
radio input "true"
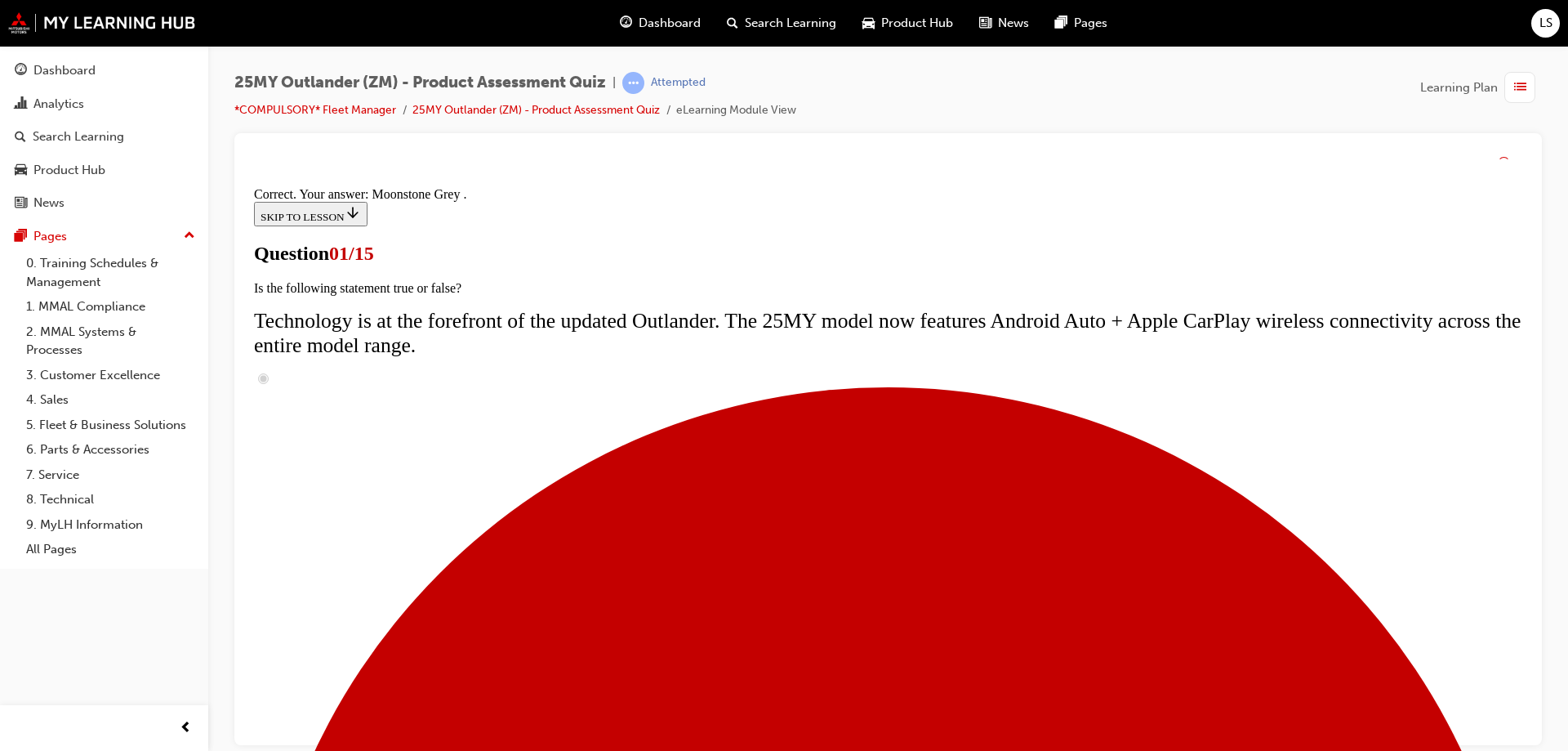
scroll to position [397, 0]
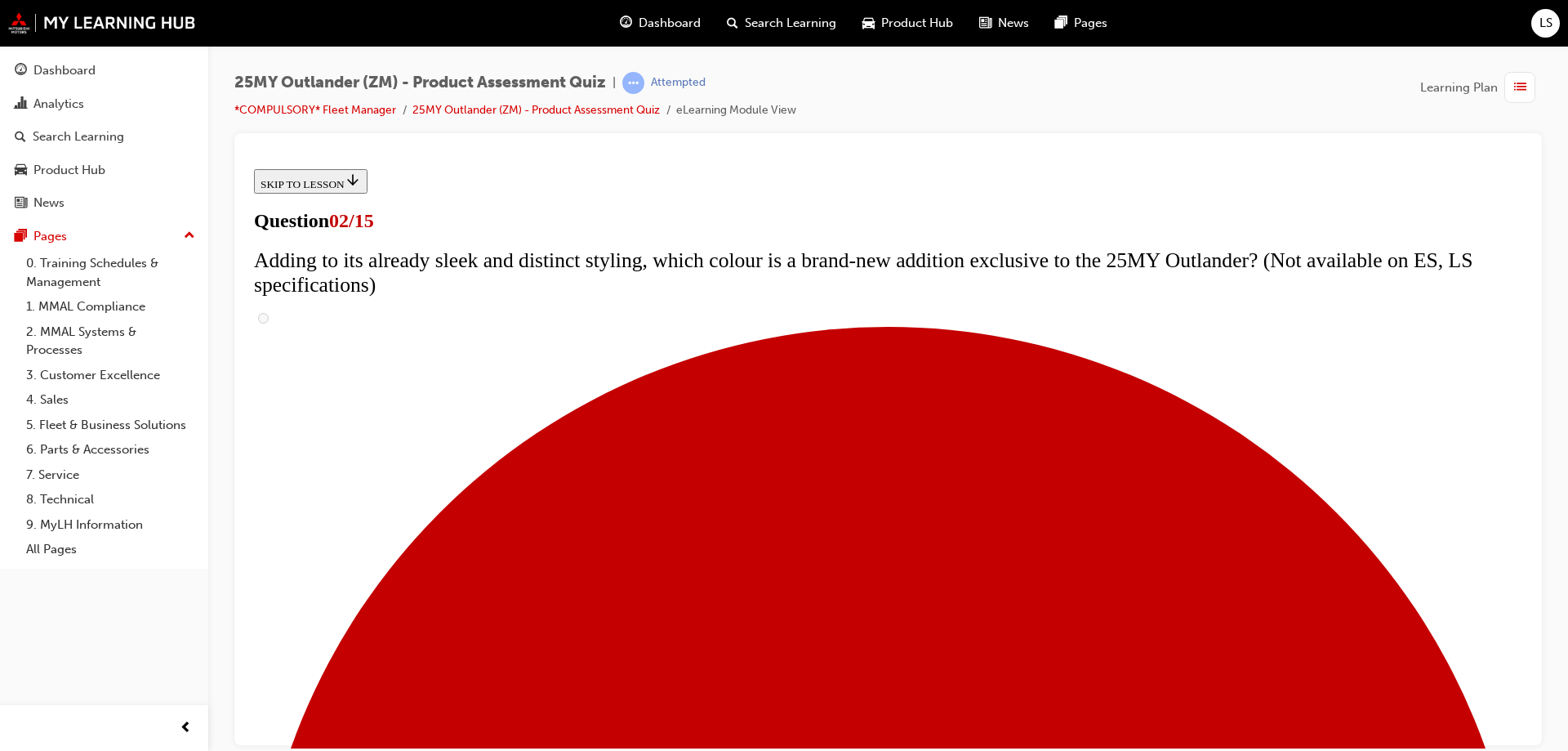
scroll to position [245, 0]
checkbox input "true"
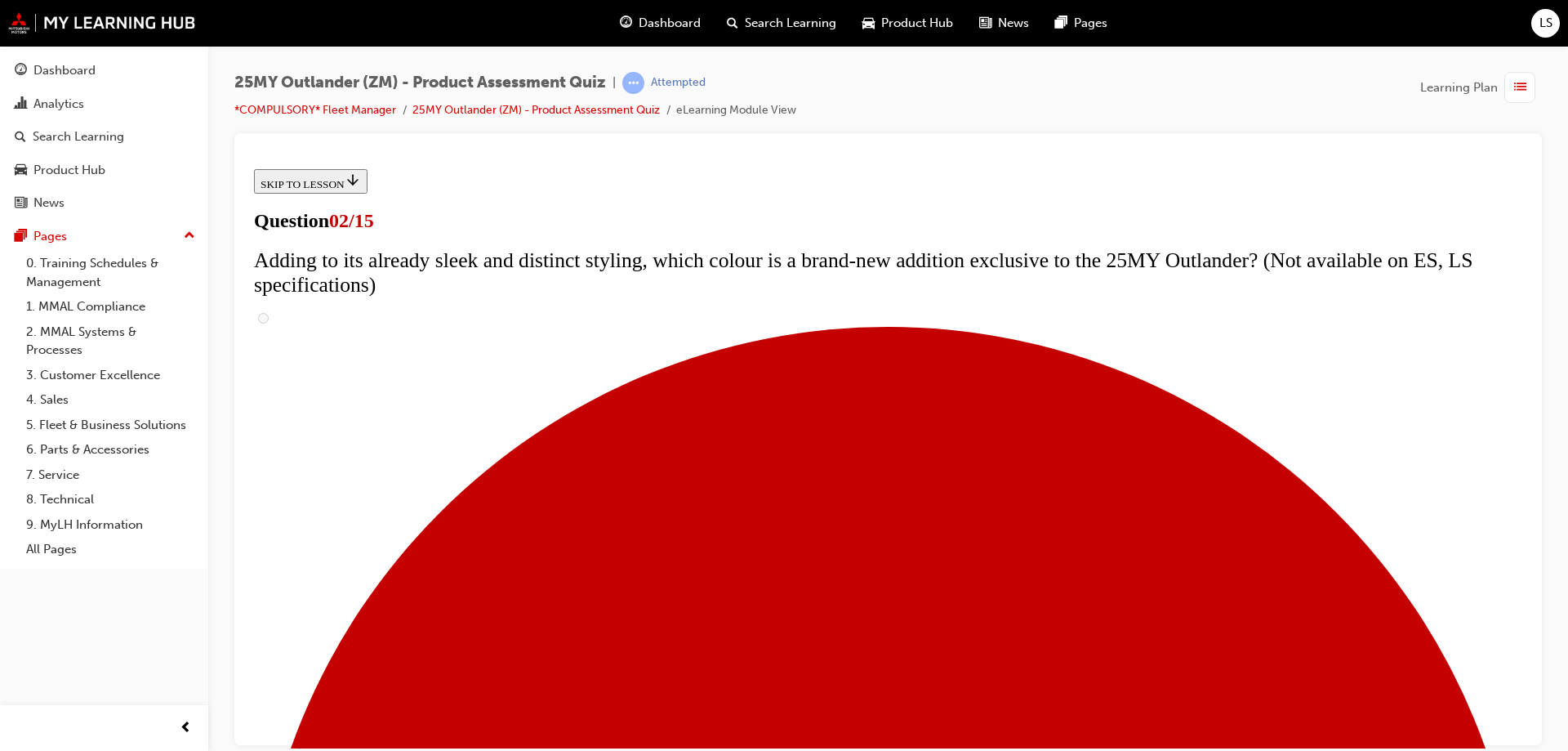
checkbox input "true"
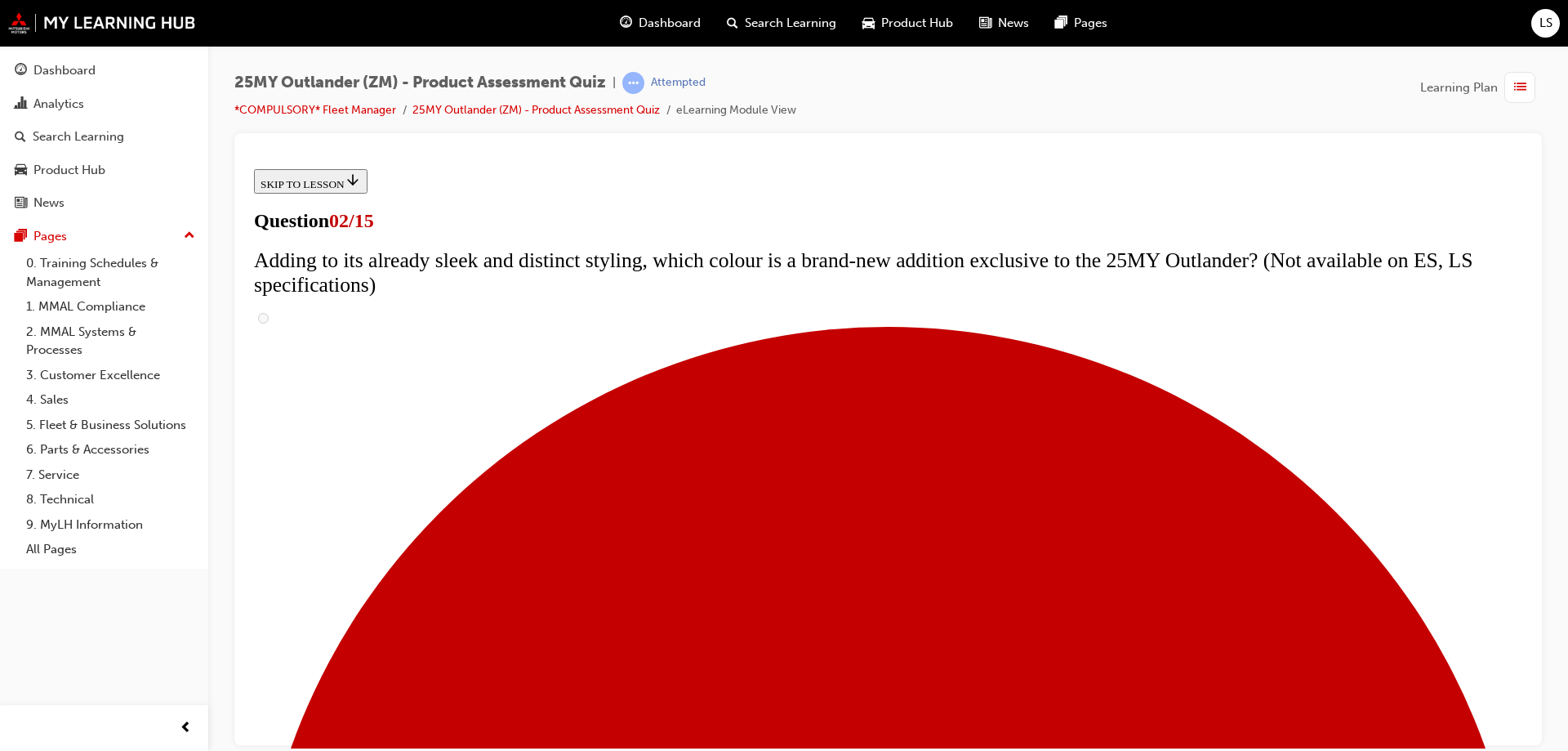
scroll to position [326, 0]
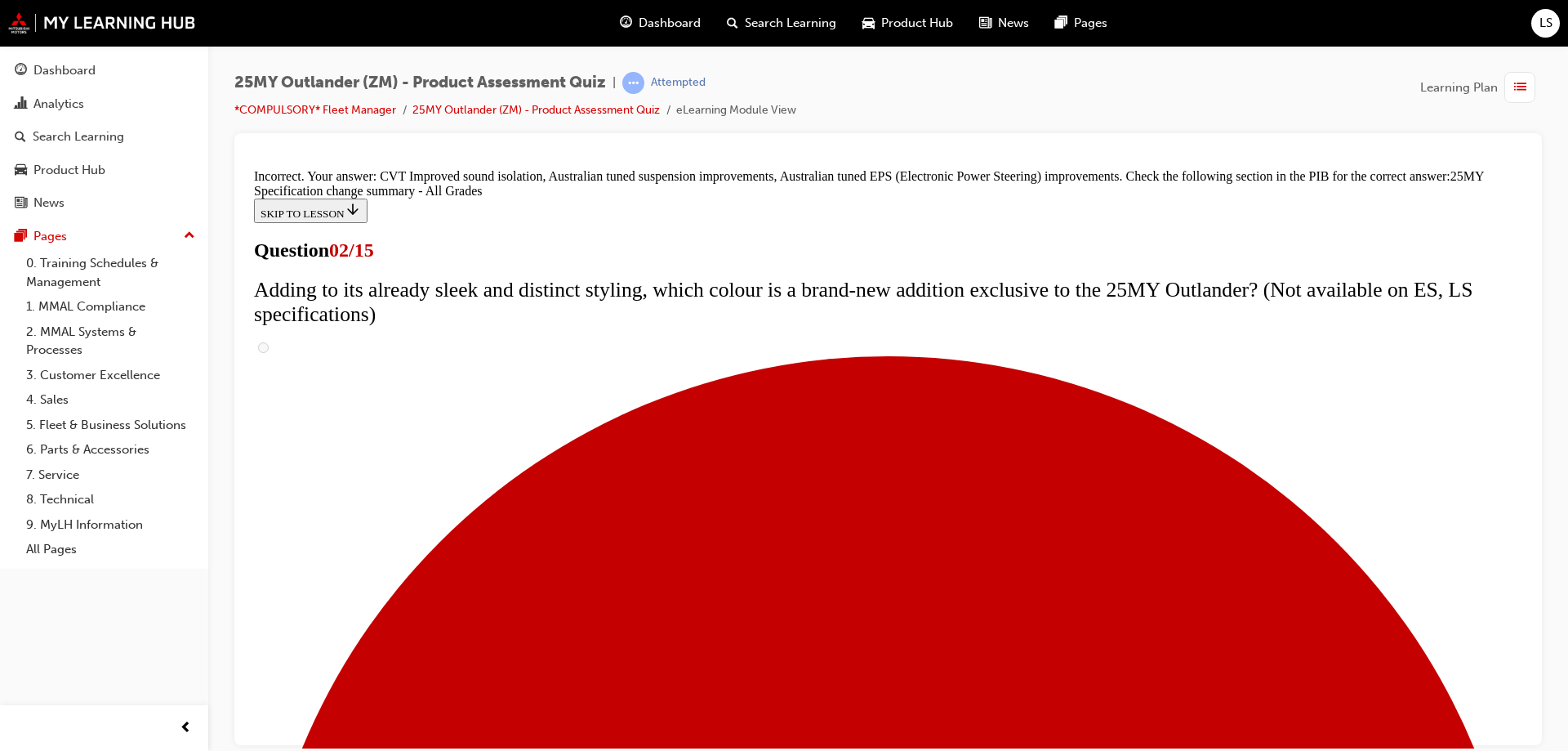
scroll to position [553, 0]
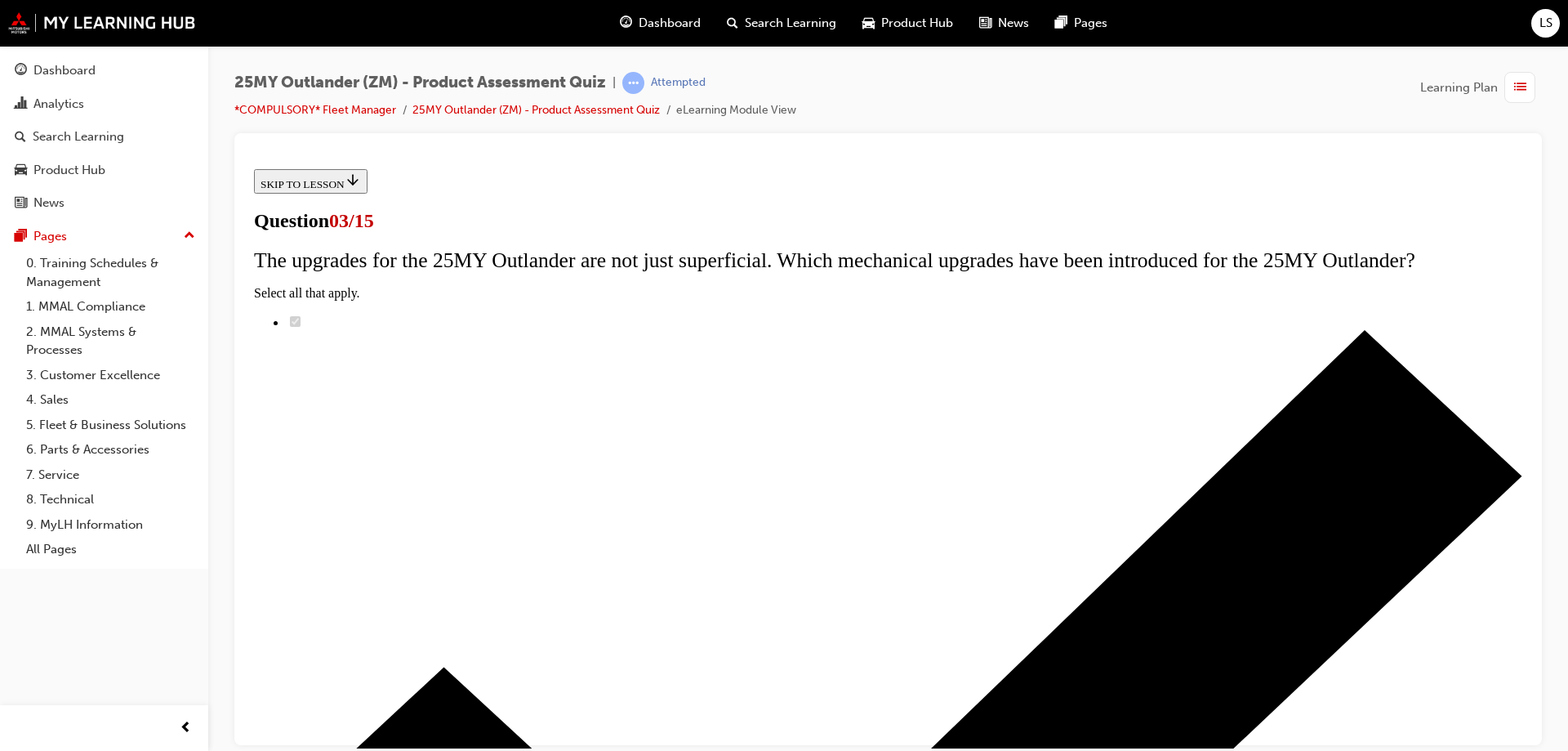
scroll to position [0, 0]
radio input "true"
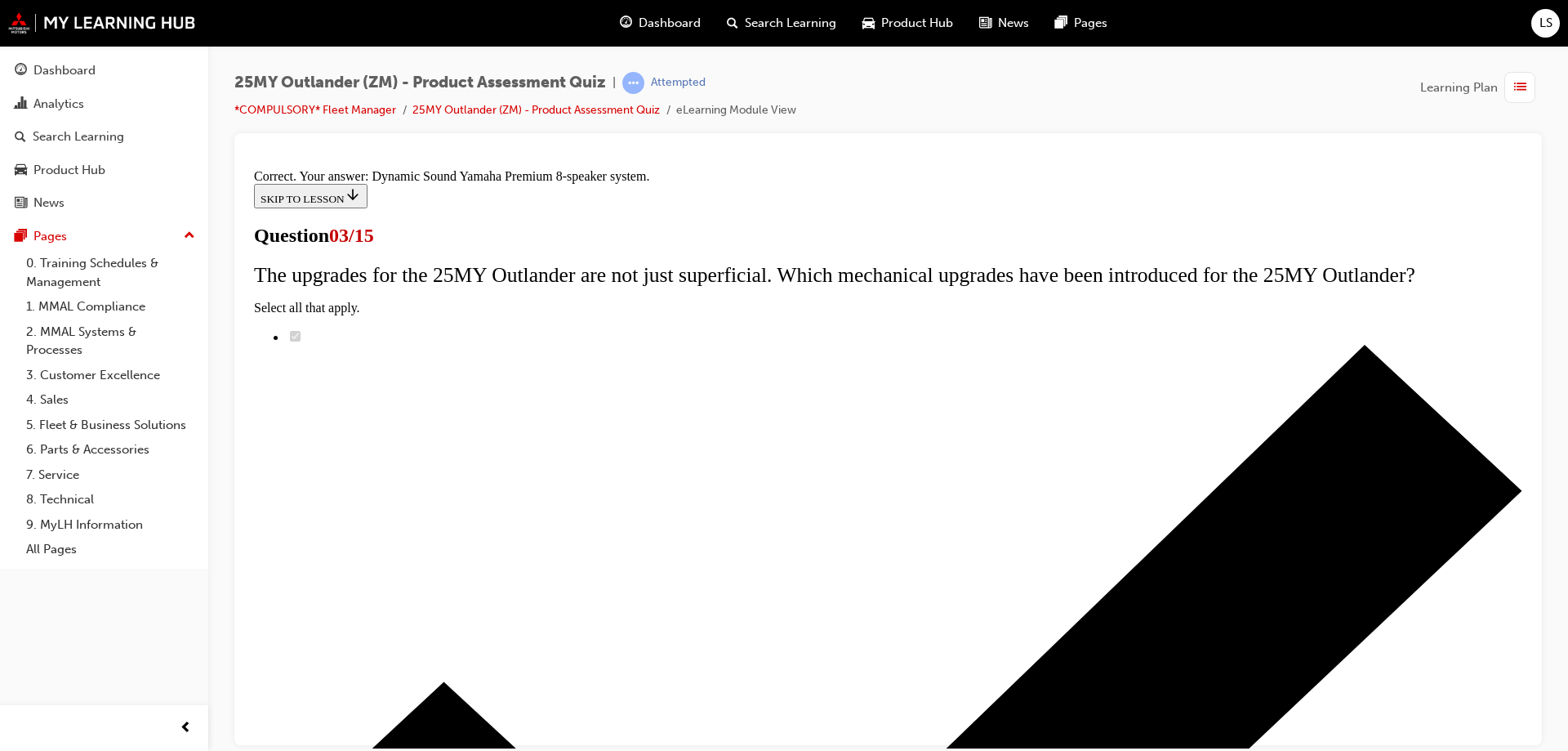
scroll to position [267, 0]
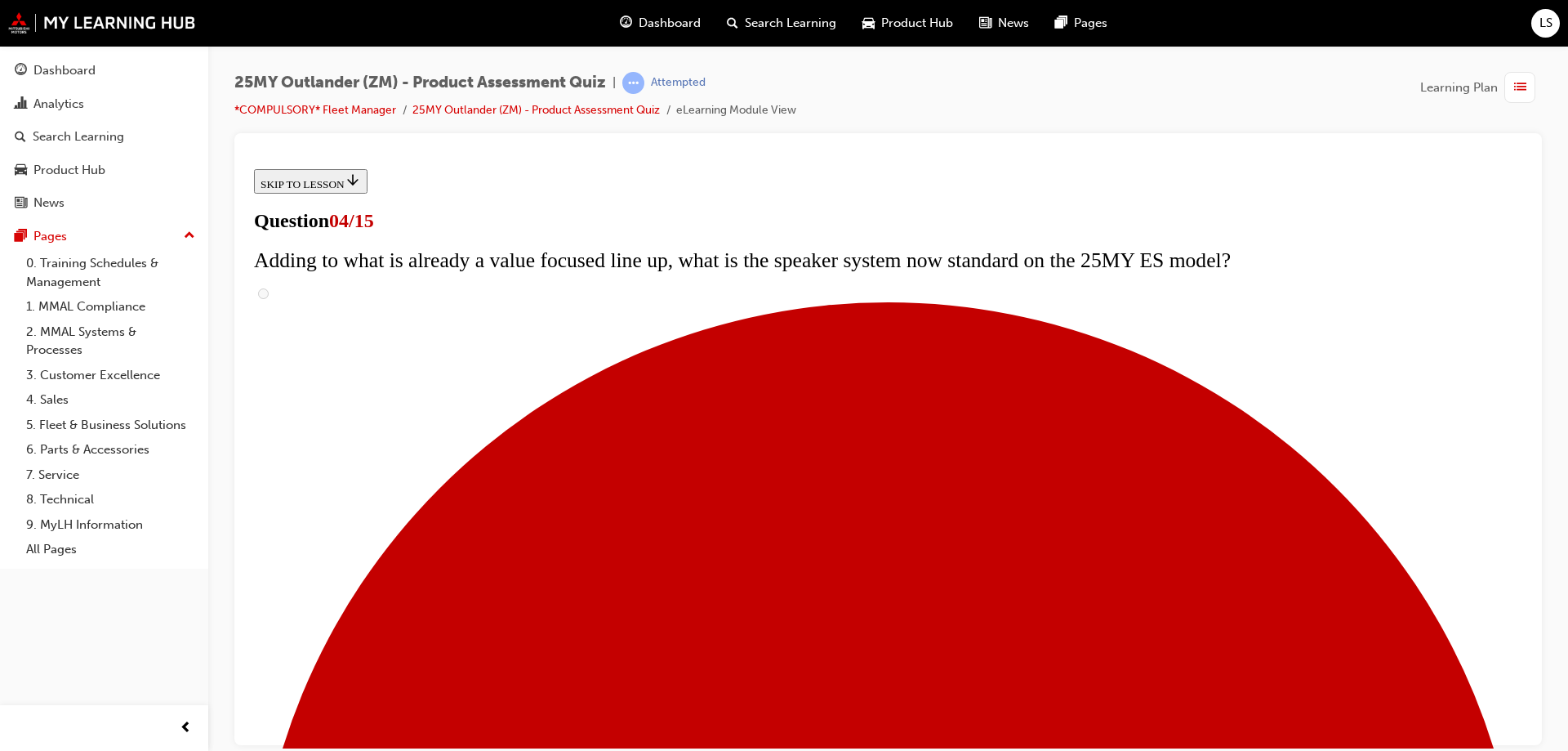
scroll to position [163, 0]
checkbox input "true"
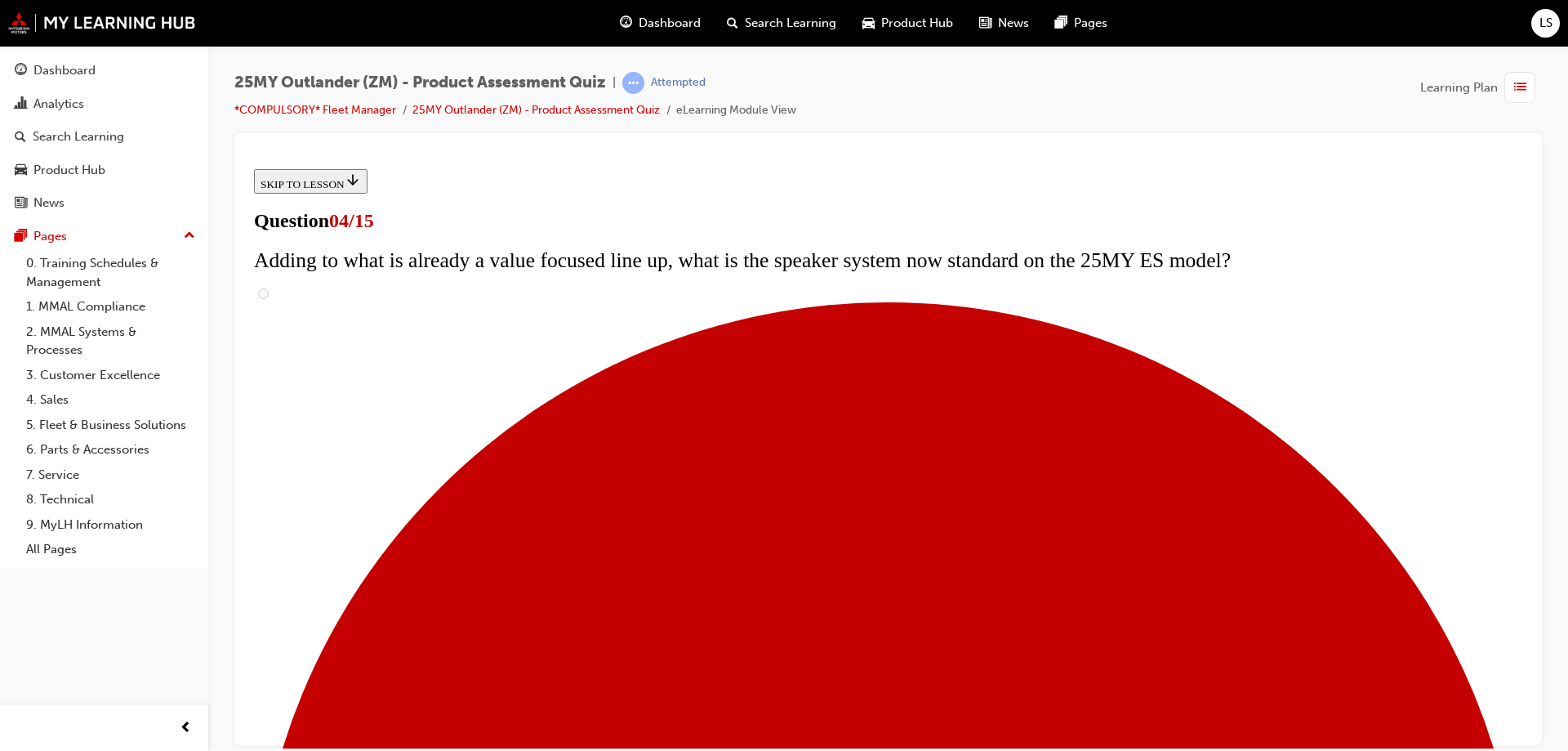
checkbox input "true"
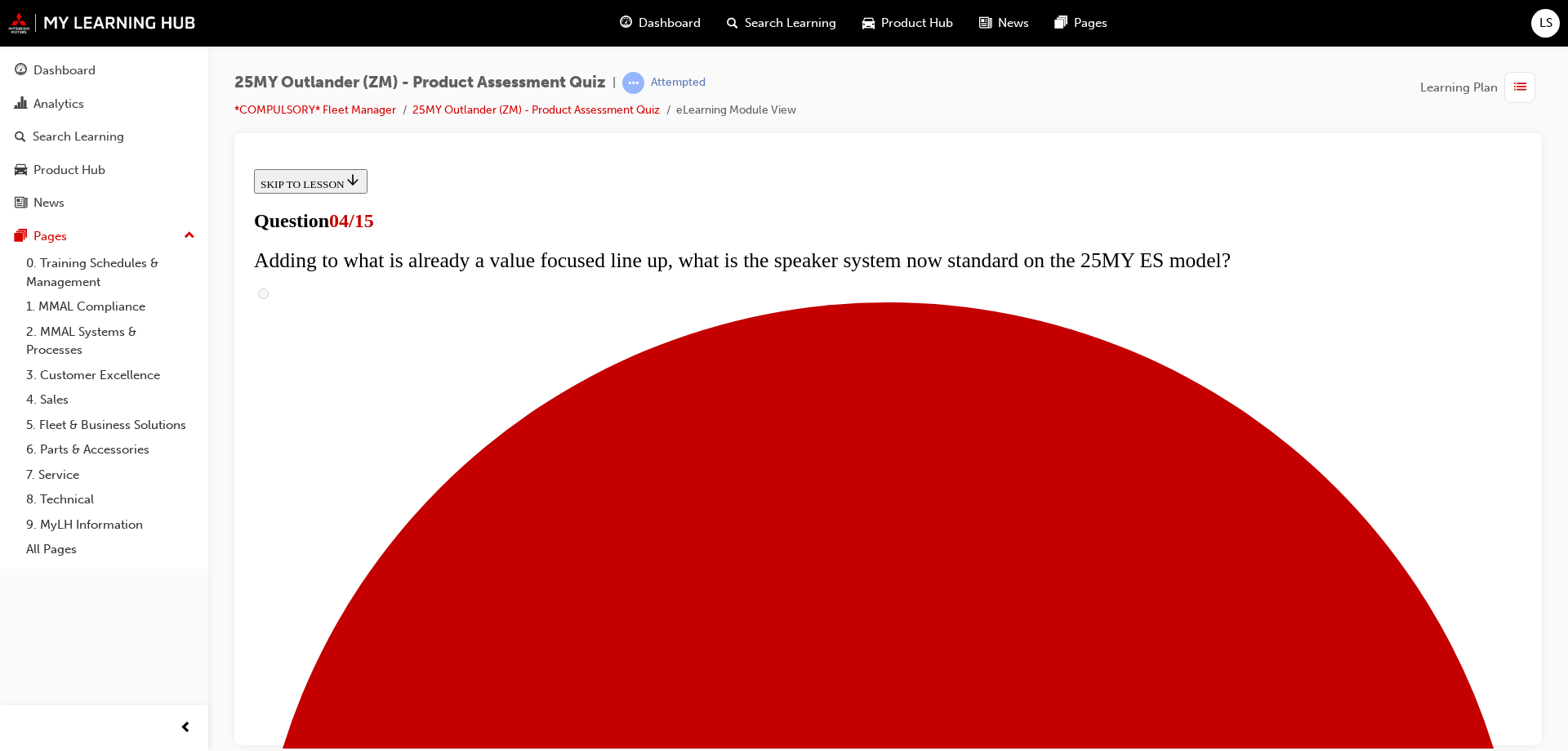
checkbox input "true"
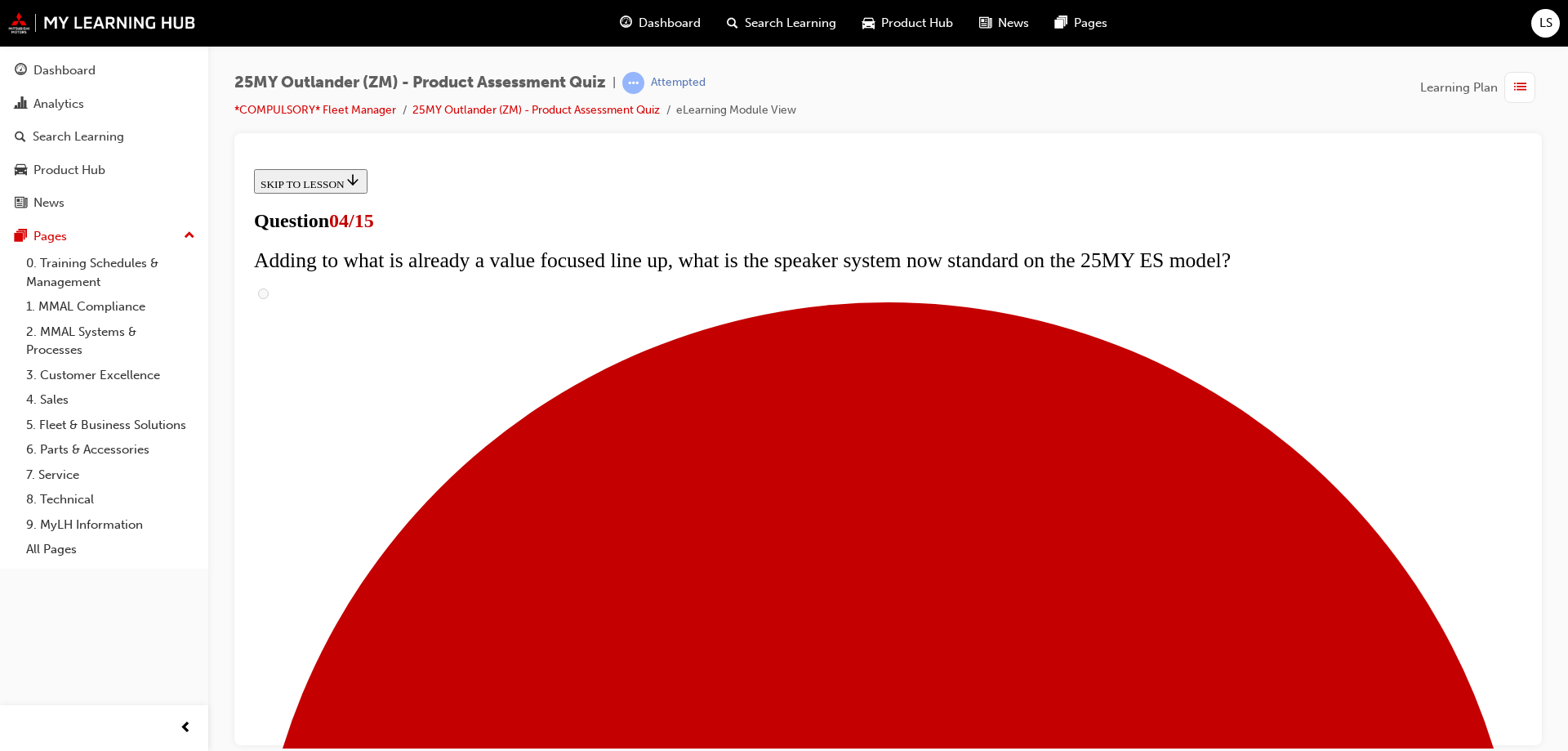
scroll to position [409, 0]
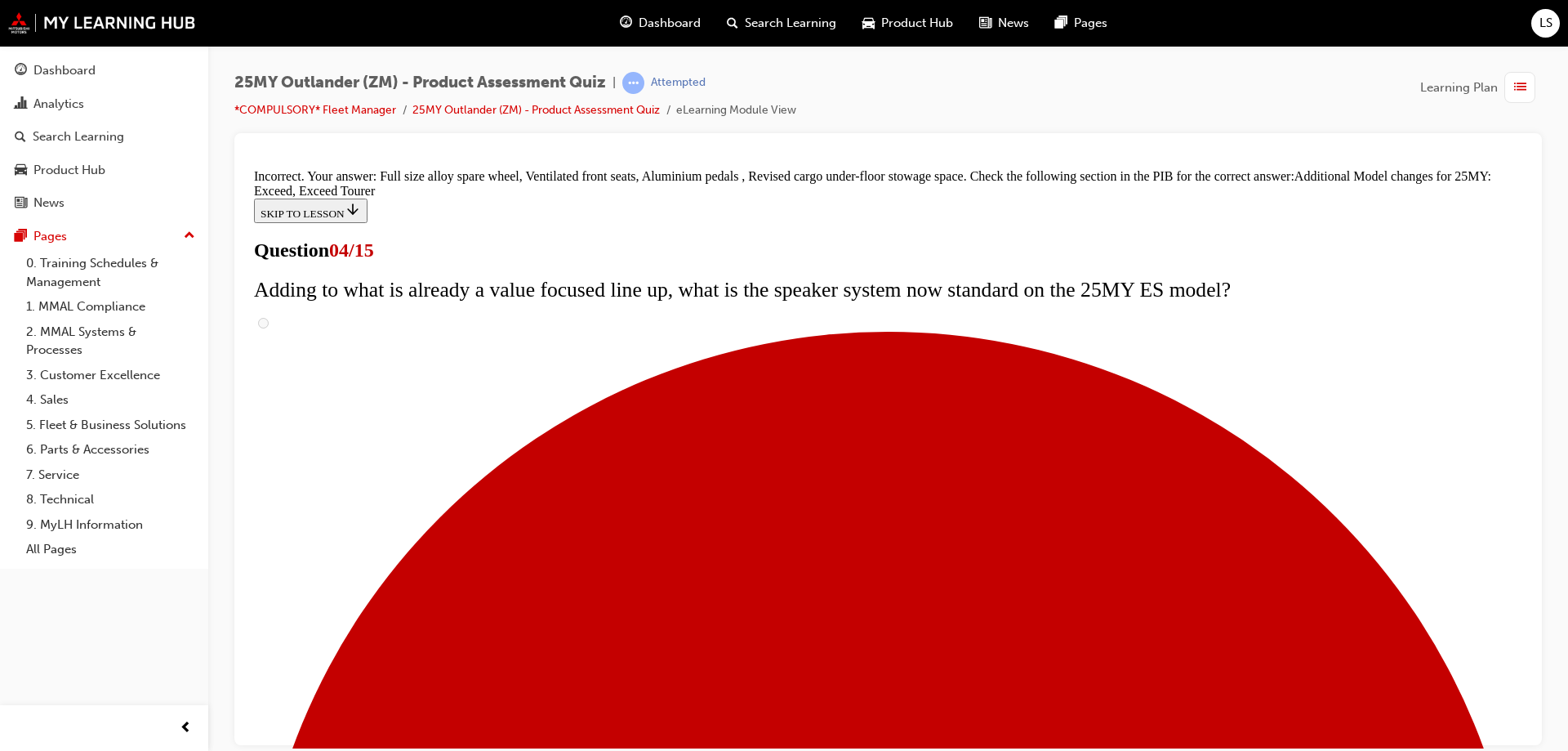
scroll to position [455, 0]
drag, startPoint x: 633, startPoint y: 368, endPoint x: 643, endPoint y: 337, distance: 32.6
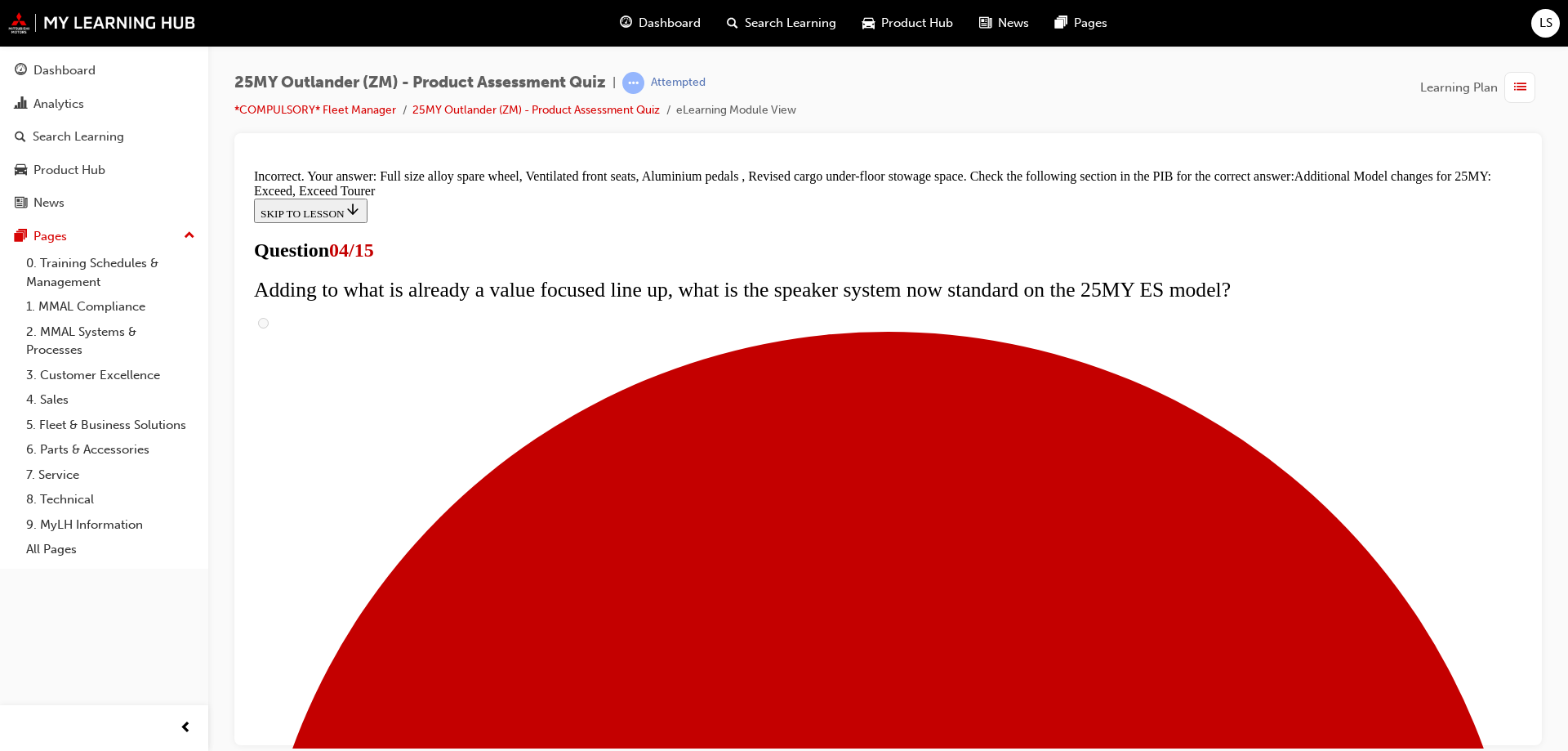
scroll to position [618, 0]
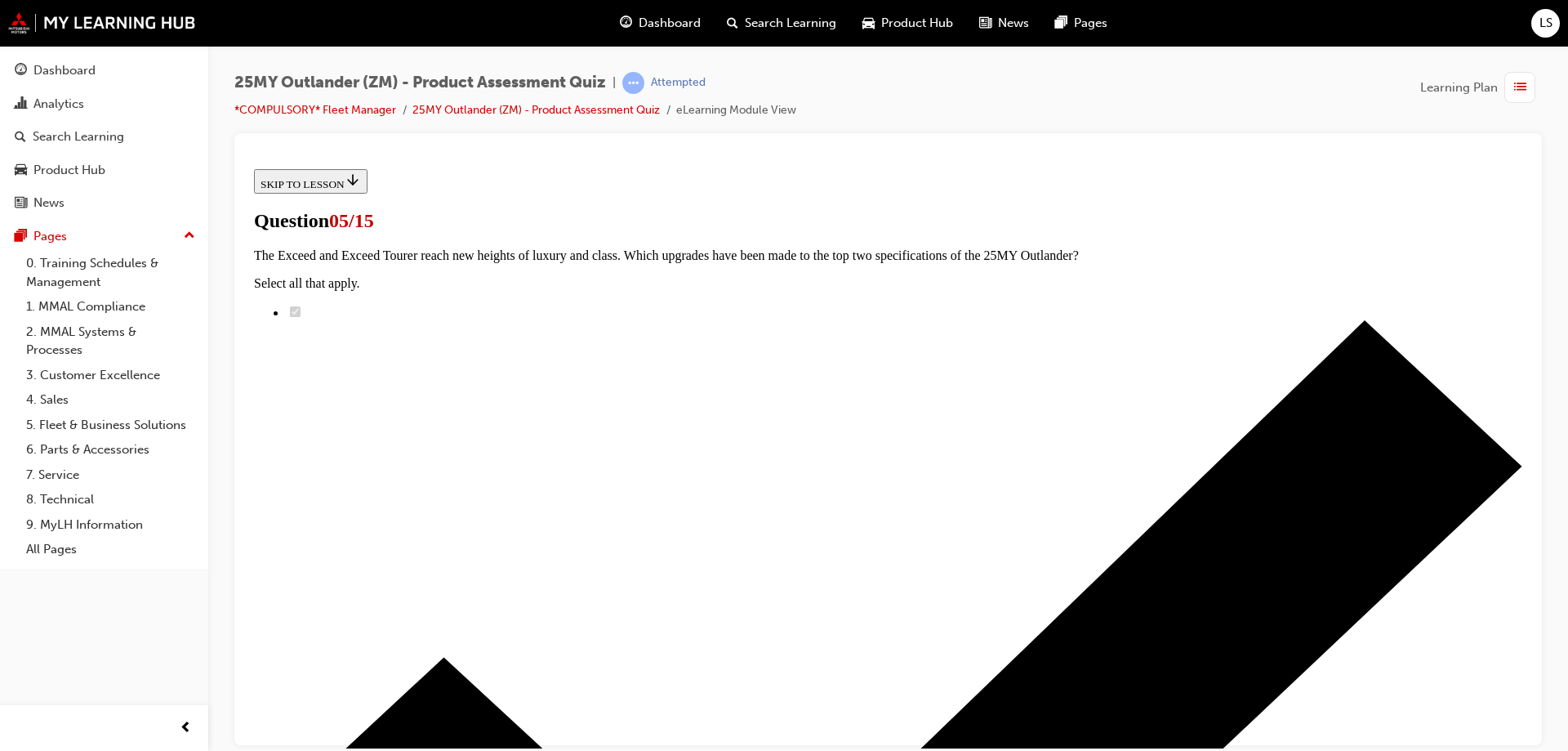
scroll to position [245, 0]
radio input "true"
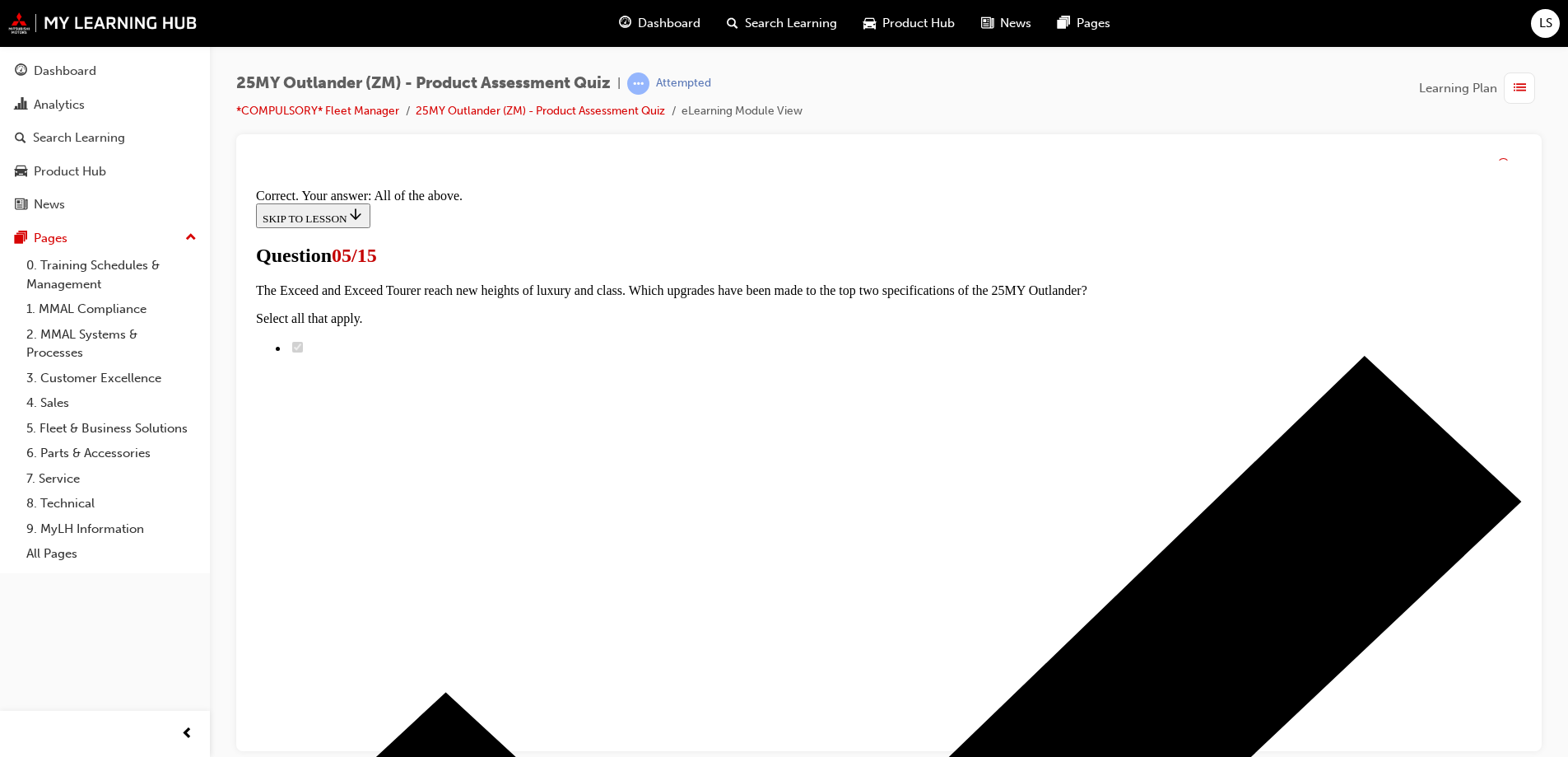
scroll to position [400, 0]
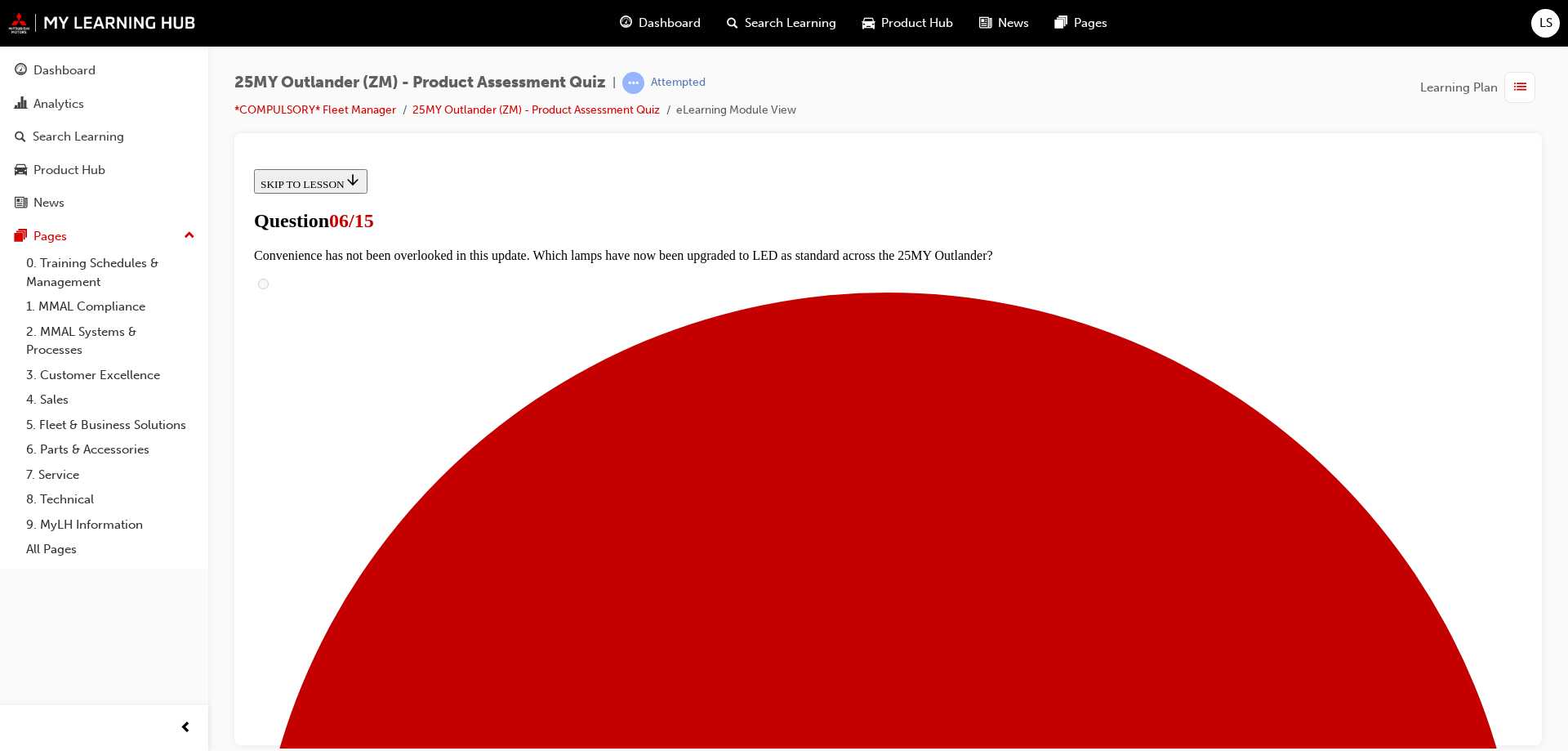
scroll to position [409, 0]
radio input "true"
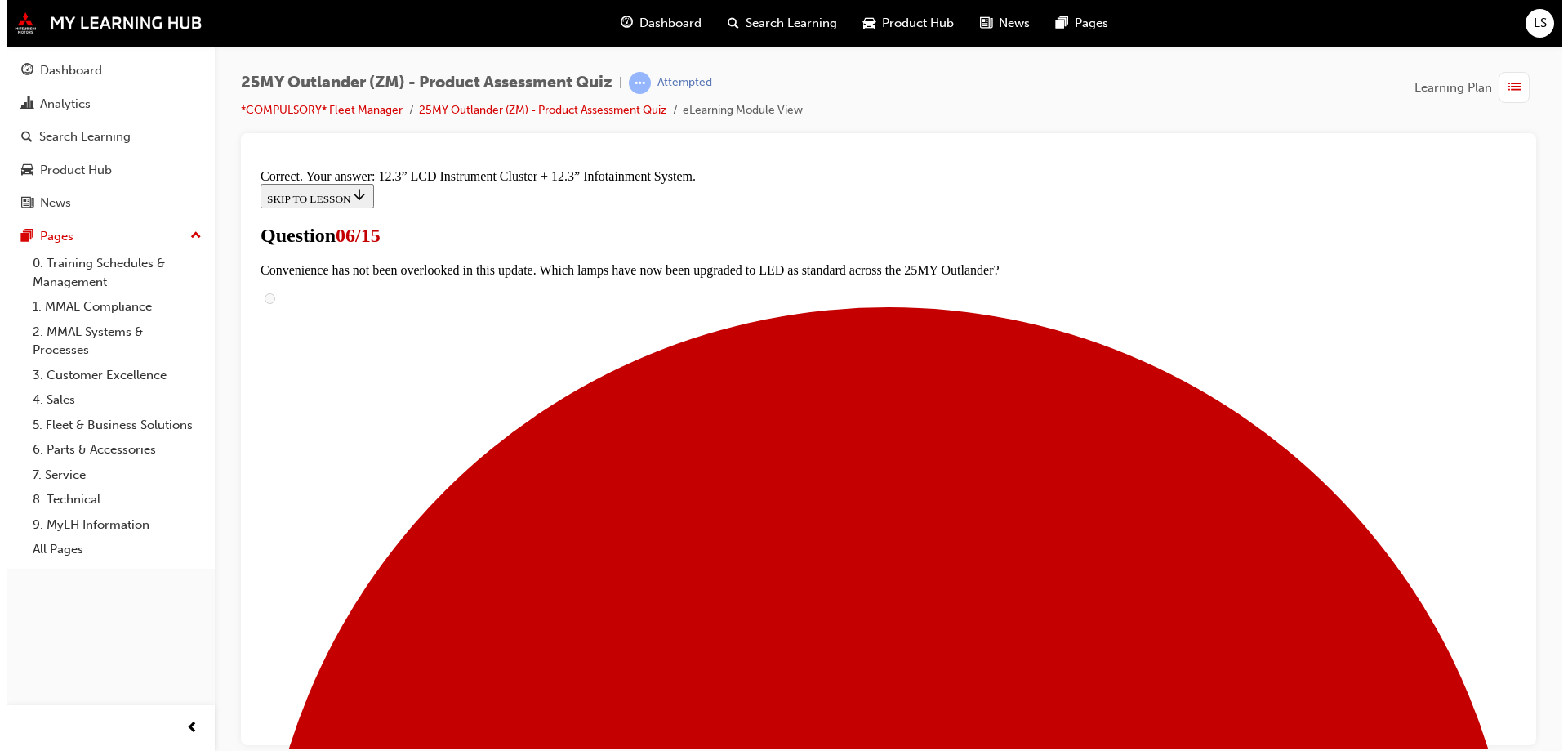
scroll to position [551, 0]
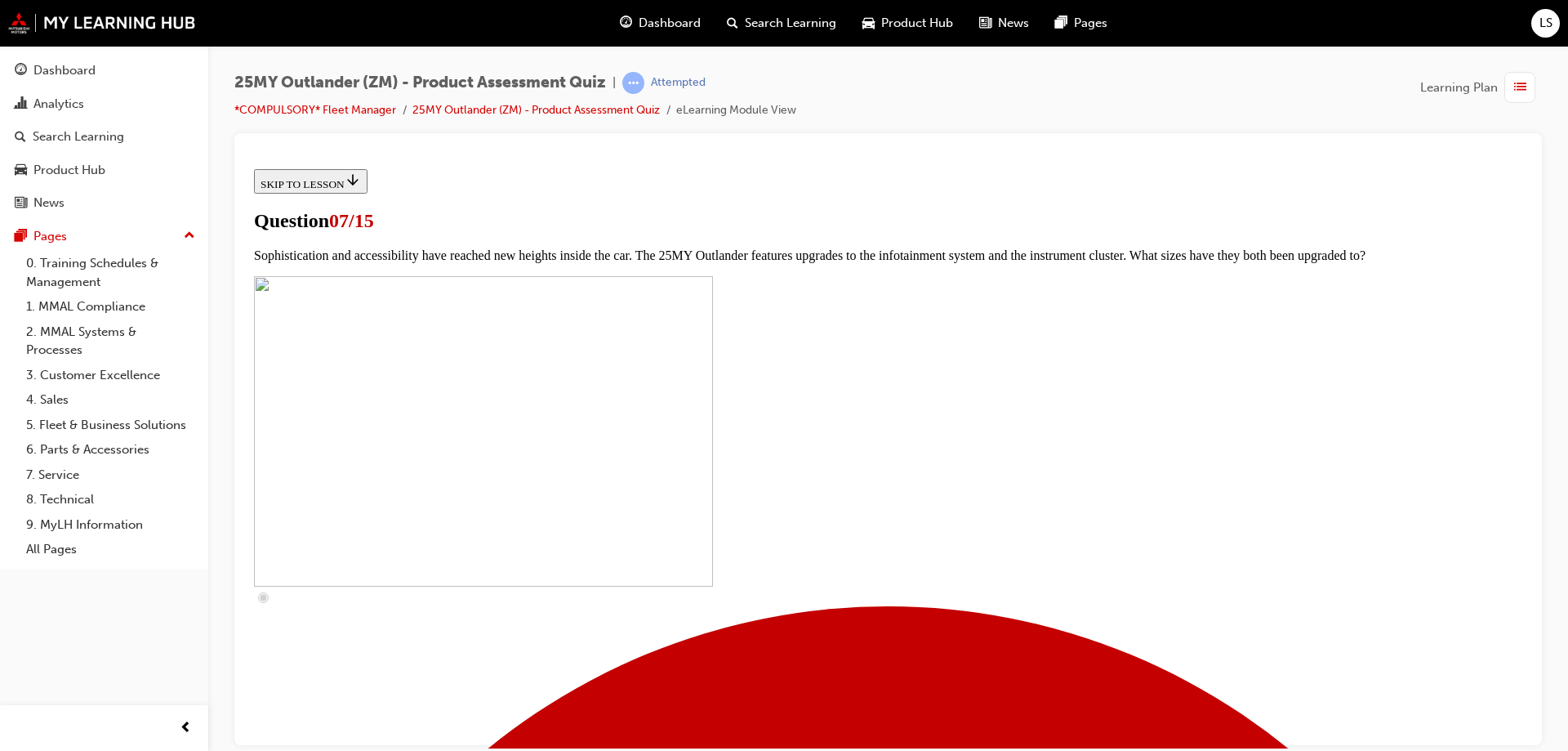
scroll to position [572, 0]
checkbox input "true"
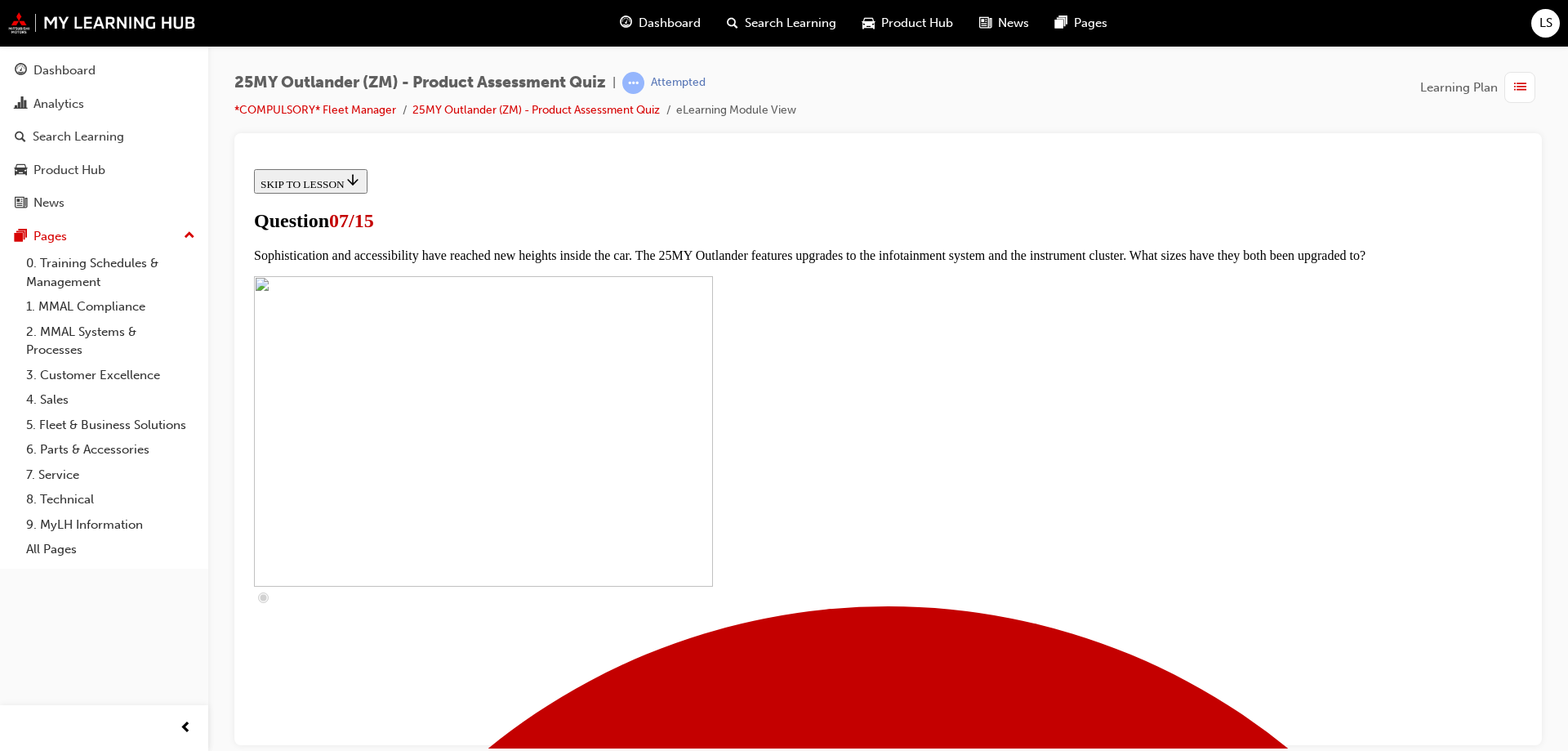
checkbox input "true"
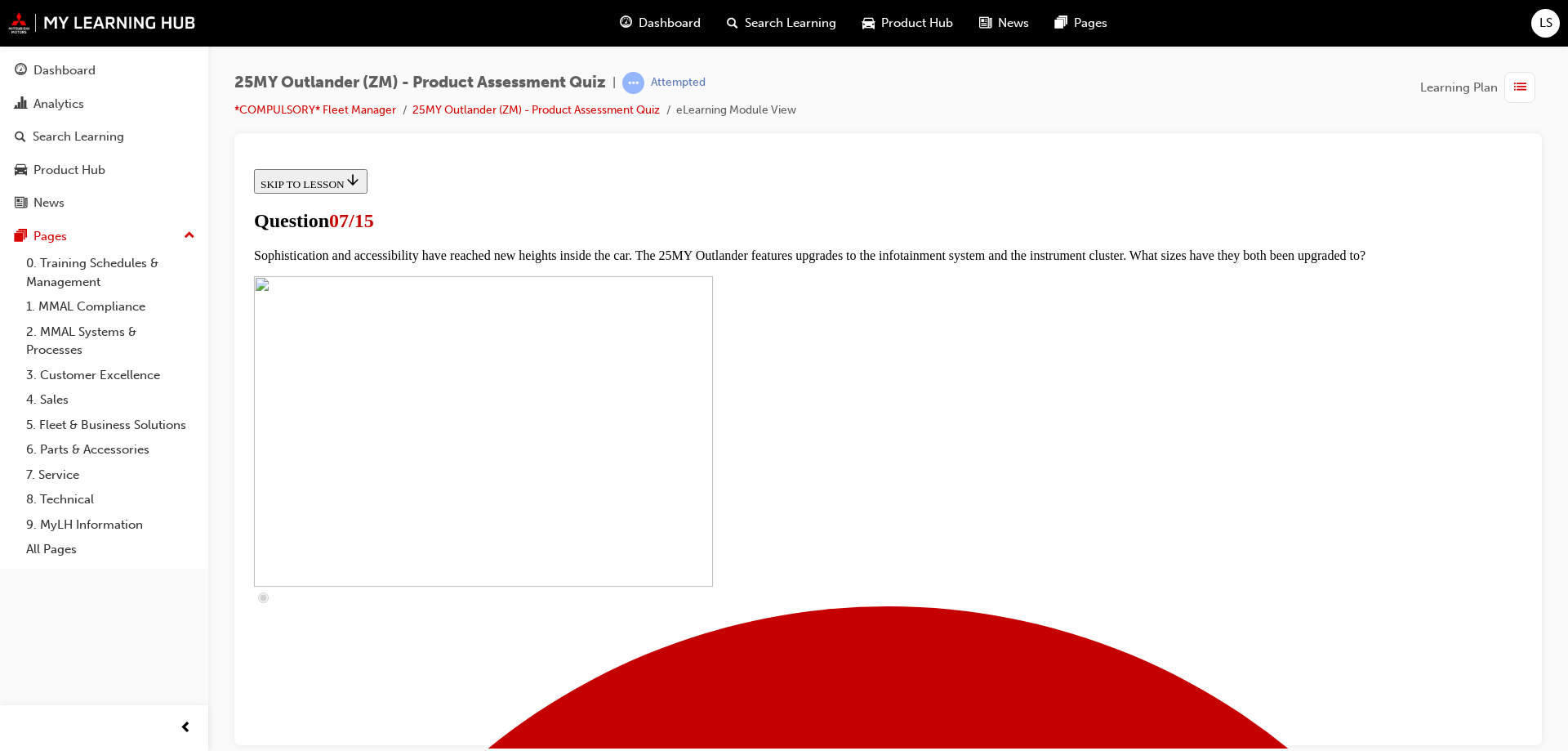
checkbox input "true"
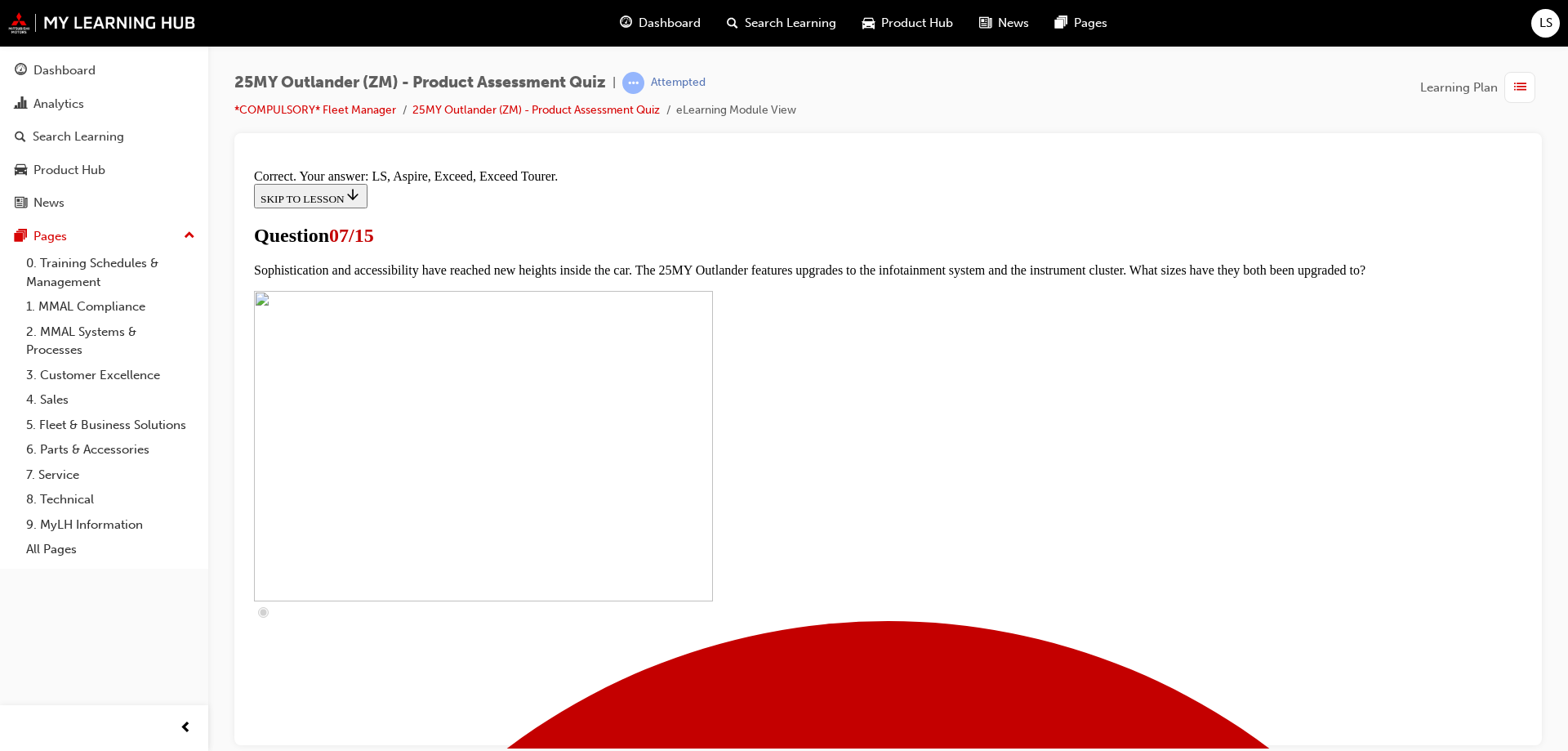
scroll to position [738, 0]
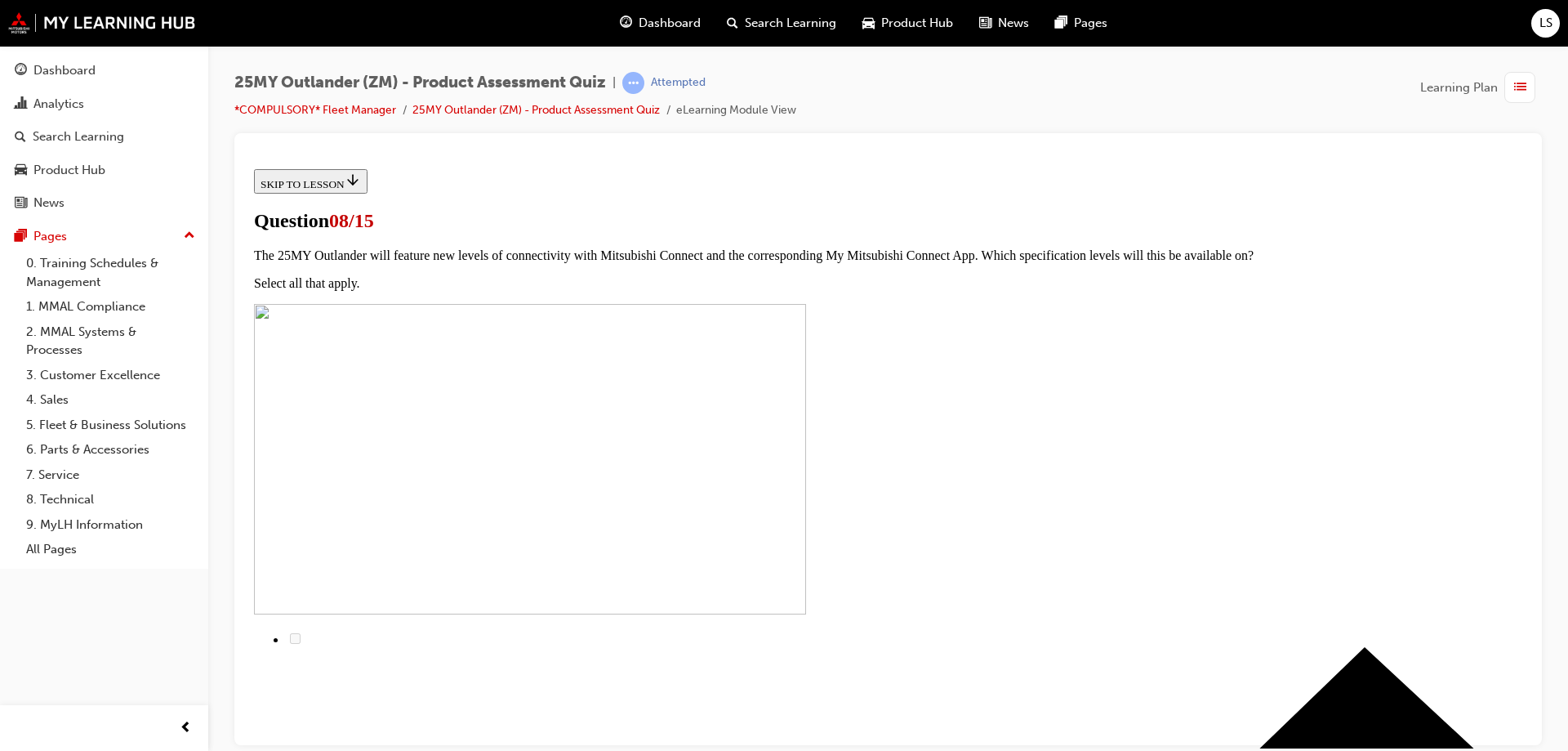
scroll to position [163, 0]
radio input "true"
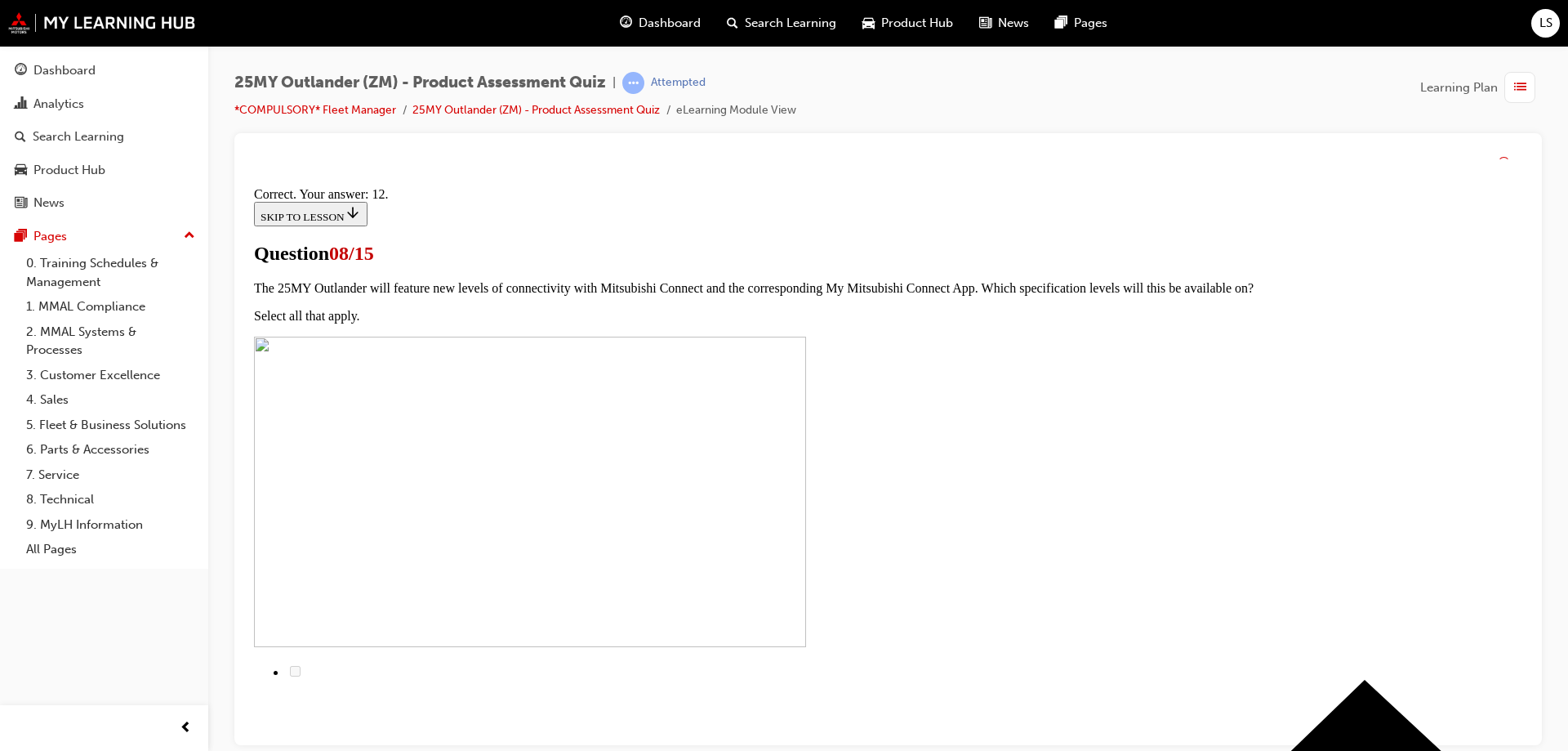
scroll to position [267, 0]
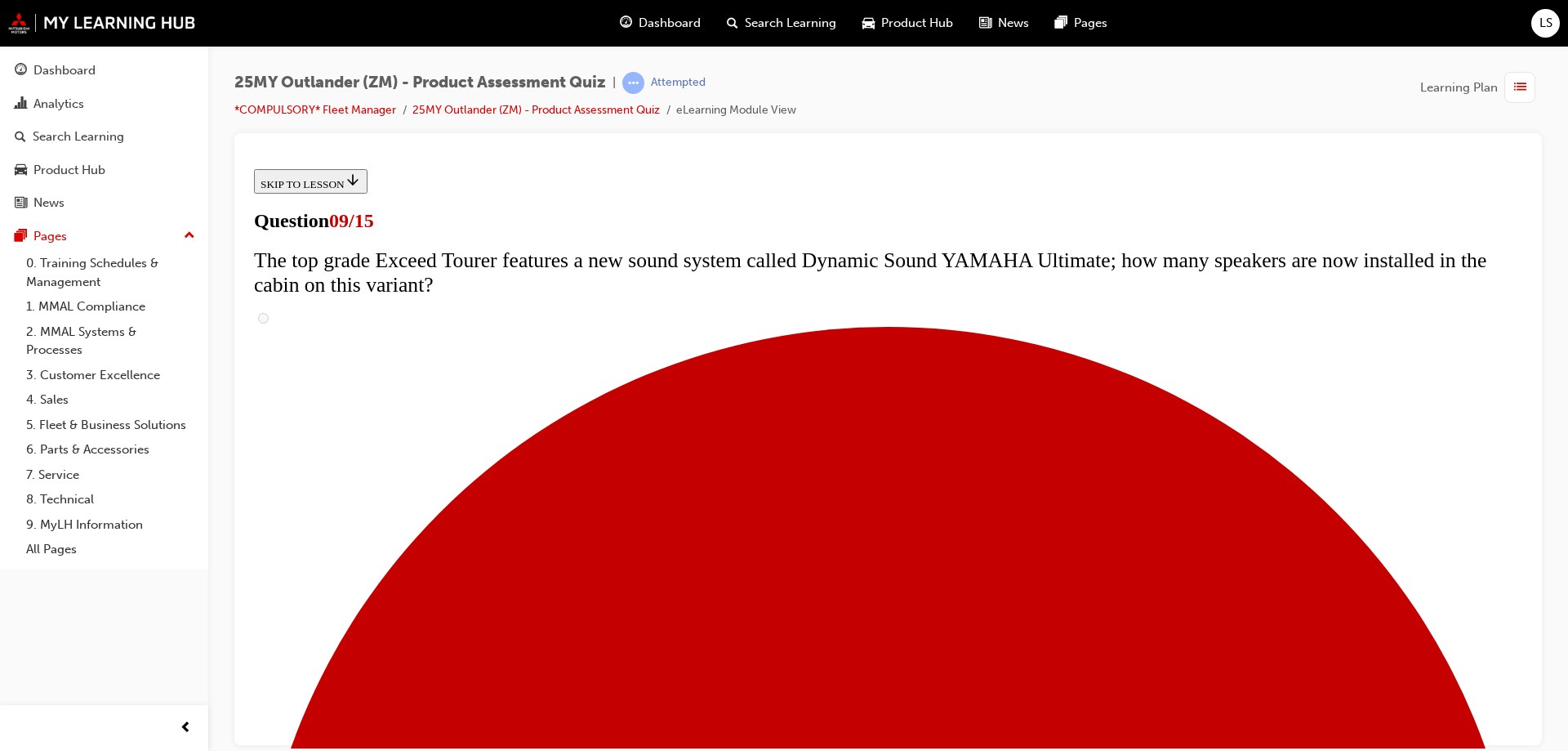
scroll to position [654, 0]
radio input "true"
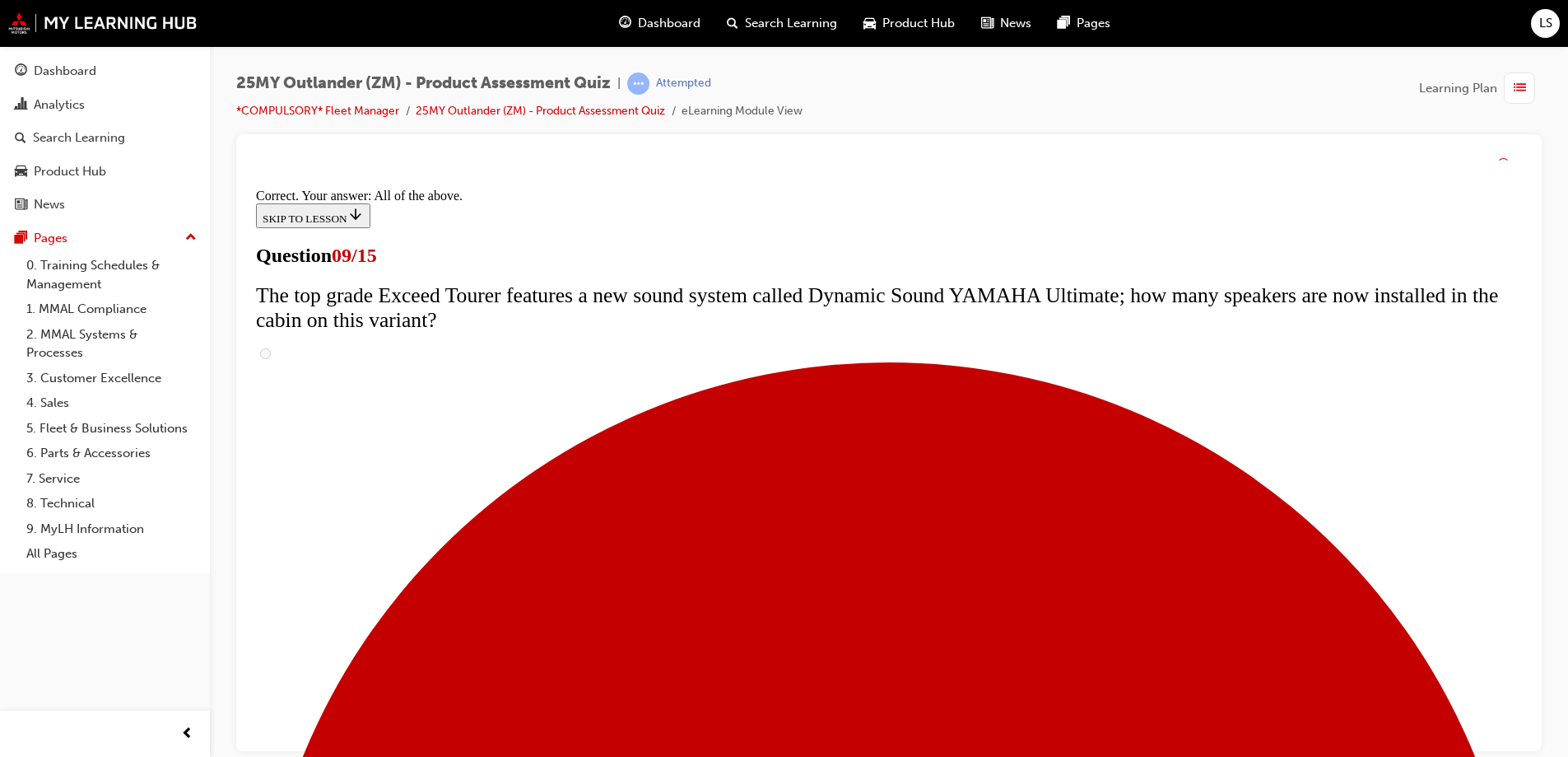
scroll to position [857, 0]
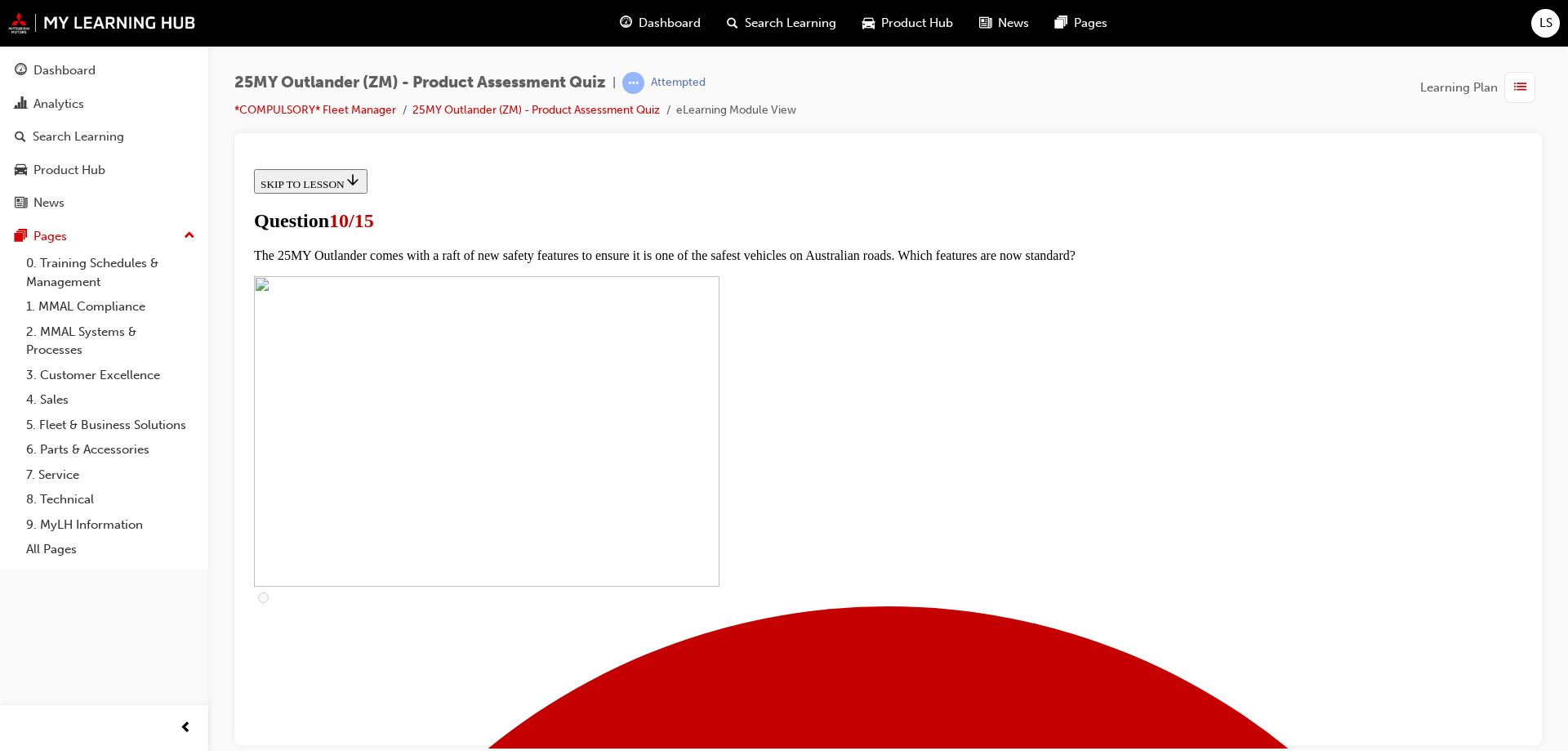
scroll to position [409, 0]
checkbox input "true"
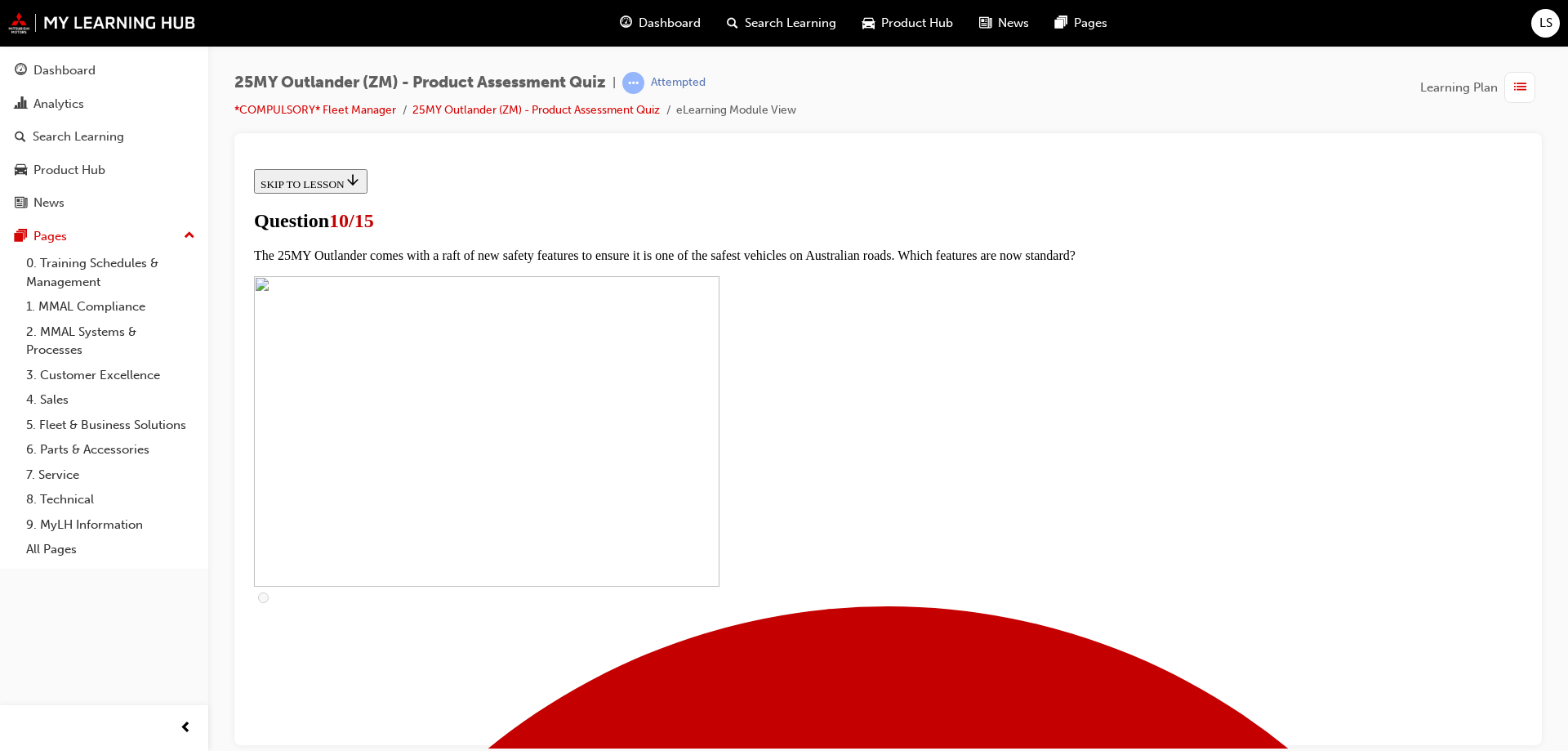
checkbox input "true"
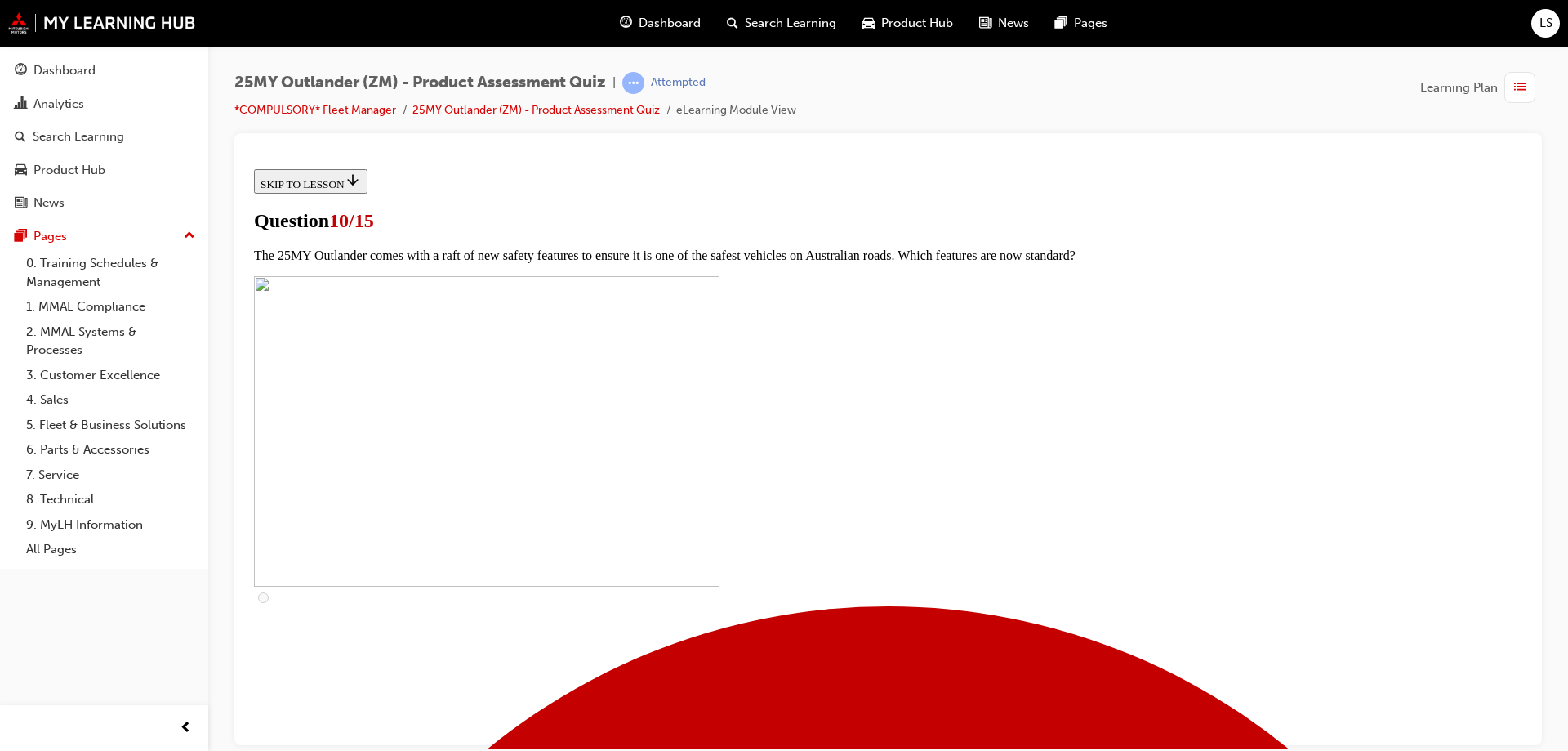
checkbox input "true"
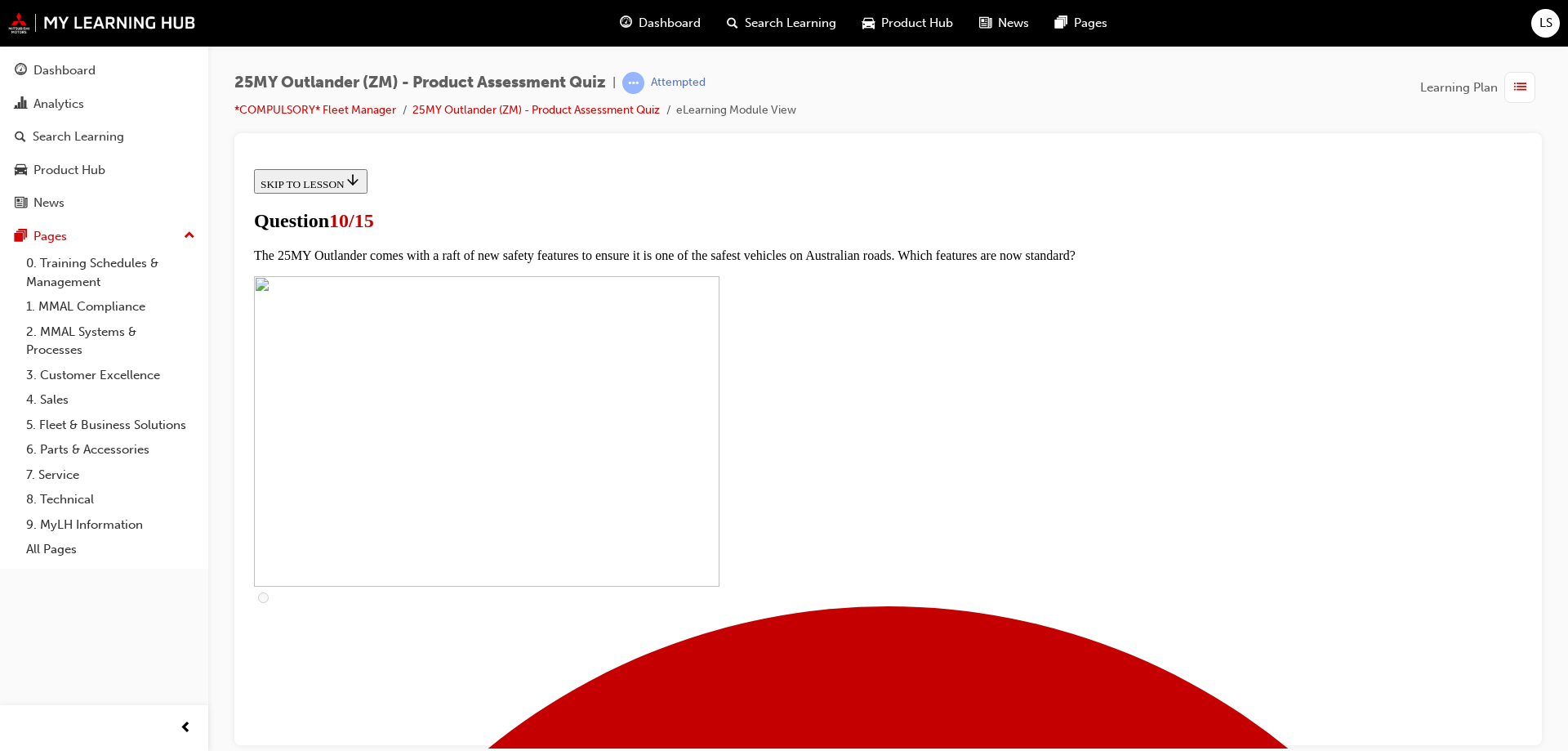
checkbox input "true"
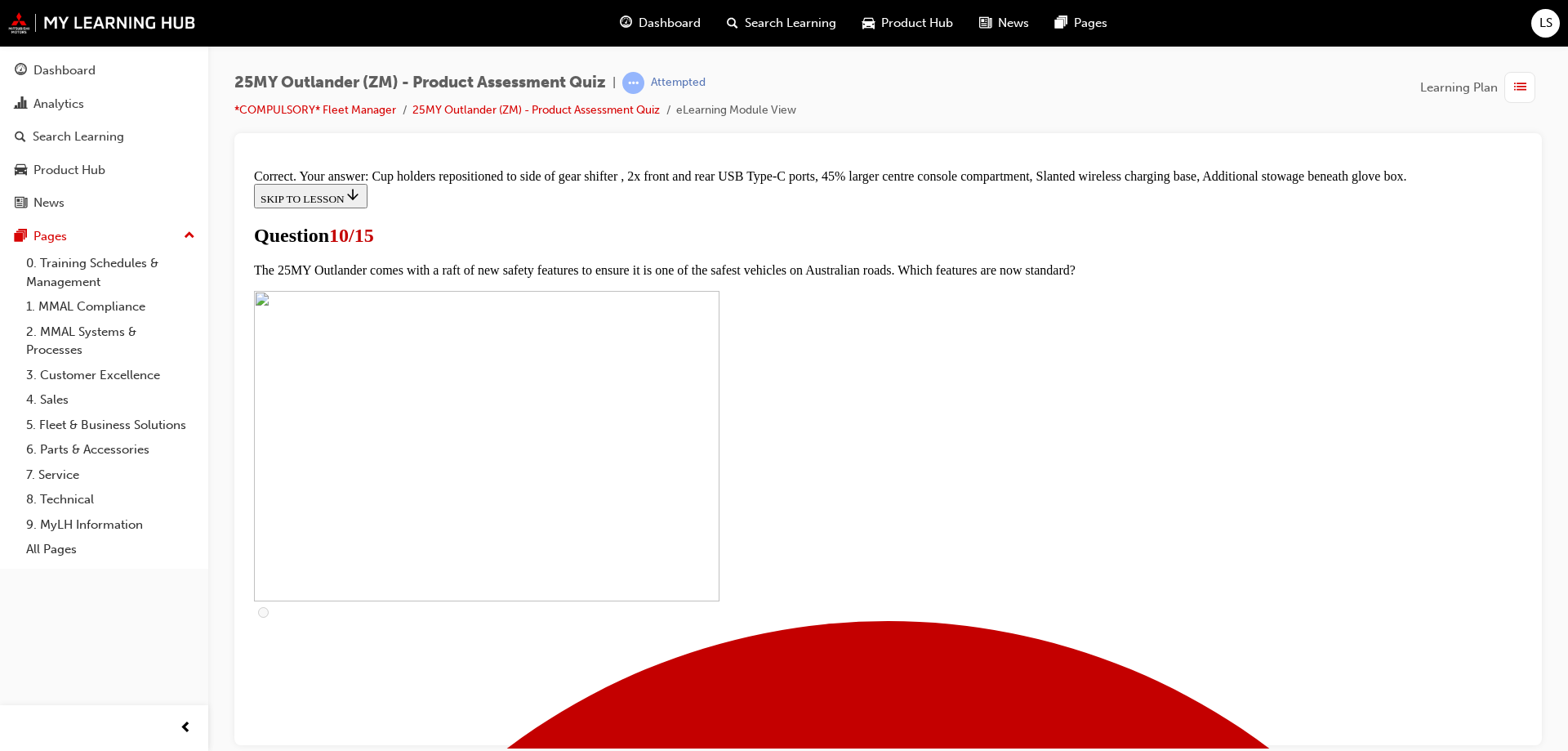
scroll to position [697, 0]
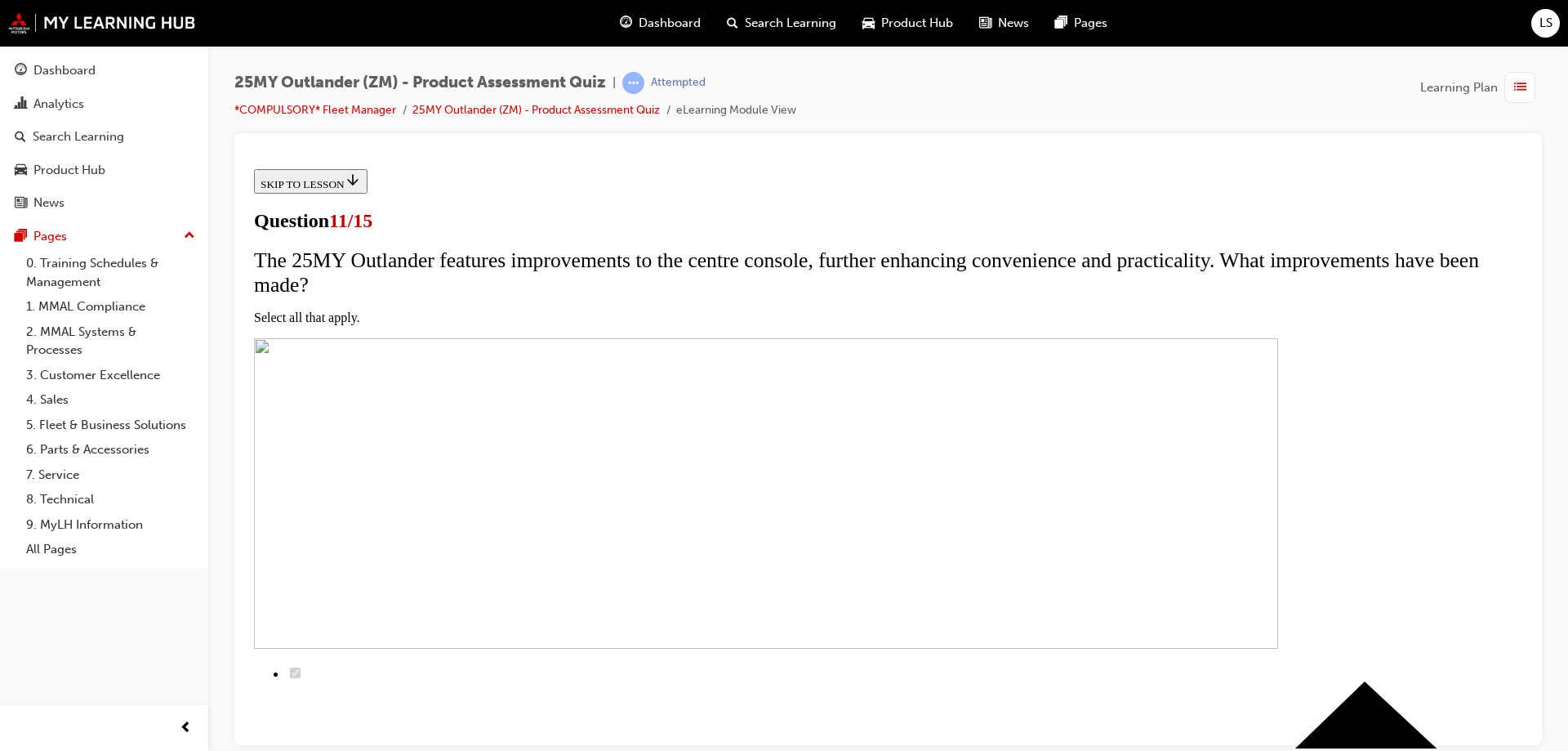
scroll to position [245, 0]
checkbox input "true"
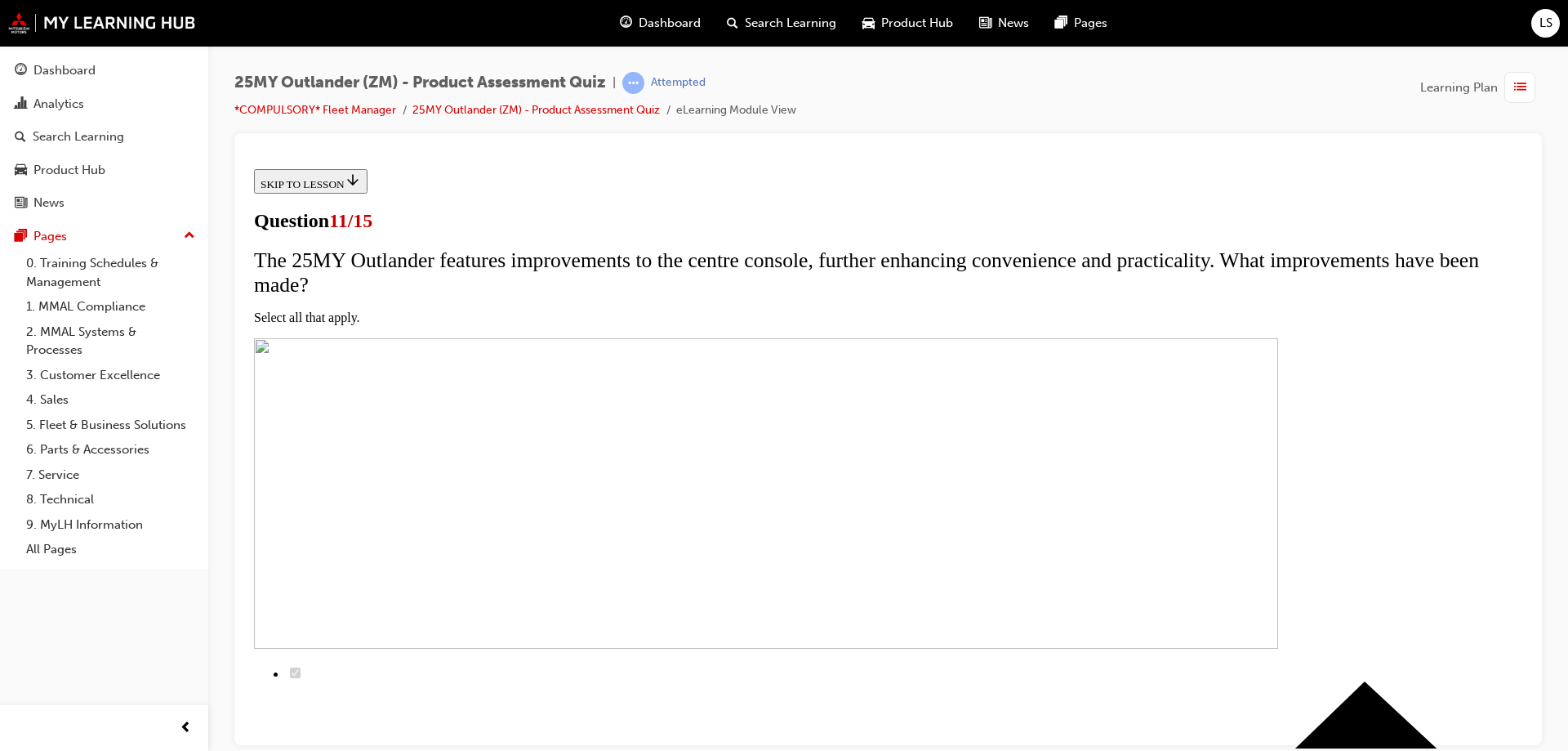
checkbox input "true"
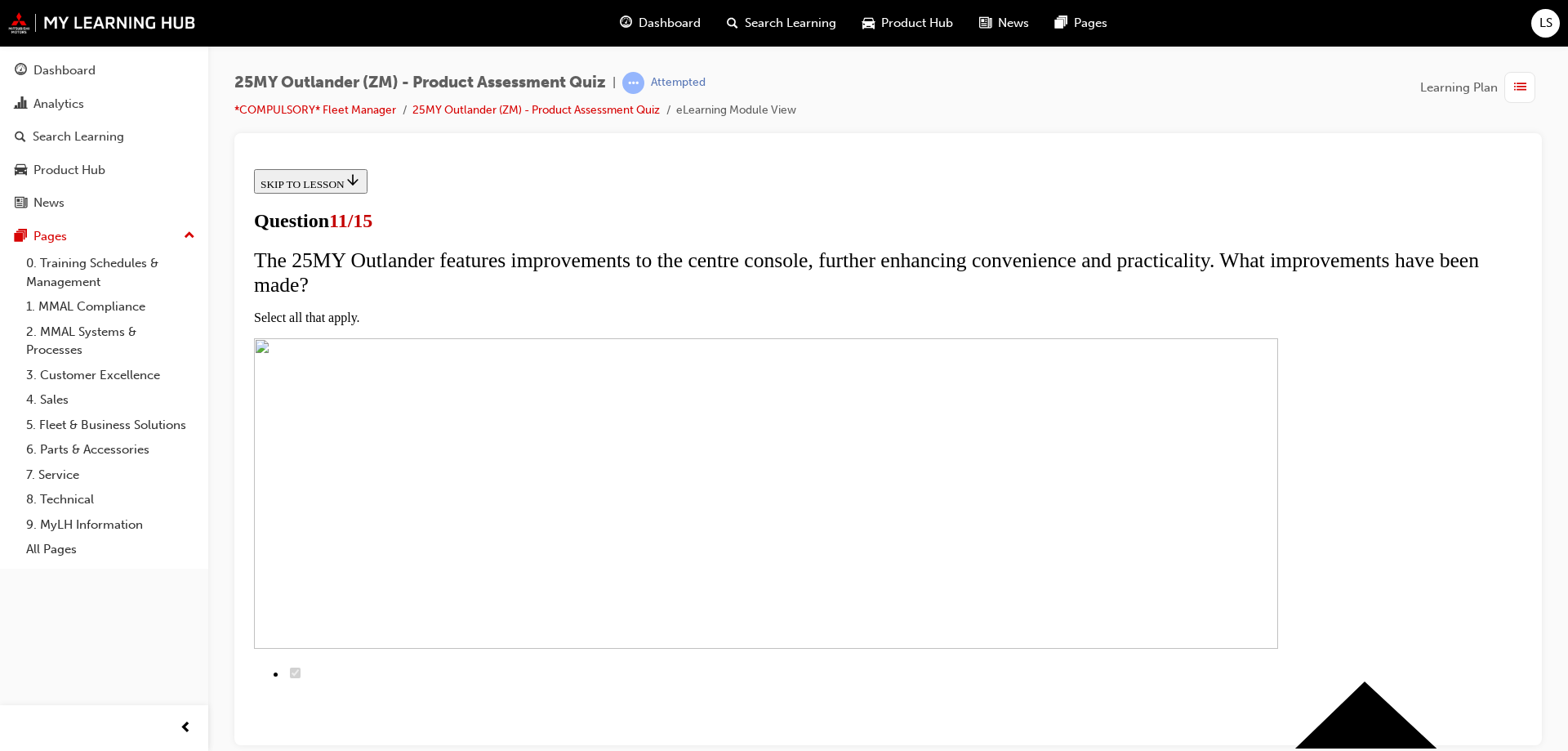
checkbox input "true"
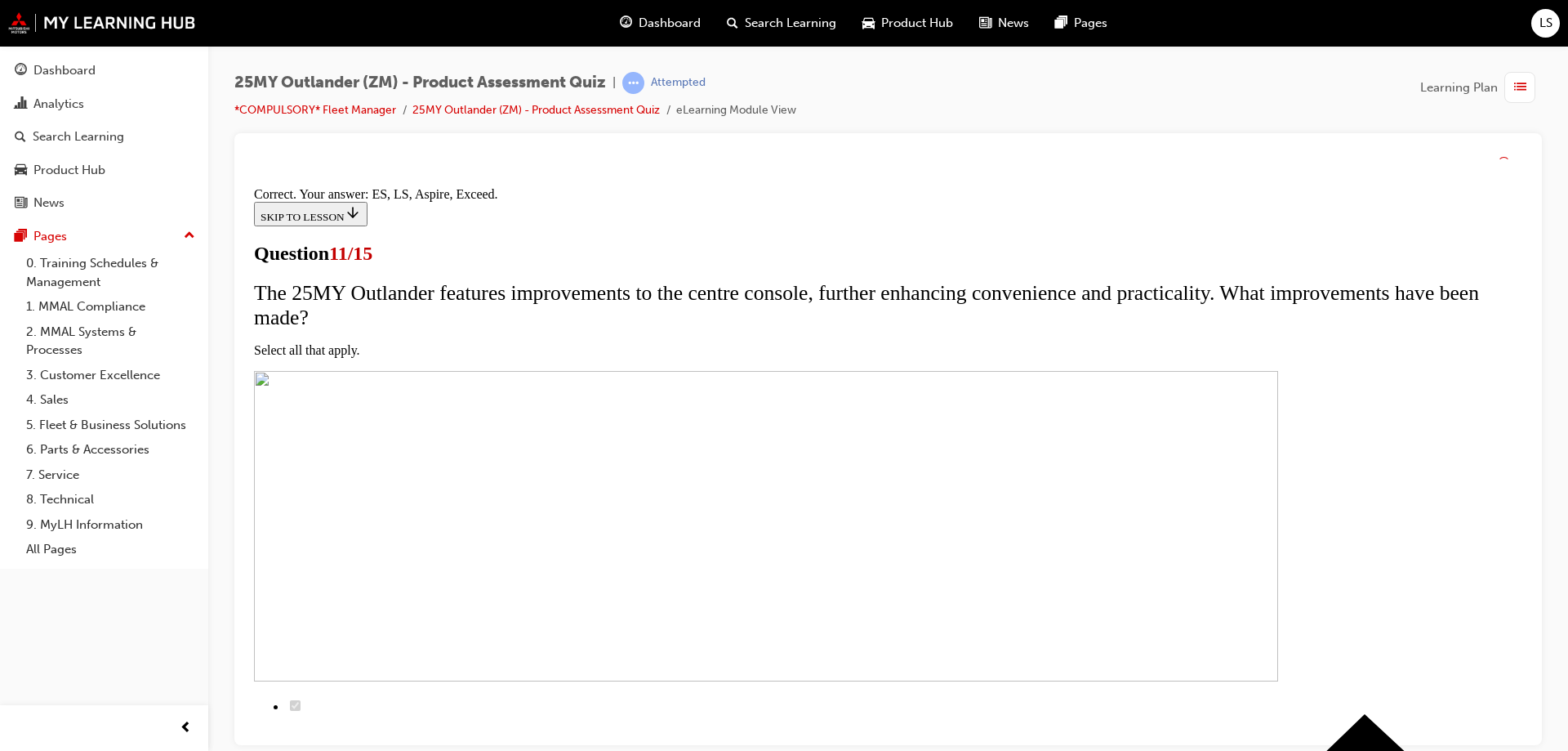
scroll to position [387, 0]
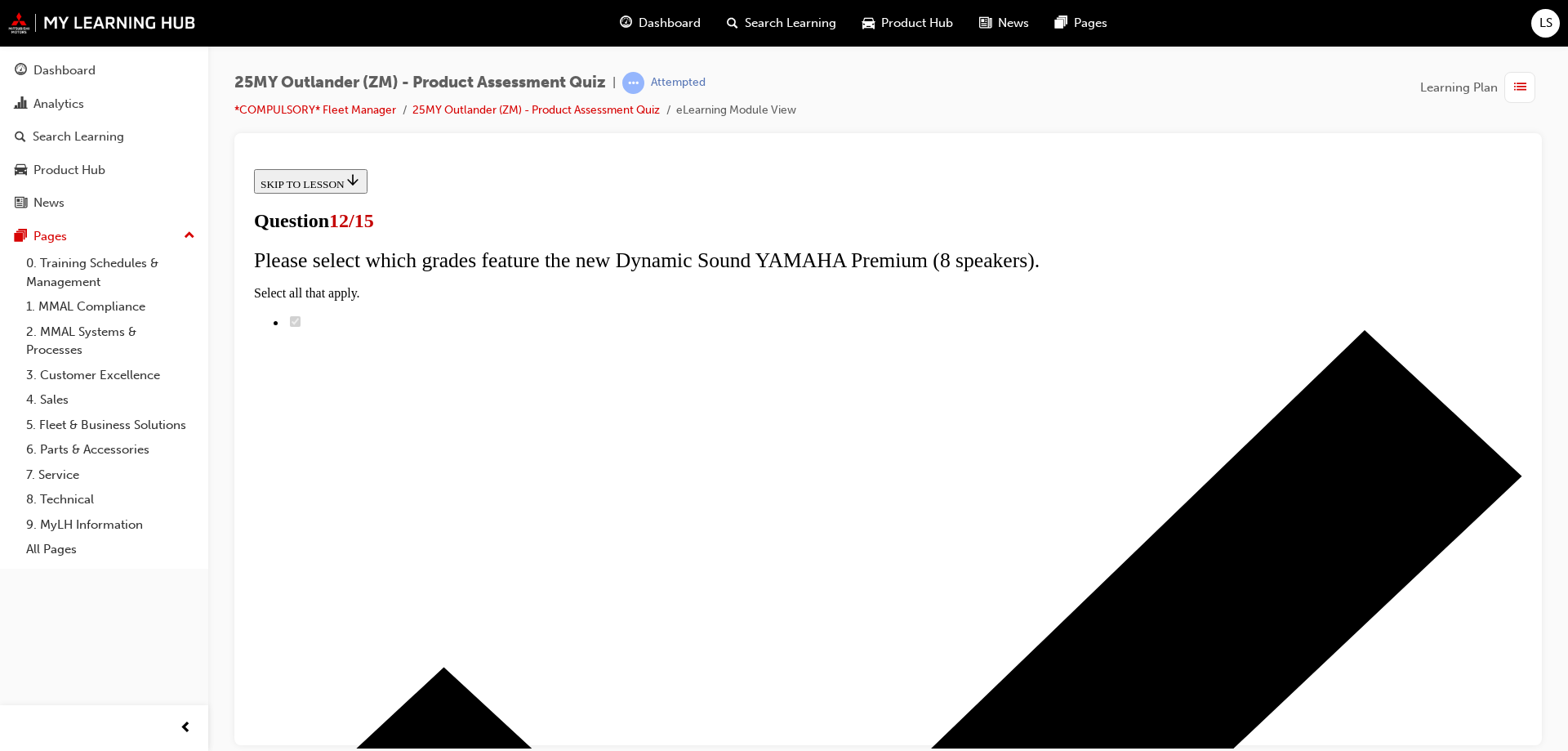
radio input "true"
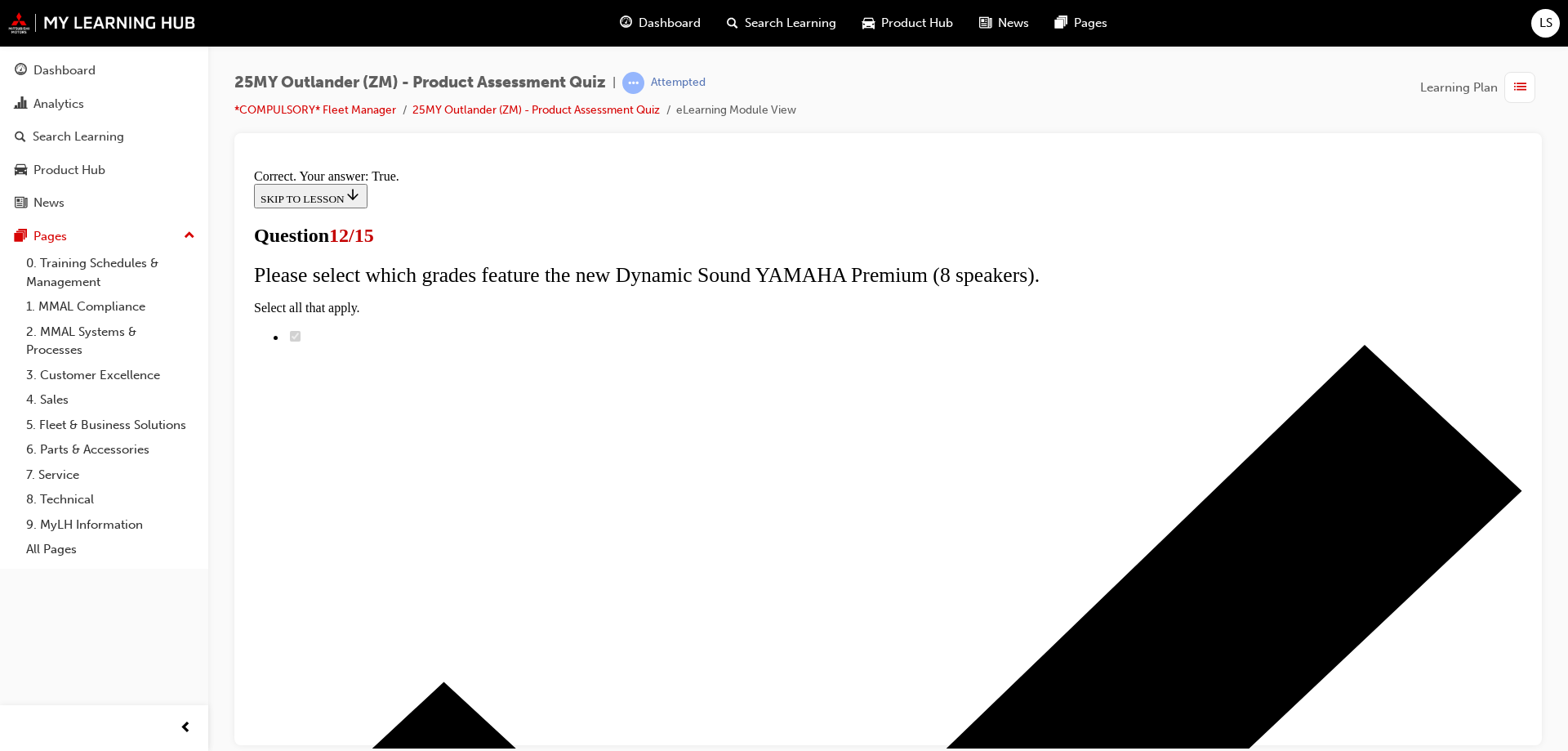
scroll to position [191, 0]
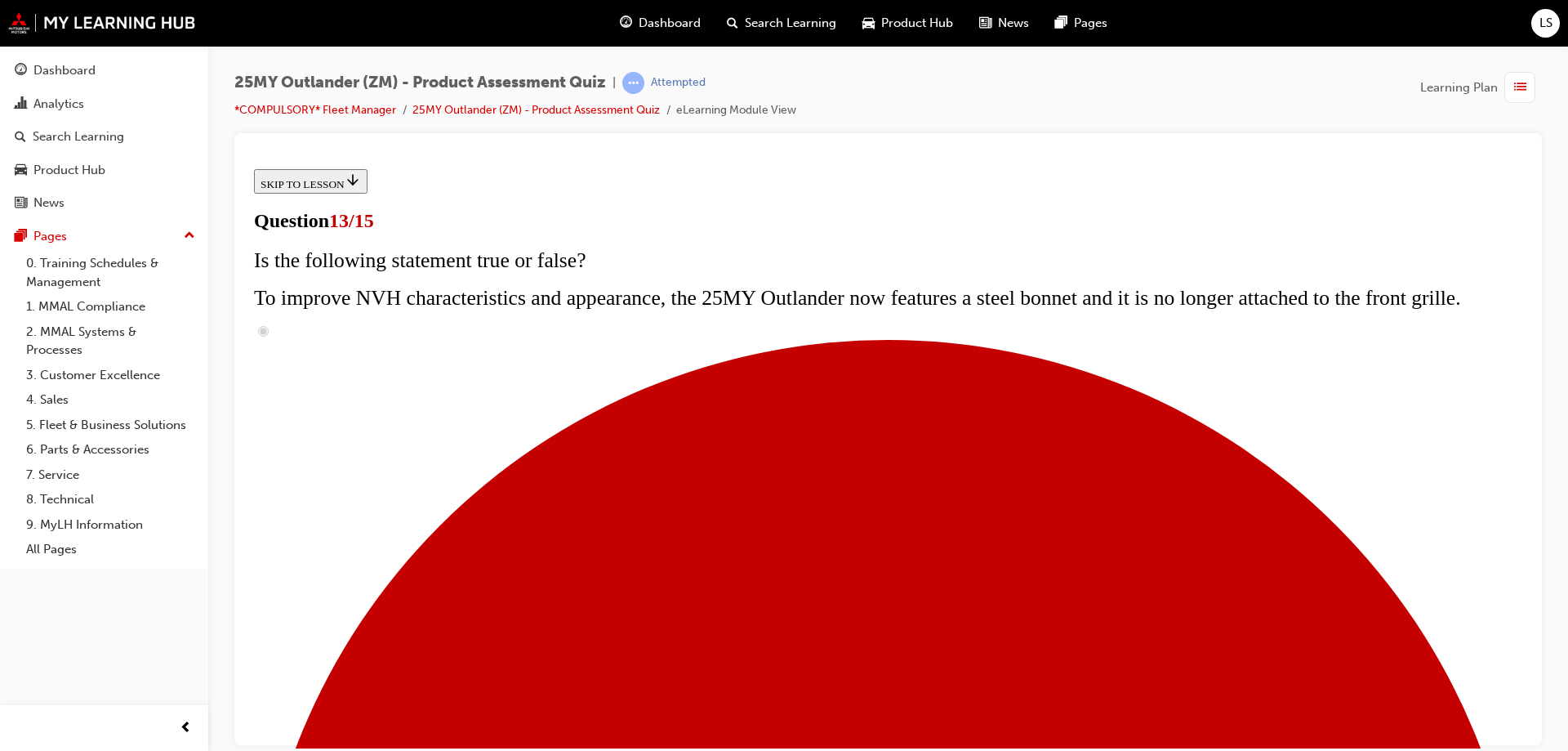
scroll to position [245, 0]
radio input "true"
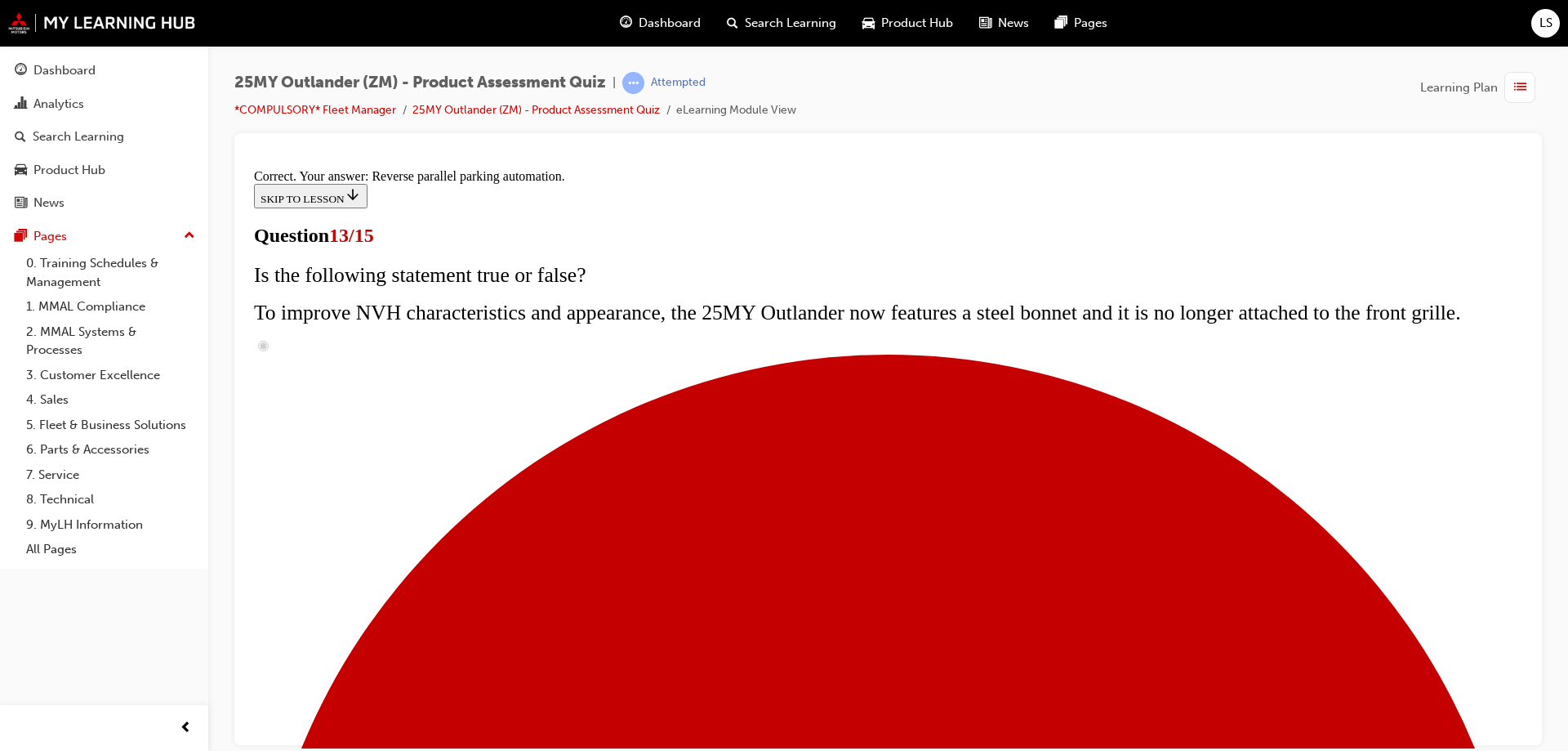
scroll to position [425, 0]
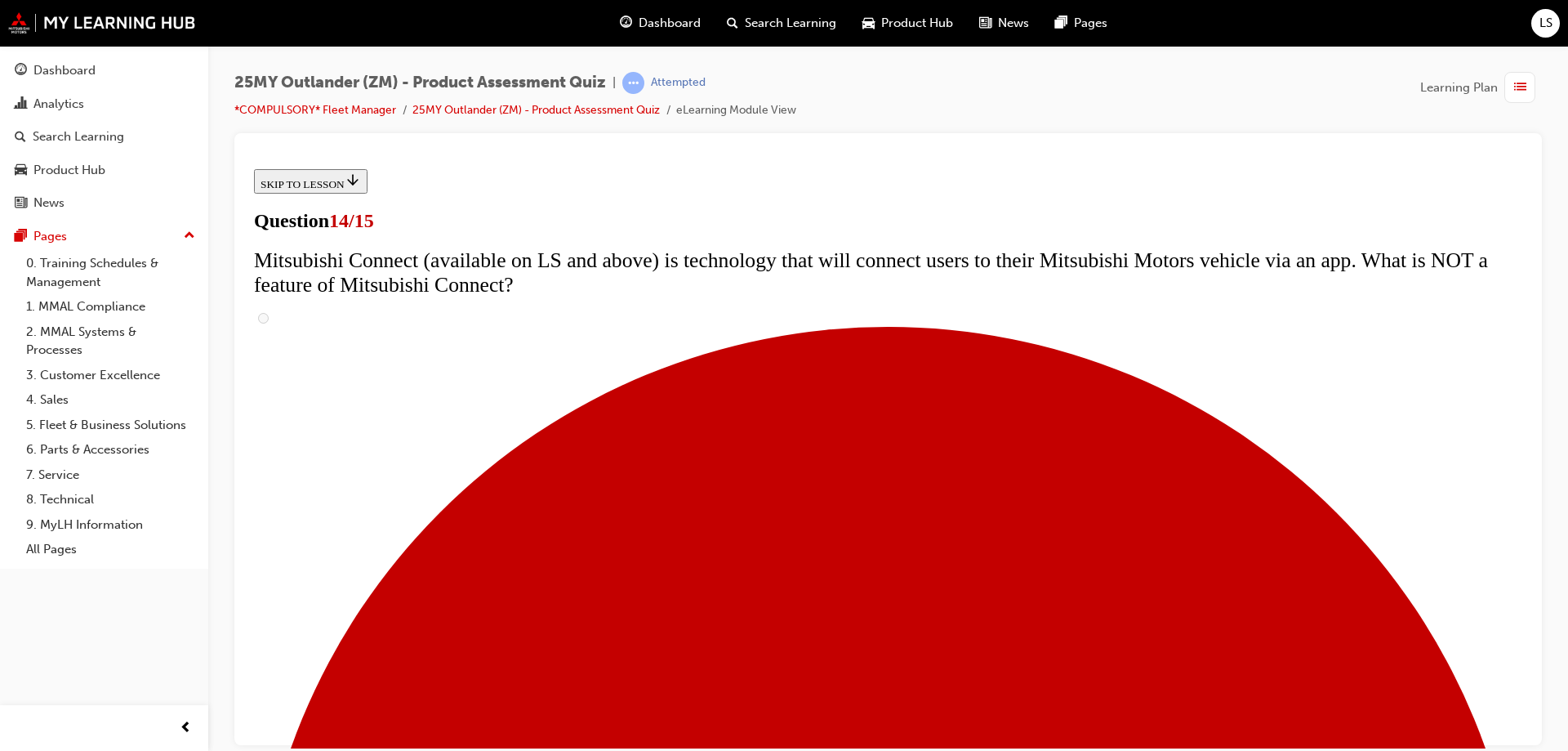
scroll to position [409, 0]
radio input "true"
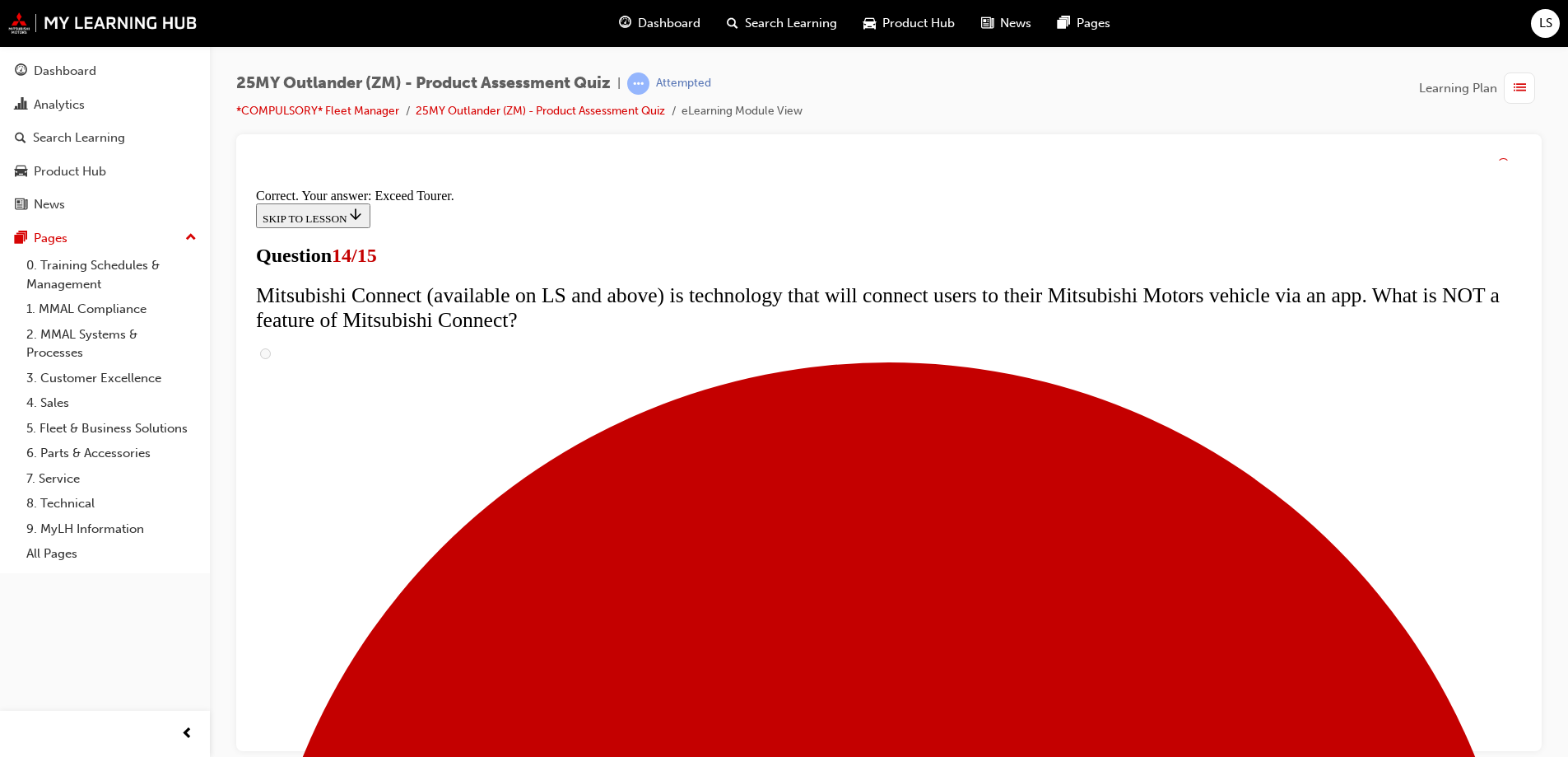
scroll to position [688, 0]
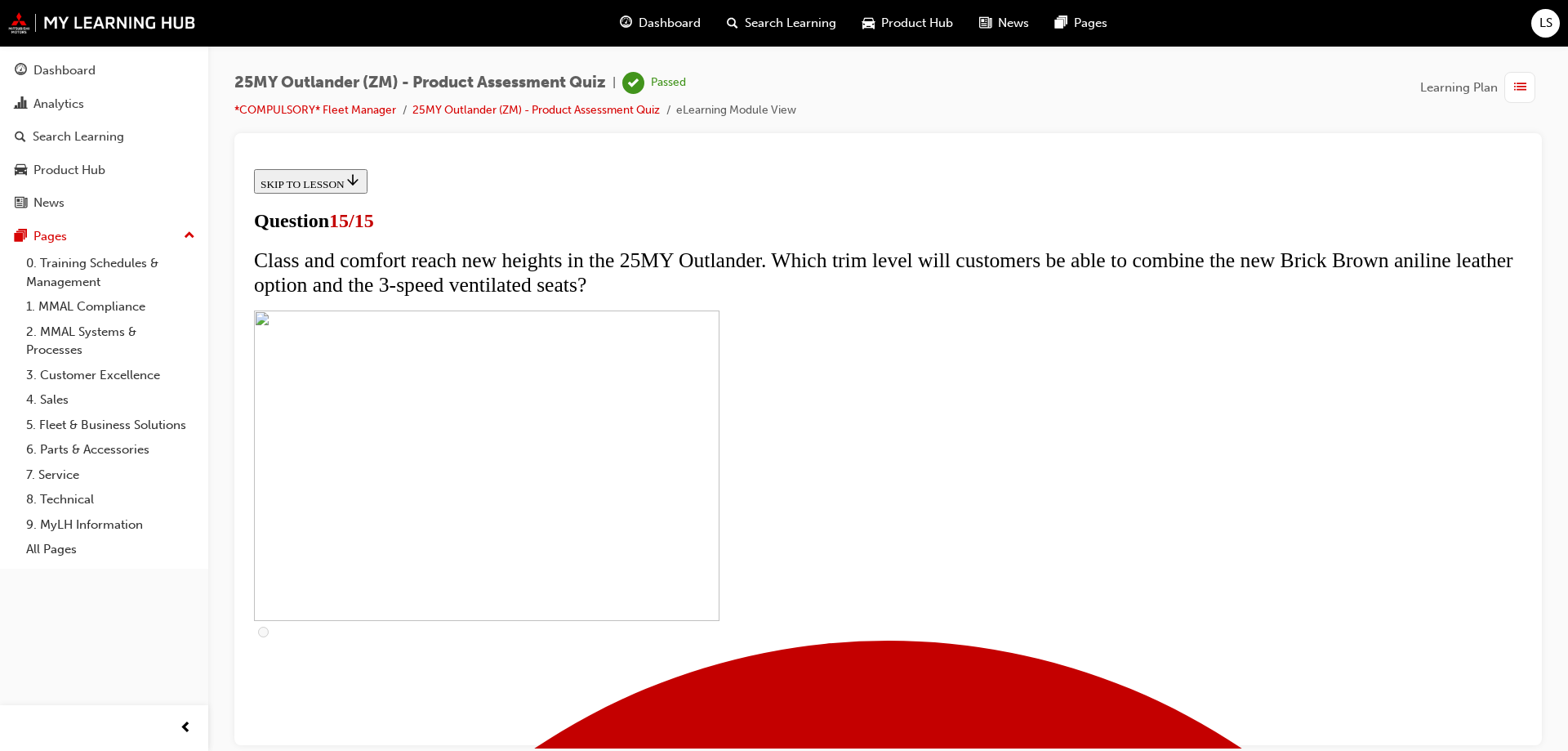
scroll to position [247, 0]
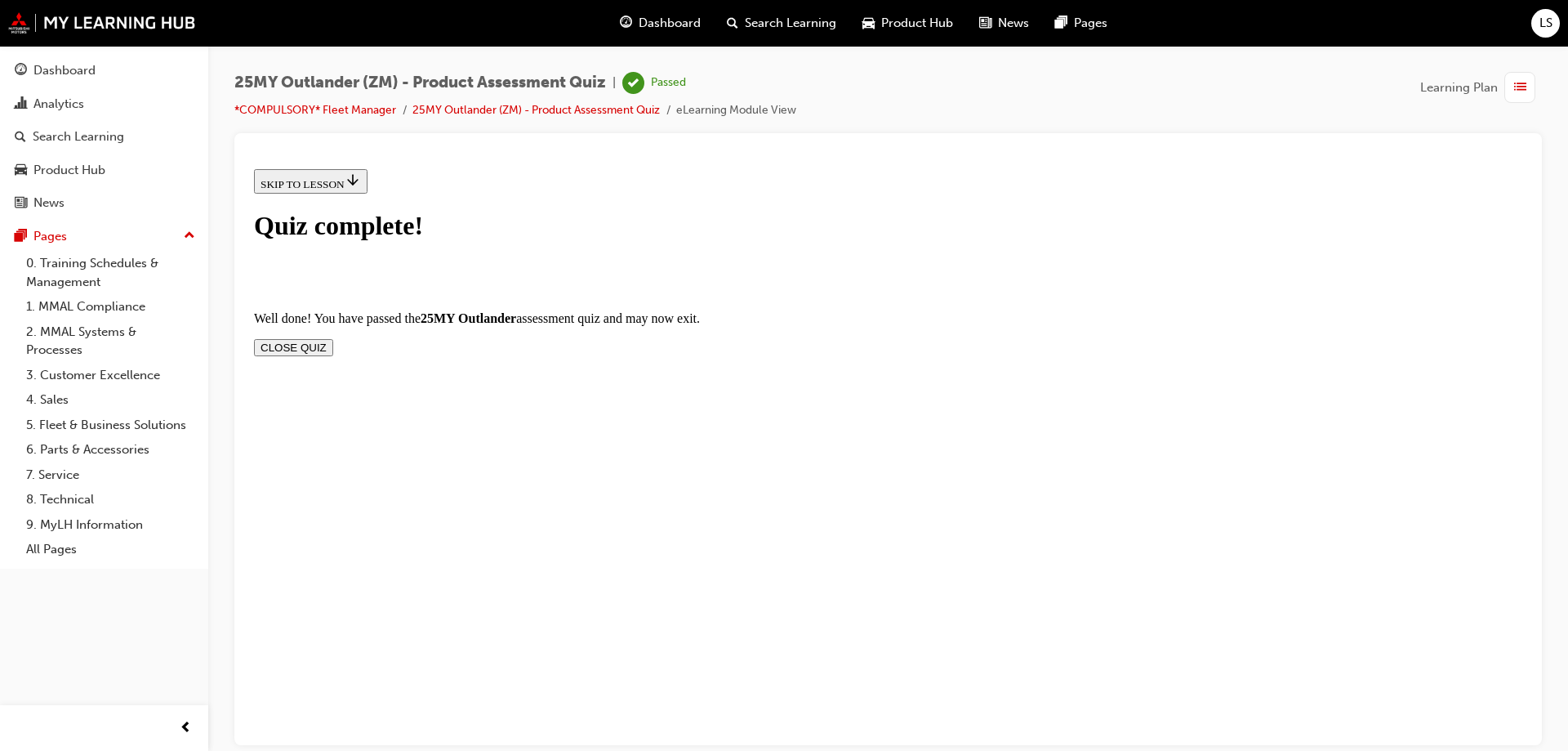
click at [334, 338] on button "CLOSE QUIZ" at bounding box center [293, 346] width 79 height 17
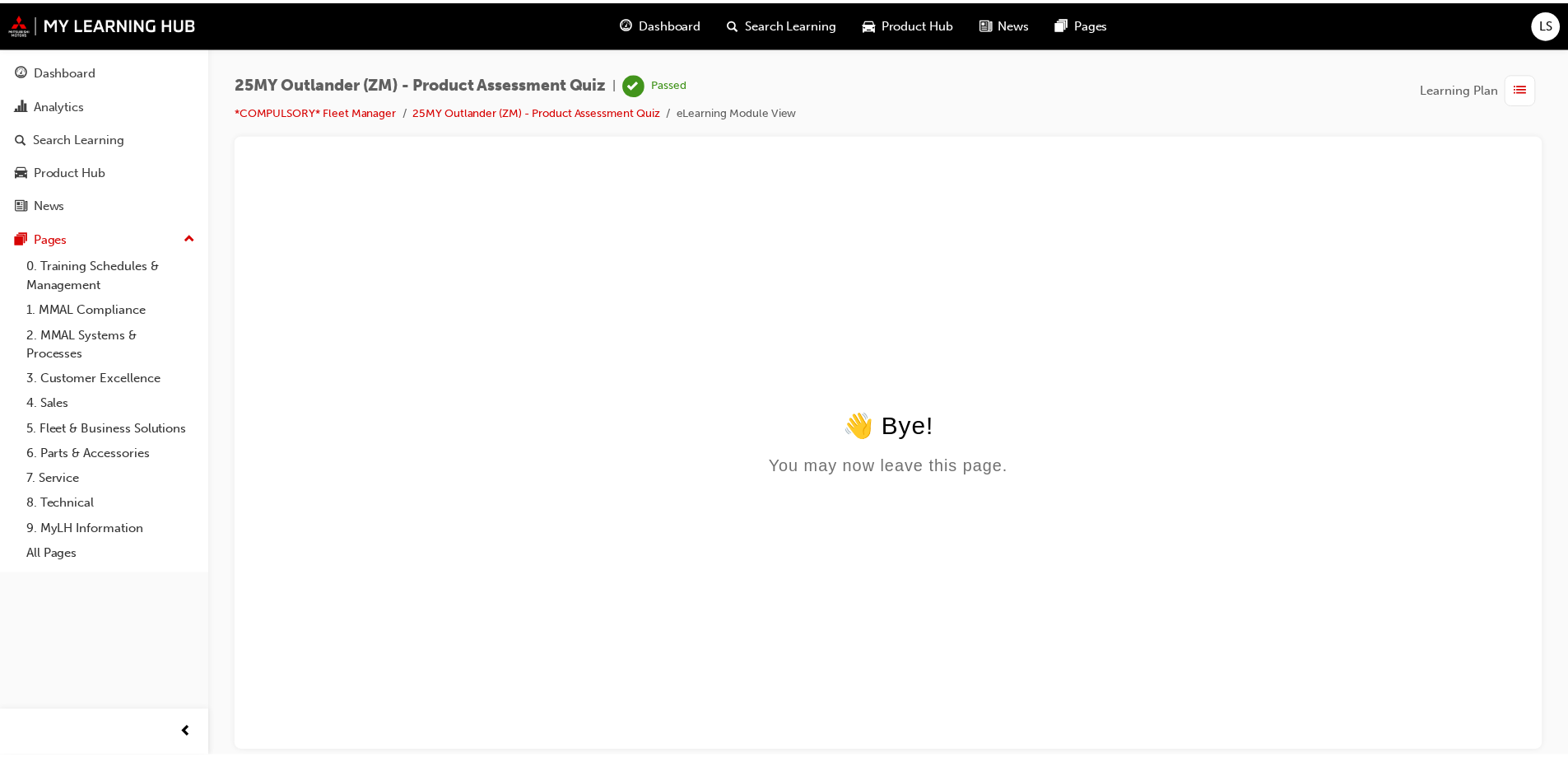
scroll to position [0, 0]
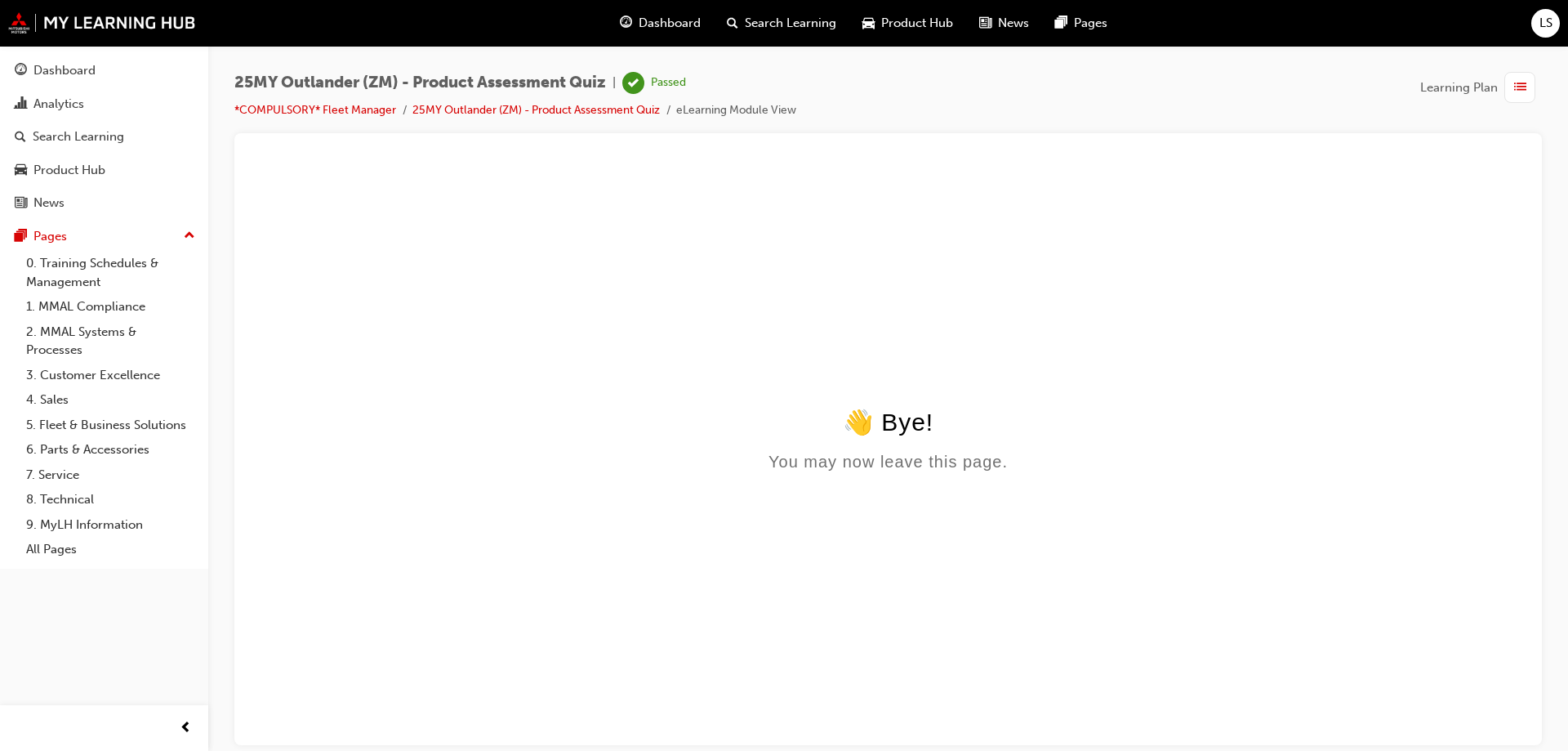
drag, startPoint x: 964, startPoint y: 375, endPoint x: 959, endPoint y: 383, distance: 9.4
click at [964, 377] on html "👋 Bye! You may now leave this page." at bounding box center [887, 318] width 1282 height 315
click at [773, 22] on span "Search Learning" at bounding box center [790, 23] width 92 height 19
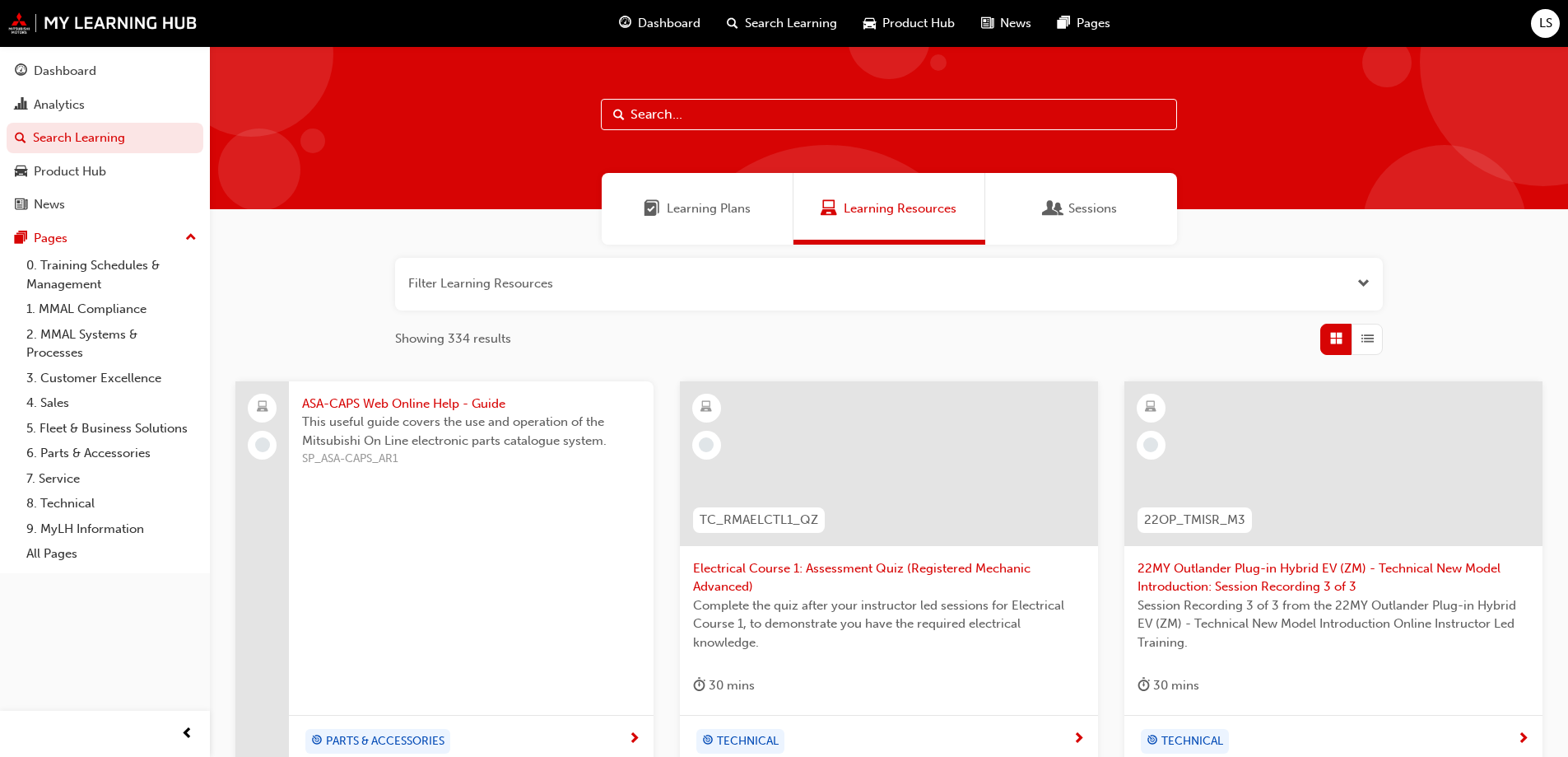
click at [670, 19] on span "Dashboard" at bounding box center [670, 23] width 63 height 19
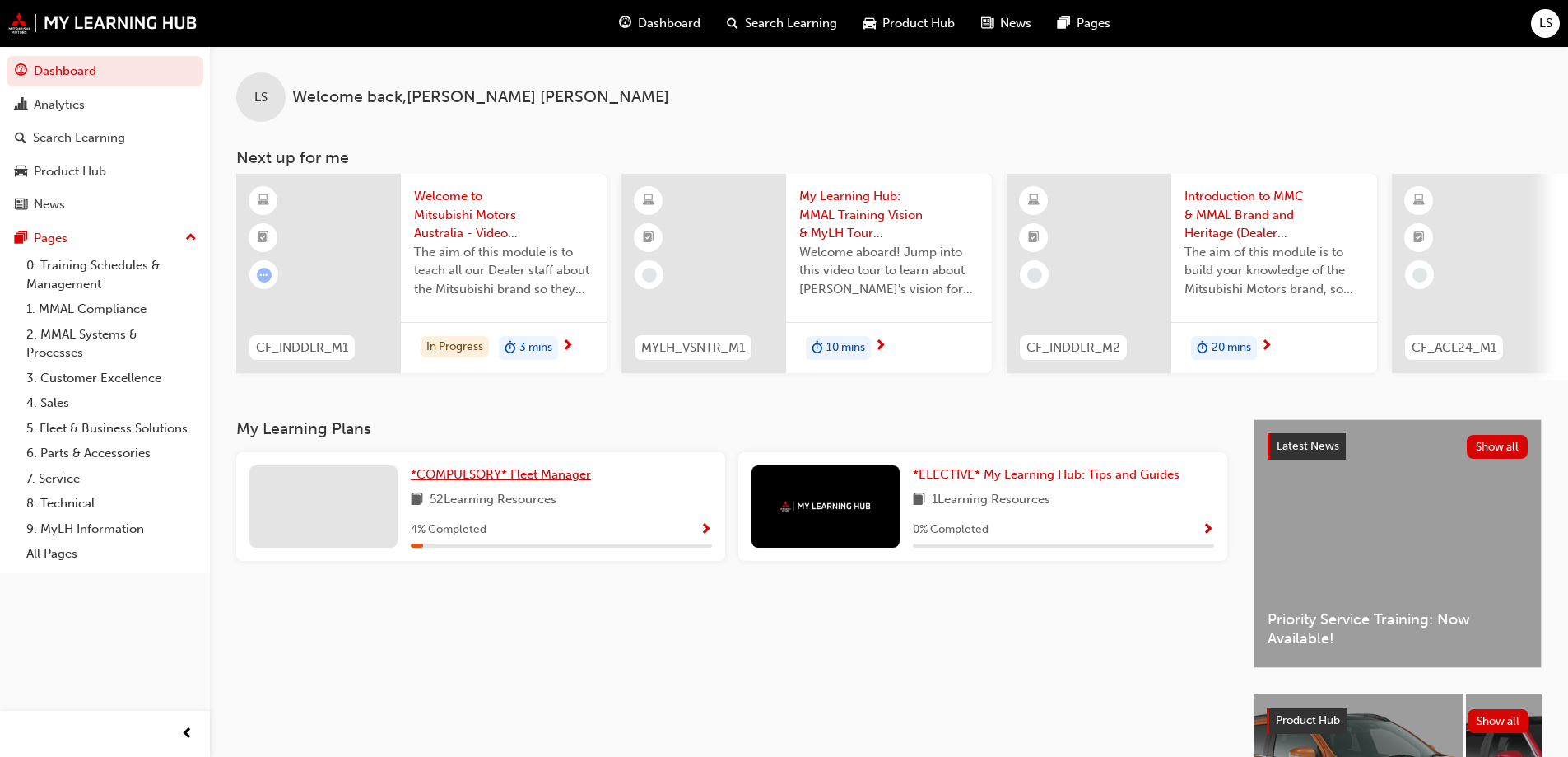
click at [542, 476] on span "*COMPULSORY* Fleet Manager" at bounding box center [501, 474] width 181 height 14
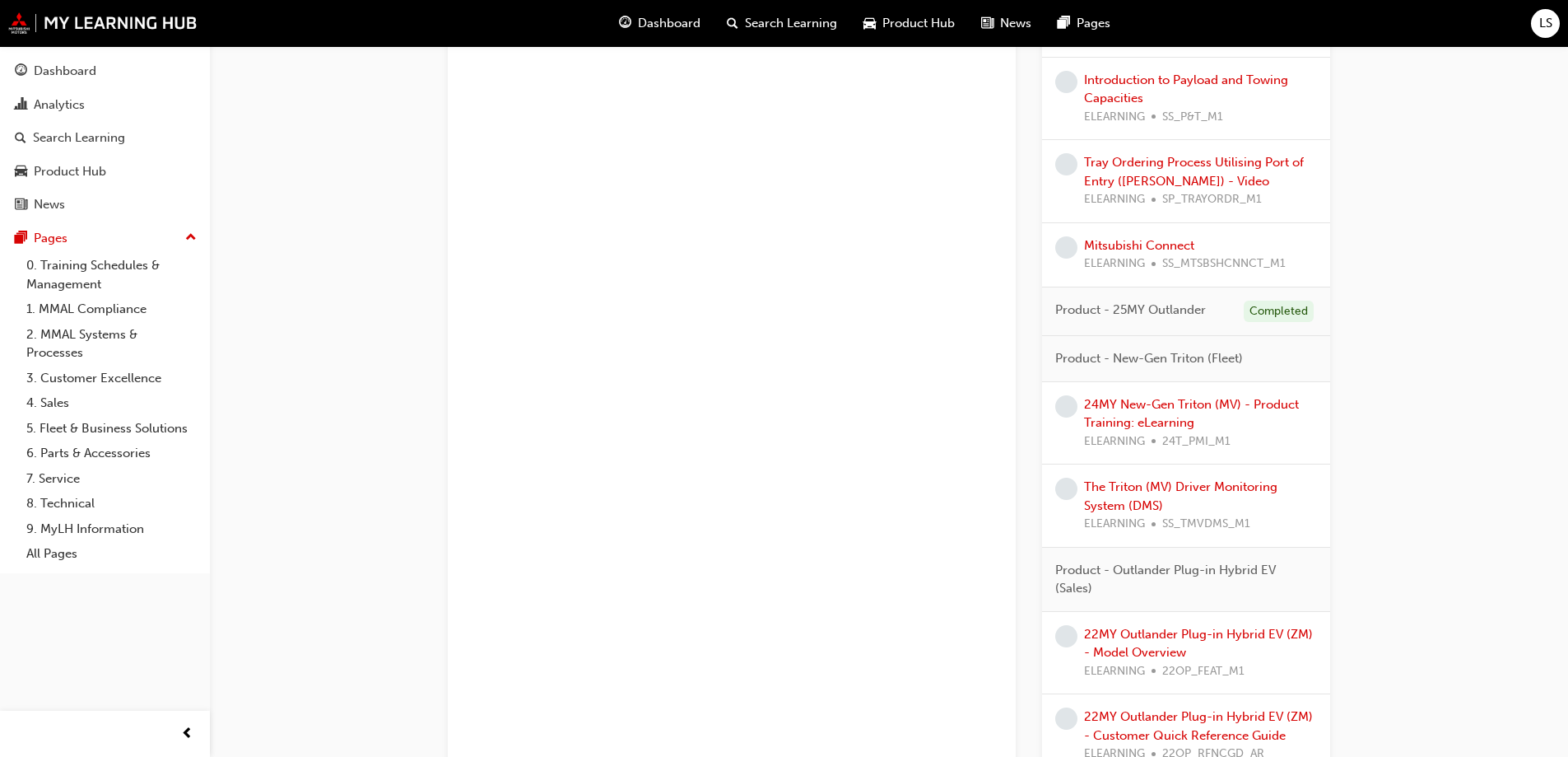
scroll to position [3787, 0]
click at [1150, 237] on link "Mitsubishi Connect" at bounding box center [1139, 240] width 111 height 14
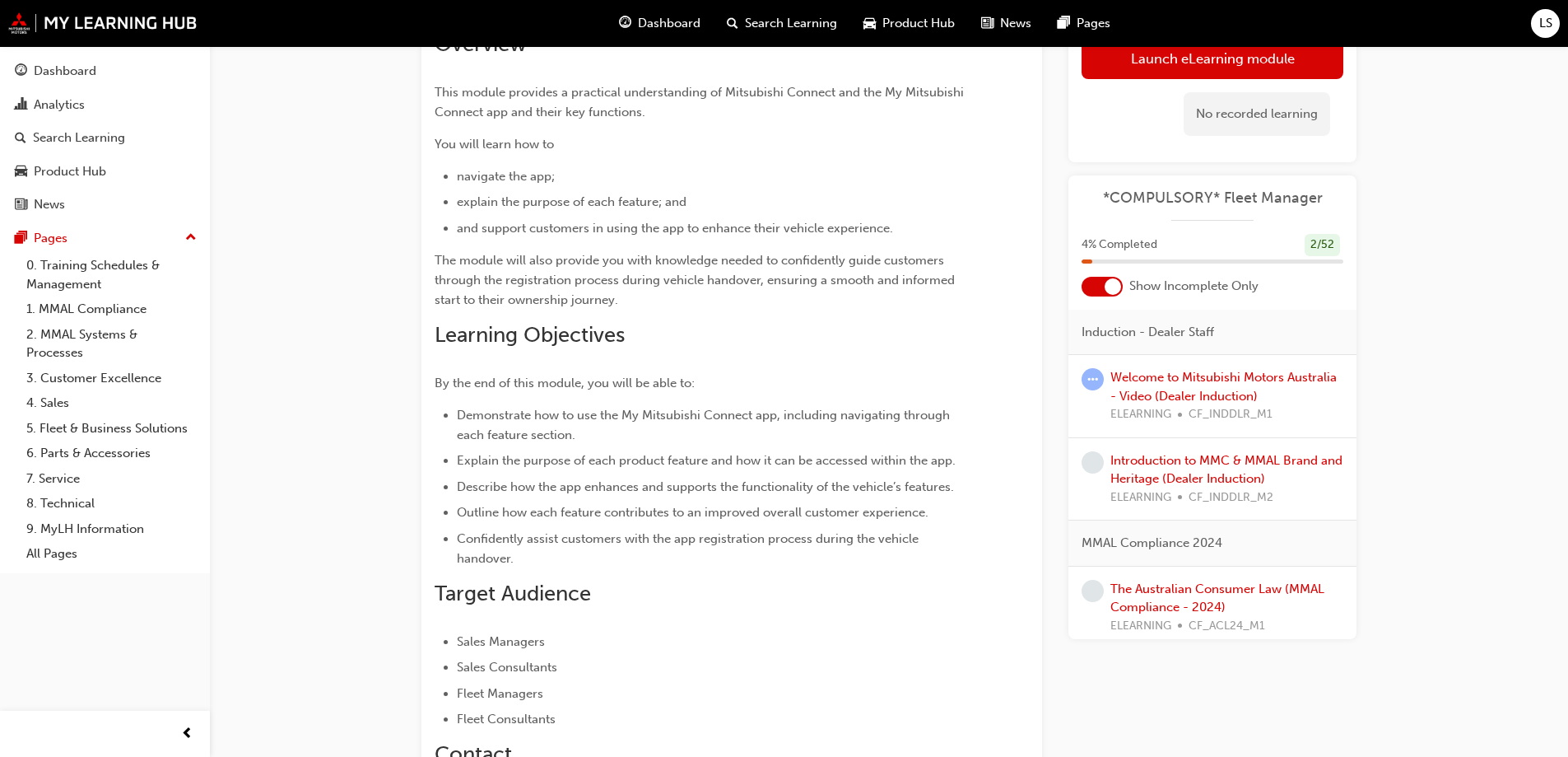
scroll to position [134, 0]
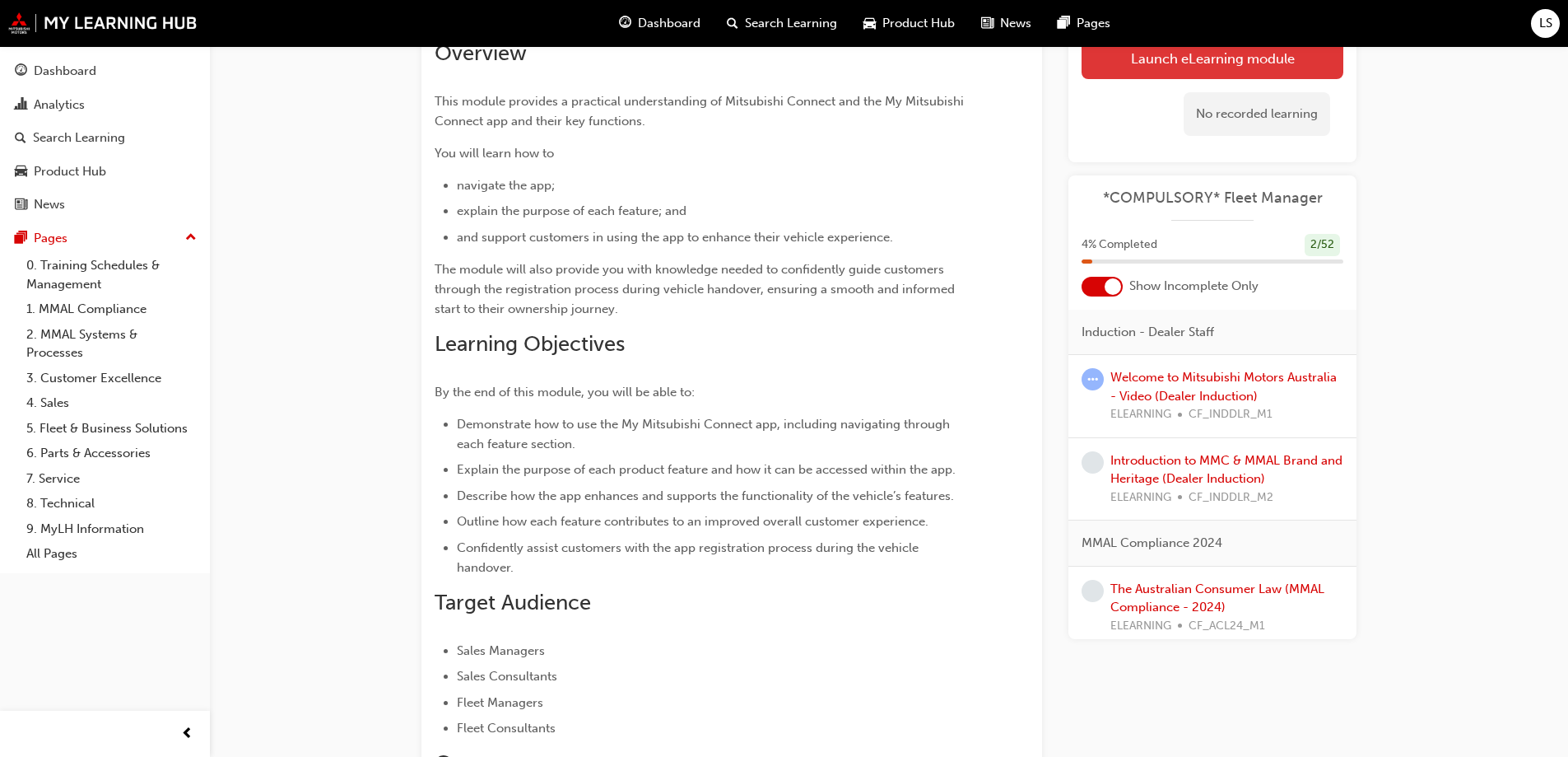
click at [1167, 57] on link "Launch eLearning module" at bounding box center [1212, 58] width 262 height 41
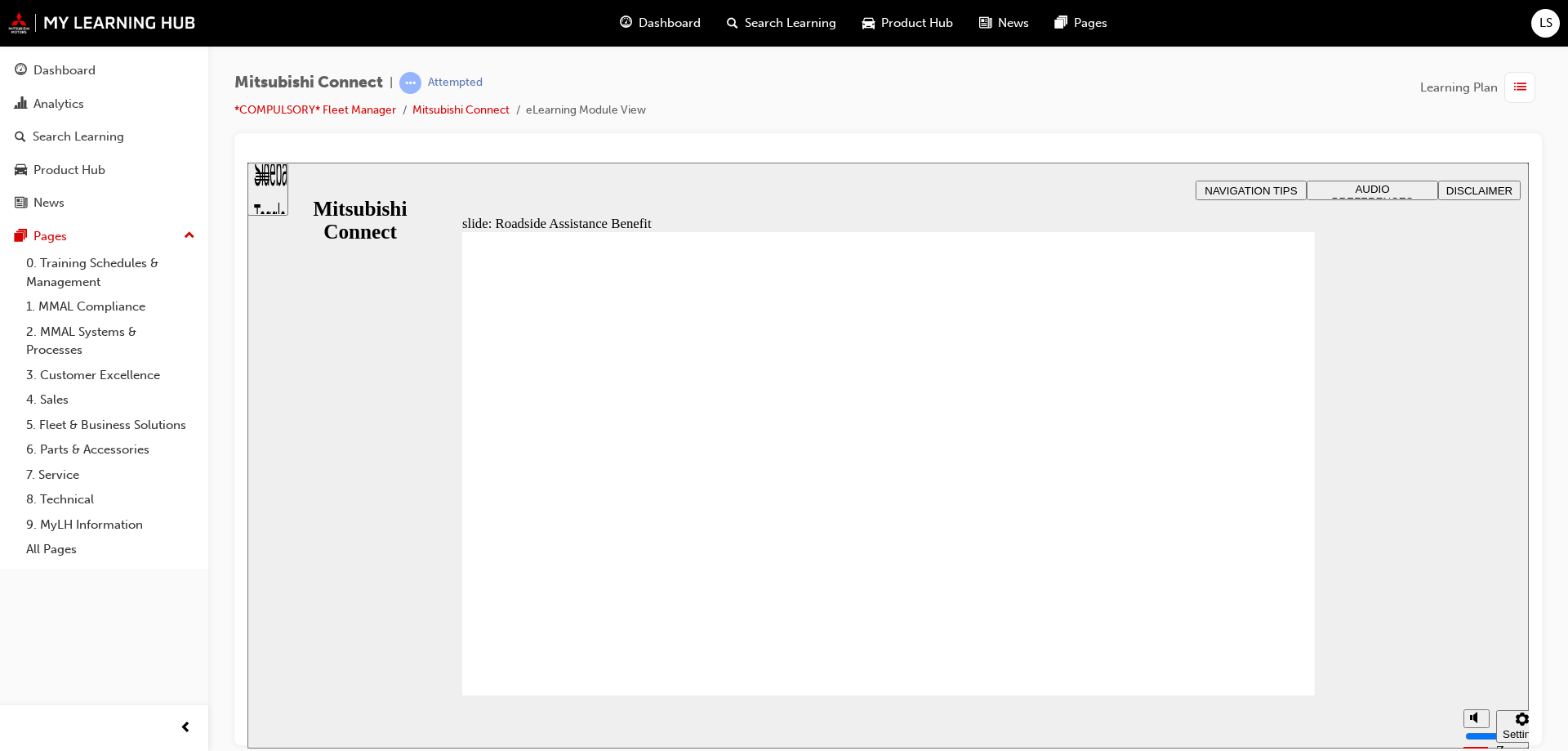
checkbox input "true"
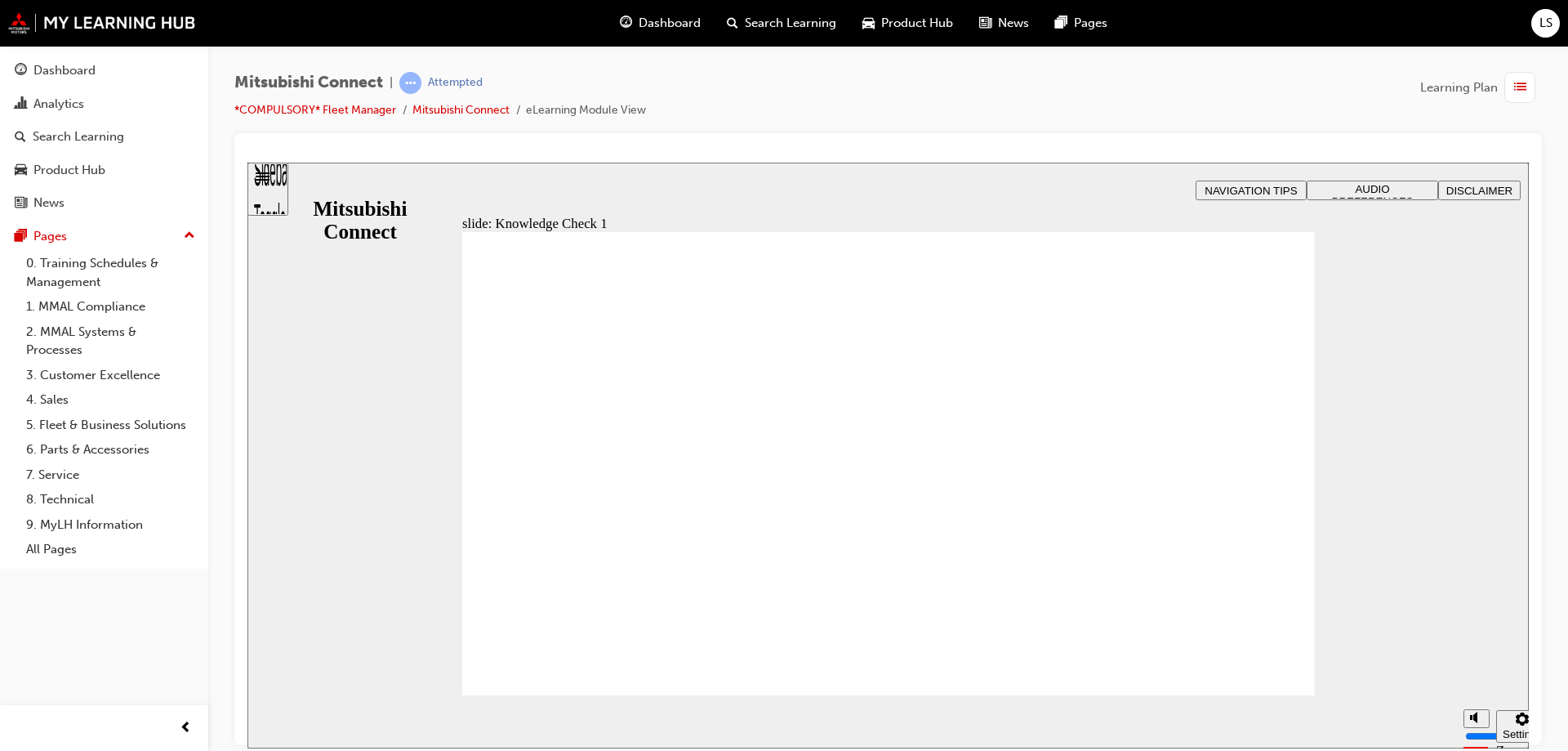
checkbox input "true"
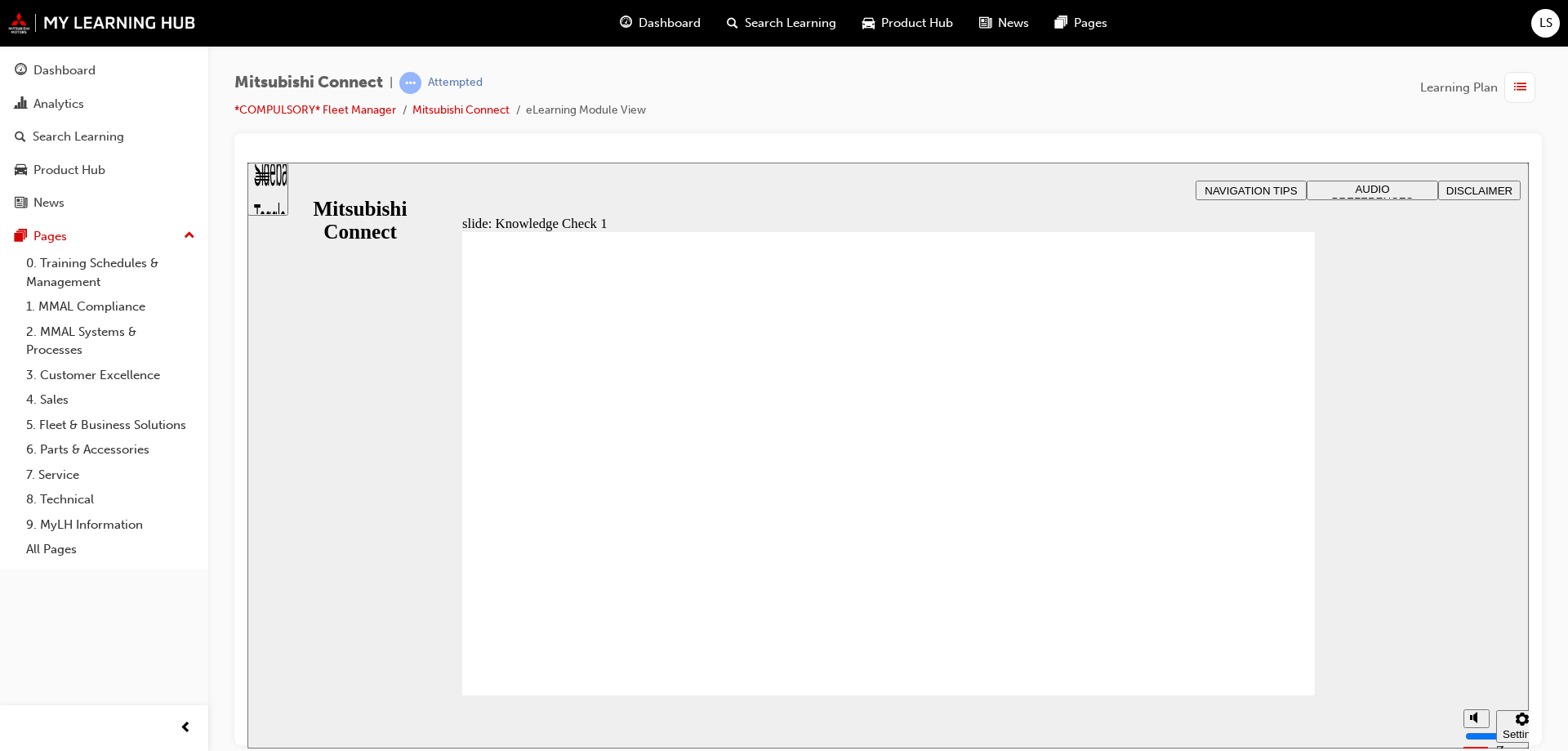
checkbox input "true"
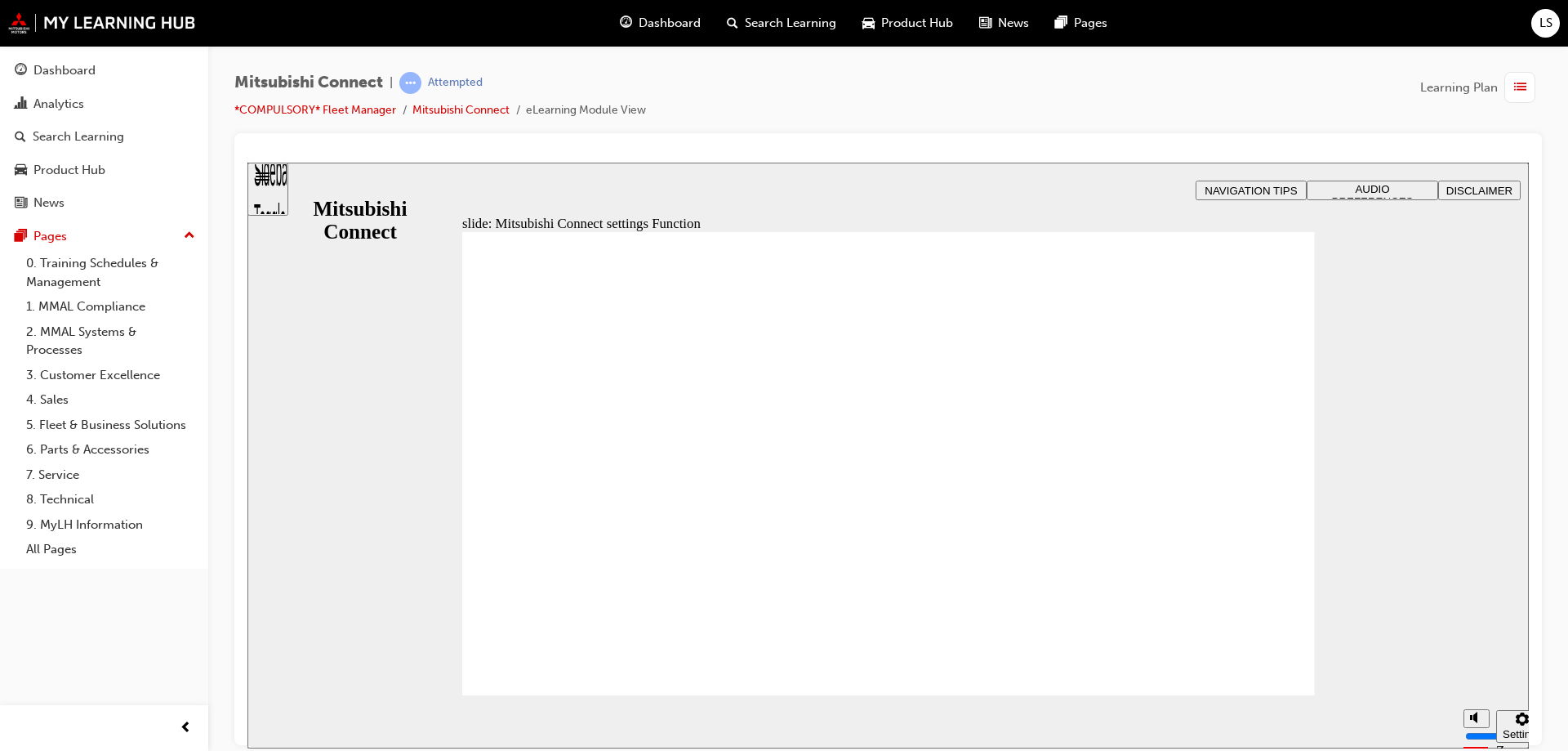
radio input "true"
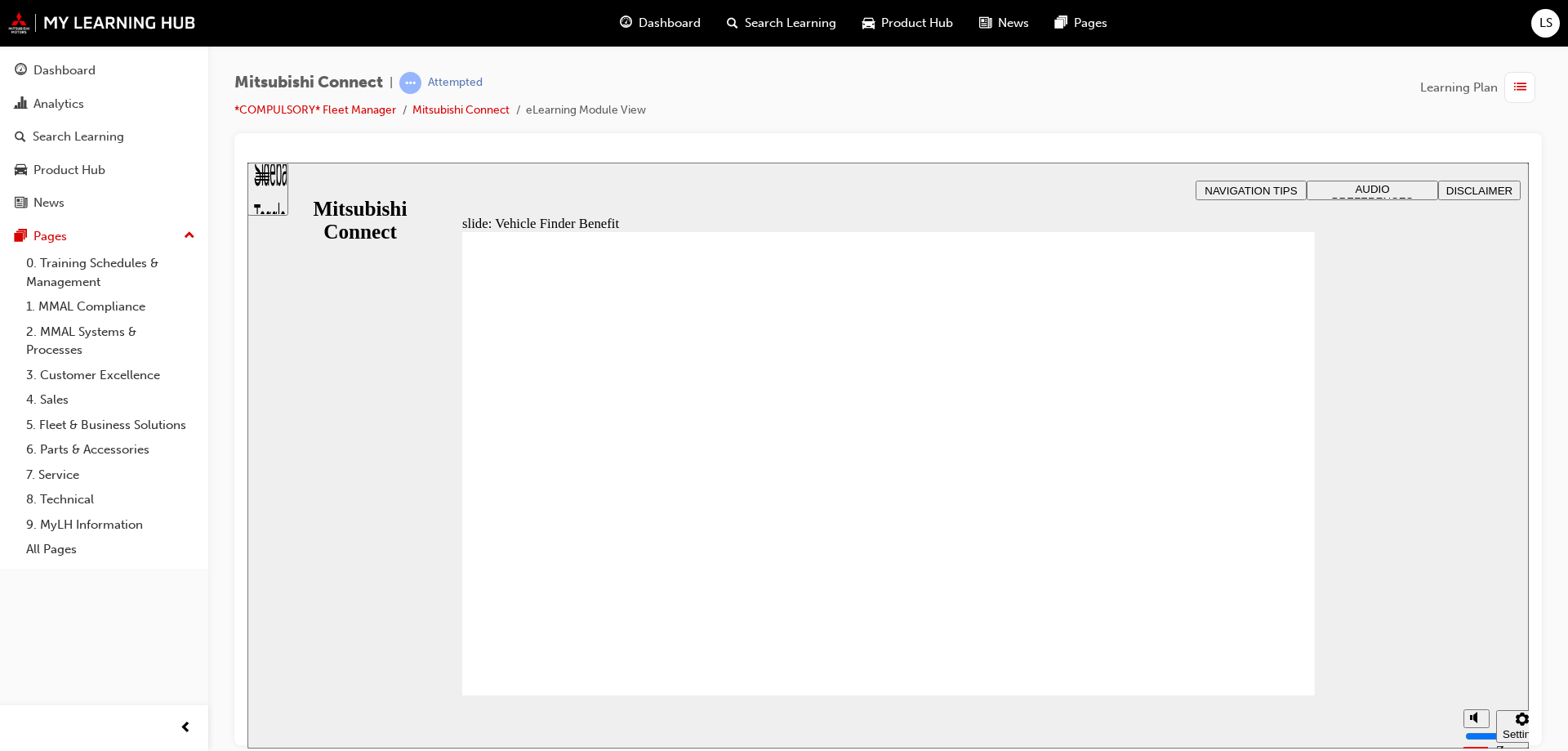
checkbox input "true"
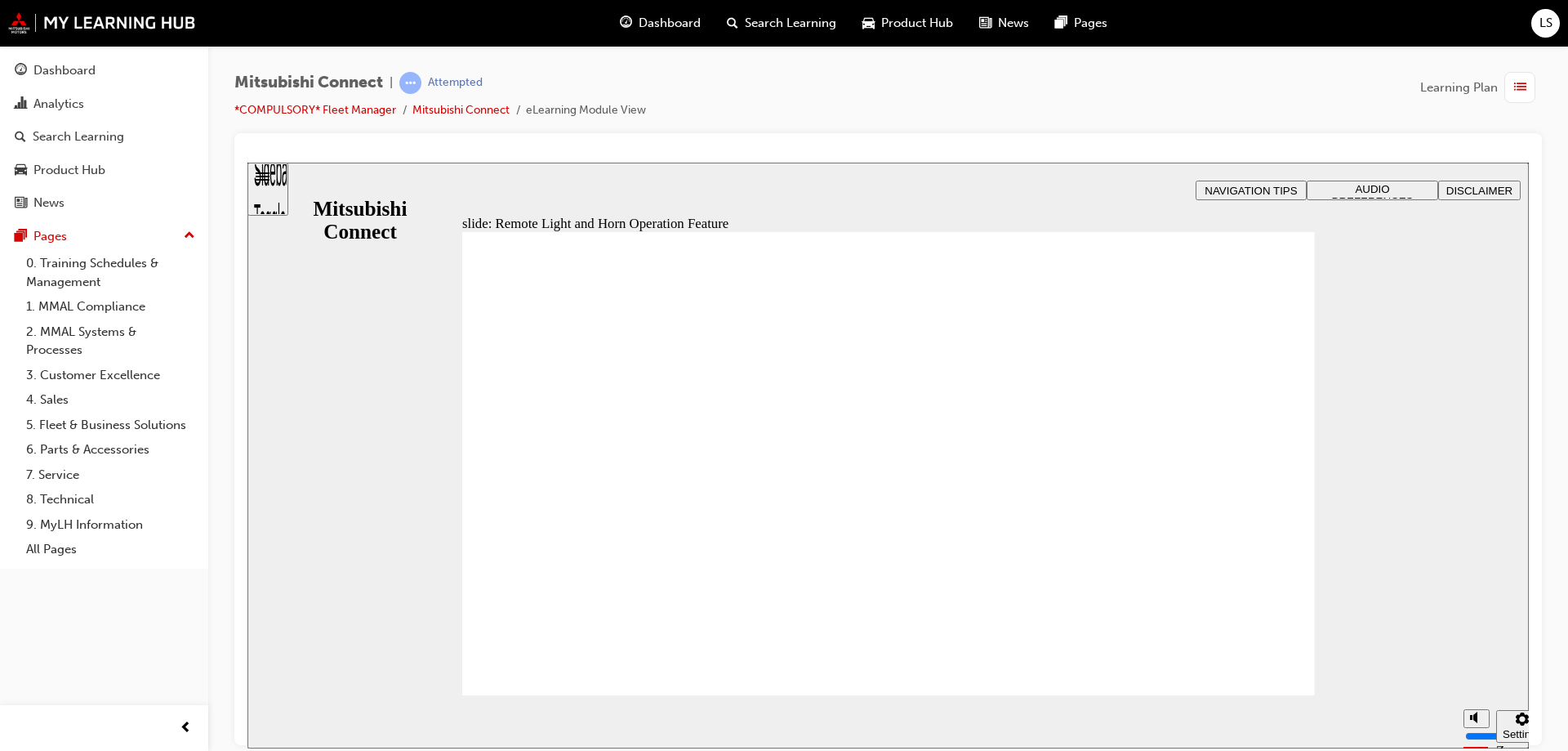
radio input "true"
radio input "false"
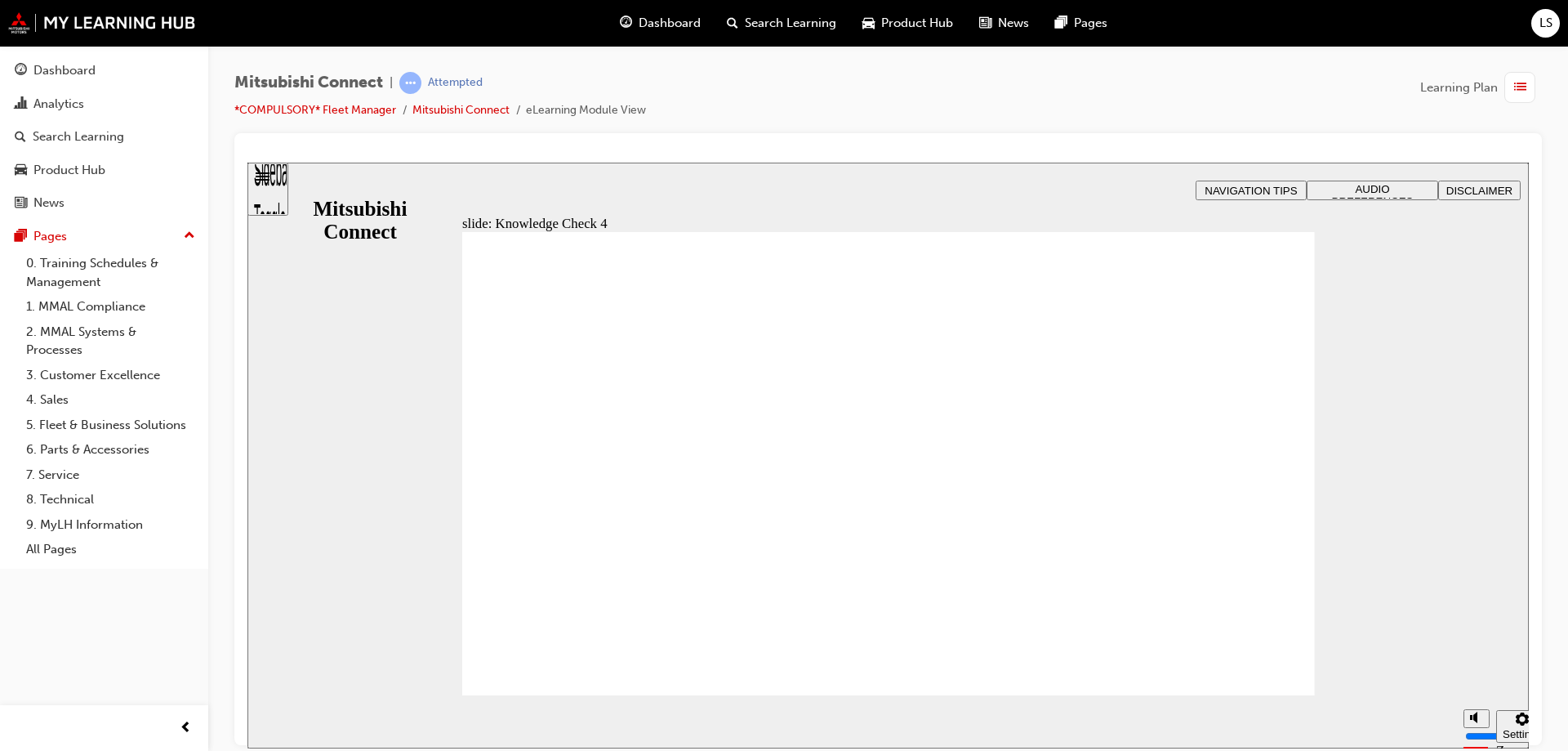
radio input "true"
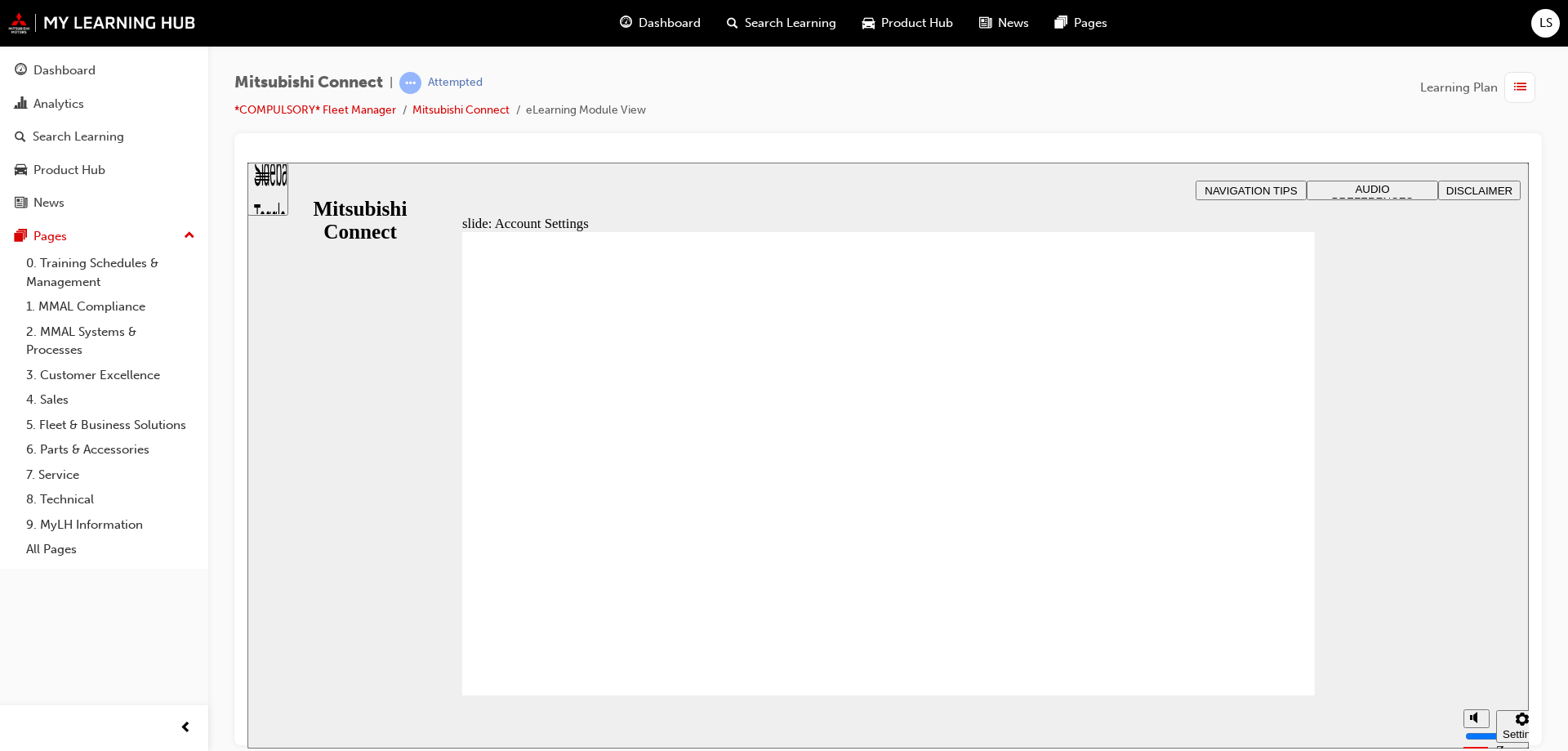
checkbox input "true"
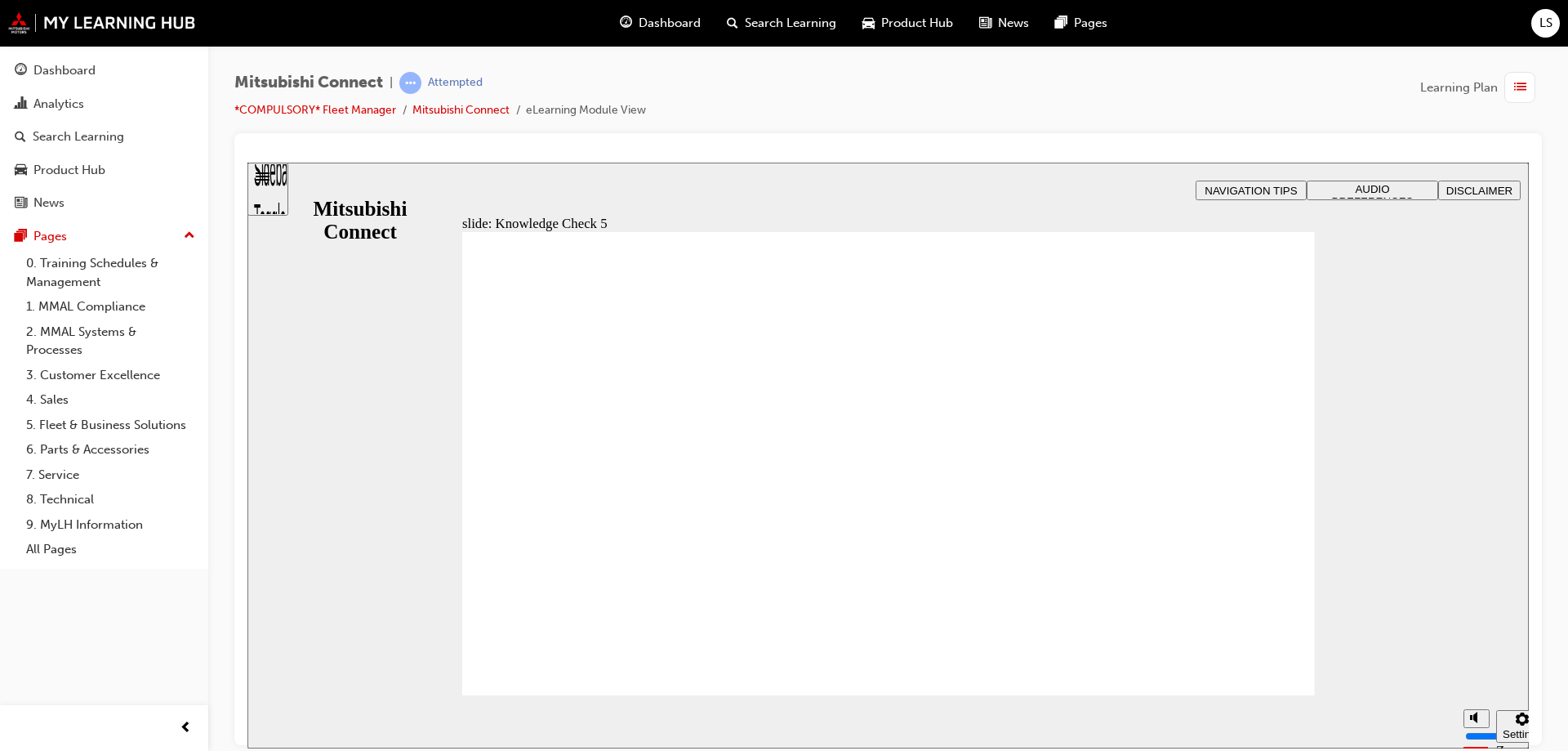
checkbox input "true"
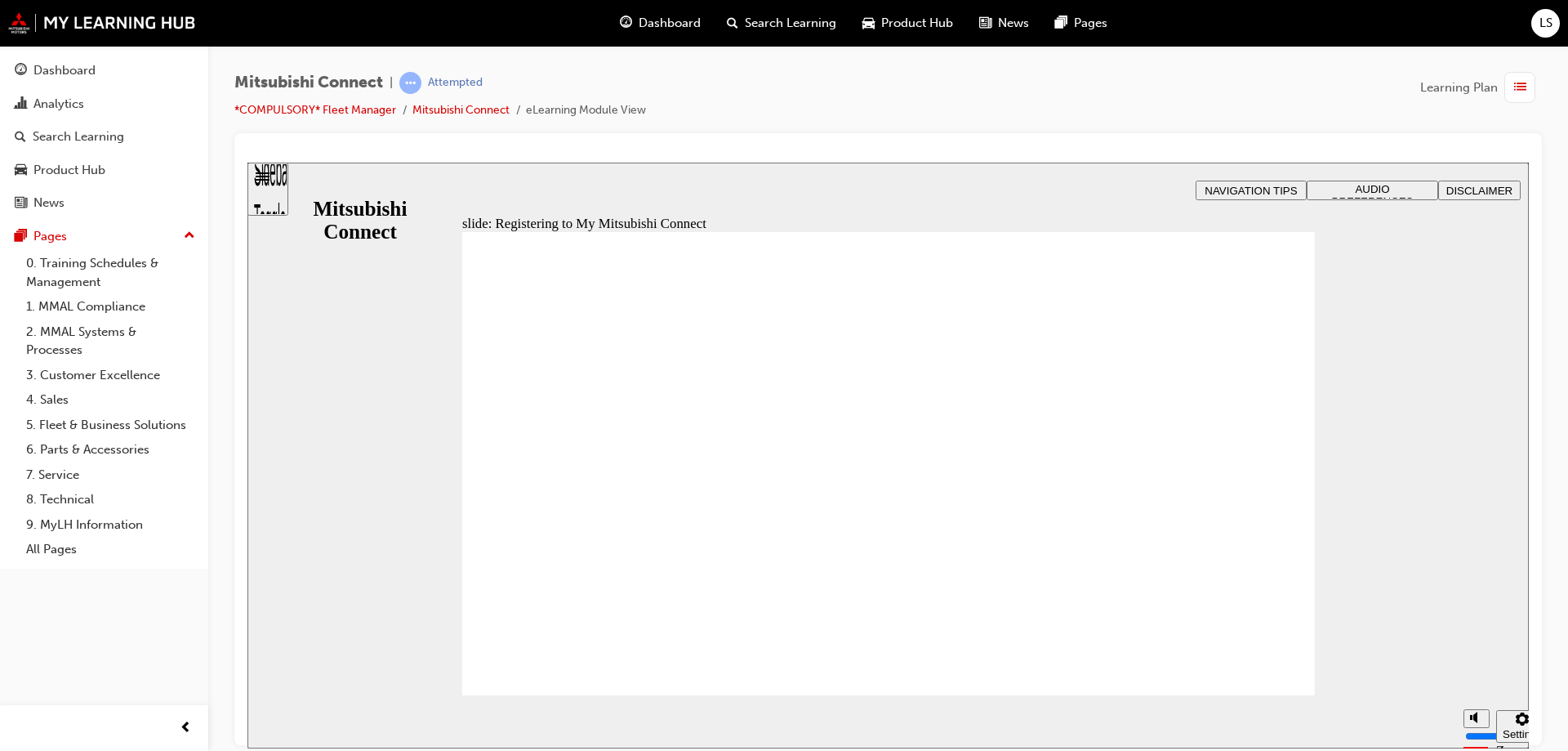
click at [1318, 606] on div "slide: Video: Customer handover Rectangle 2 Rectangle Freeform 2 Oval 1 Oval 1 …" at bounding box center [887, 454] width 1282 height 586
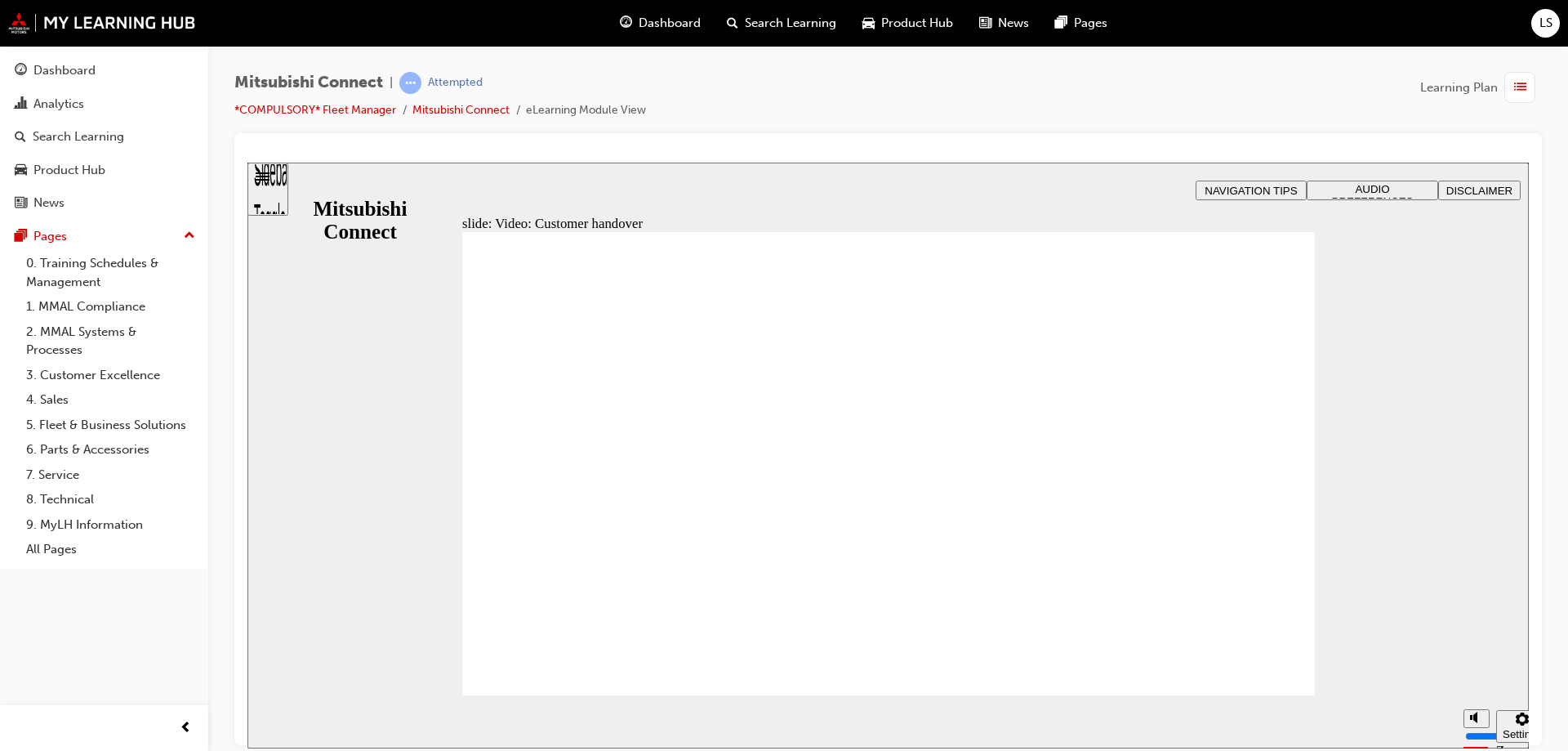
radio input "true"
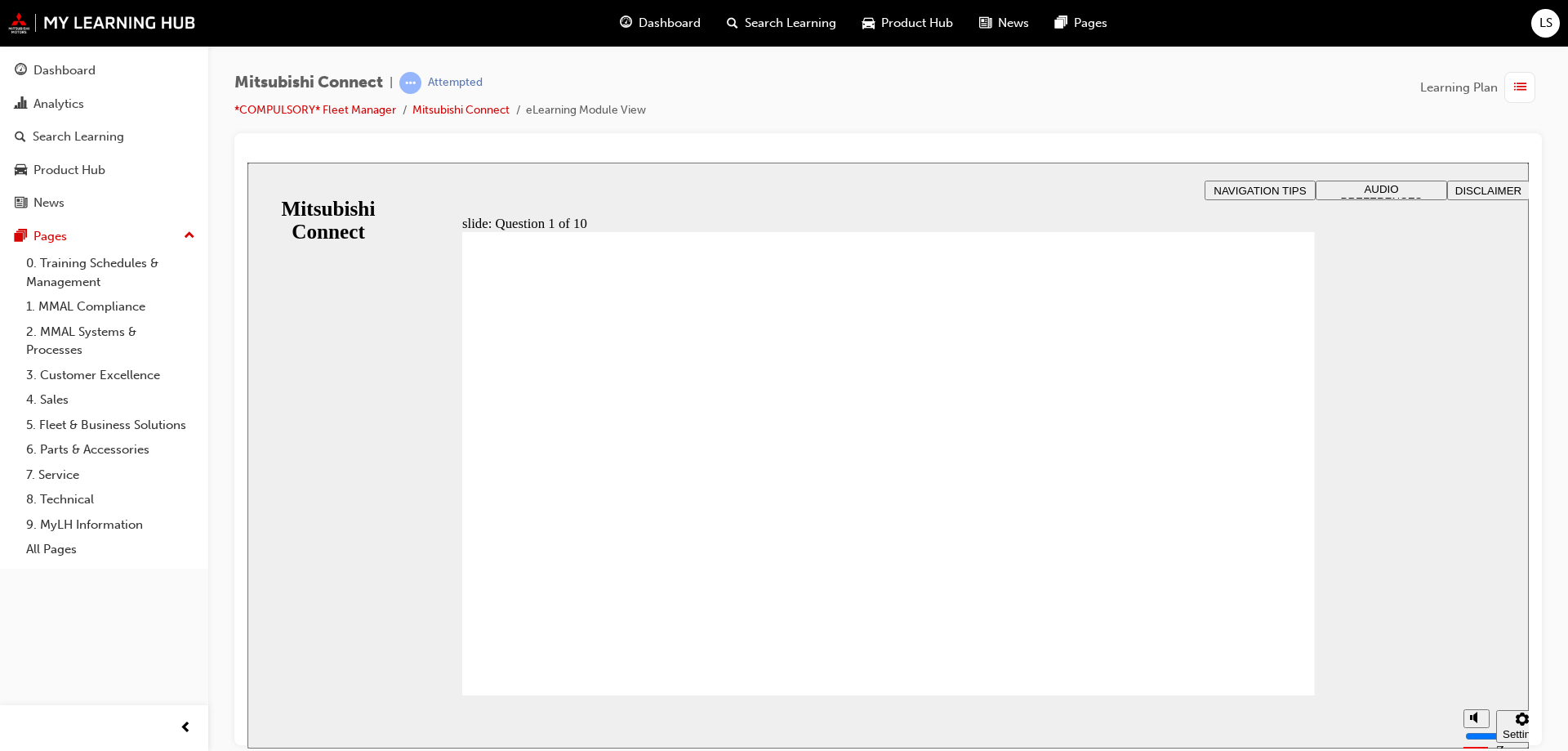
checkbox input "true"
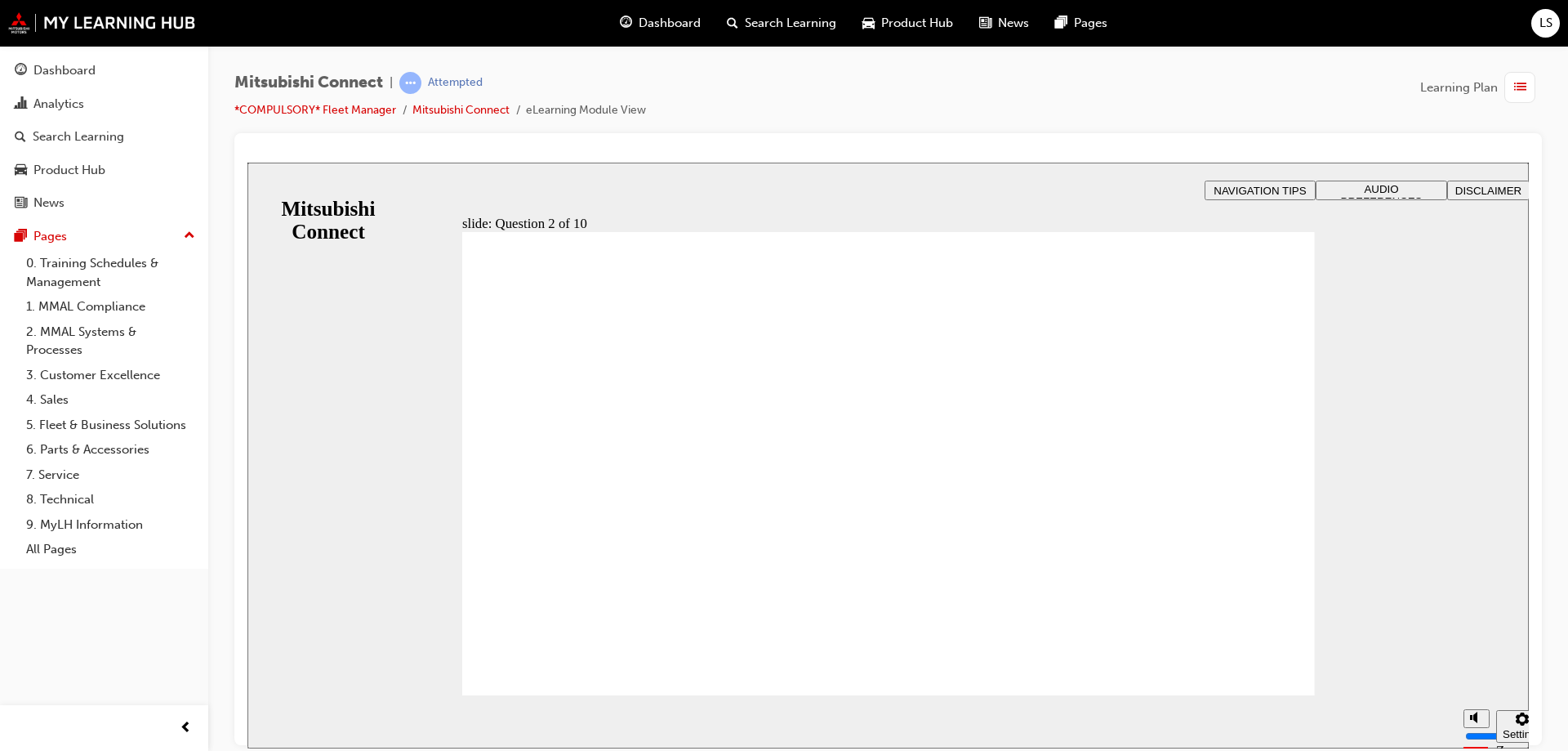
checkbox input "true"
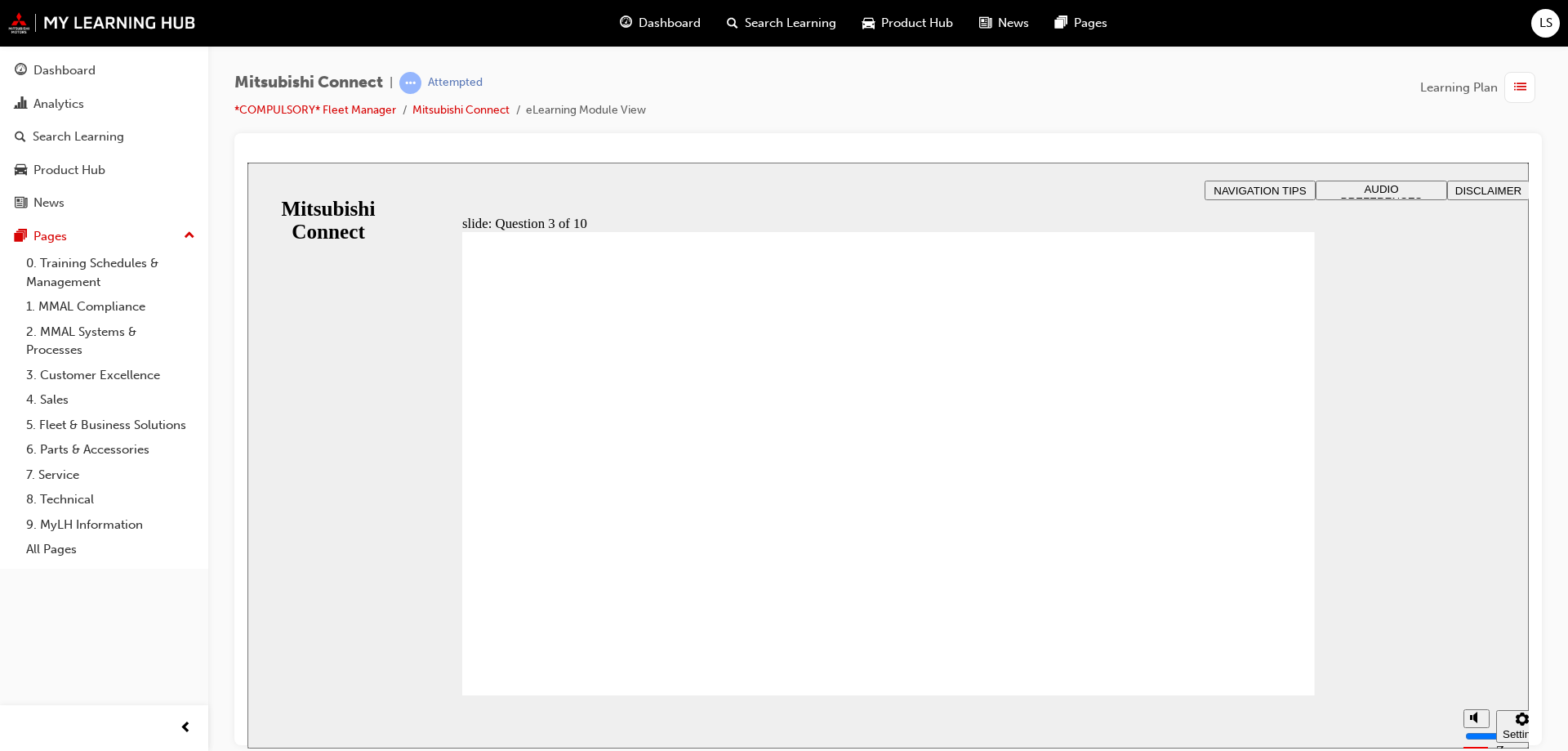
radio input "true"
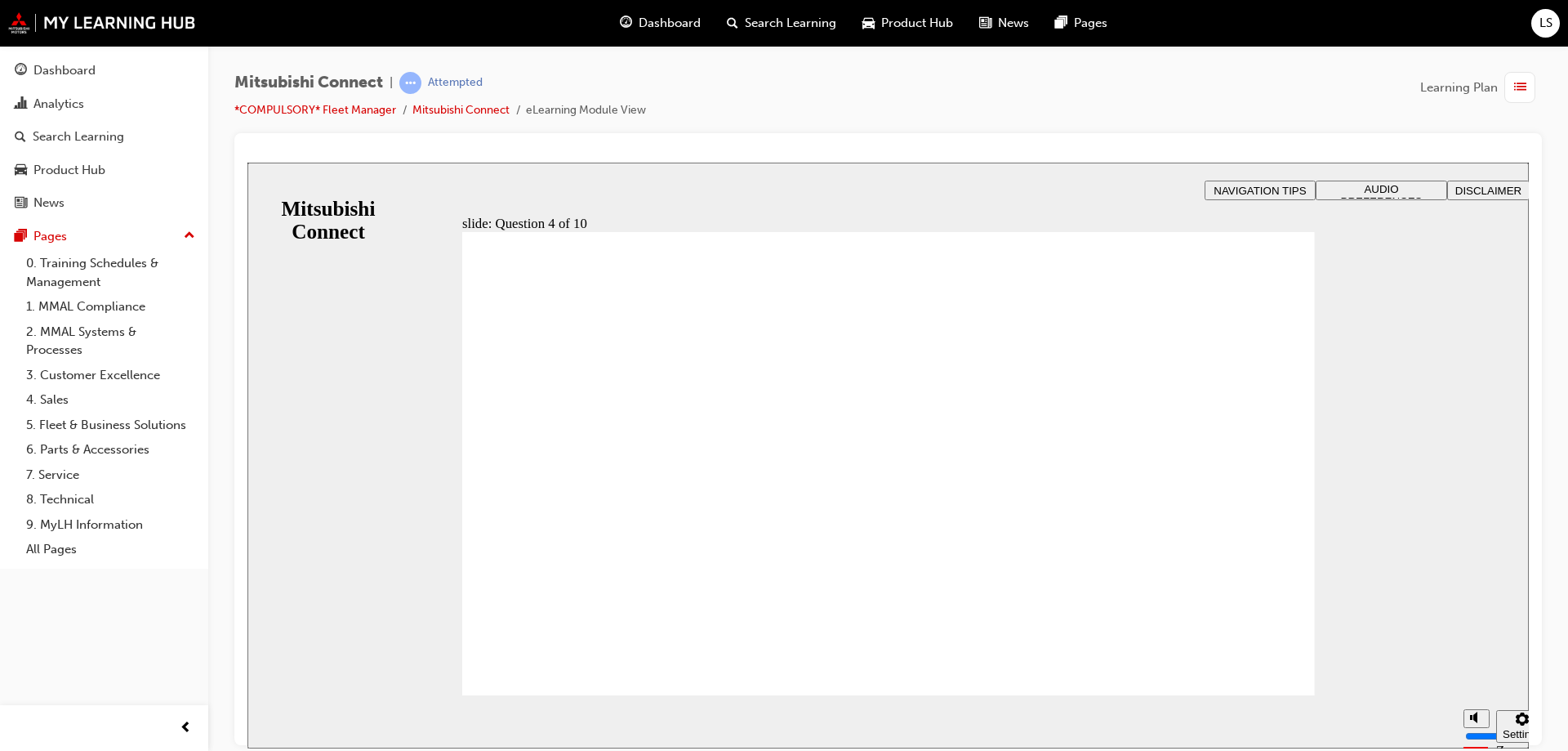
checkbox input "true"
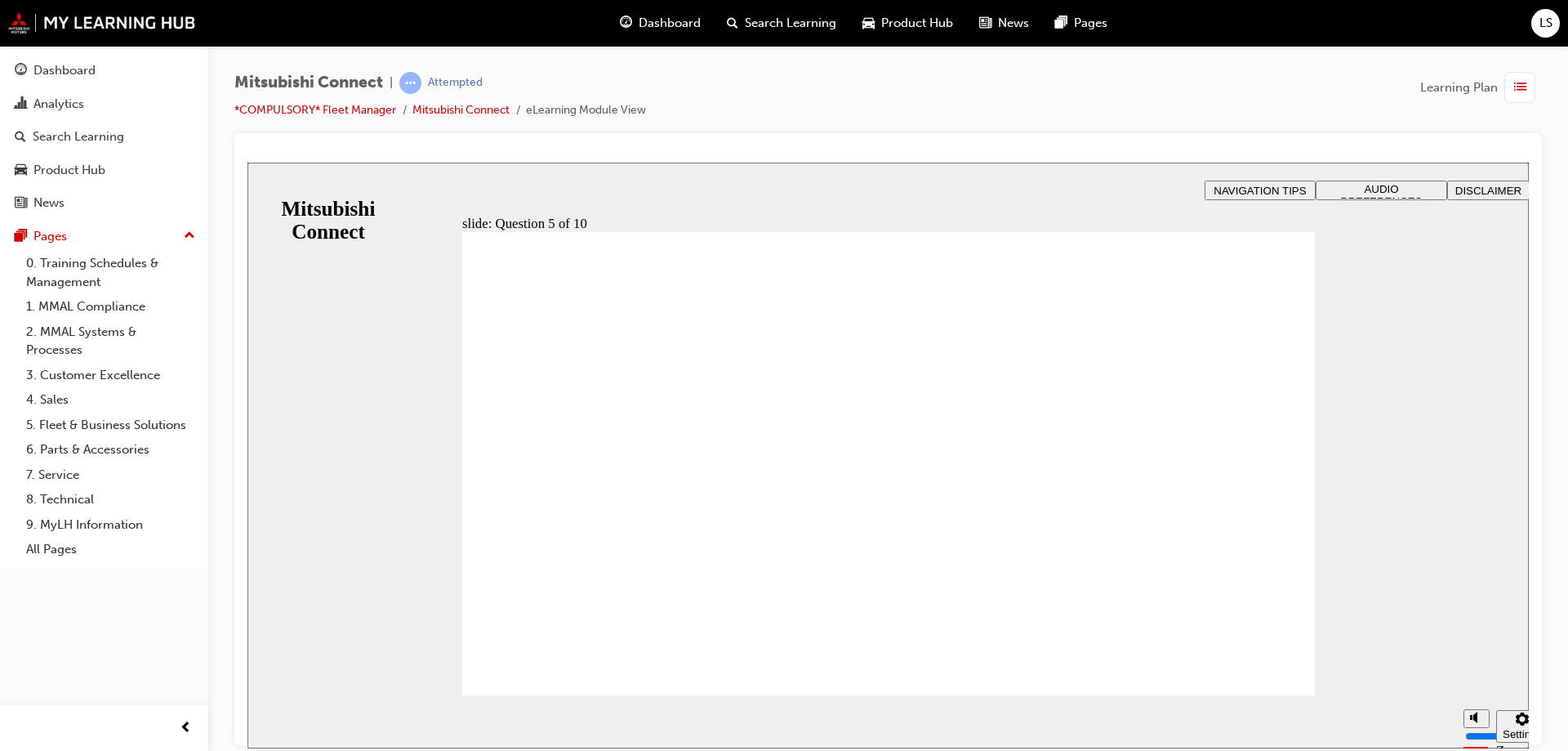
checkbox input "true"
drag, startPoint x: 559, startPoint y: 648, endPoint x: 565, endPoint y: 661, distance: 14.3
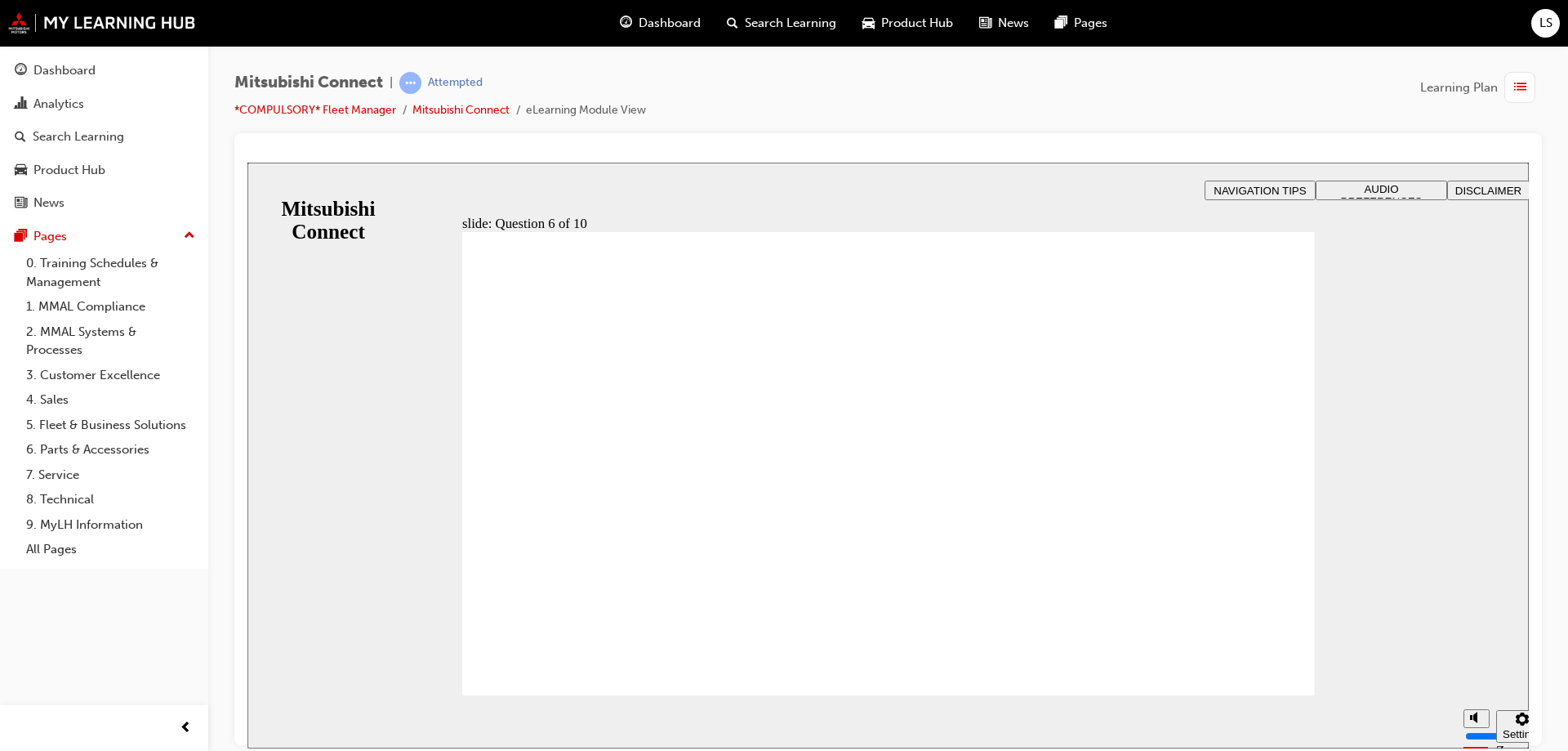
checkbox input "true"
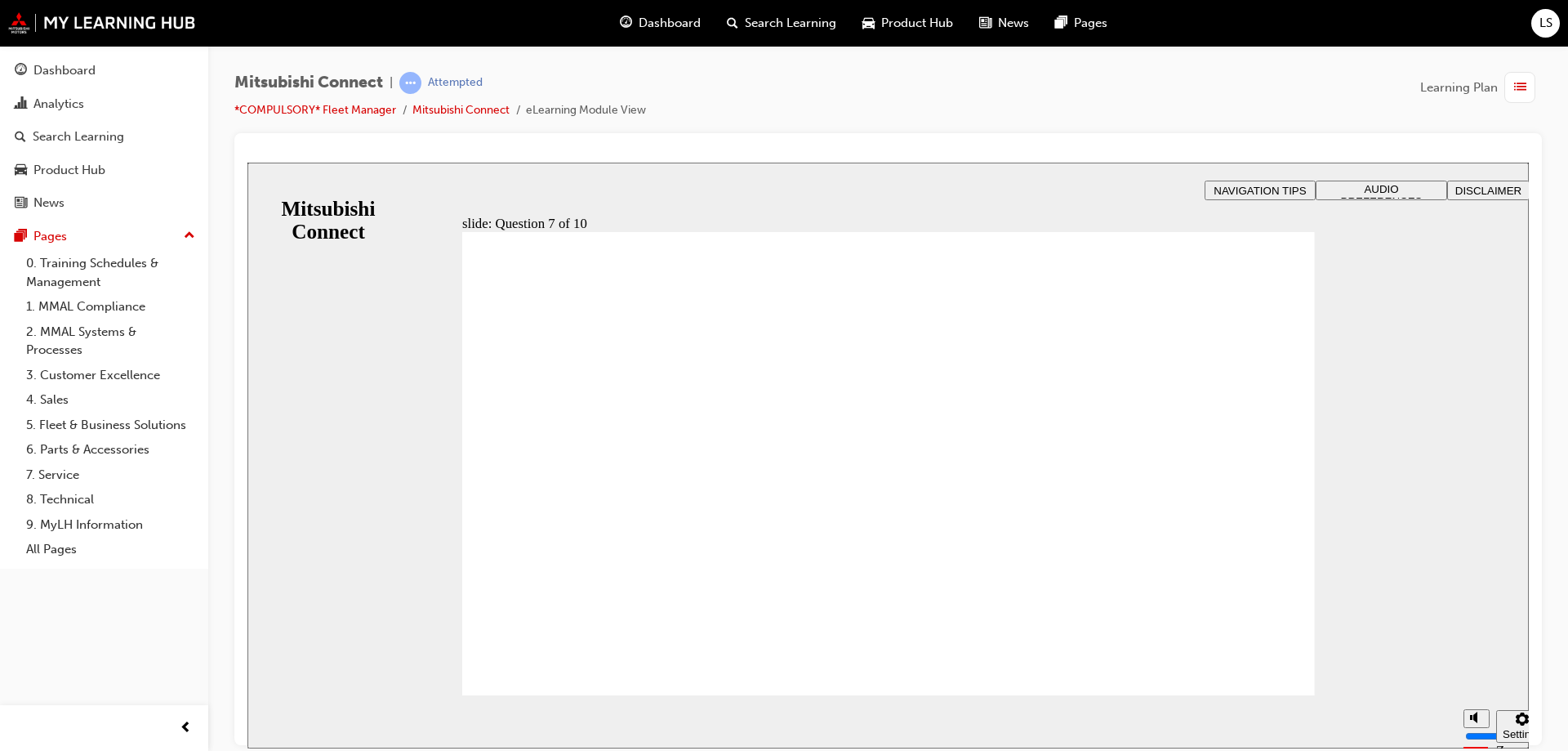
radio input "true"
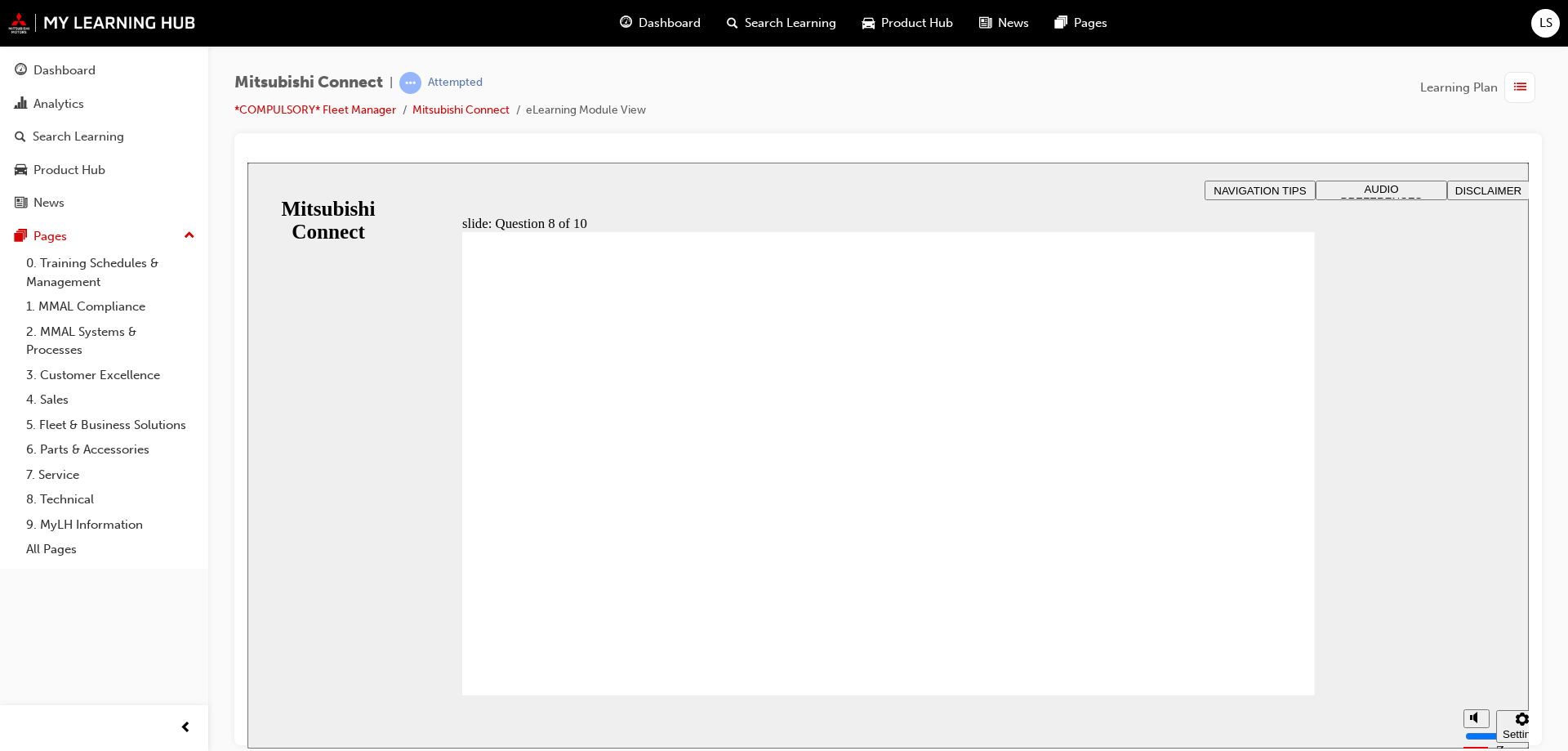
radio input "true"
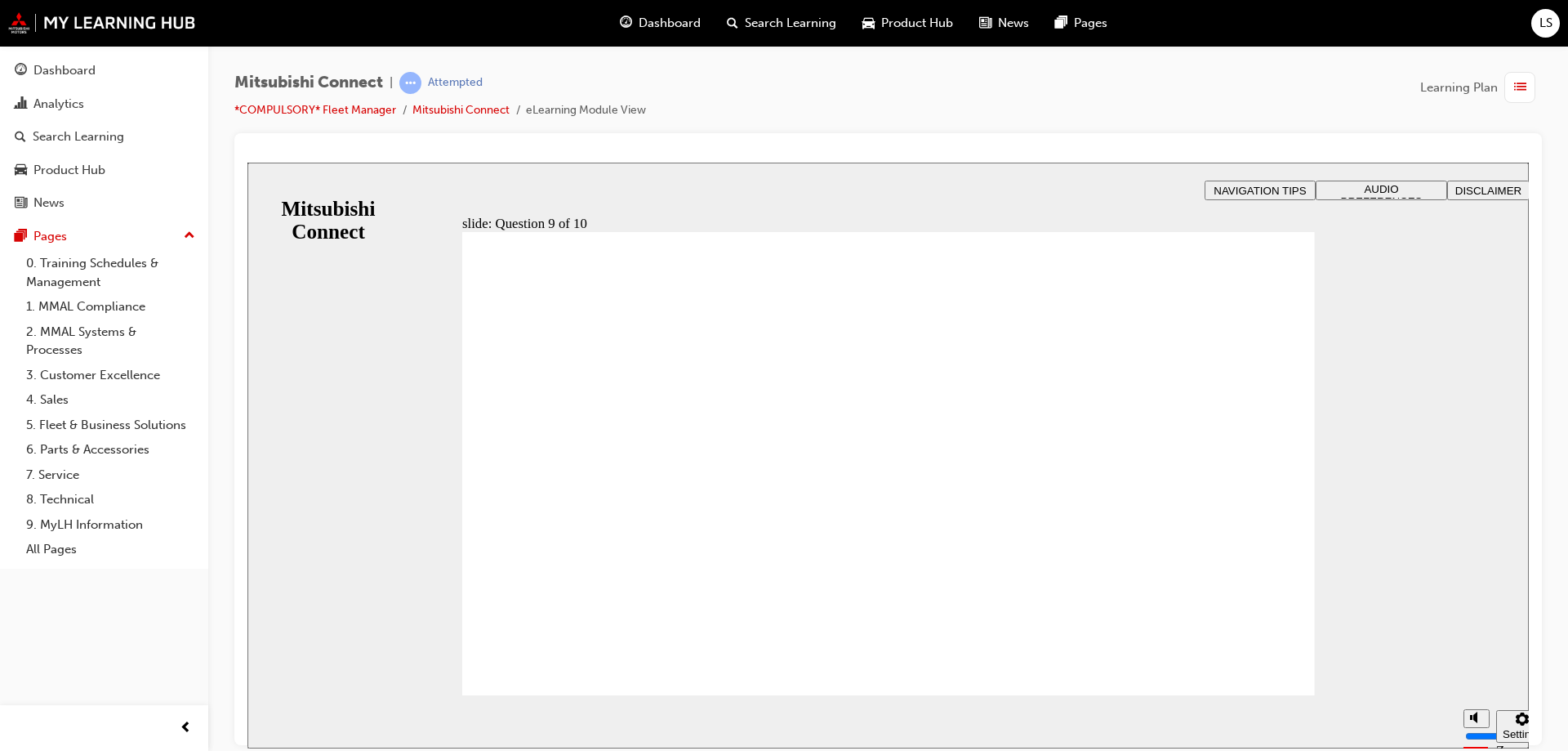
checkbox input "true"
drag, startPoint x: 548, startPoint y: 647, endPoint x: 549, endPoint y: 656, distance: 9.1
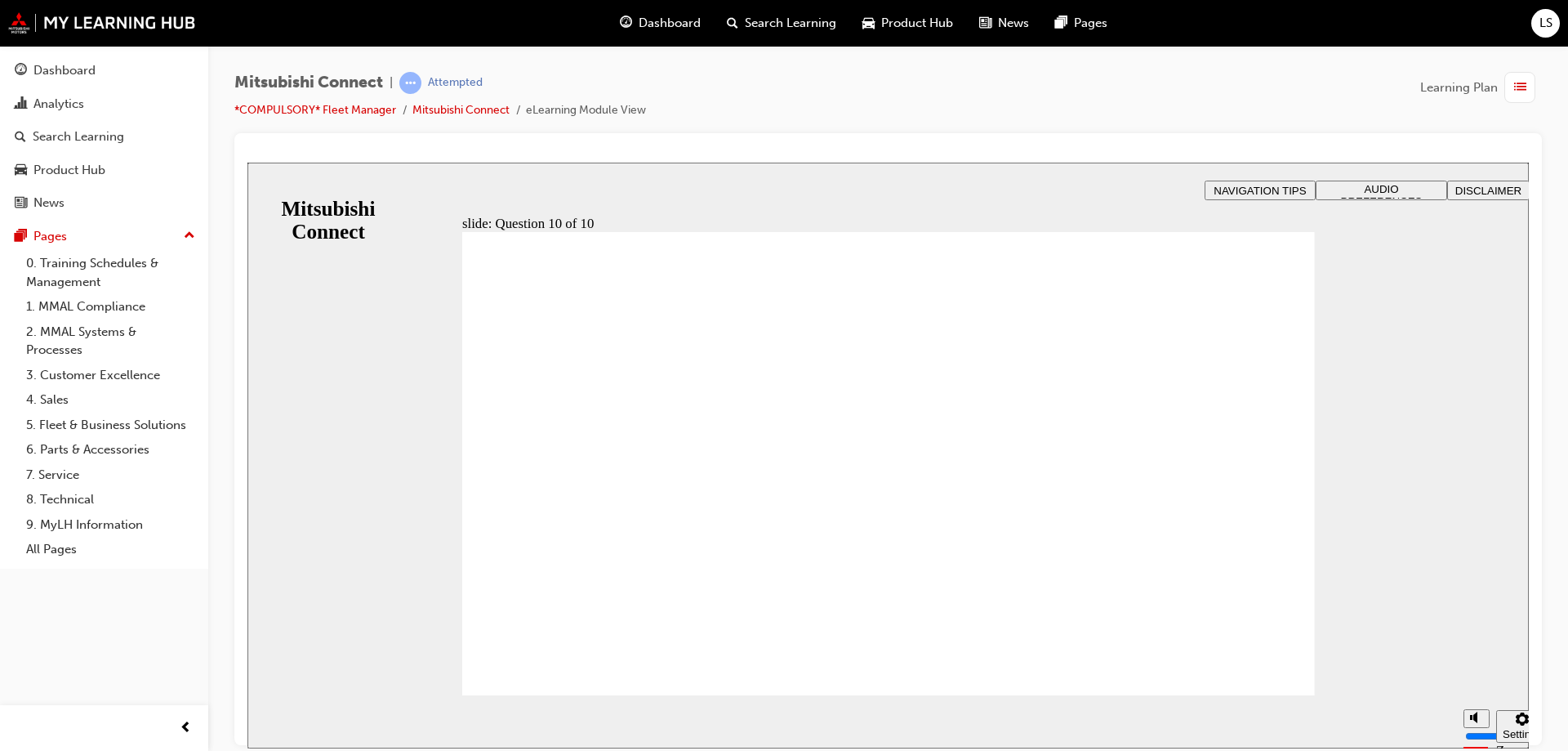
click at [1551, 31] on span "LS" at bounding box center [1546, 23] width 13 height 19
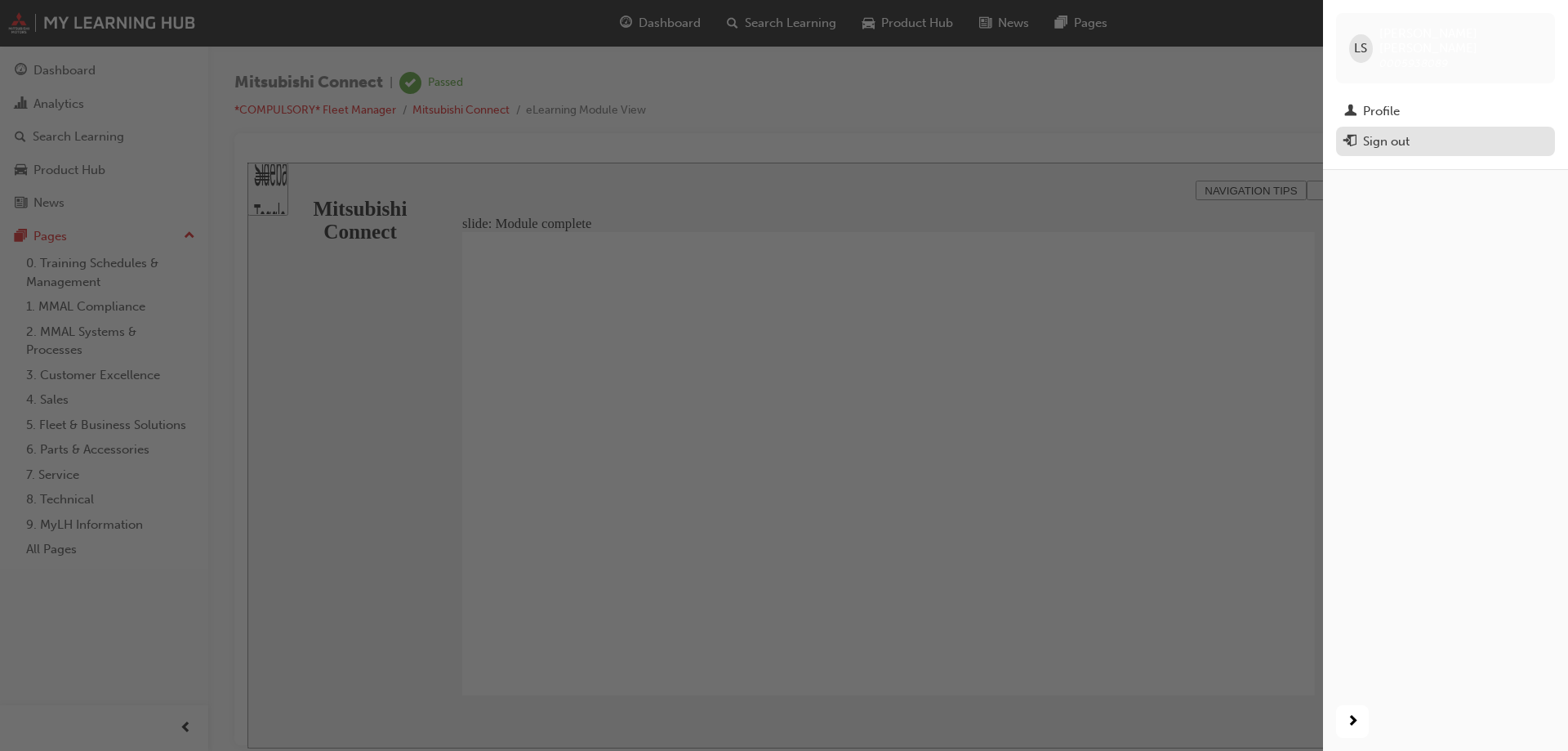
click at [1415, 131] on div "Sign out" at bounding box center [1445, 141] width 202 height 21
